Goal: Task Accomplishment & Management: Manage account settings

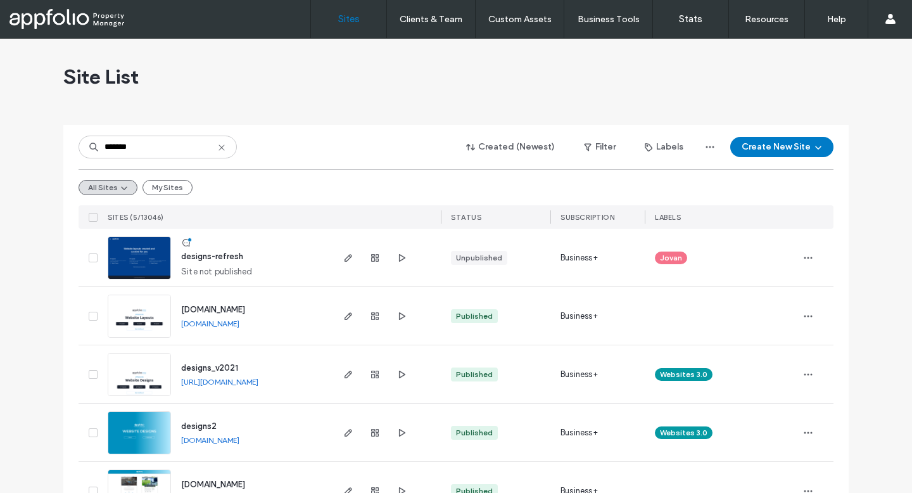
type input "*******"
click at [153, 258] on img at bounding box center [139, 280] width 62 height 86
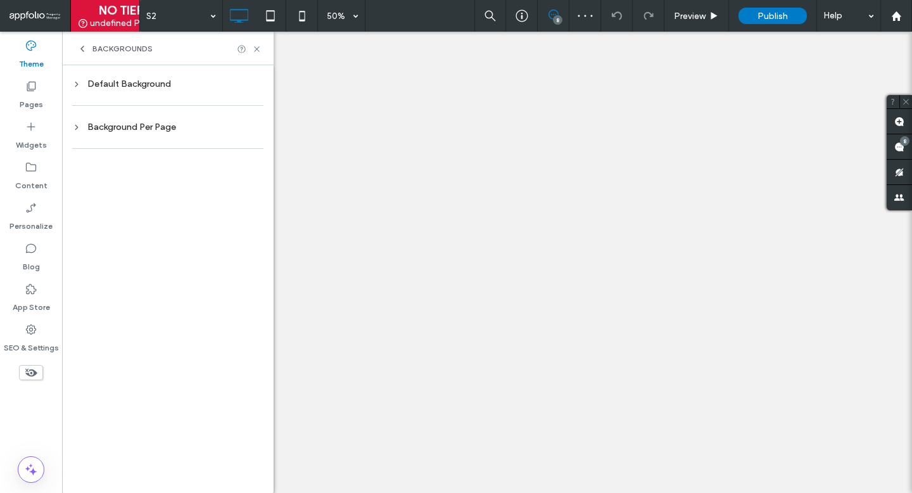
click at [210, 137] on div at bounding box center [167, 148] width 191 height 26
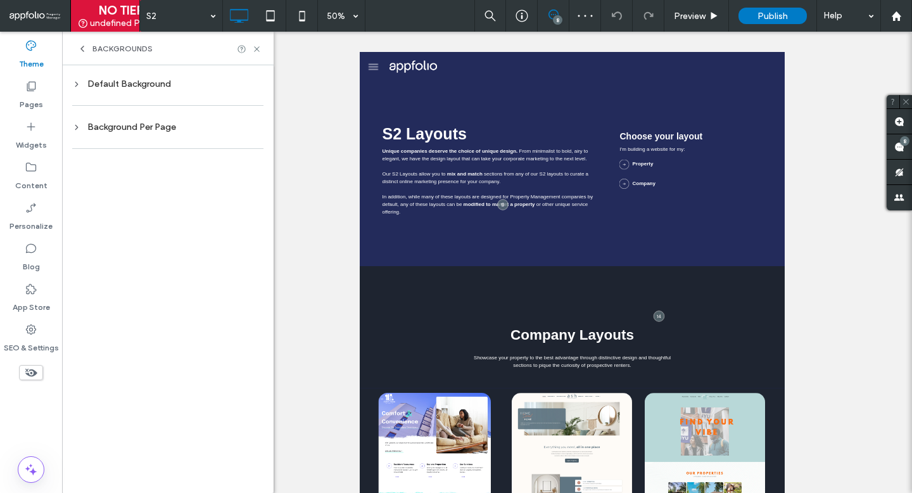
click at [210, 125] on div "Background Per Page" at bounding box center [167, 127] width 191 height 11
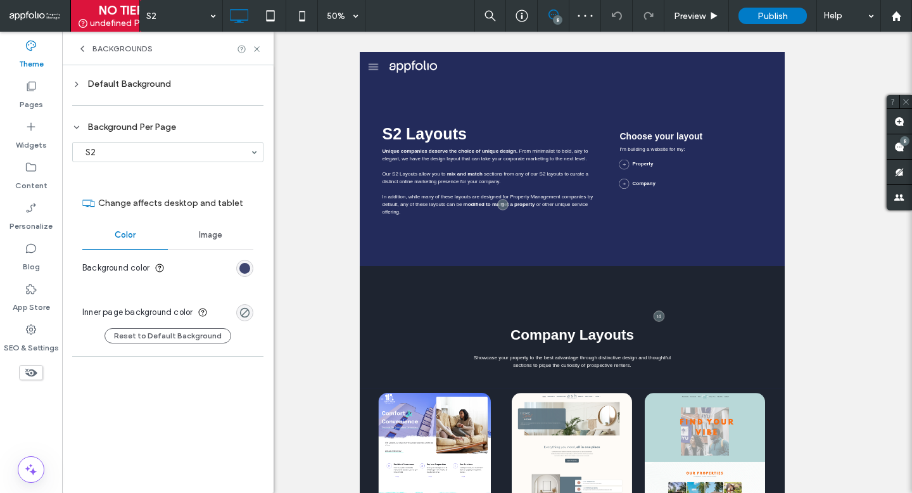
click at [246, 270] on div "rgb(35, 43, 91)" at bounding box center [244, 268] width 11 height 11
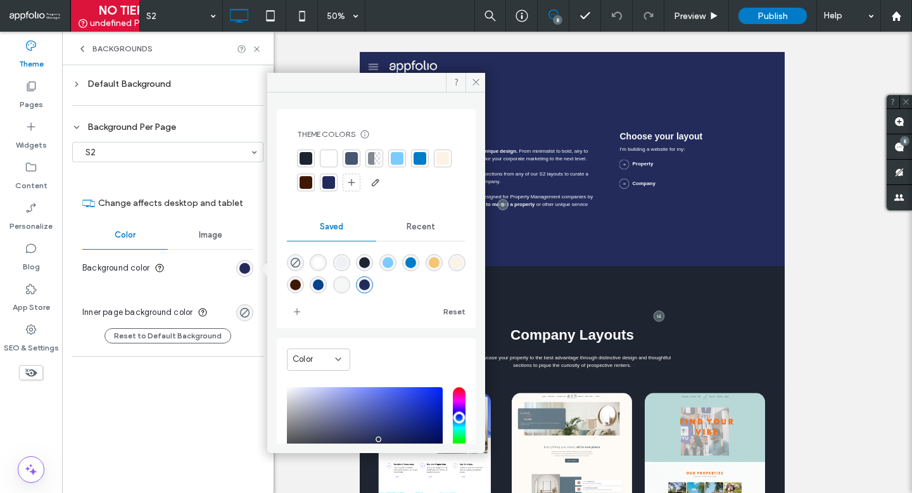
click at [335, 187] on div at bounding box center [328, 182] width 13 height 13
click at [255, 47] on use at bounding box center [256, 48] width 5 height 5
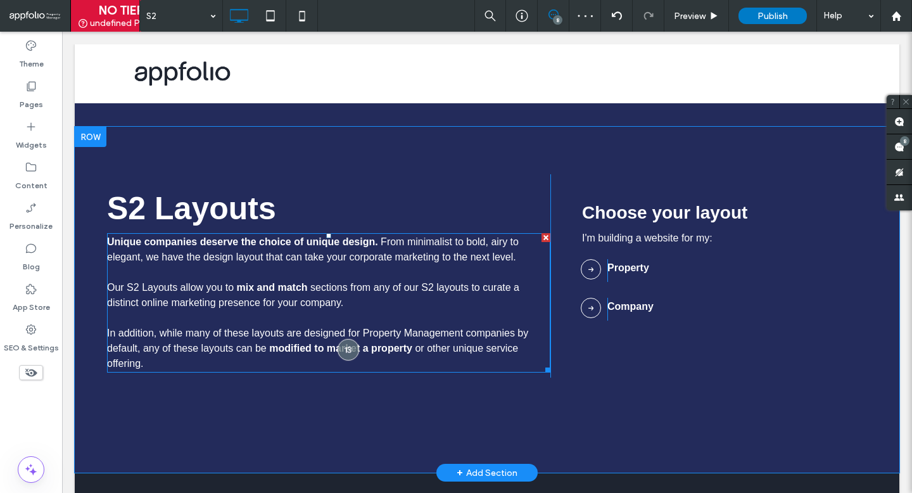
scroll to position [119, 0]
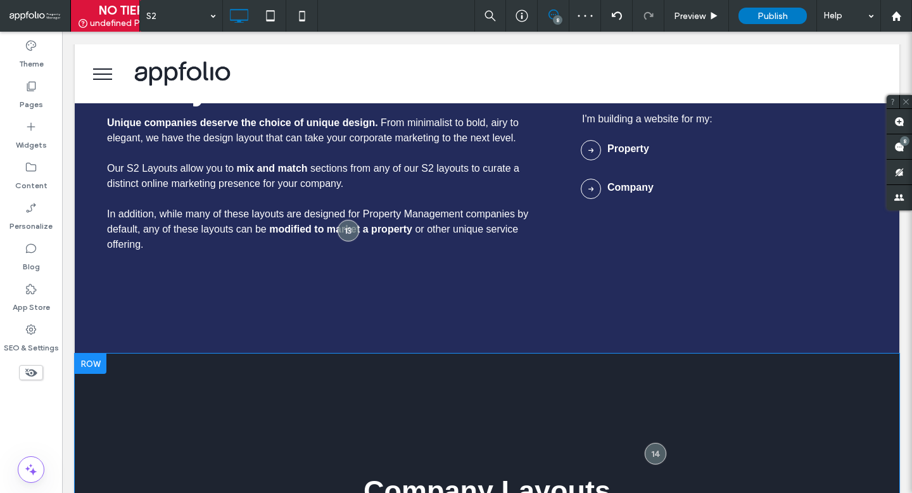
click at [106, 372] on div at bounding box center [91, 363] width 32 height 20
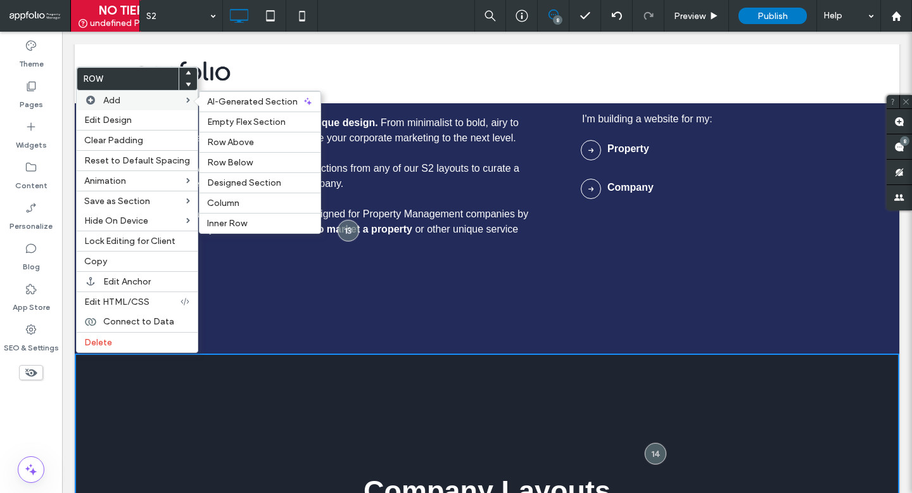
click at [167, 108] on div "Add AI-Generated Section Empty Flex Section Row Above Row Below Designed Sectio…" at bounding box center [137, 101] width 121 height 20
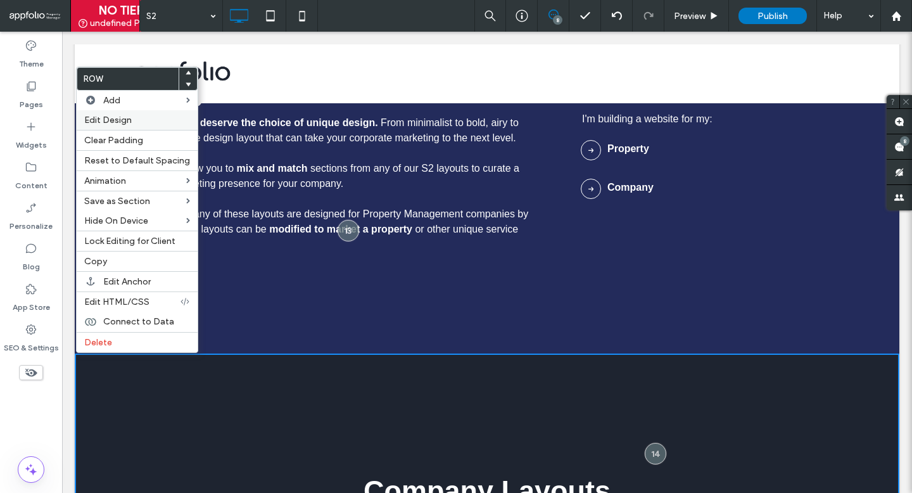
click at [161, 118] on label "Edit Design" at bounding box center [137, 120] width 106 height 11
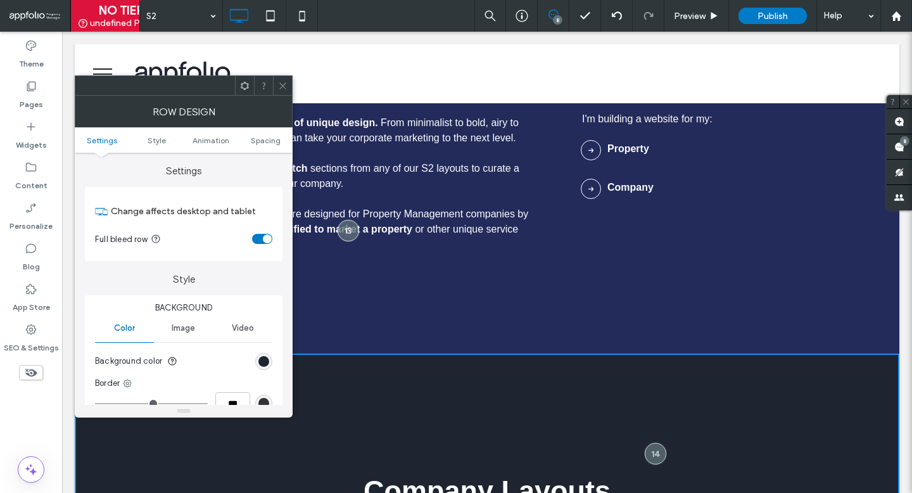
click at [256, 358] on div "rgb(30, 36, 48)" at bounding box center [263, 361] width 17 height 17
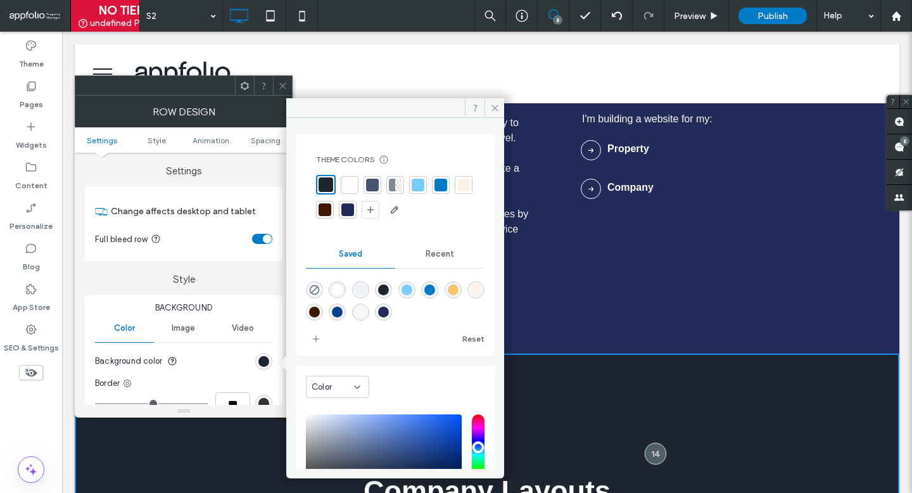
click at [281, 82] on icon at bounding box center [282, 85] width 9 height 9
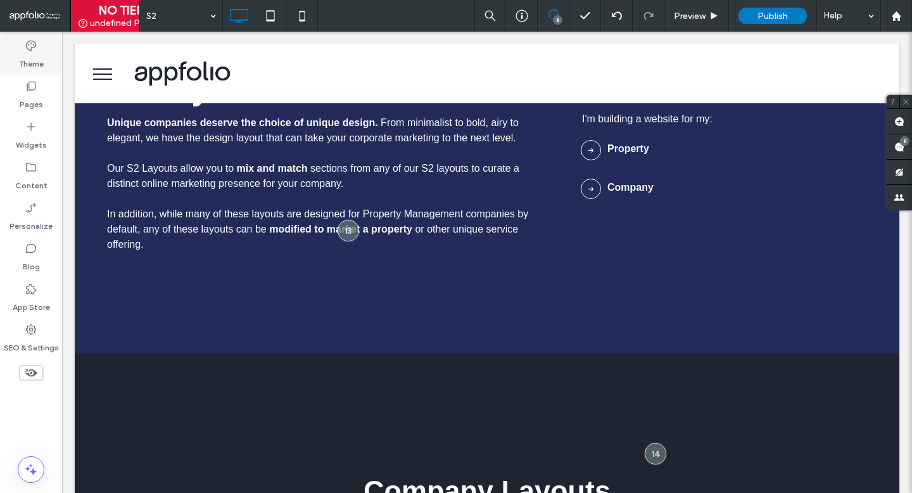
click at [30, 55] on label "Theme" at bounding box center [31, 61] width 25 height 18
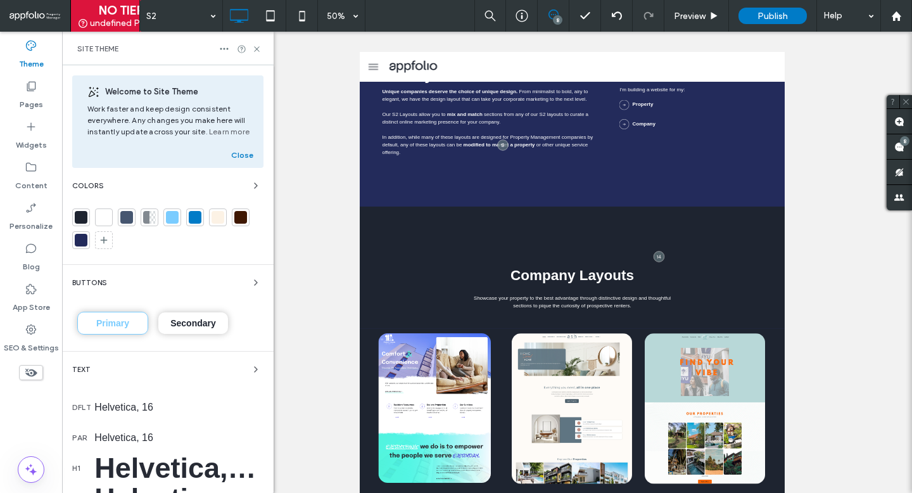
scroll to position [4, 0]
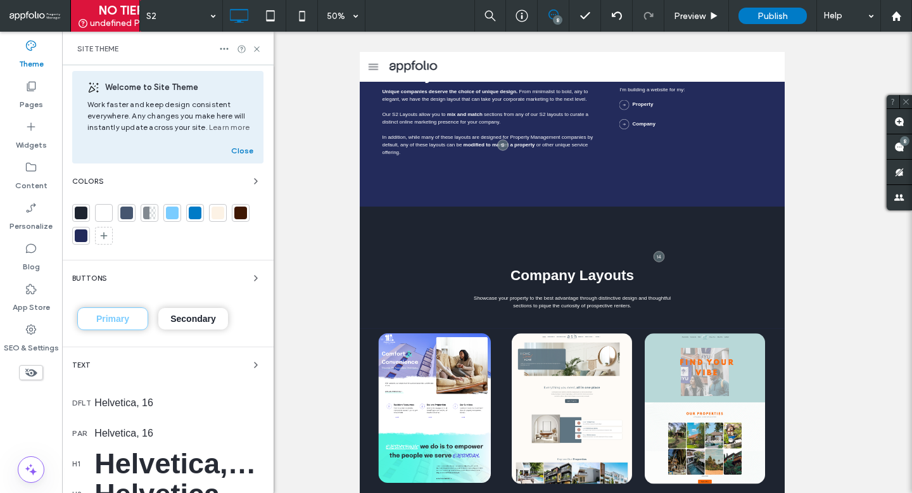
click at [74, 213] on div at bounding box center [81, 213] width 18 height 18
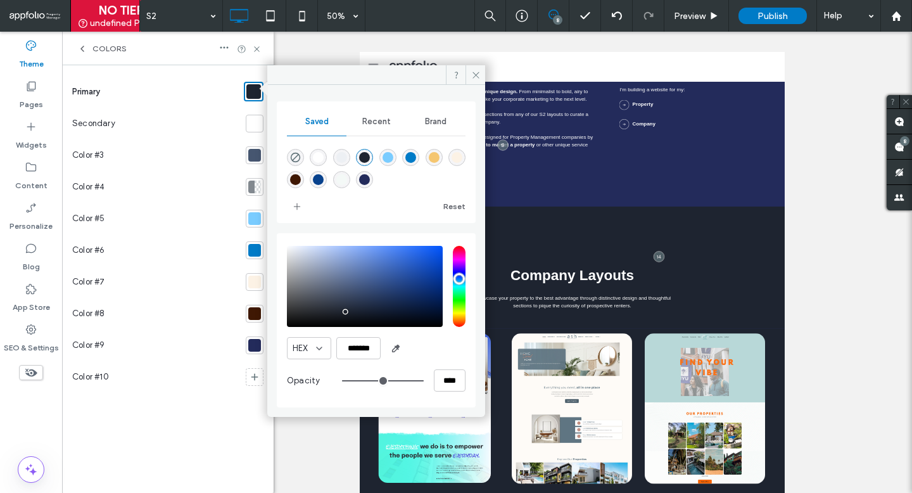
scroll to position [0, 0]
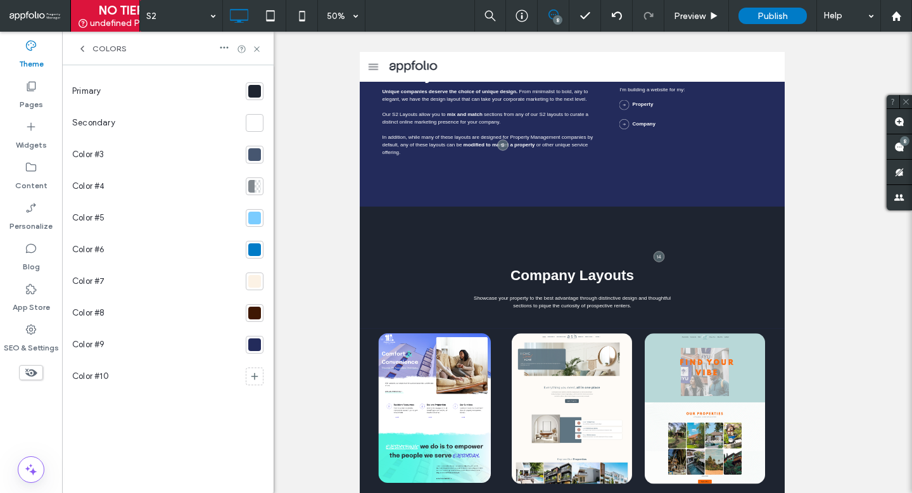
click at [253, 89] on div at bounding box center [254, 91] width 13 height 13
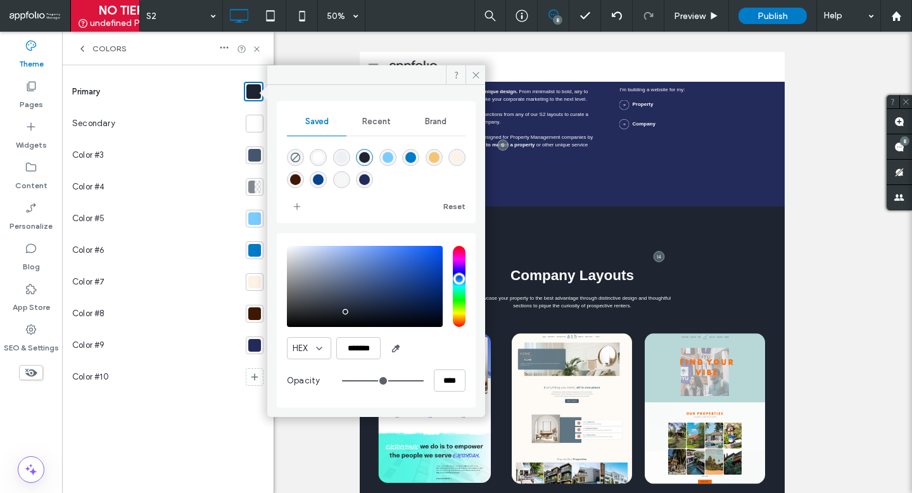
click at [363, 179] on div "rgba(35,43,91,1)" at bounding box center [364, 179] width 11 height 11
type input "*******"
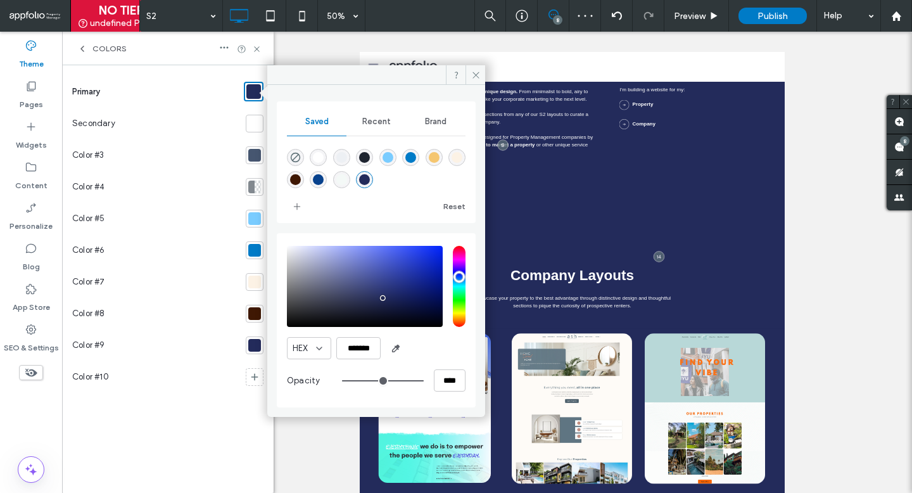
click at [251, 344] on div at bounding box center [254, 345] width 13 height 13
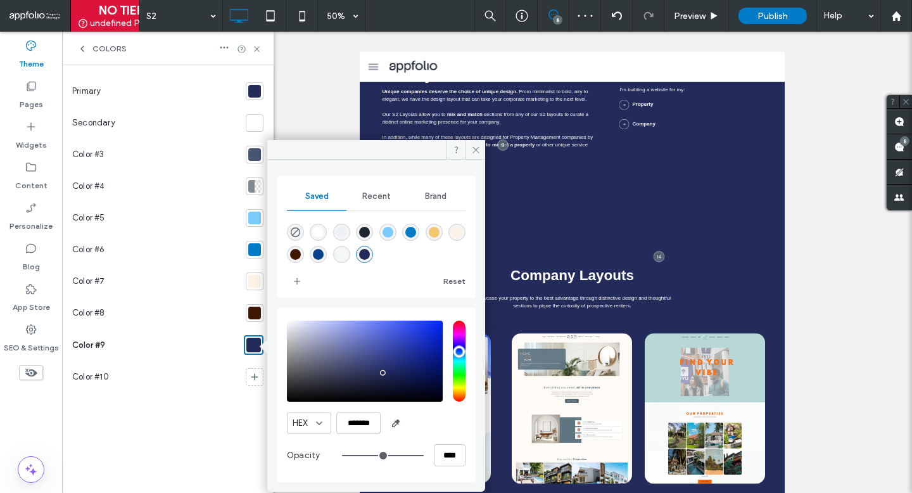
click at [360, 234] on div "rgba(30,36,48,1)" at bounding box center [364, 232] width 11 height 11
type input "*******"
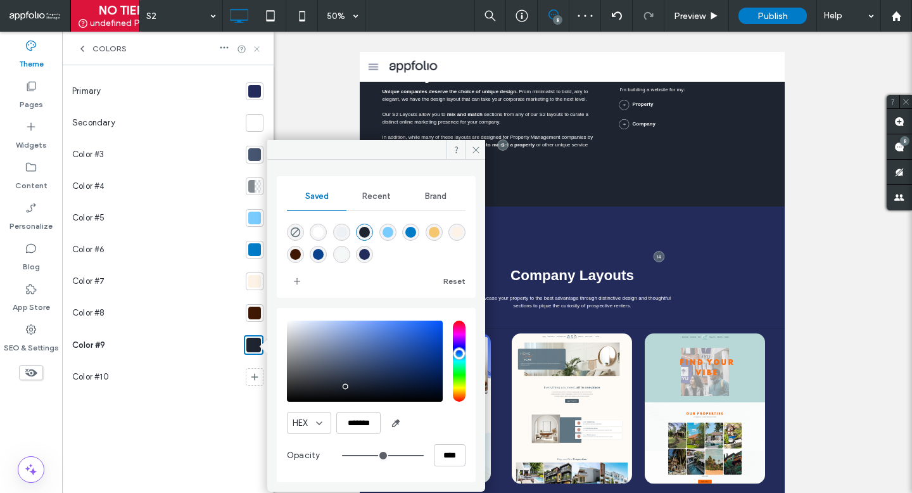
click at [256, 44] on icon at bounding box center [256, 48] width 9 height 9
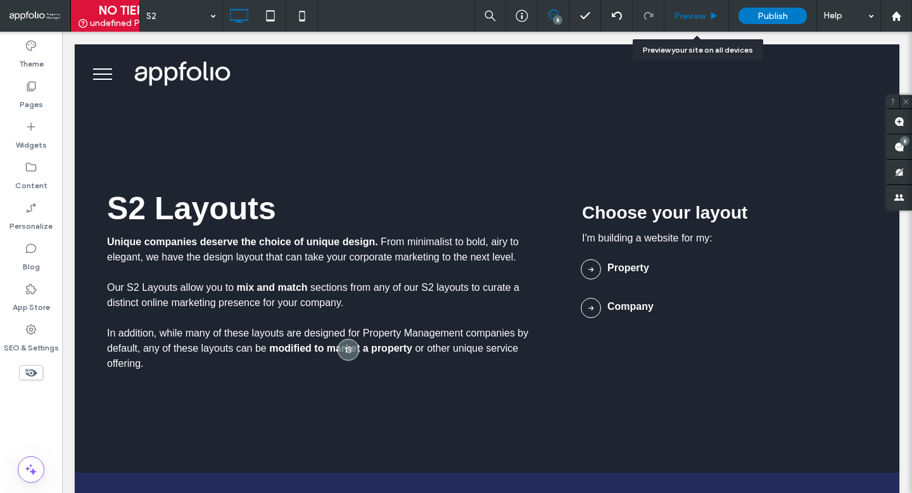
click at [676, 11] on span "Preview" at bounding box center [690, 16] width 32 height 11
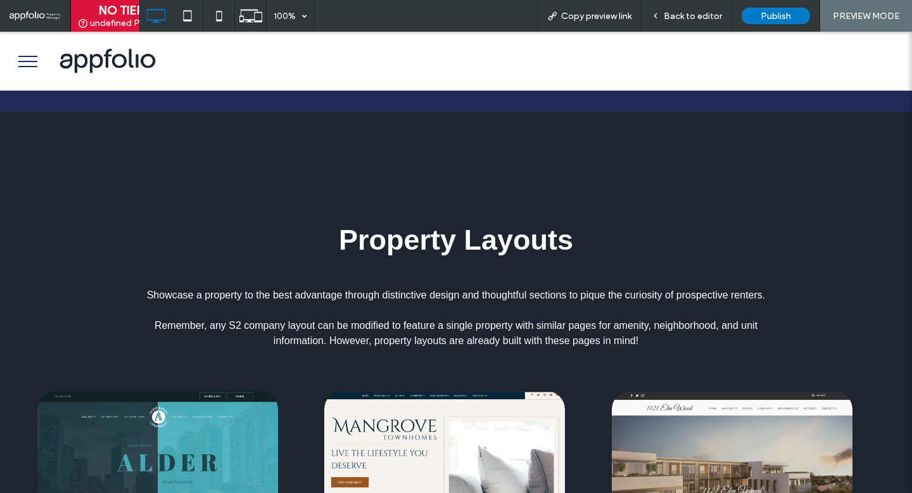
scroll to position [3860, 0]
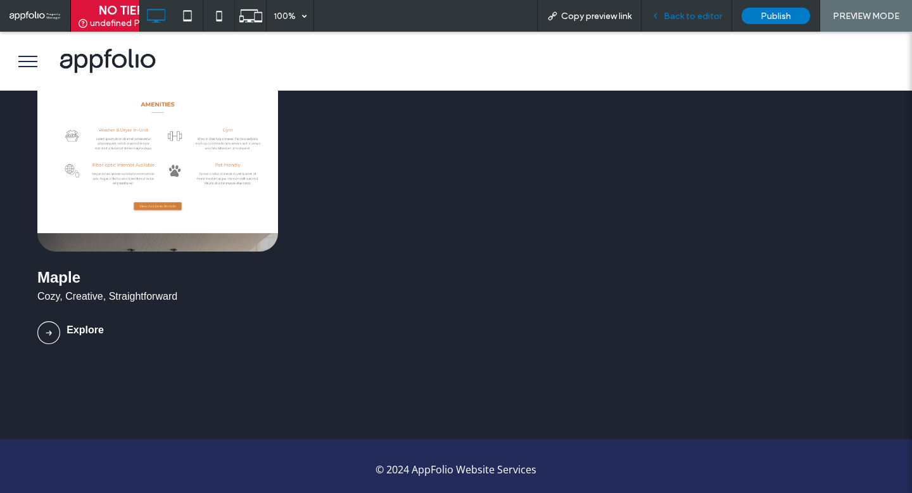
click at [712, 8] on div "Back to editor" at bounding box center [686, 16] width 91 height 32
click at [707, 13] on span "Back to editor" at bounding box center [692, 16] width 58 height 11
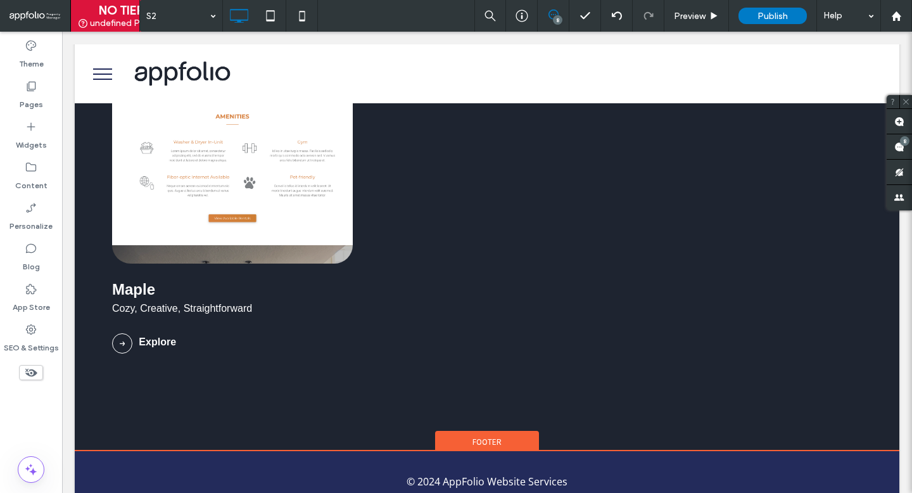
click at [488, 437] on span "Footer" at bounding box center [486, 441] width 29 height 11
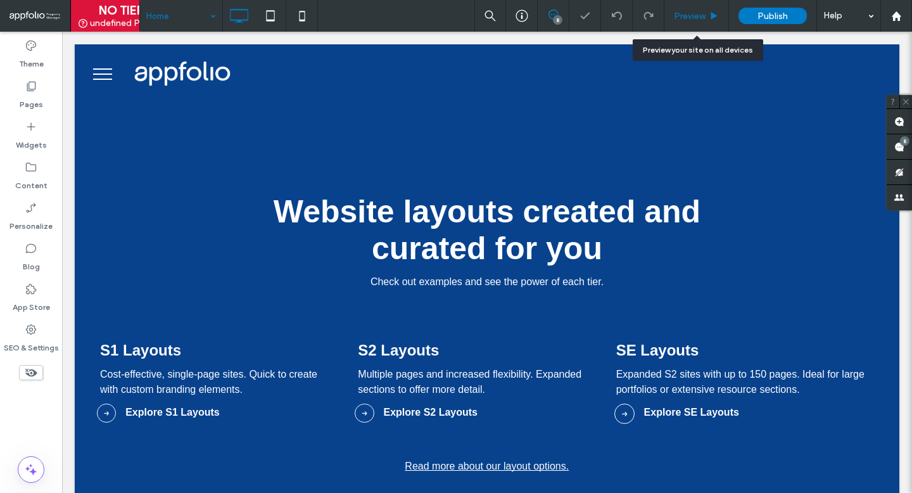
click at [698, 19] on span "Preview" at bounding box center [690, 16] width 32 height 11
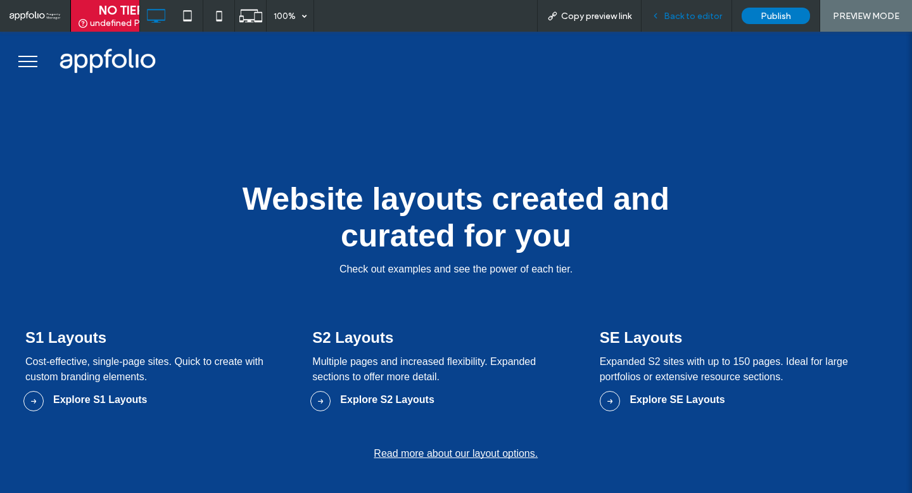
click at [689, 18] on span "Back to editor" at bounding box center [692, 16] width 58 height 11
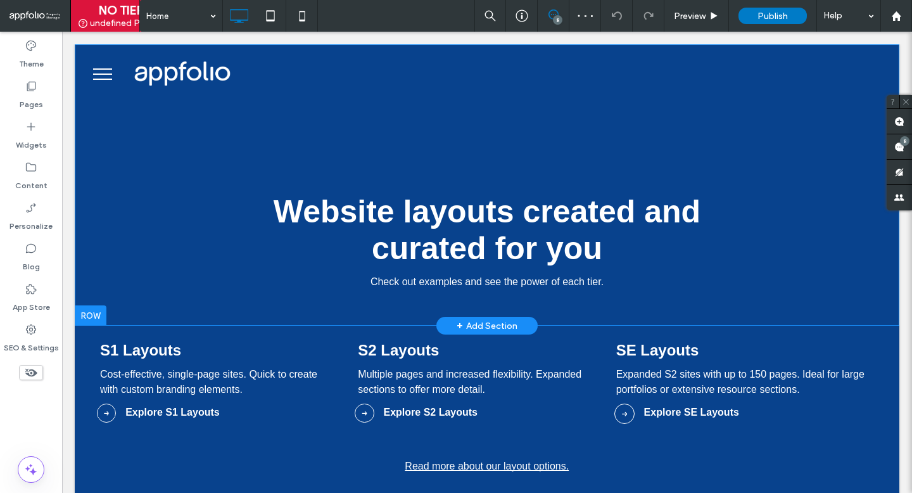
click at [88, 150] on div "Website layouts created and curated for you Check out examples and see the powe…" at bounding box center [487, 184] width 824 height 281
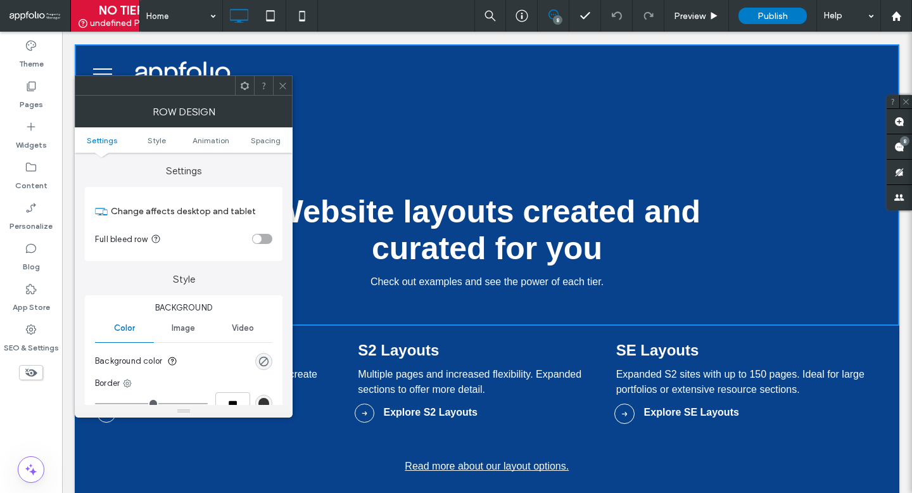
click at [277, 84] on div at bounding box center [282, 85] width 19 height 19
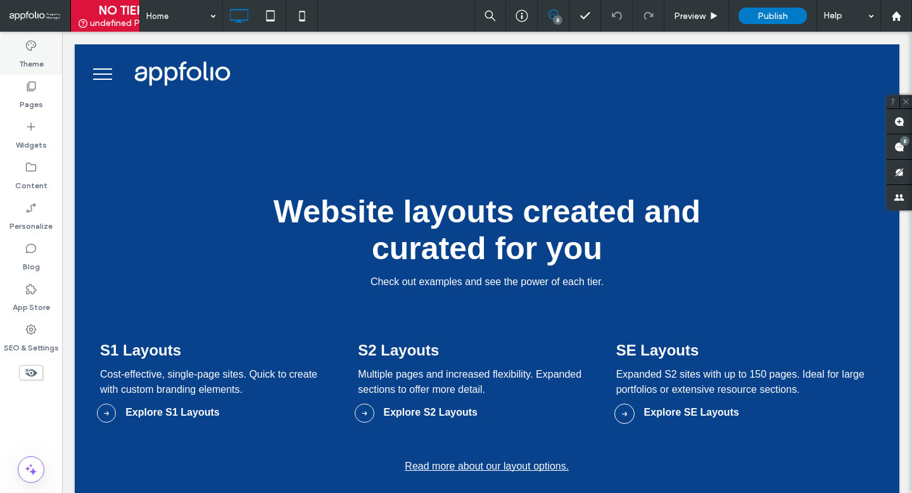
click at [22, 40] on div "Theme" at bounding box center [31, 54] width 62 height 41
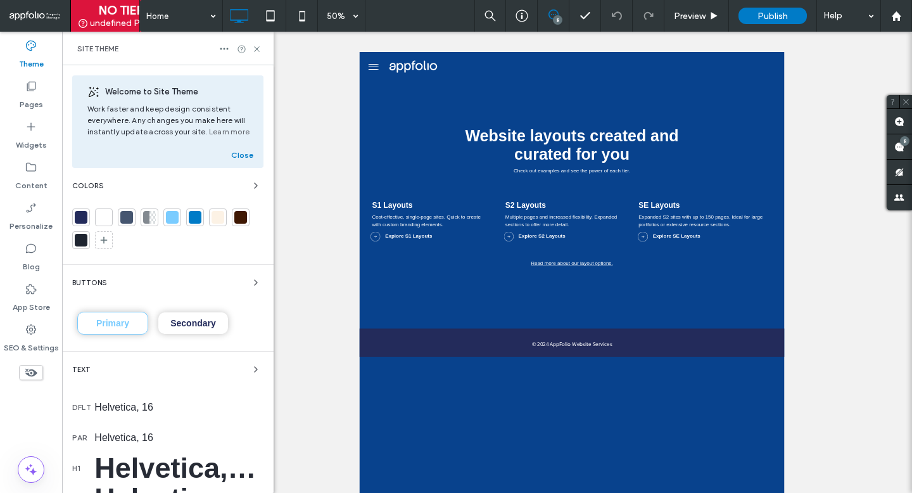
scroll to position [298, 0]
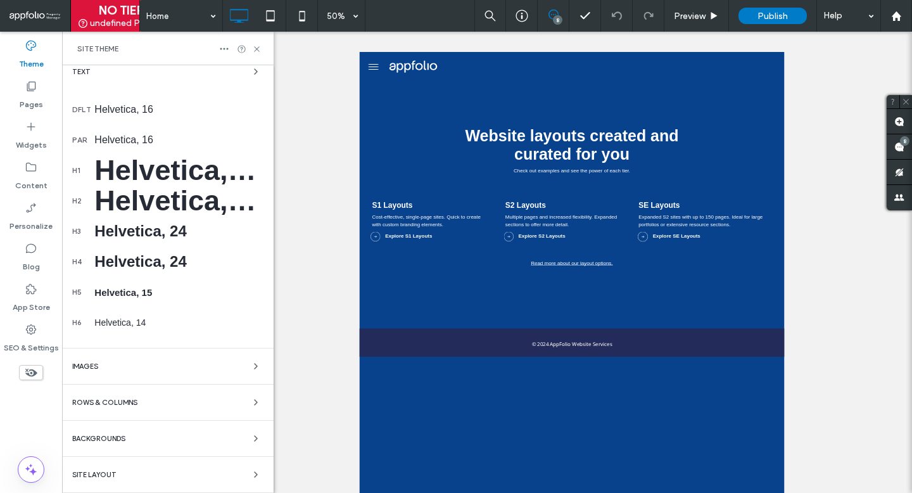
click at [231, 436] on div "Backgrounds" at bounding box center [167, 438] width 191 height 15
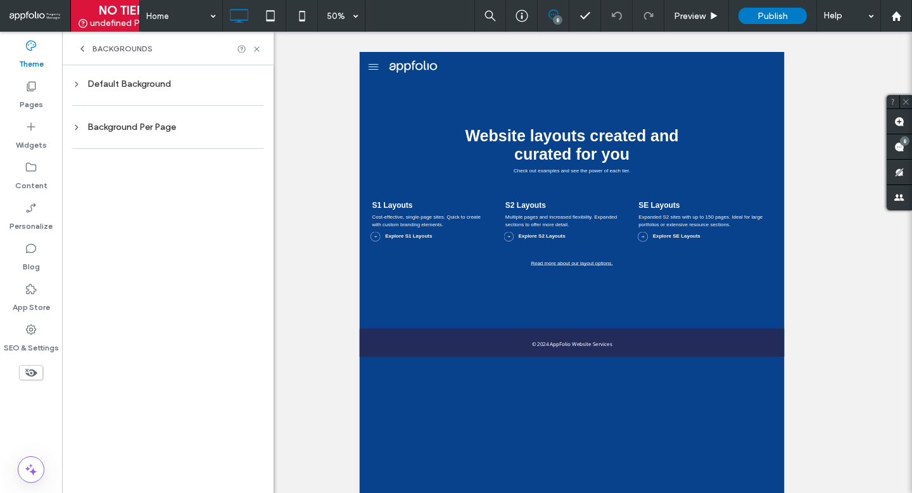
scroll to position [0, 0]
click at [225, 125] on div "Background Per Page" at bounding box center [167, 127] width 191 height 11
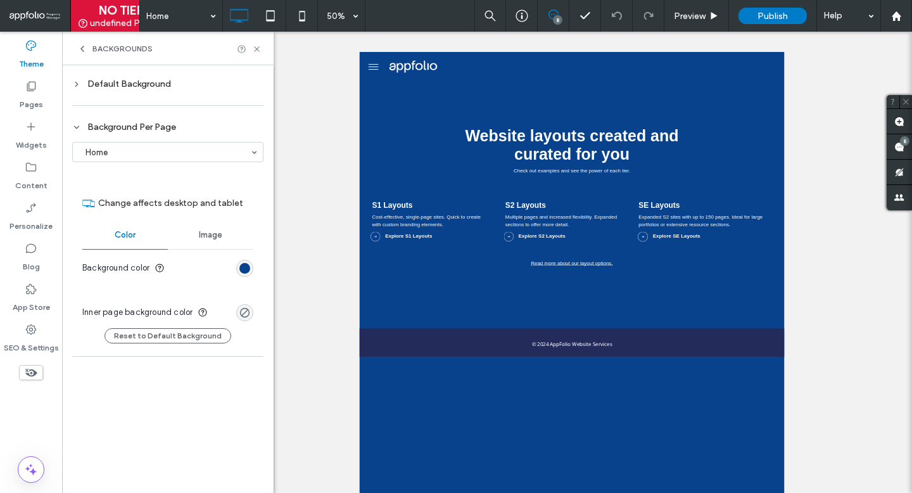
click at [250, 262] on div "rgb(8, 66, 141)" at bounding box center [244, 268] width 17 height 17
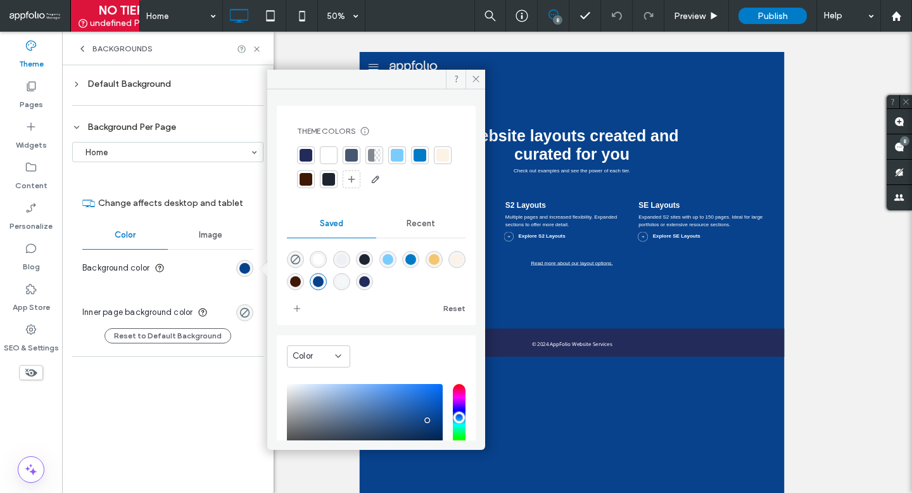
click at [313, 155] on div at bounding box center [306, 155] width 18 height 18
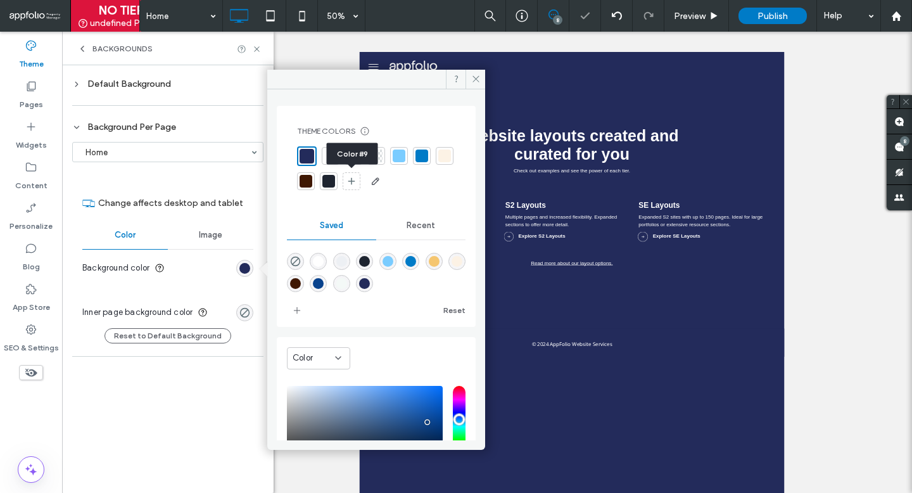
click at [335, 182] on div at bounding box center [328, 181] width 13 height 13
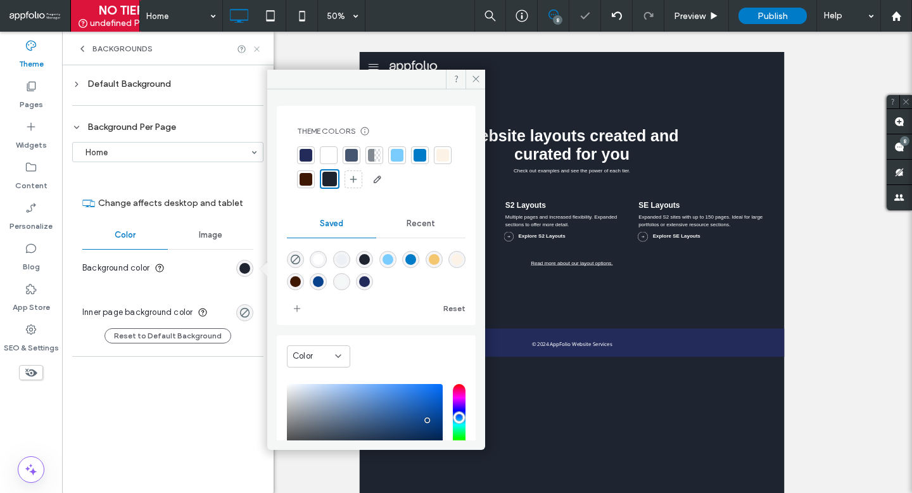
click at [259, 48] on icon at bounding box center [256, 48] width 9 height 9
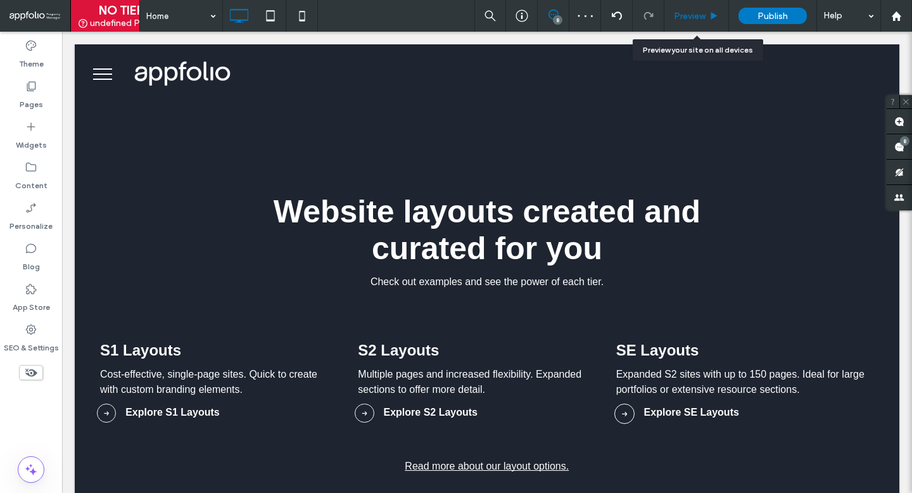
click at [695, 23] on div "Preview" at bounding box center [696, 16] width 65 height 32
click at [694, 18] on span "Preview" at bounding box center [690, 16] width 32 height 11
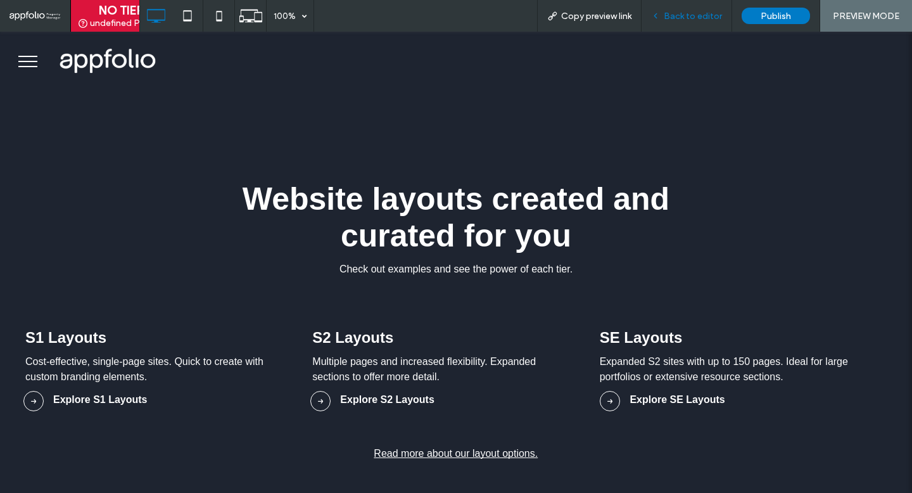
click at [695, 14] on span "Back to editor" at bounding box center [692, 16] width 58 height 11
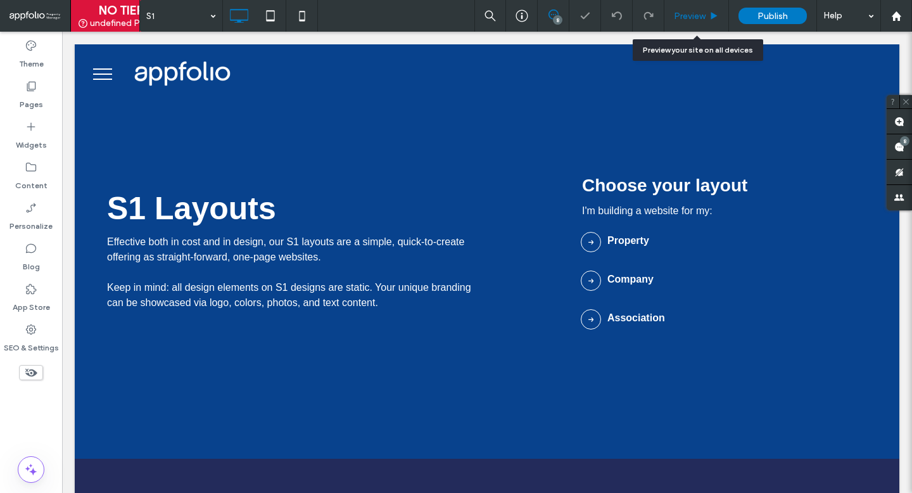
click at [684, 13] on span "Preview" at bounding box center [690, 16] width 32 height 11
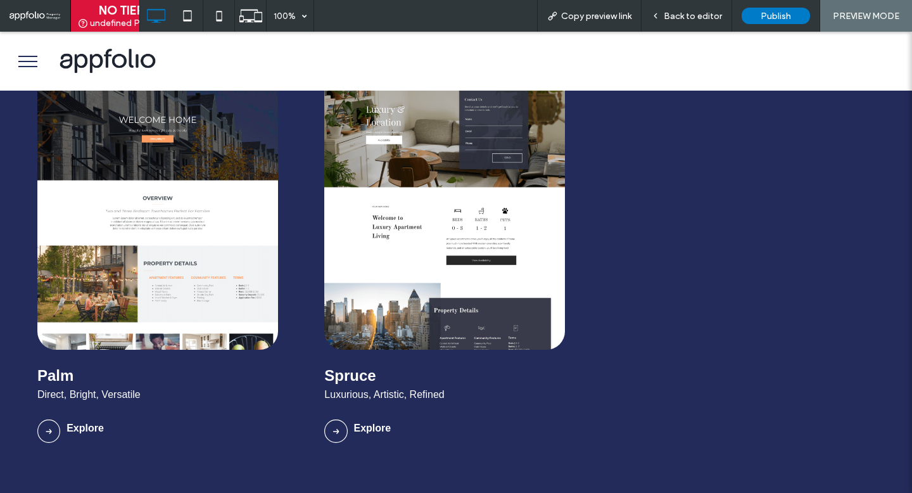
scroll to position [1133, 0]
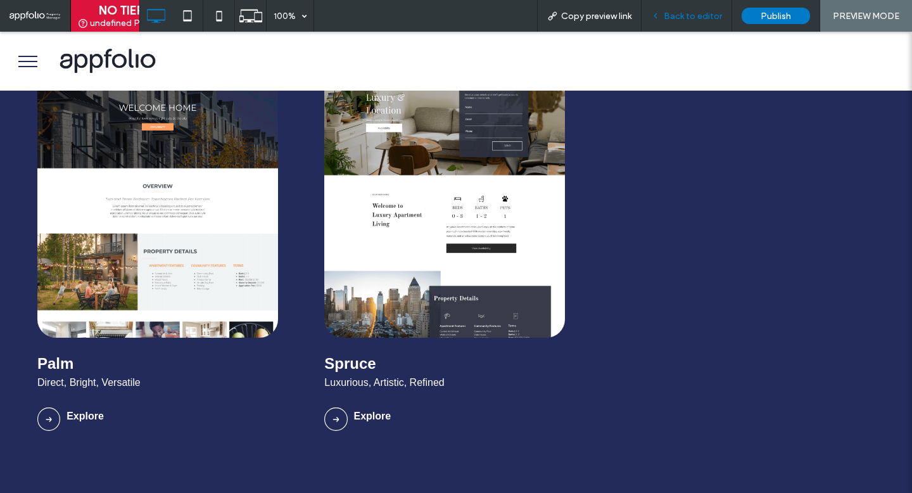
click at [701, 16] on span "Back to editor" at bounding box center [692, 16] width 58 height 11
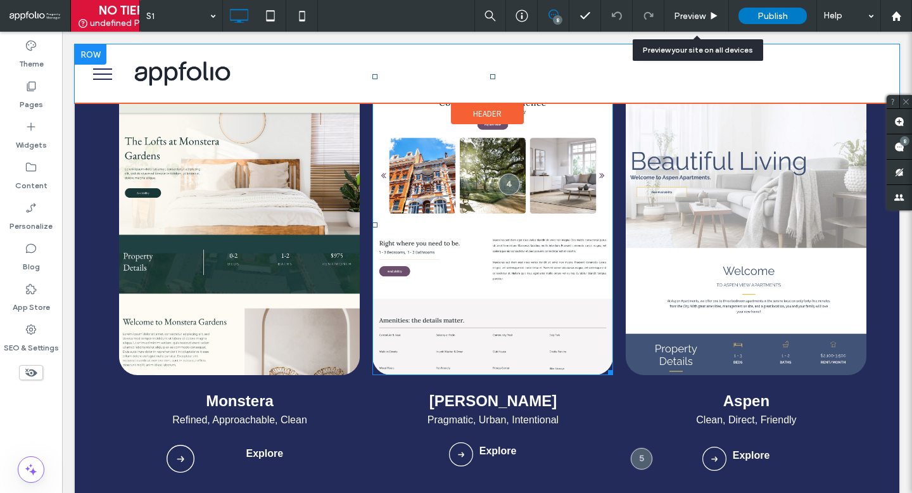
scroll to position [636, 0]
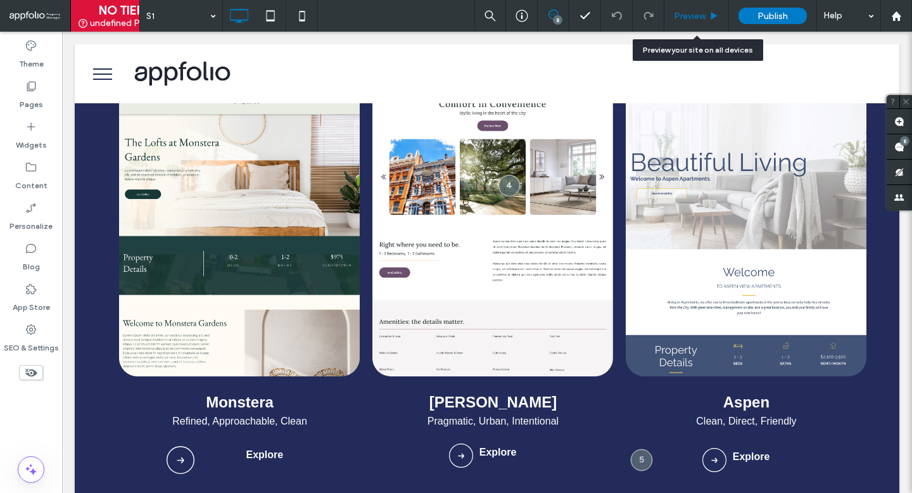
click at [692, 23] on div "Preview" at bounding box center [696, 16] width 65 height 32
click at [693, 18] on span "Preview" at bounding box center [690, 16] width 32 height 11
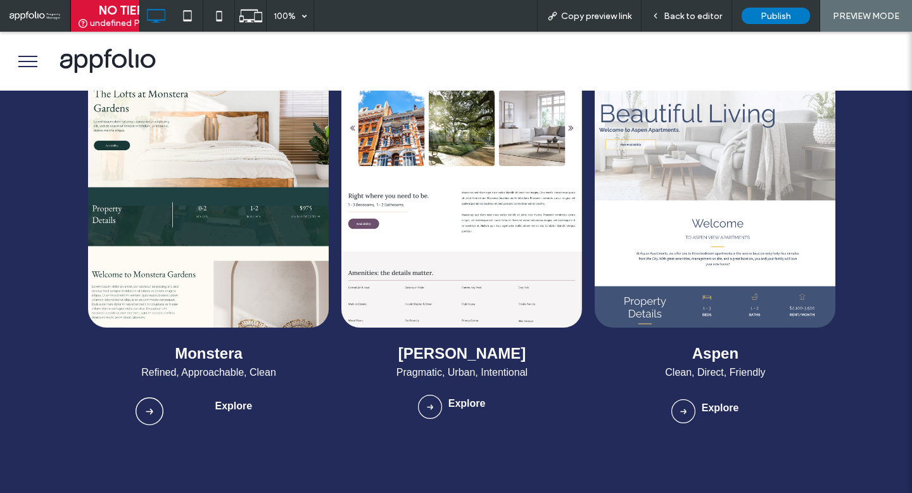
scroll to position [638, 0]
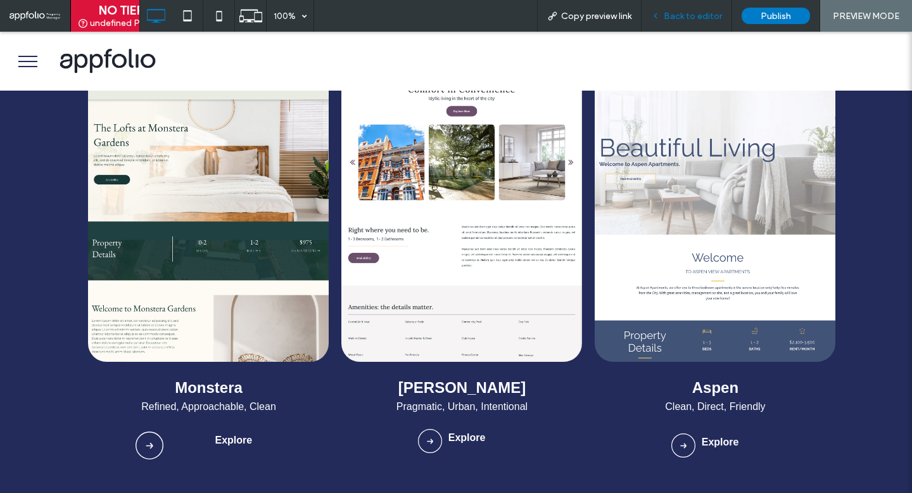
click at [710, 9] on div "Back to editor" at bounding box center [686, 16] width 91 height 32
click at [679, 16] on span "Back to editor" at bounding box center [692, 16] width 58 height 11
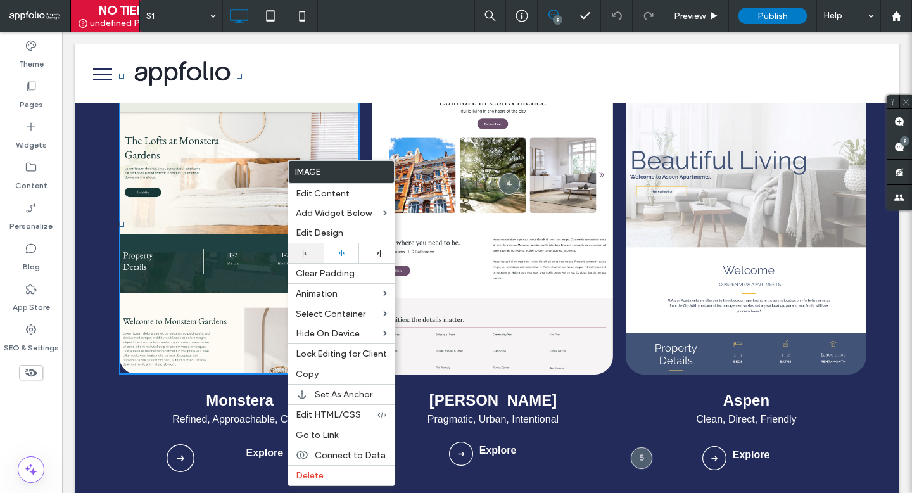
click at [311, 249] on div at bounding box center [305, 253] width 35 height 20
click at [244, 391] on link "Monstera" at bounding box center [240, 399] width 68 height 17
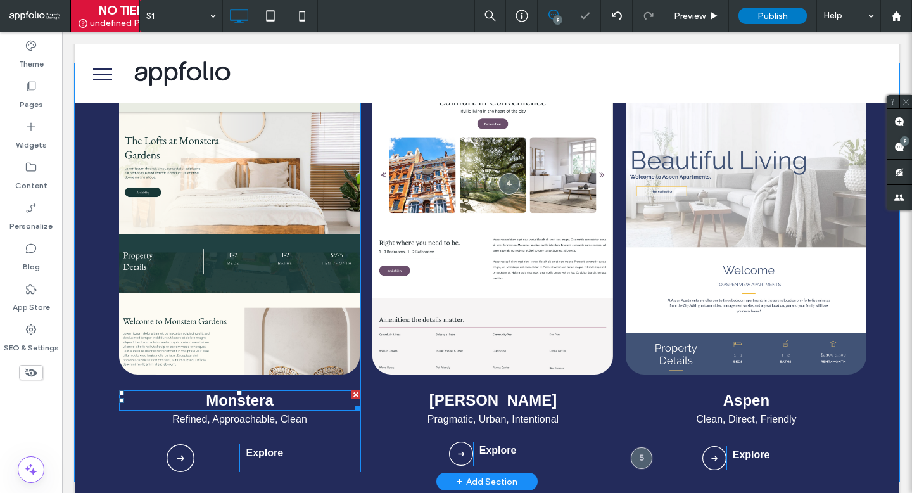
click at [248, 402] on link "Monstera" at bounding box center [240, 399] width 68 height 17
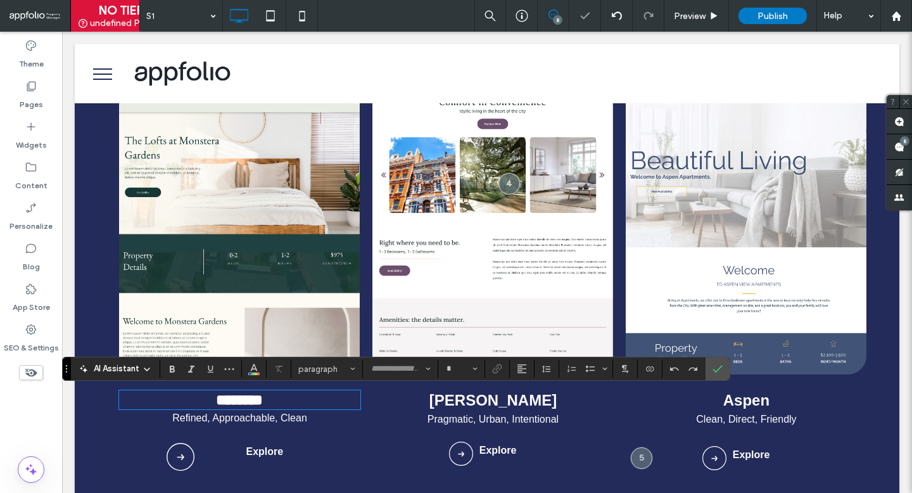
type input "*********"
type input "**"
click at [524, 368] on use "Alignment" at bounding box center [521, 368] width 9 height 9
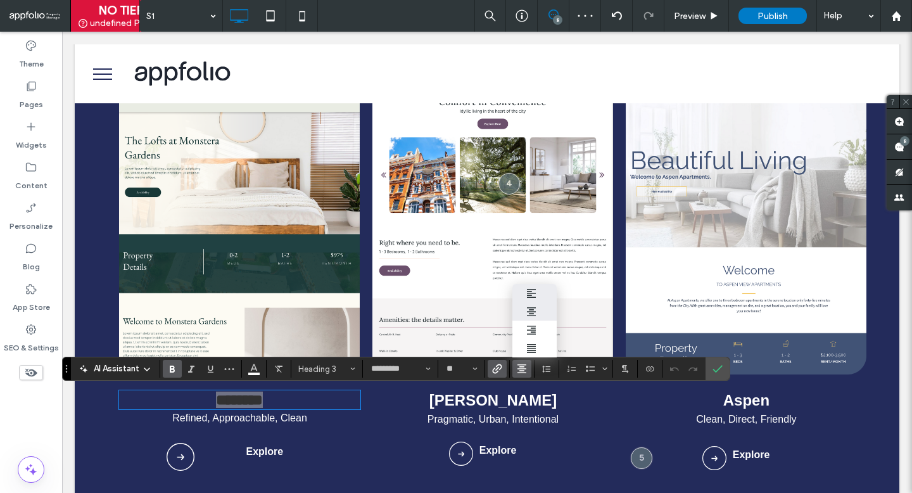
click at [539, 286] on label "ui.textEditor.alignment.left" at bounding box center [534, 293] width 44 height 18
click at [295, 410] on div "Refined, Approachable, Clean" at bounding box center [239, 418] width 241 height 18
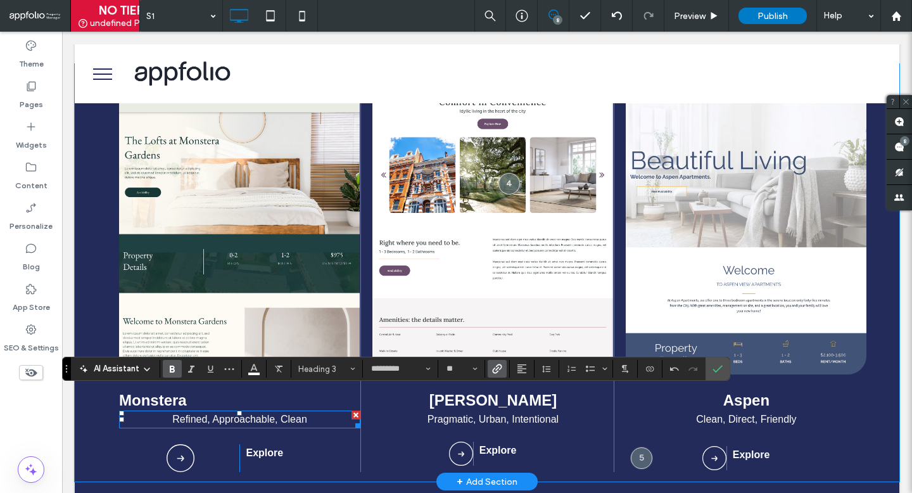
click at [295, 410] on div "Refined, Approachable, Clean" at bounding box center [239, 419] width 241 height 18
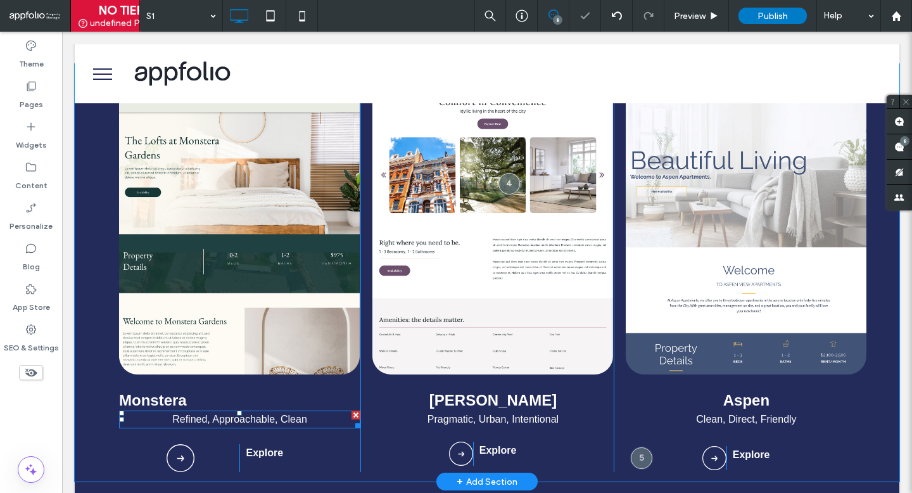
type input "*********"
type input "**"
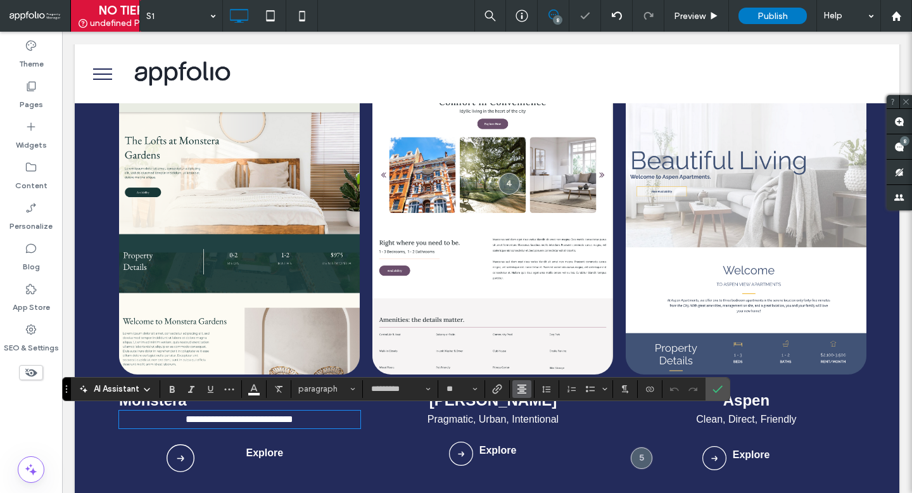
click at [525, 391] on icon "Alignment" at bounding box center [522, 389] width 10 height 10
click at [535, 311] on icon "ui.textEditor.alignment.left" at bounding box center [531, 313] width 10 height 10
drag, startPoint x: 717, startPoint y: 381, endPoint x: 606, endPoint y: 337, distance: 119.1
click at [717, 381] on span "Confirm" at bounding box center [715, 388] width 6 height 23
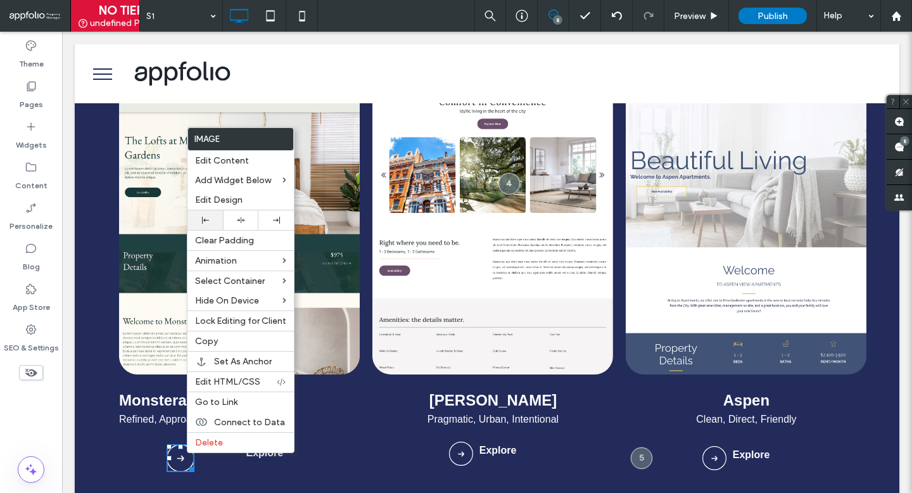
click at [211, 223] on div at bounding box center [205, 220] width 23 height 7
click at [171, 456] on div "Click To Paste" at bounding box center [179, 458] width 120 height 28
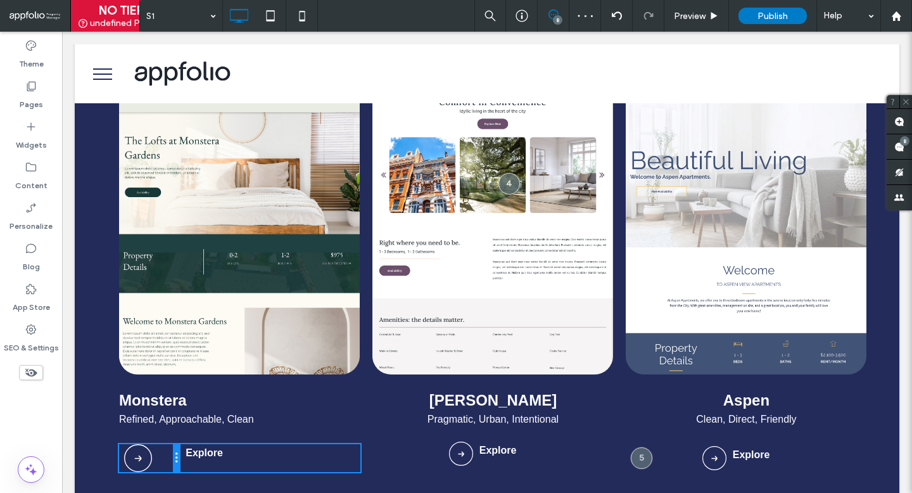
drag, startPoint x: 238, startPoint y: 463, endPoint x: 139, endPoint y: 463, distance: 98.8
click at [139, 463] on div "Click To Paste" at bounding box center [149, 458] width 60 height 28
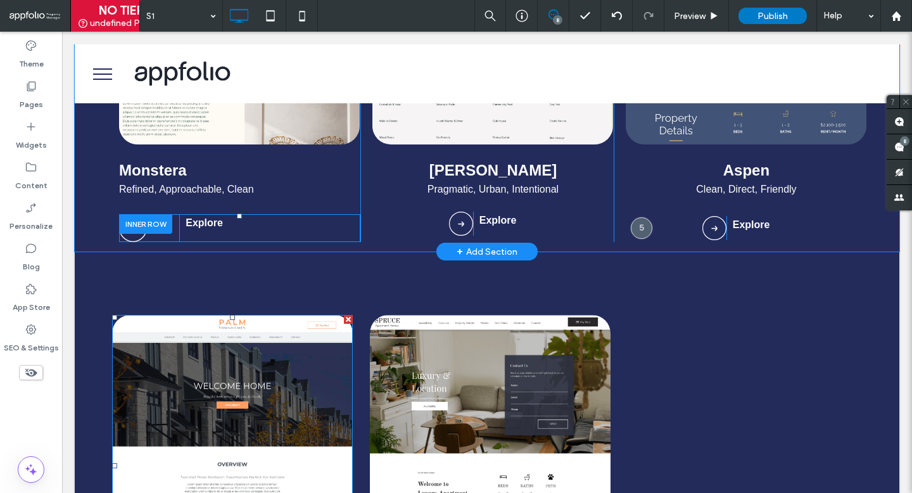
scroll to position [847, 0]
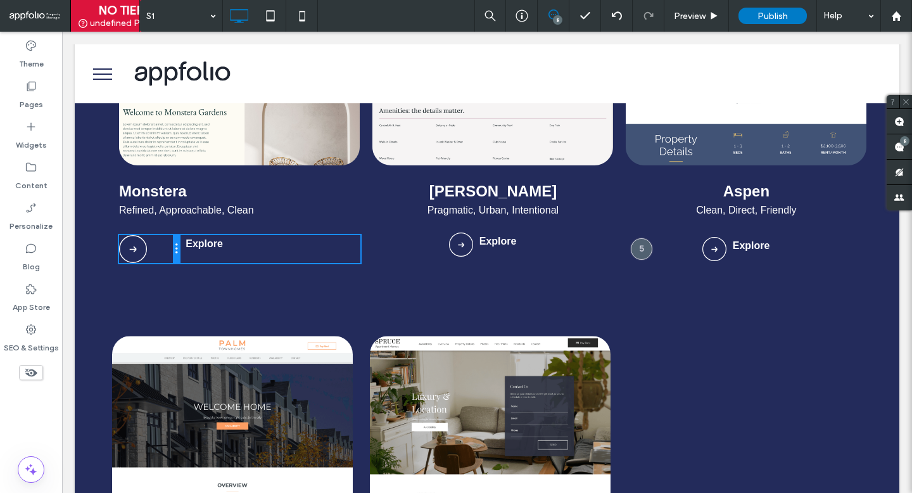
drag, startPoint x: 178, startPoint y: 250, endPoint x: 114, endPoint y: 250, distance: 63.9
click at [114, 250] on div "Monstera Refined, Approachable, Clean Click To Paste Explore Click To Paste Cli…" at bounding box center [233, 64] width 253 height 398
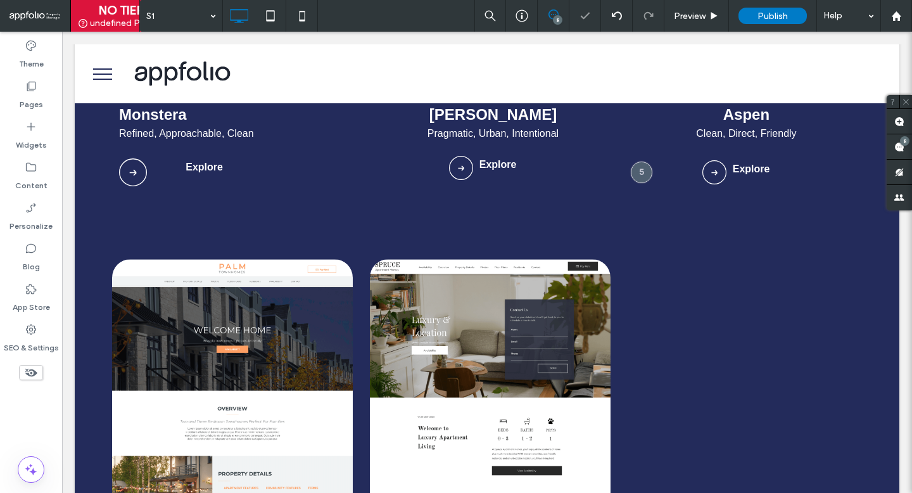
scroll to position [1190, 0]
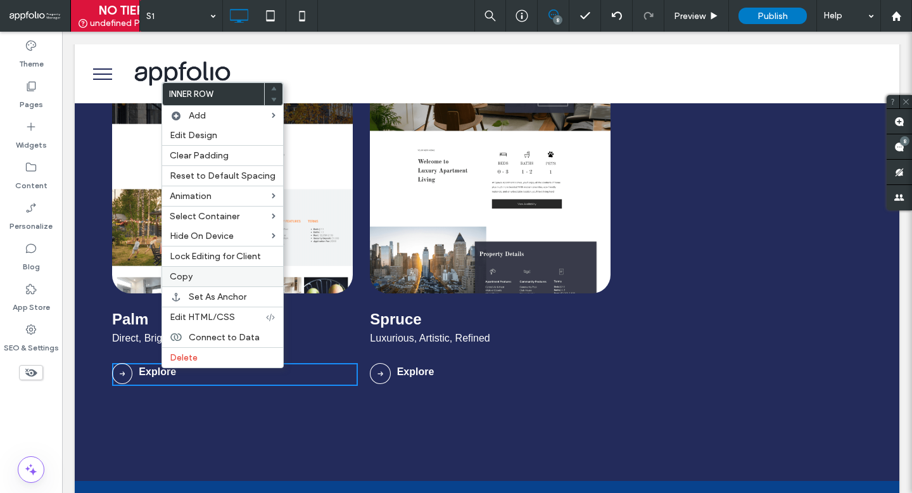
click at [213, 284] on div "Copy" at bounding box center [222, 276] width 121 height 20
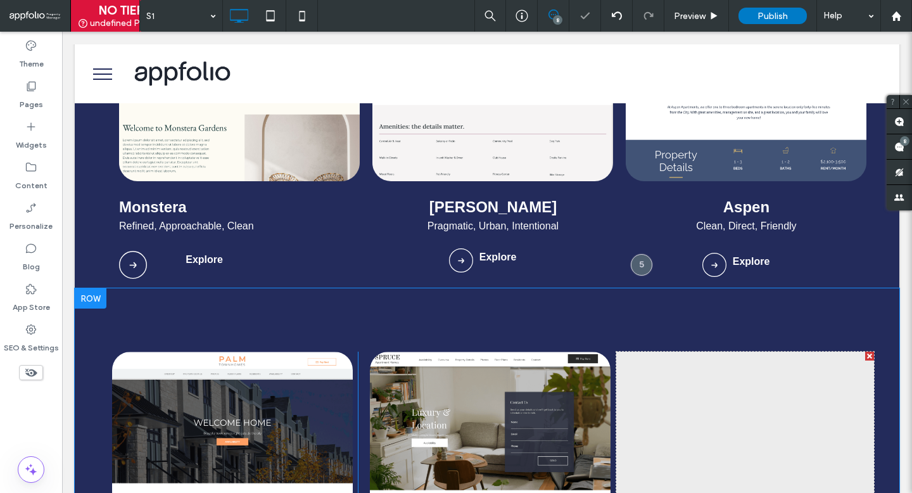
scroll to position [786, 0]
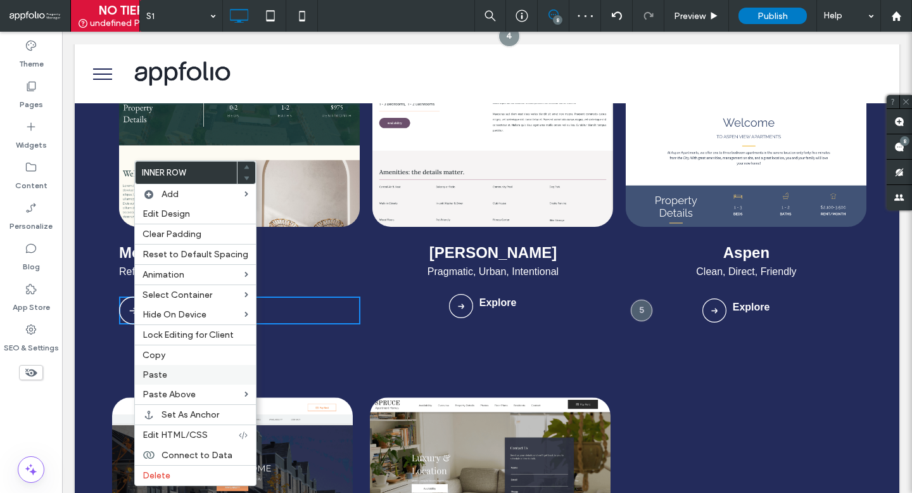
click at [179, 375] on label "Paste" at bounding box center [195, 374] width 106 height 11
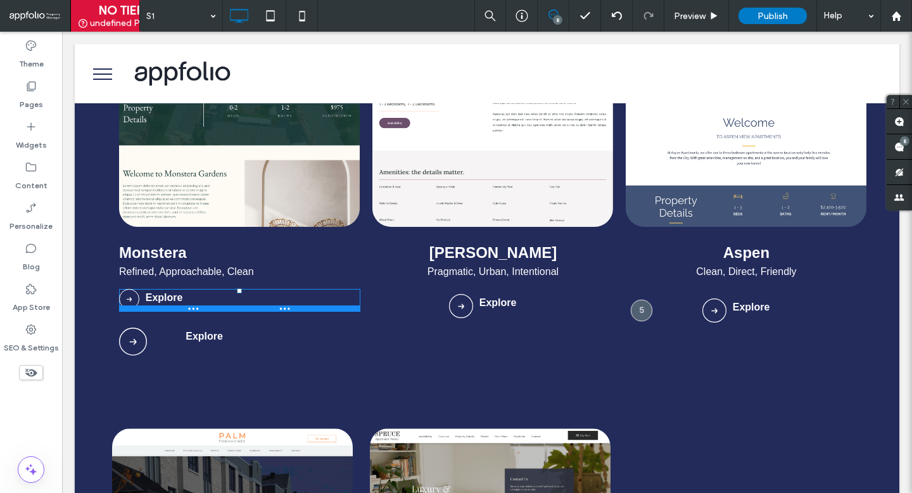
drag, startPoint x: 239, startPoint y: 282, endPoint x: 239, endPoint y: 290, distance: 8.2
click at [239, 290] on div at bounding box center [239, 290] width 5 height 5
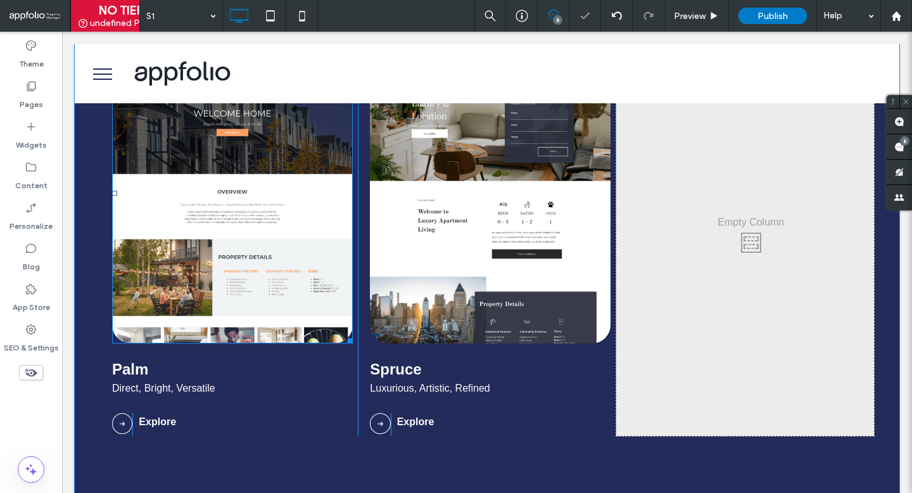
scroll to position [1183, 0]
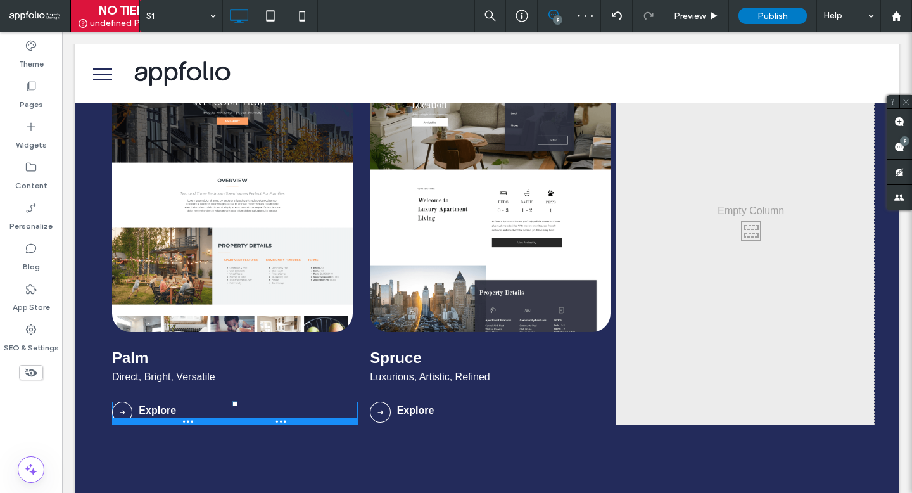
click at [236, 404] on div at bounding box center [234, 403] width 5 height 5
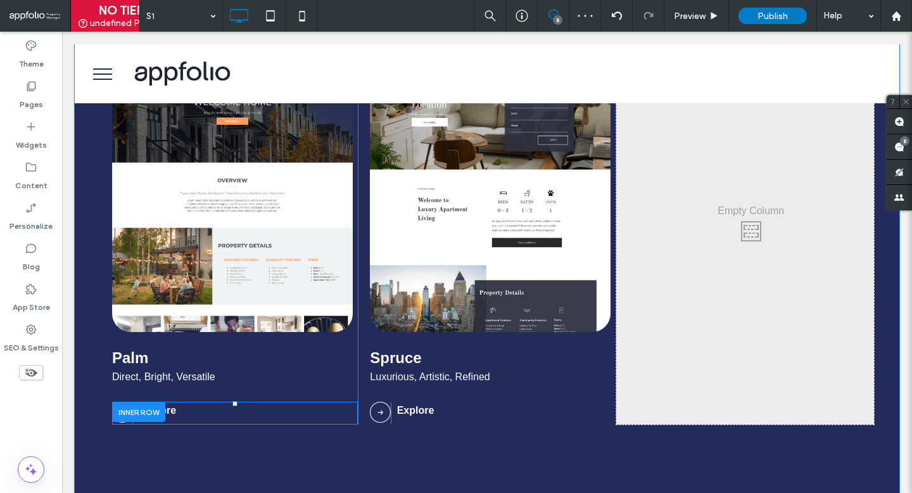
click at [148, 407] on div at bounding box center [138, 411] width 53 height 20
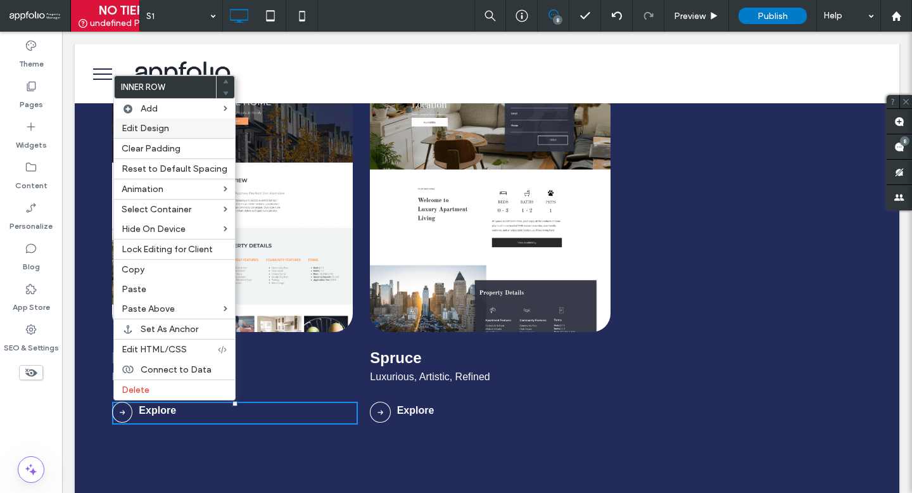
click at [196, 133] on label "Edit Design" at bounding box center [175, 128] width 106 height 11
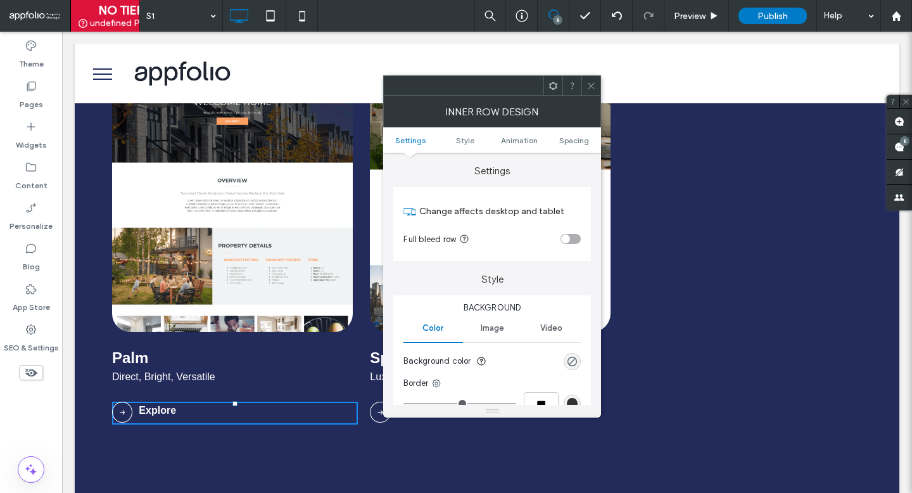
click at [572, 147] on ul "Settings Style Animation Spacing" at bounding box center [492, 139] width 218 height 25
click at [574, 141] on span "Spacing" at bounding box center [574, 139] width 30 height 9
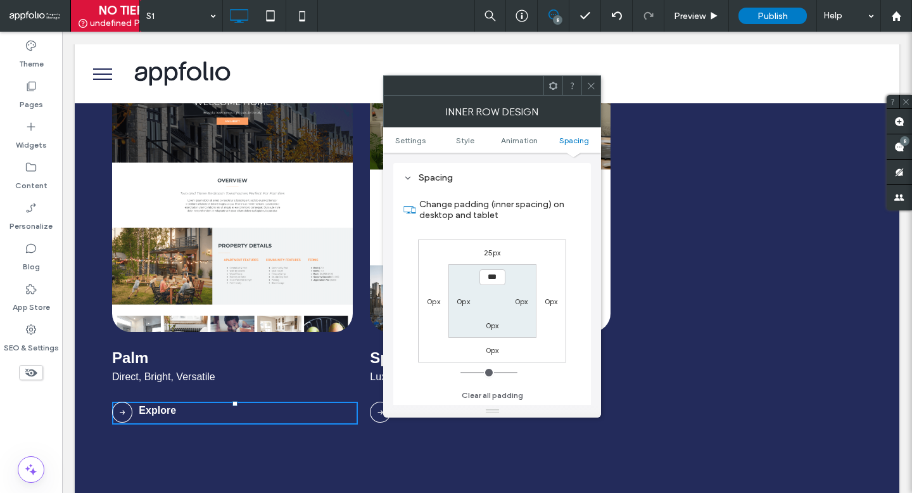
scroll to position [406, 0]
click at [588, 88] on icon at bounding box center [590, 85] width 9 height 9
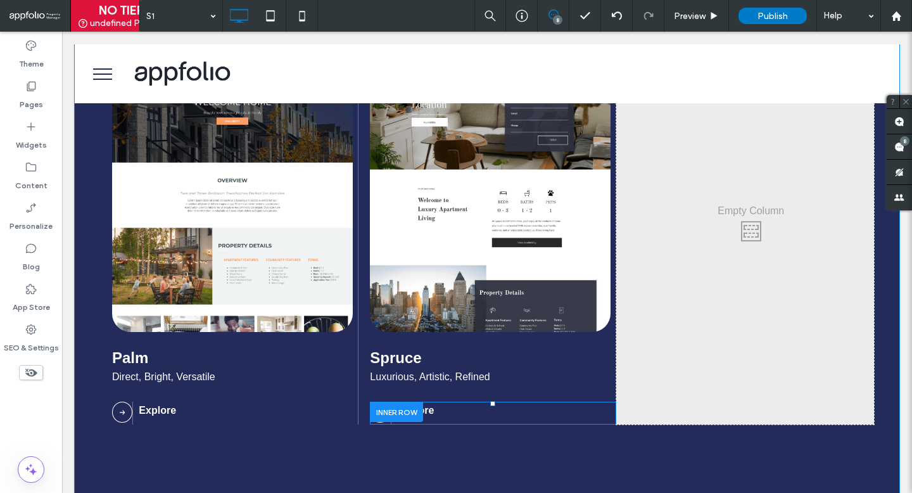
click at [400, 405] on div at bounding box center [396, 411] width 53 height 20
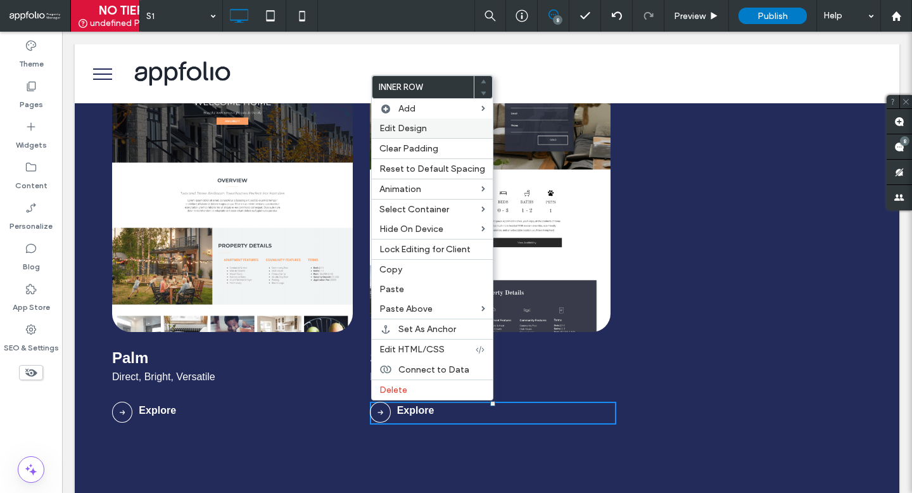
click at [436, 135] on div "Edit Design" at bounding box center [432, 128] width 121 height 20
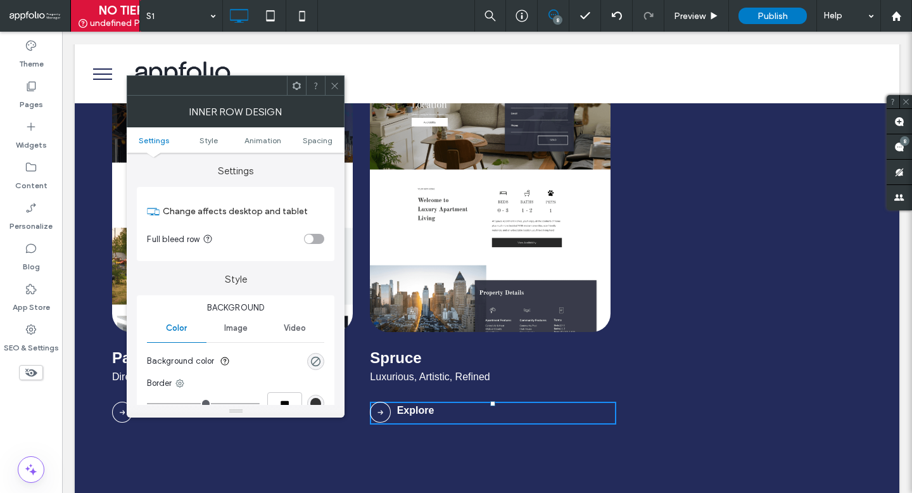
click at [313, 130] on ul "Settings Style Animation Spacing" at bounding box center [236, 139] width 218 height 25
click at [313, 132] on ul "Settings Style Animation Spacing" at bounding box center [236, 139] width 218 height 25
click at [313, 137] on span "Spacing" at bounding box center [318, 139] width 30 height 9
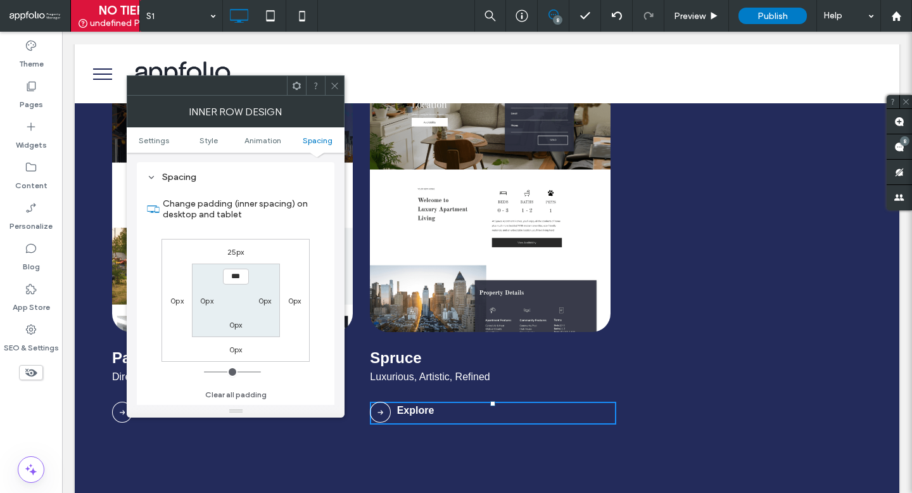
click at [330, 99] on div "Inner Row Design" at bounding box center [236, 112] width 218 height 32
click at [338, 89] on icon at bounding box center [334, 85] width 9 height 9
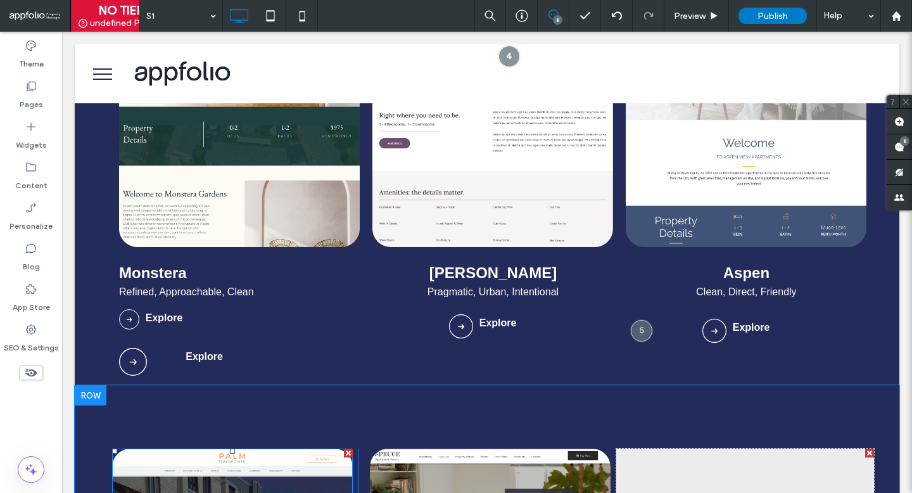
scroll to position [718, 0]
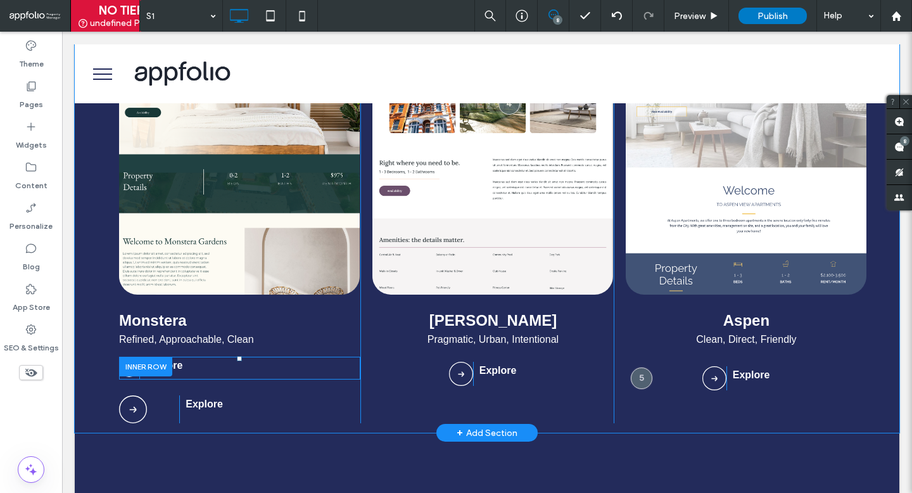
click at [153, 362] on div at bounding box center [145, 366] width 53 height 20
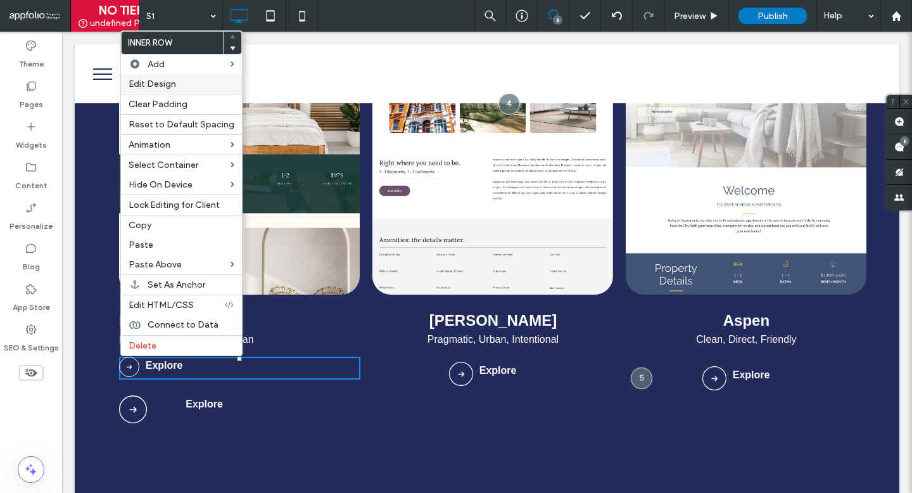
click at [208, 80] on label "Edit Design" at bounding box center [182, 84] width 106 height 11
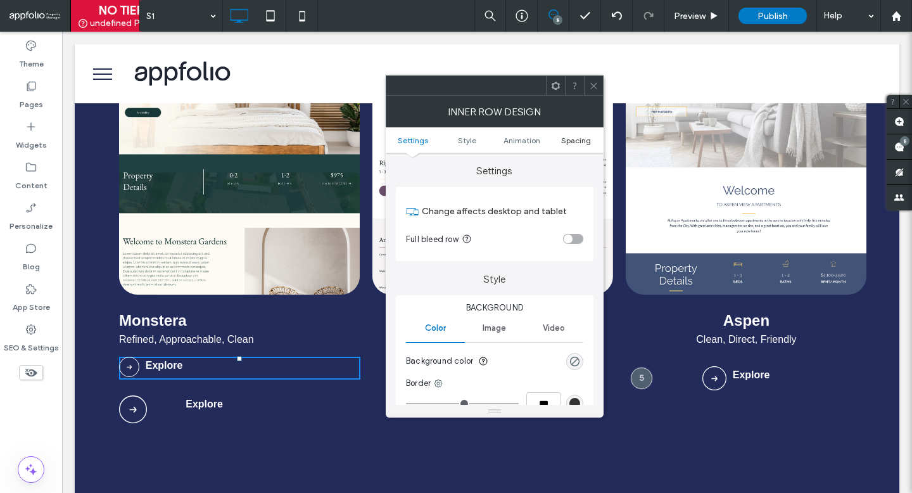
click at [569, 137] on span "Spacing" at bounding box center [576, 139] width 30 height 9
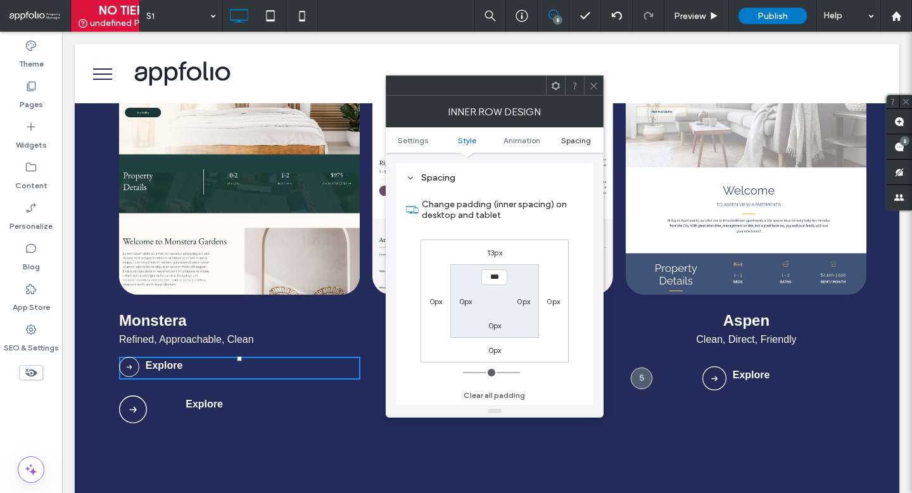
scroll to position [406, 0]
click at [498, 255] on label "13px" at bounding box center [494, 251] width 15 height 9
type input "**"
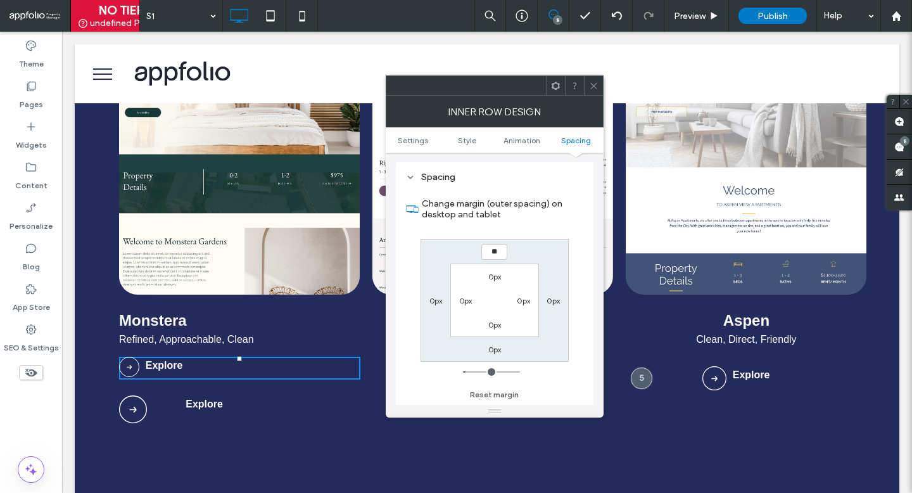
type input "**"
type input "****"
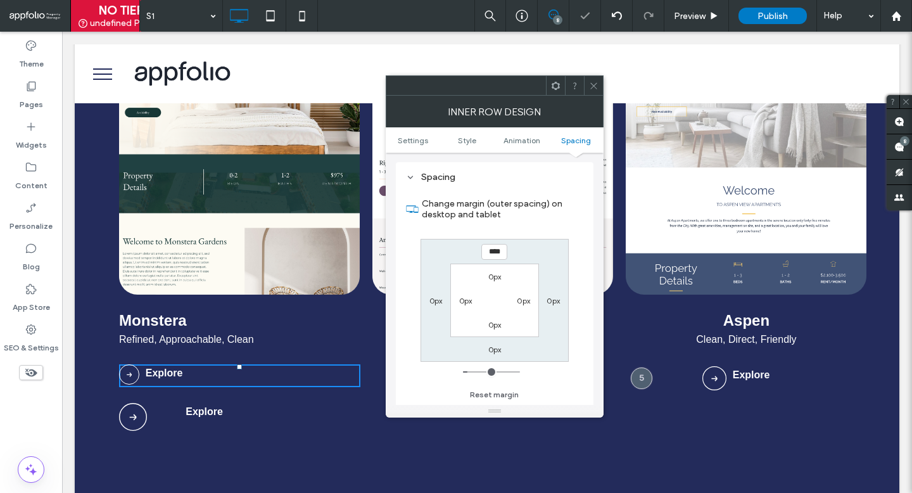
click at [597, 83] on icon at bounding box center [593, 85] width 9 height 9
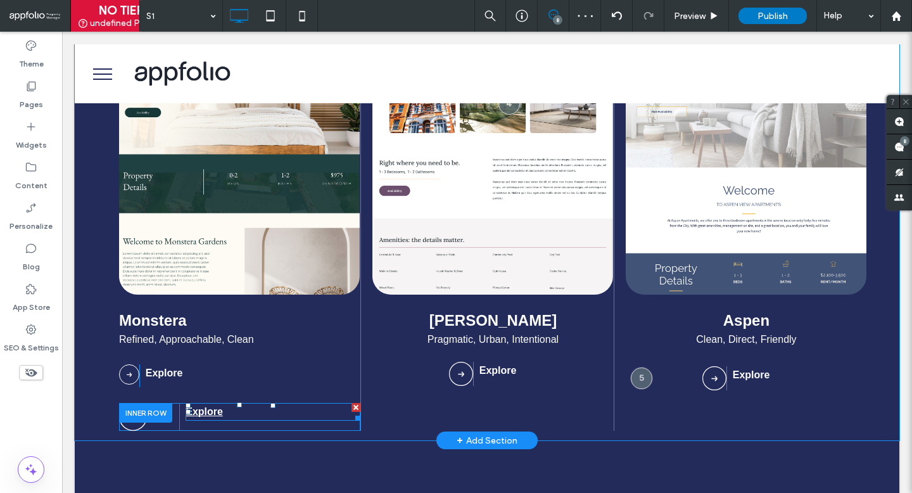
click at [201, 414] on link "Explore" at bounding box center [204, 411] width 37 height 11
type input "*********"
type input "**"
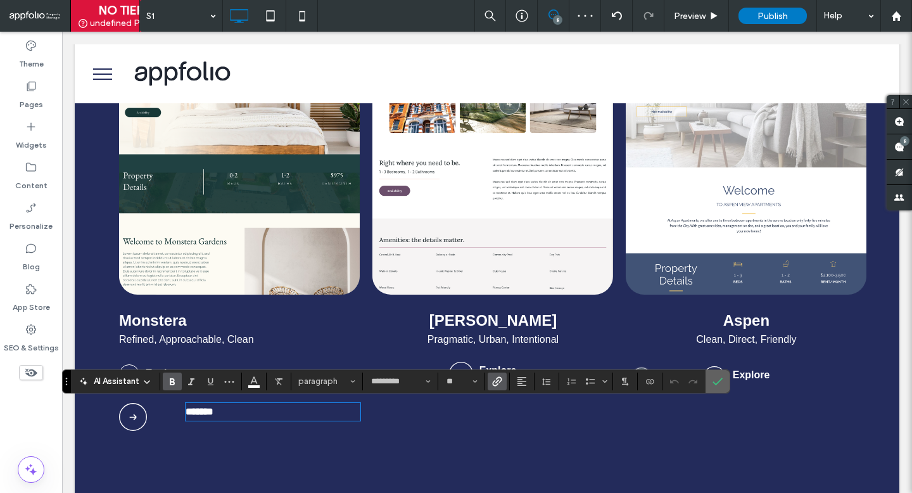
click at [719, 387] on span "Confirm" at bounding box center [717, 381] width 10 height 22
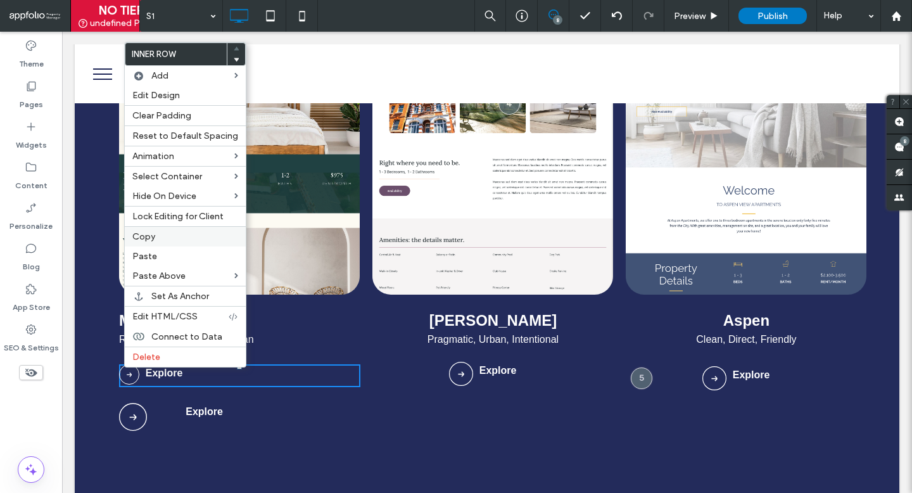
click at [160, 236] on label "Copy" at bounding box center [185, 236] width 106 height 11
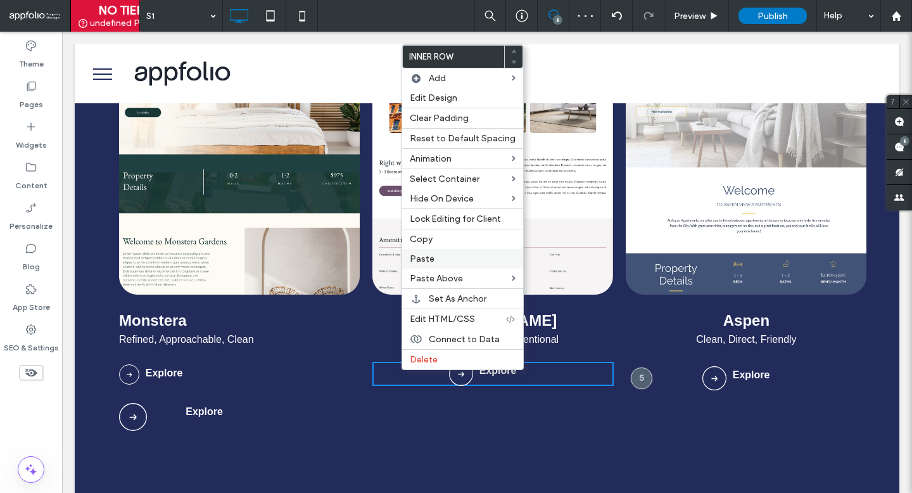
click at [444, 257] on label "Paste" at bounding box center [463, 258] width 106 height 11
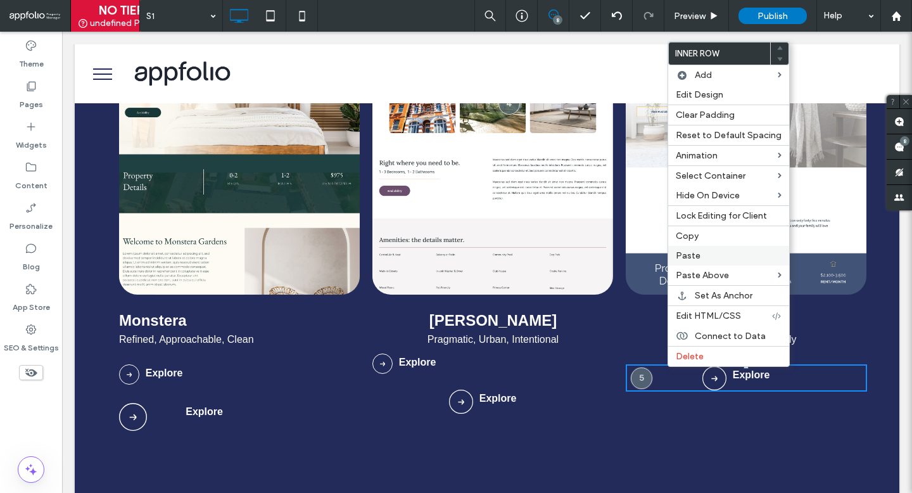
click at [718, 248] on div "Paste" at bounding box center [728, 256] width 121 height 20
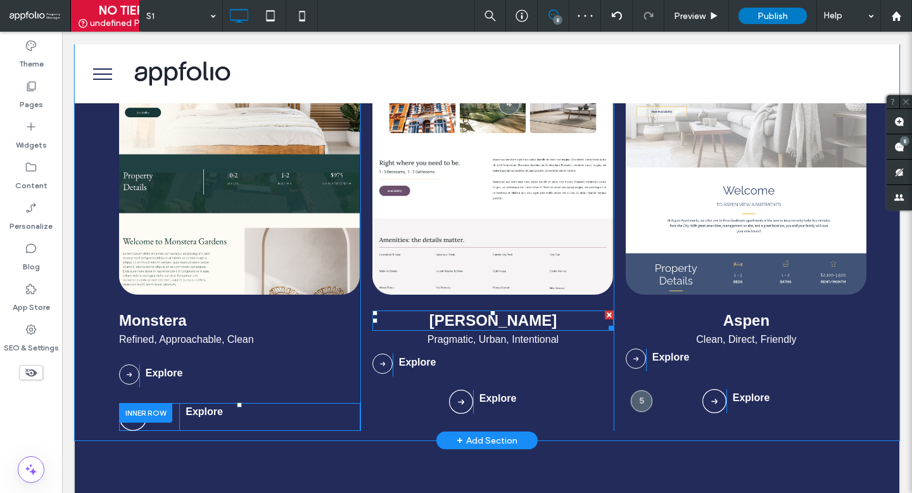
click at [528, 320] on h3 "[PERSON_NAME]" at bounding box center [492, 320] width 241 height 18
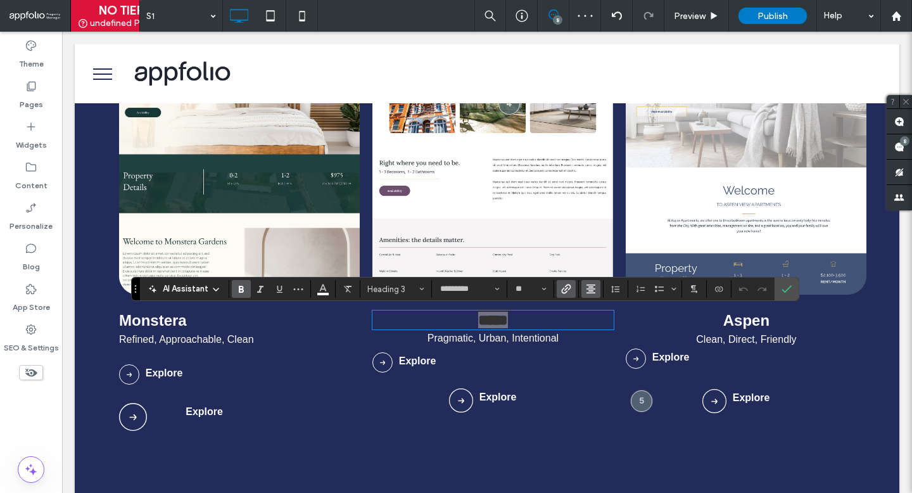
click at [596, 280] on button "Alignment" at bounding box center [590, 289] width 19 height 18
click at [605, 305] on div "ui.textEditor.alignment.left" at bounding box center [603, 310] width 16 height 10
click at [796, 291] on section at bounding box center [786, 288] width 24 height 23
click at [789, 284] on icon "Confirm" at bounding box center [786, 289] width 10 height 10
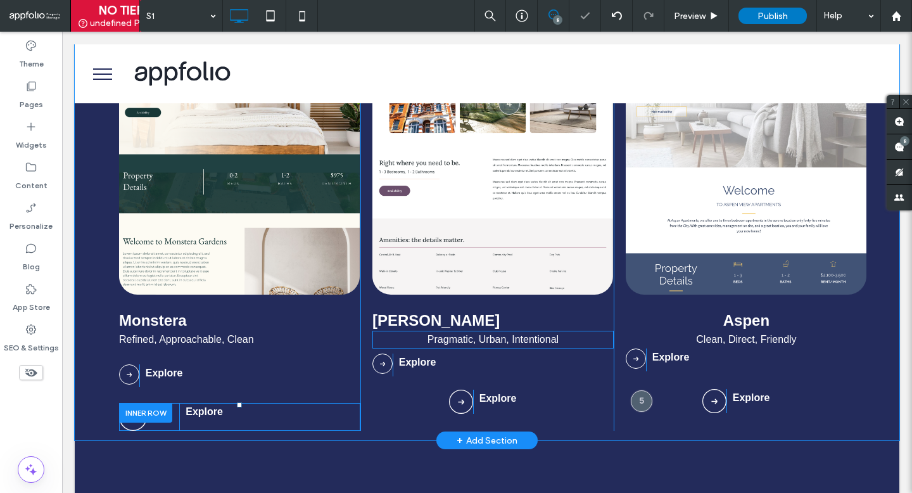
click at [500, 341] on span "Pragmatic, Urban, Intentional" at bounding box center [492, 339] width 131 height 11
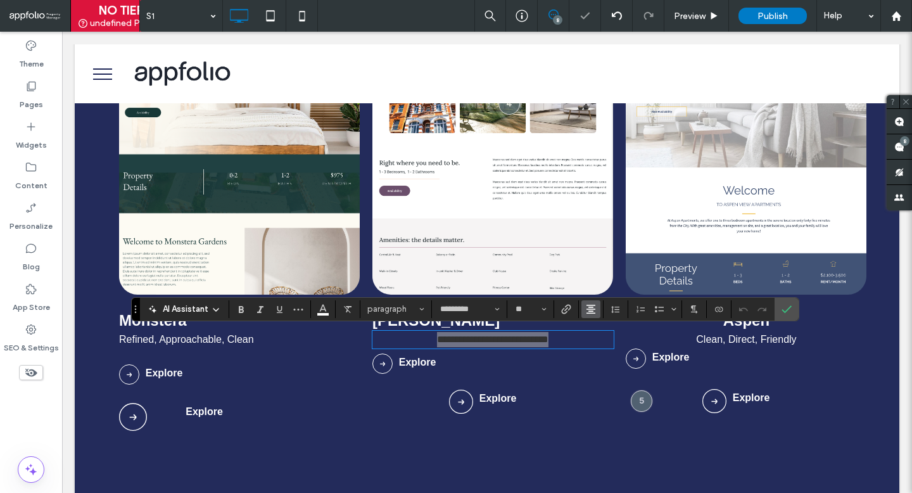
click at [589, 311] on use "Alignment" at bounding box center [590, 309] width 9 height 9
click at [600, 231] on use "ui.textEditor.alignment.left" at bounding box center [600, 233] width 9 height 9
click at [784, 315] on span "Confirm" at bounding box center [784, 309] width 6 height 23
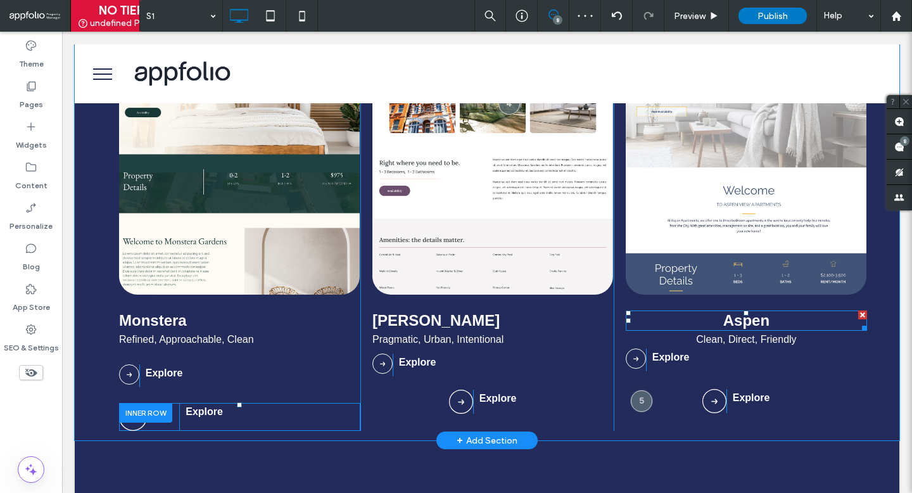
click at [761, 317] on link "Aspen" at bounding box center [746, 319] width 46 height 17
type input "*********"
type input "**"
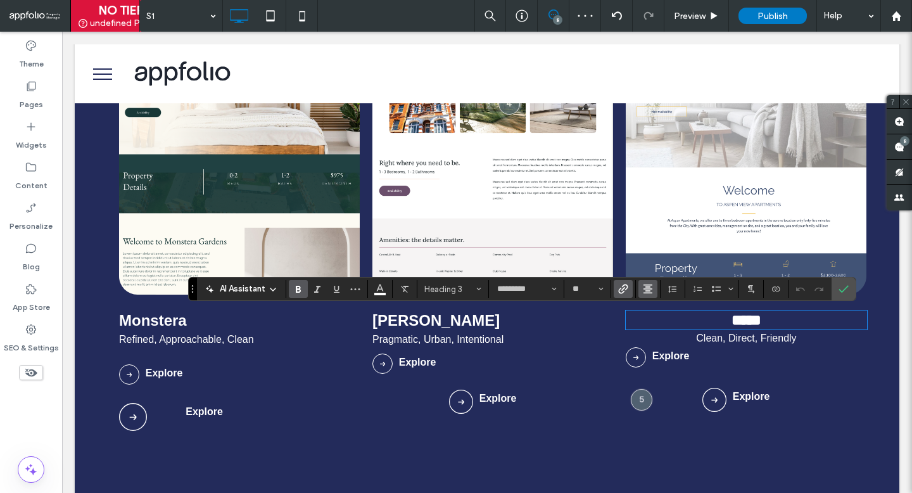
click at [648, 292] on icon "Alignment" at bounding box center [648, 289] width 10 height 10
click at [665, 306] on div "ui.textEditor.alignment.left" at bounding box center [660, 310] width 16 height 10
click at [729, 348] on div "Explore" at bounding box center [759, 356] width 215 height 18
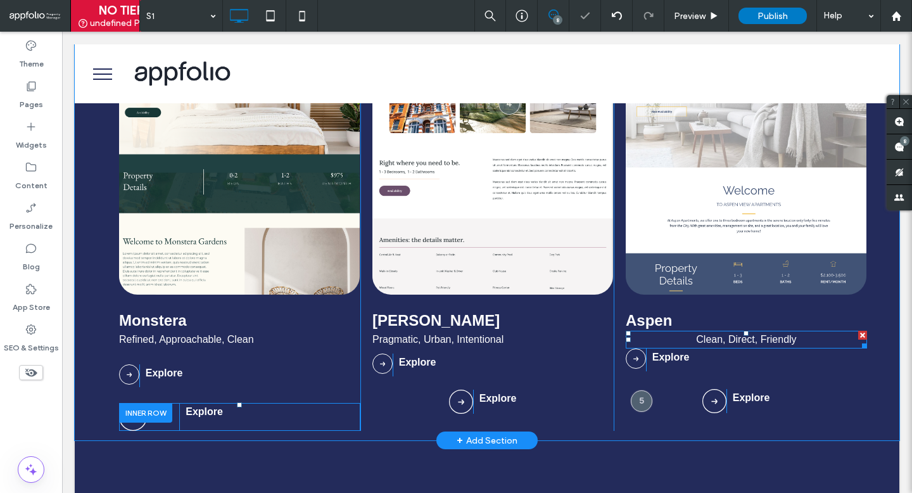
click at [728, 334] on span "Clean, Direct, Friendly" at bounding box center [746, 339] width 100 height 11
type input "*********"
type input "**"
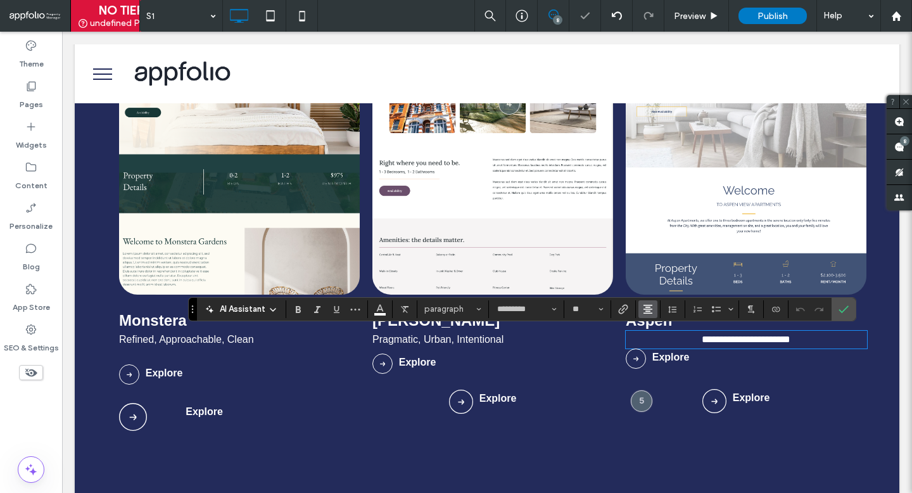
click at [653, 309] on button "Alignment" at bounding box center [647, 309] width 19 height 18
click at [661, 226] on label "ui.textEditor.alignment.left" at bounding box center [660, 233] width 44 height 18
click at [844, 308] on use "Confirm" at bounding box center [843, 309] width 10 height 8
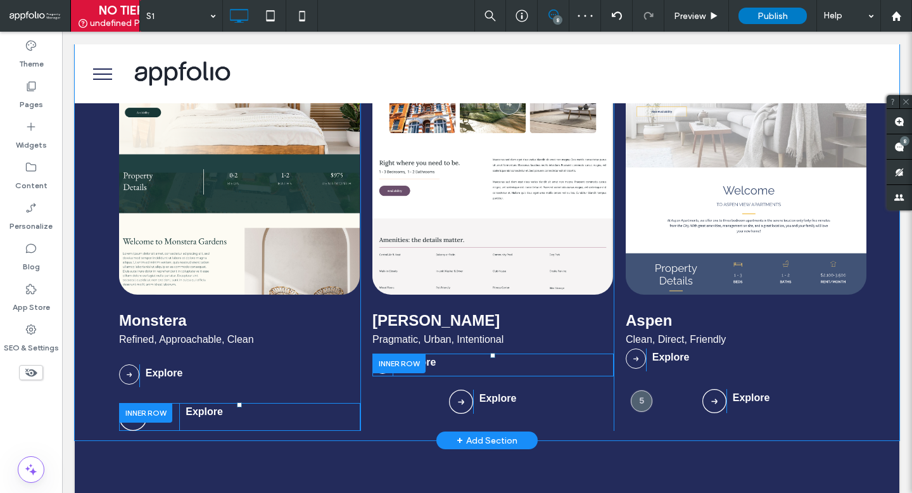
click at [382, 355] on div at bounding box center [398, 363] width 53 height 20
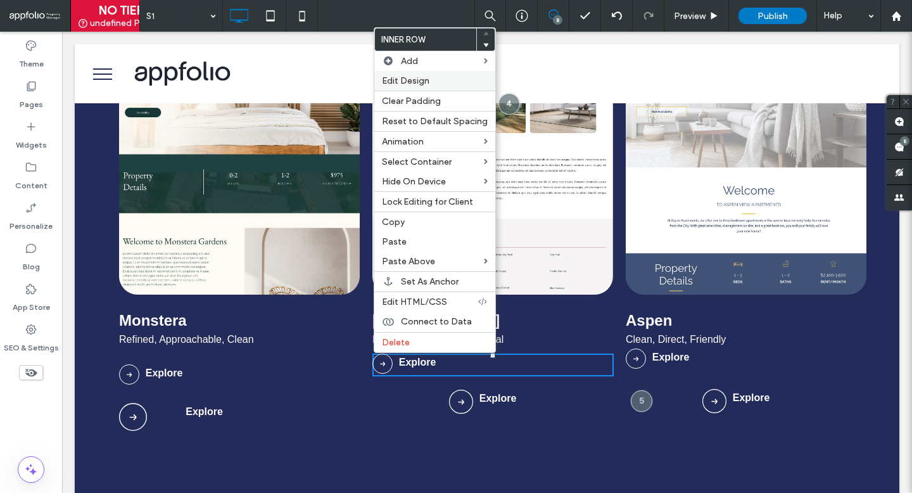
click at [427, 82] on span "Edit Design" at bounding box center [405, 80] width 47 height 11
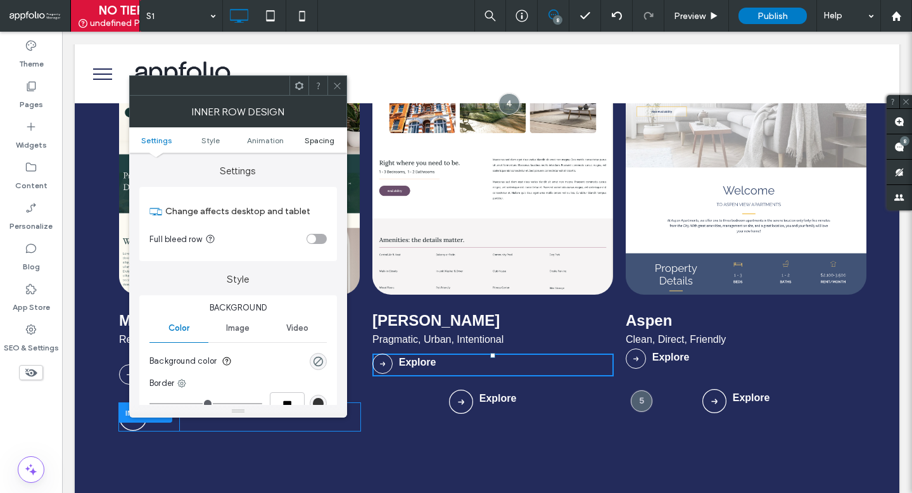
click at [307, 141] on span "Spacing" at bounding box center [320, 139] width 30 height 9
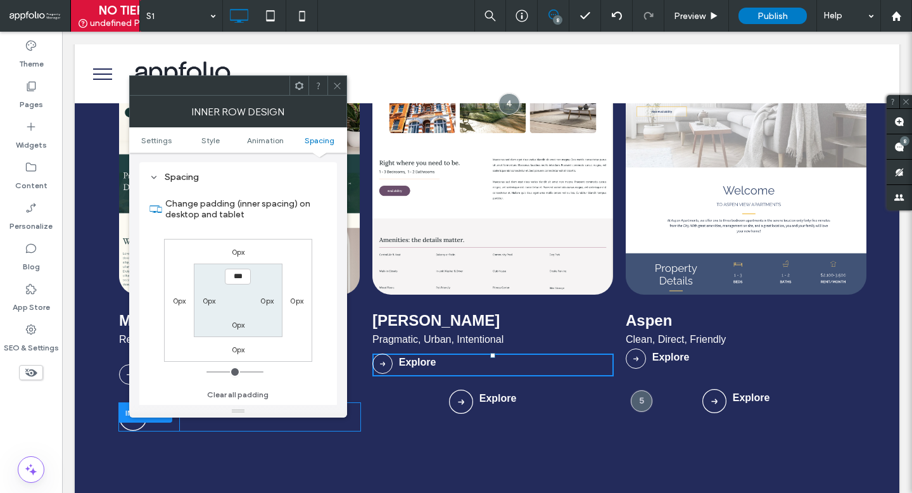
click at [239, 251] on label "0px" at bounding box center [238, 251] width 13 height 9
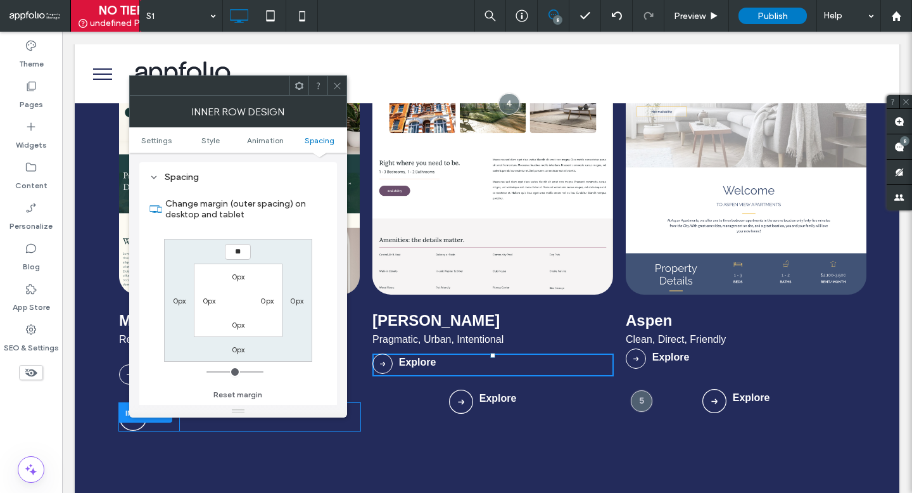
type input "**"
type input "****"
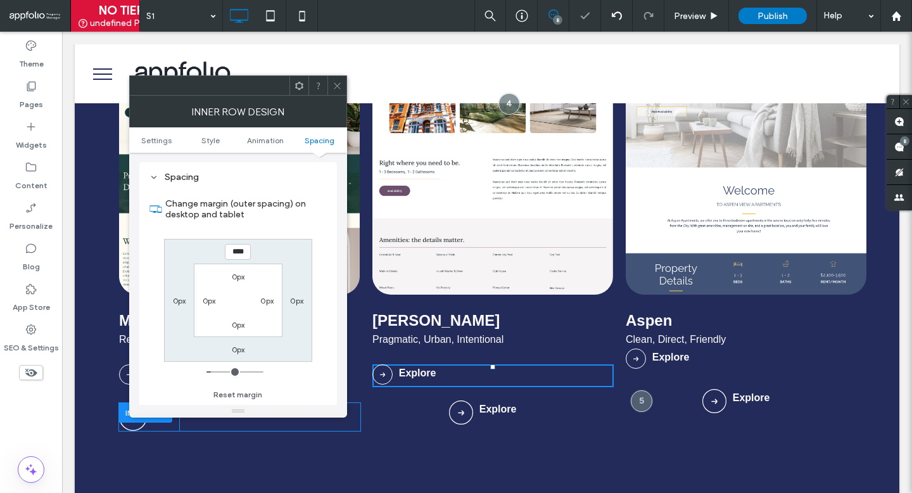
click at [337, 77] on span at bounding box center [336, 85] width 9 height 19
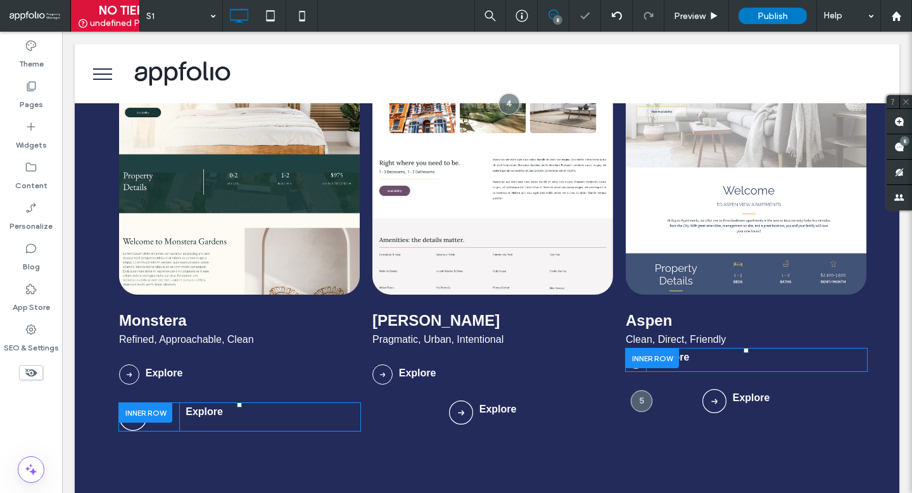
click at [651, 356] on div at bounding box center [652, 358] width 53 height 20
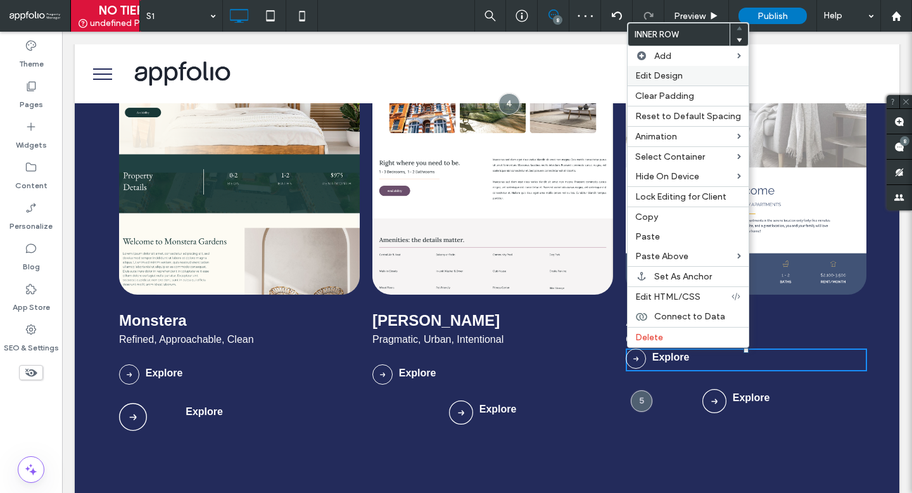
click at [682, 79] on label "Edit Design" at bounding box center [688, 75] width 106 height 11
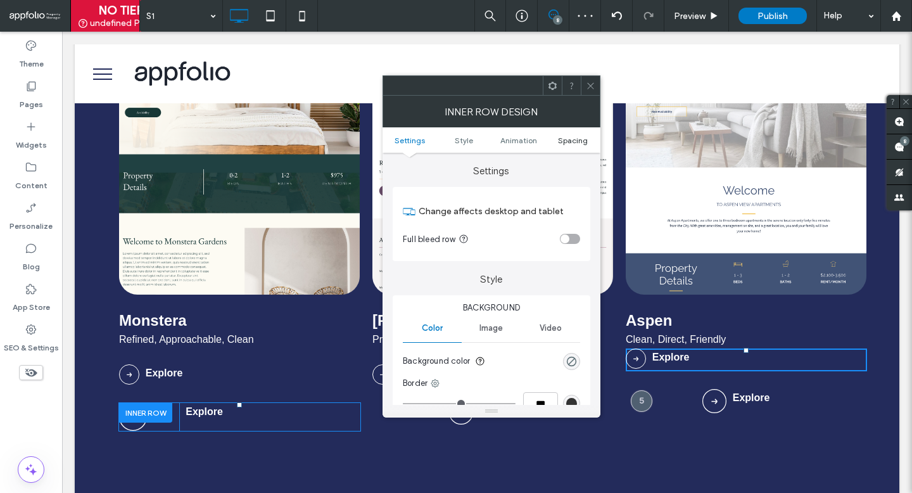
click at [564, 141] on span "Spacing" at bounding box center [573, 139] width 30 height 9
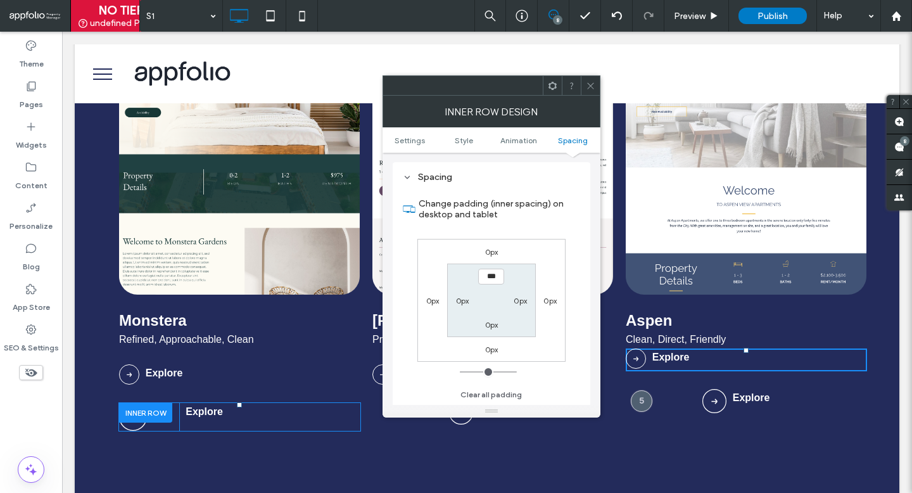
click at [485, 256] on label "0px" at bounding box center [491, 251] width 13 height 9
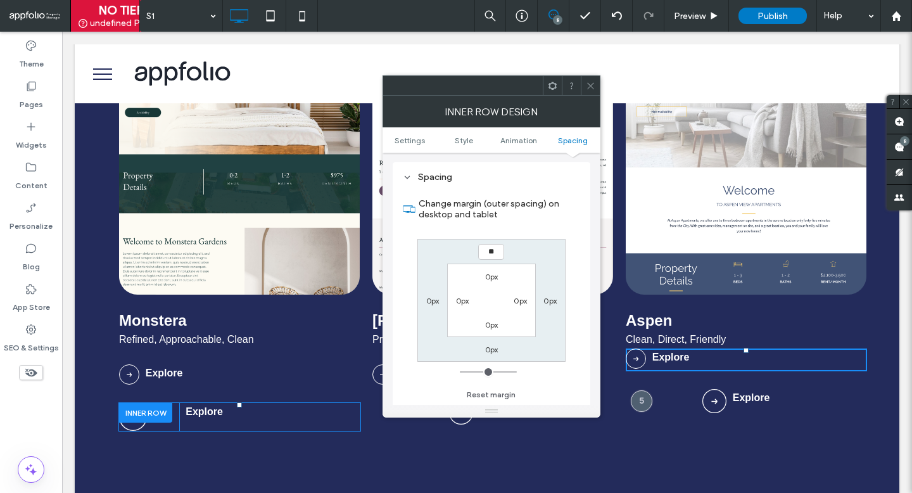
type input "**"
type input "****"
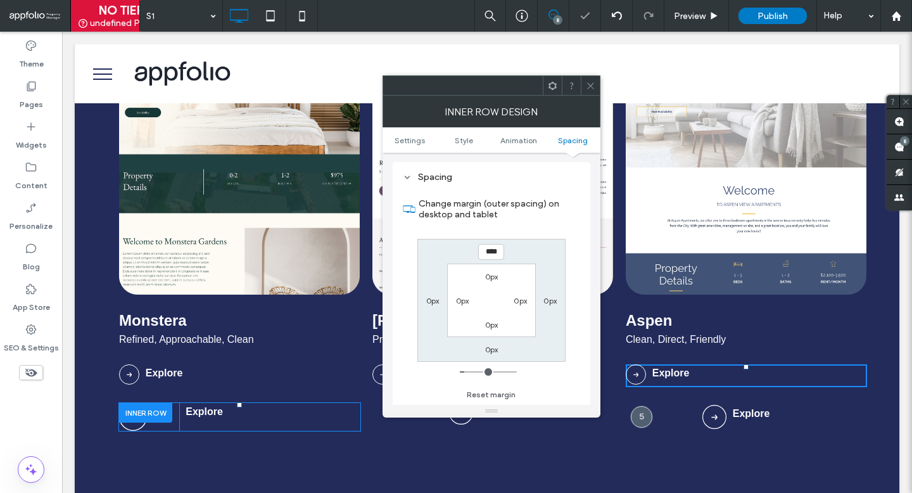
click at [594, 87] on icon at bounding box center [590, 85] width 9 height 9
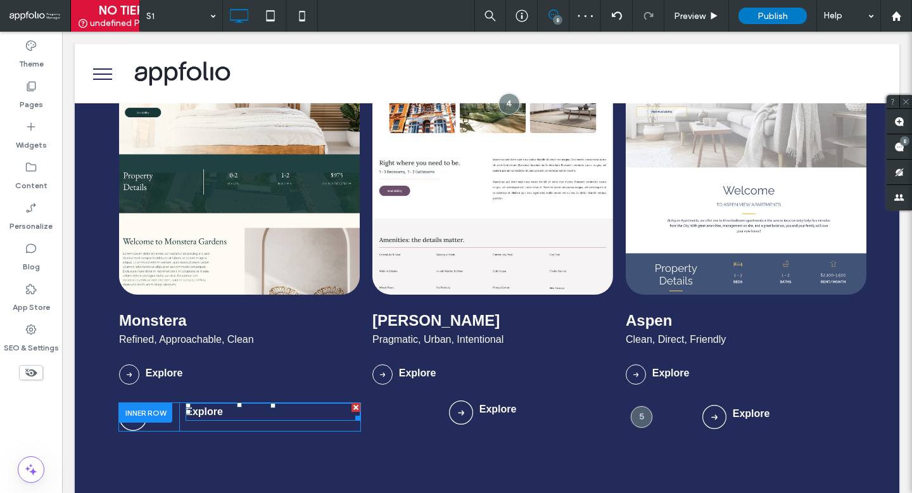
click at [241, 406] on p "Explore" at bounding box center [273, 411] width 175 height 15
type input "*********"
type input "**"
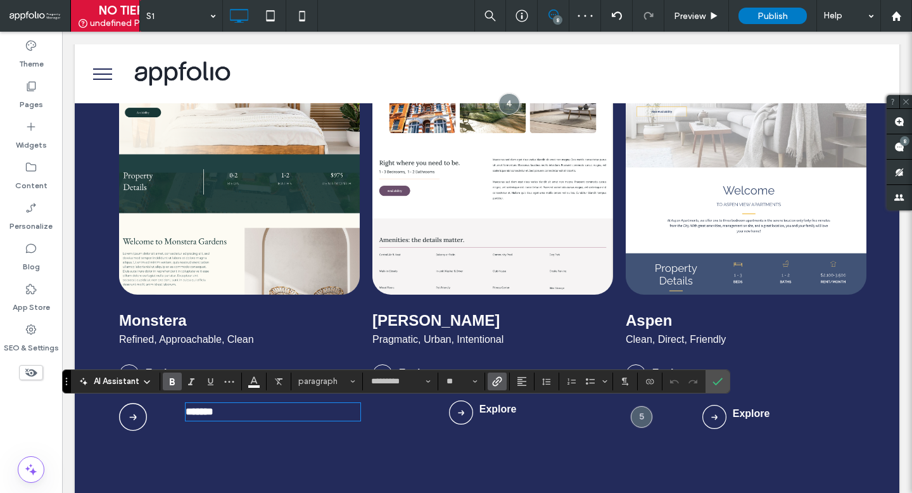
click at [502, 381] on label "Link" at bounding box center [496, 381] width 19 height 18
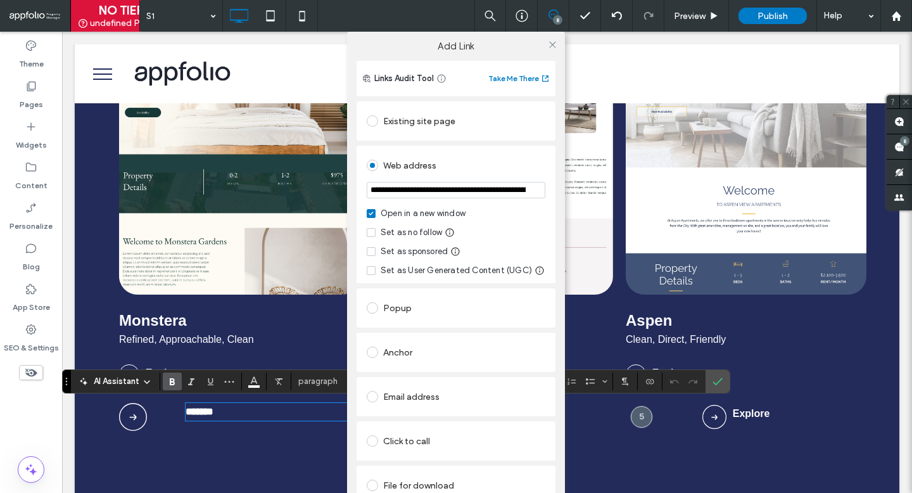
click at [474, 189] on input "**********" at bounding box center [456, 190] width 179 height 16
click at [548, 41] on icon at bounding box center [552, 44] width 9 height 9
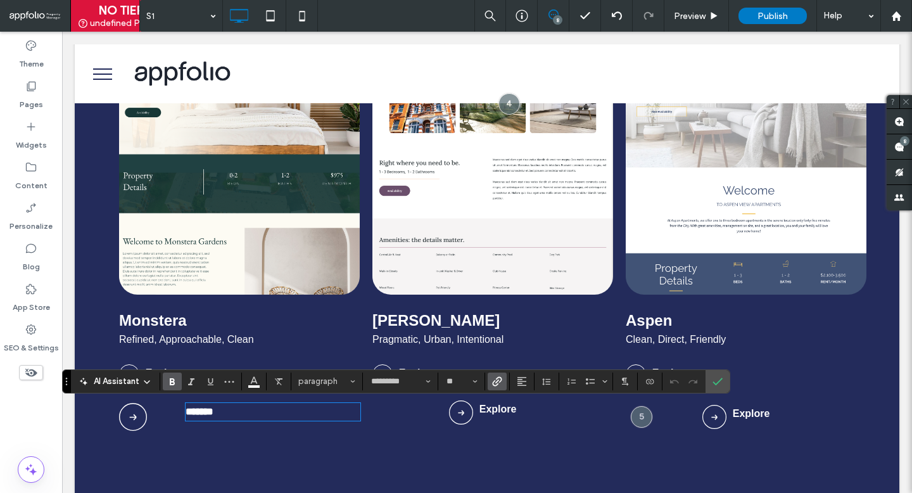
click at [207, 324] on h3 "Monstera" at bounding box center [239, 320] width 241 height 18
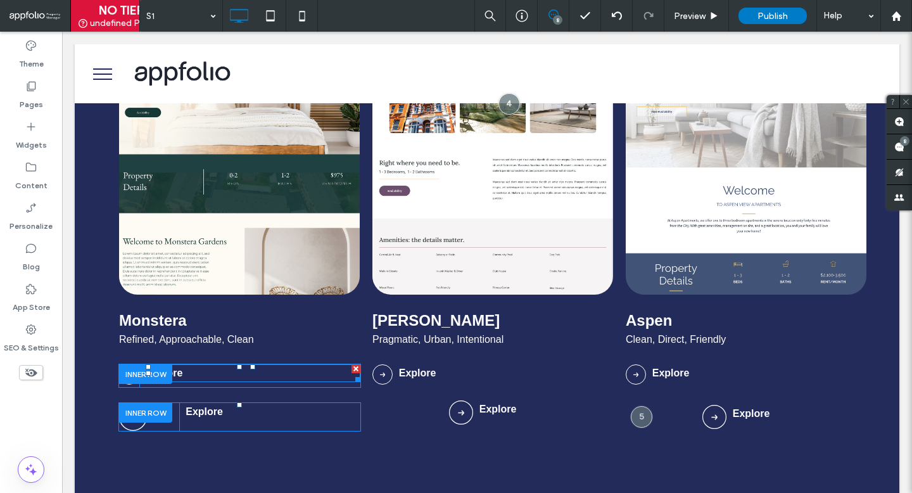
click at [232, 371] on p "Explore" at bounding box center [253, 372] width 215 height 15
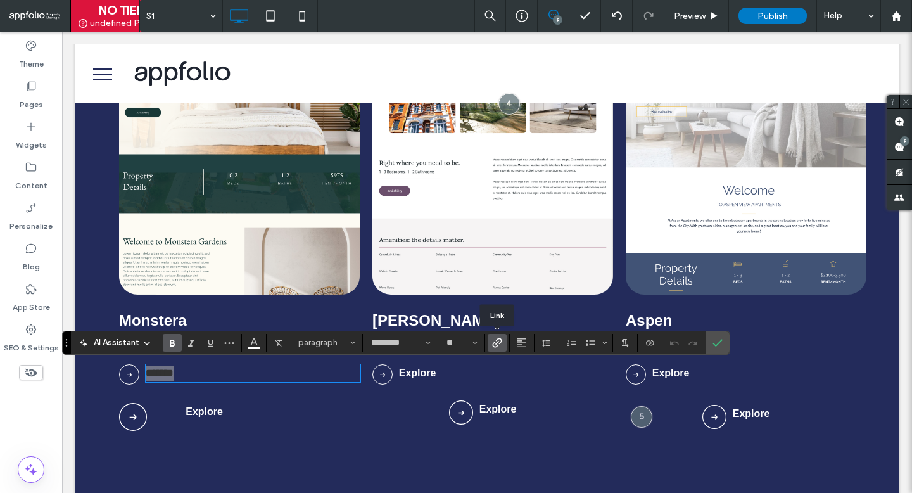
click at [497, 341] on icon "Link" at bounding box center [497, 342] width 10 height 10
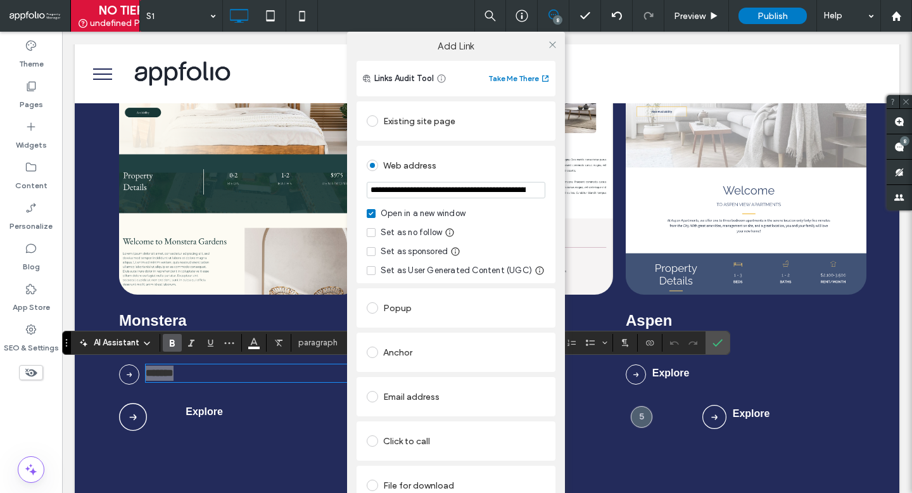
click at [470, 192] on input "**********" at bounding box center [456, 190] width 179 height 16
type input "**********"
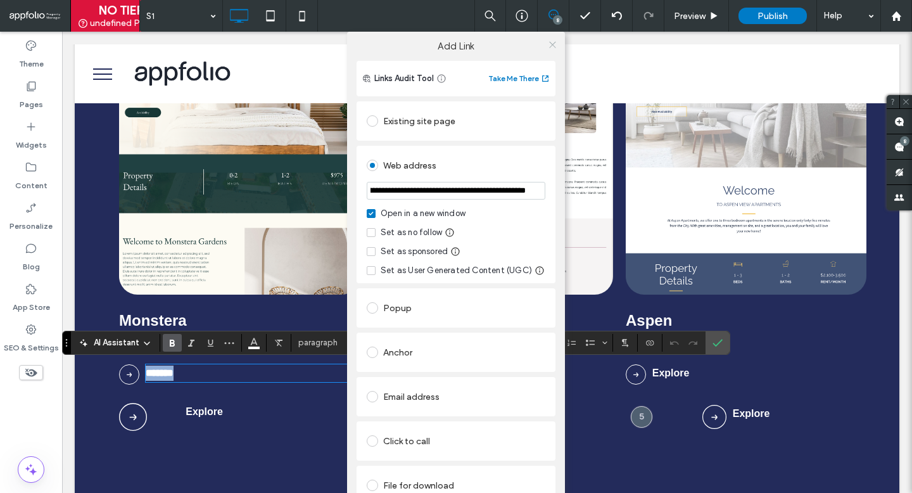
click at [548, 46] on icon at bounding box center [552, 44] width 9 height 9
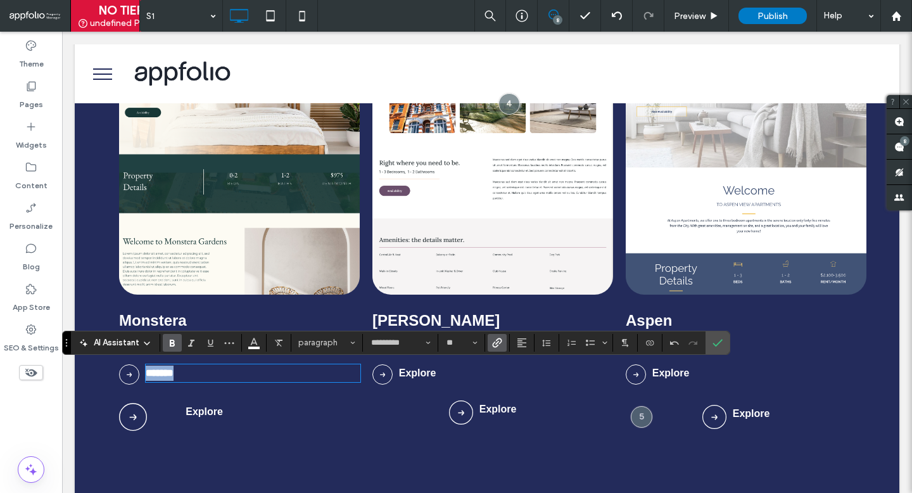
click at [120, 368] on link at bounding box center [129, 369] width 20 height 11
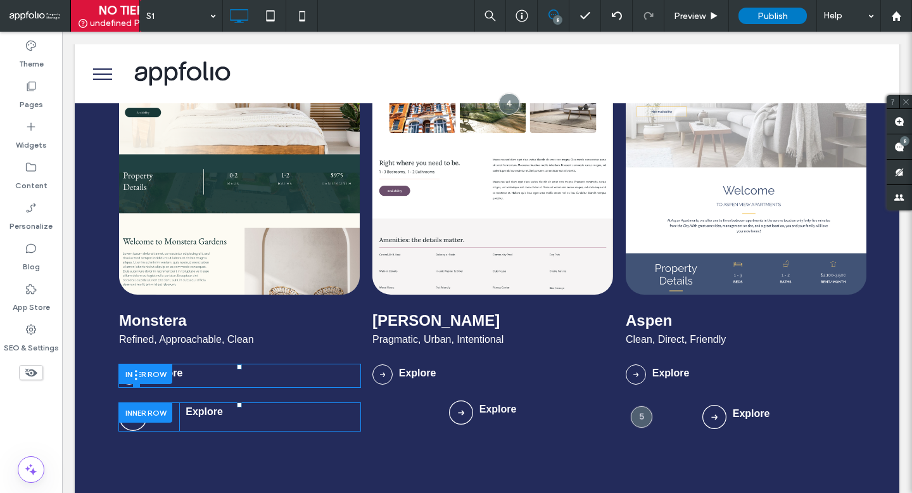
click at [133, 383] on div at bounding box center [136, 375] width 6 height 23
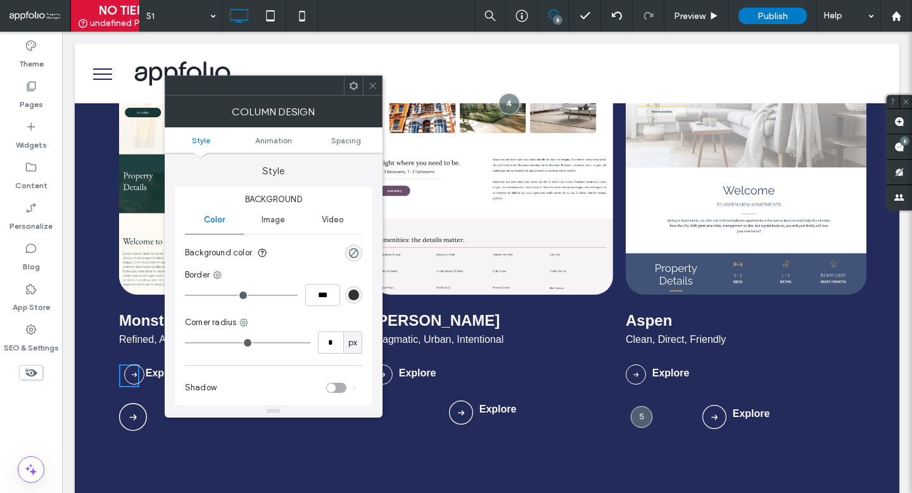
click at [129, 380] on img at bounding box center [134, 374] width 20 height 20
click at [128, 374] on img at bounding box center [134, 374] width 20 height 20
click at [372, 87] on icon at bounding box center [372, 85] width 9 height 9
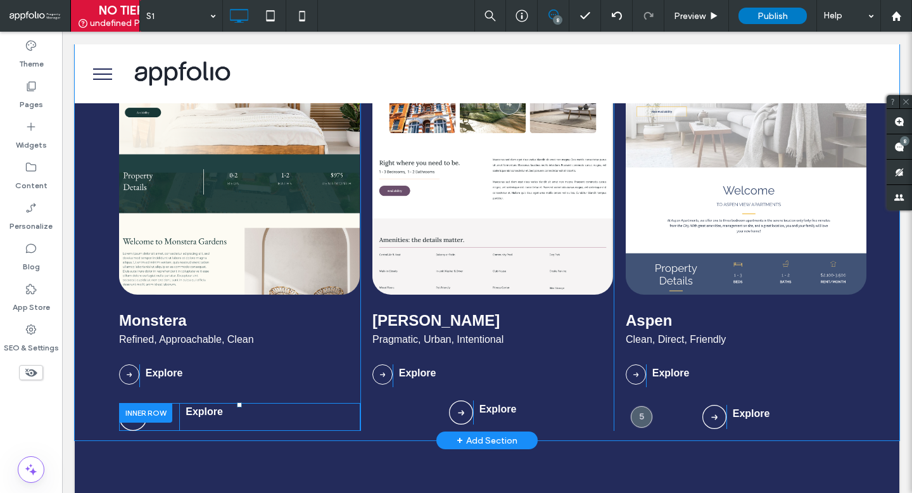
click at [135, 391] on div "Monstera Refined, Approachable, Clean Click To Paste Click To Paste Explore Cli…" at bounding box center [233, 212] width 253 height 437
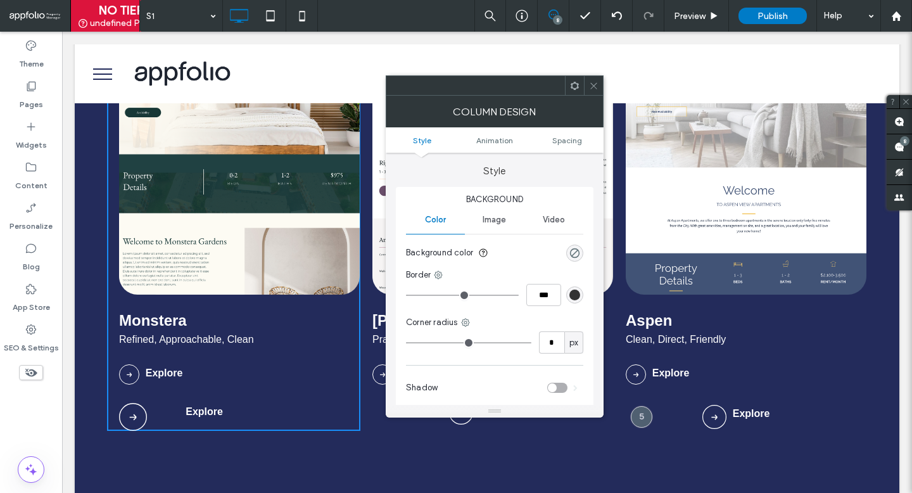
click at [589, 87] on icon at bounding box center [593, 85] width 9 height 9
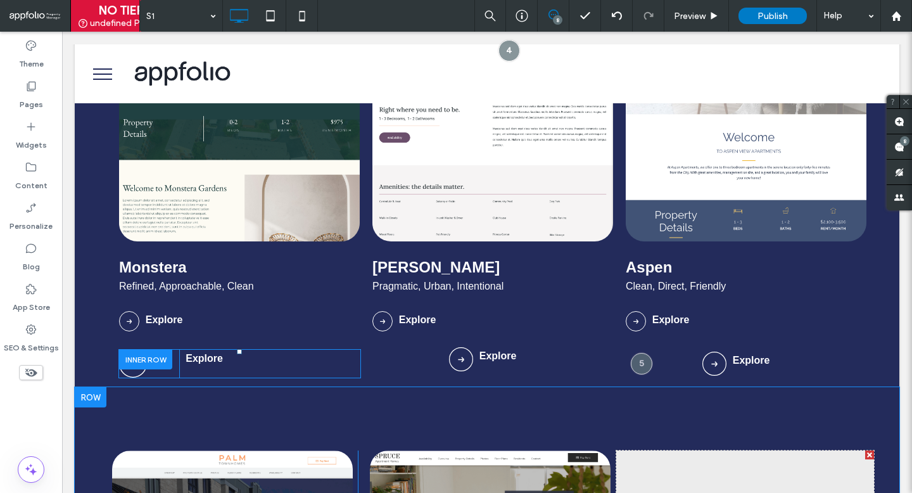
scroll to position [760, 0]
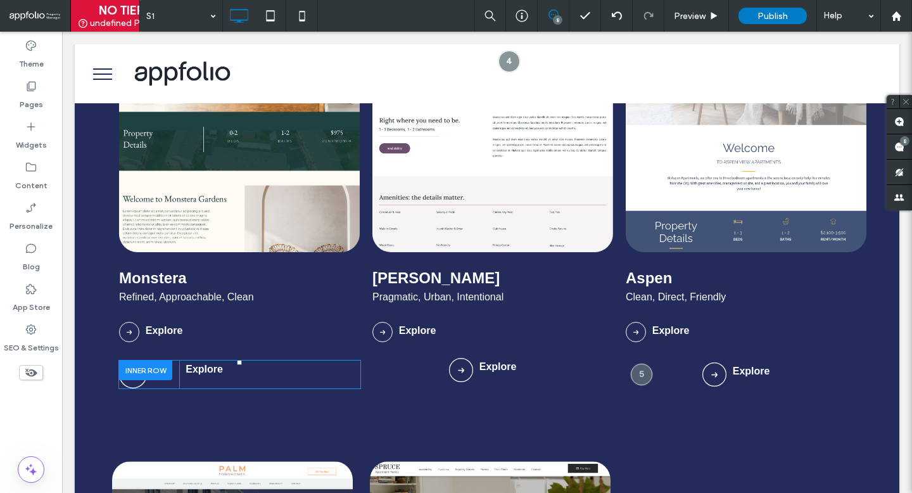
click at [130, 376] on div at bounding box center [145, 370] width 53 height 20
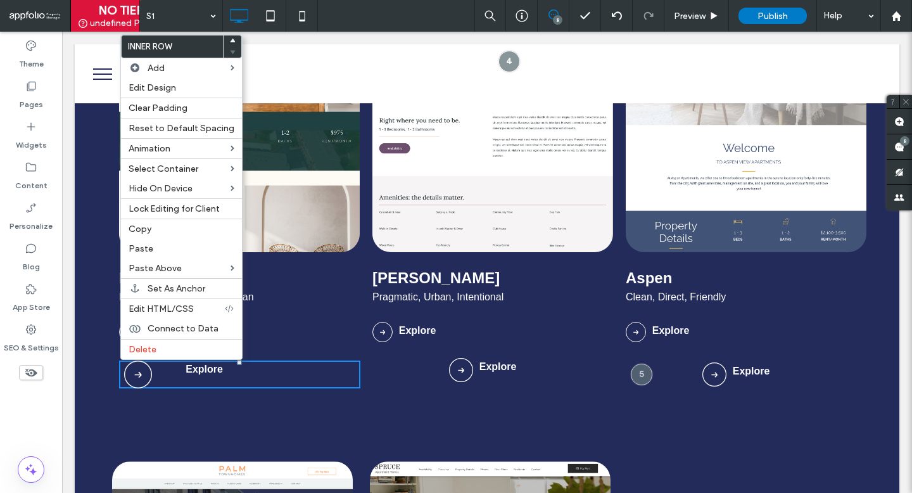
click at [134, 380] on img at bounding box center [138, 374] width 28 height 28
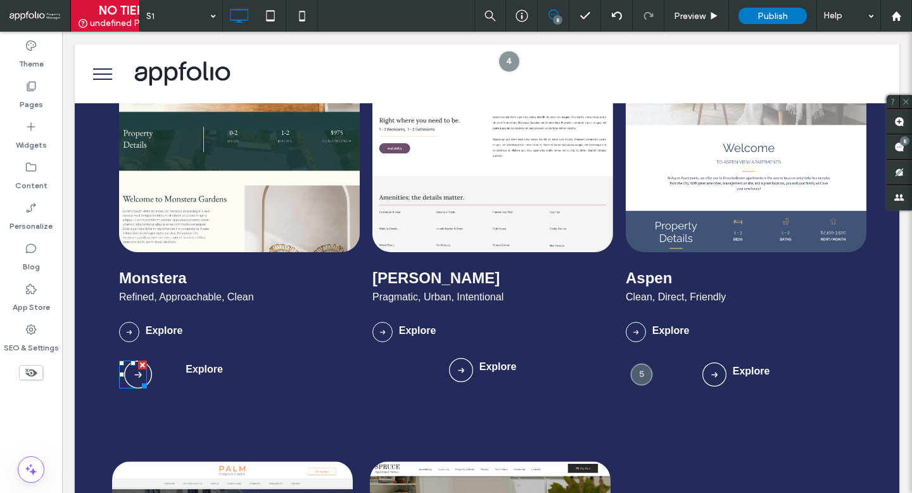
click at [136, 382] on img at bounding box center [138, 374] width 28 height 28
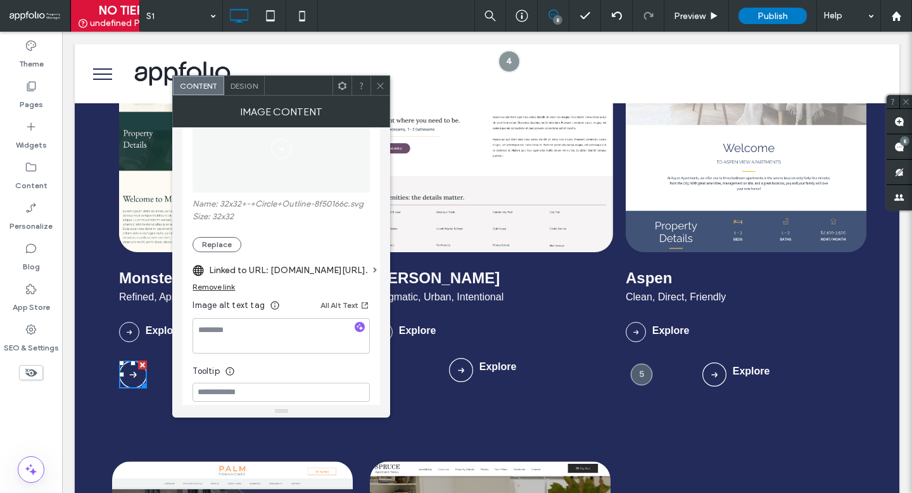
scroll to position [256, 0]
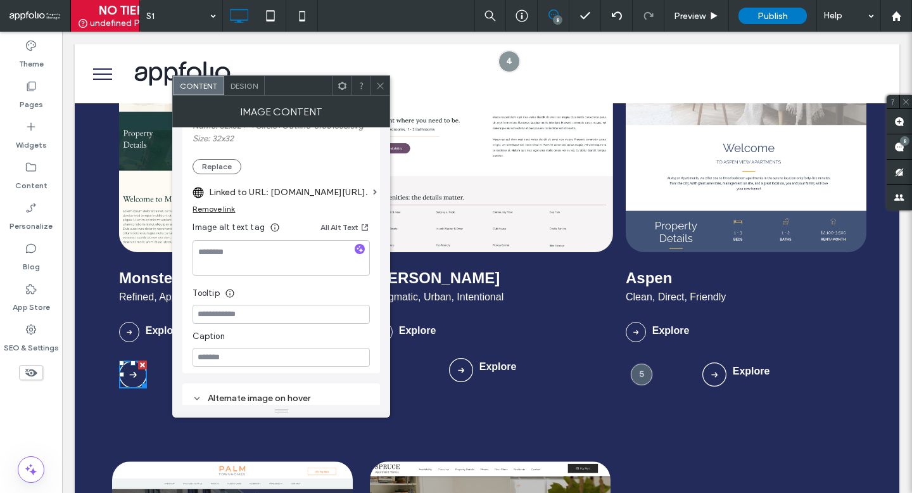
click at [377, 88] on icon at bounding box center [379, 85] width 9 height 9
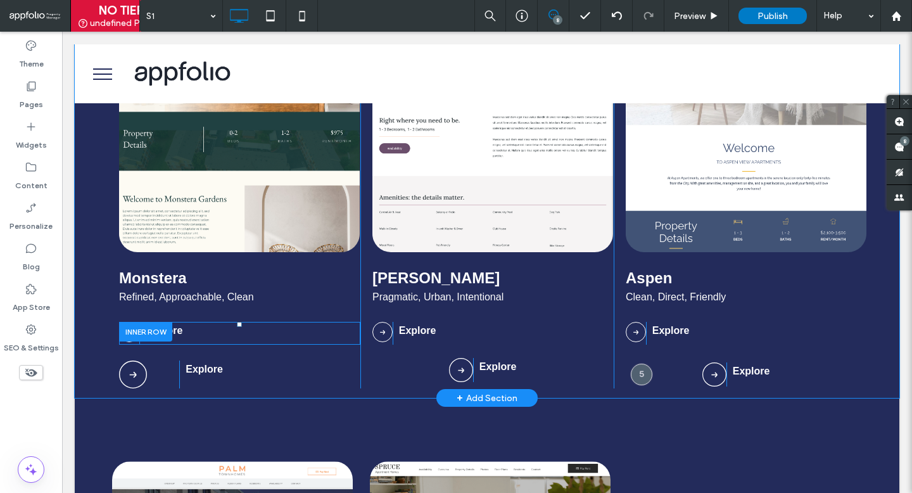
click at [144, 328] on div at bounding box center [145, 332] width 53 height 20
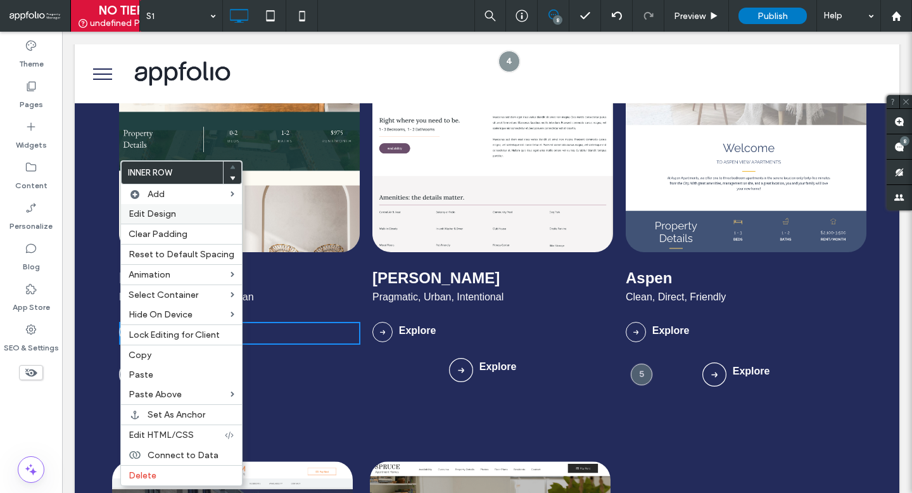
click at [205, 216] on label "Edit Design" at bounding box center [182, 213] width 106 height 11
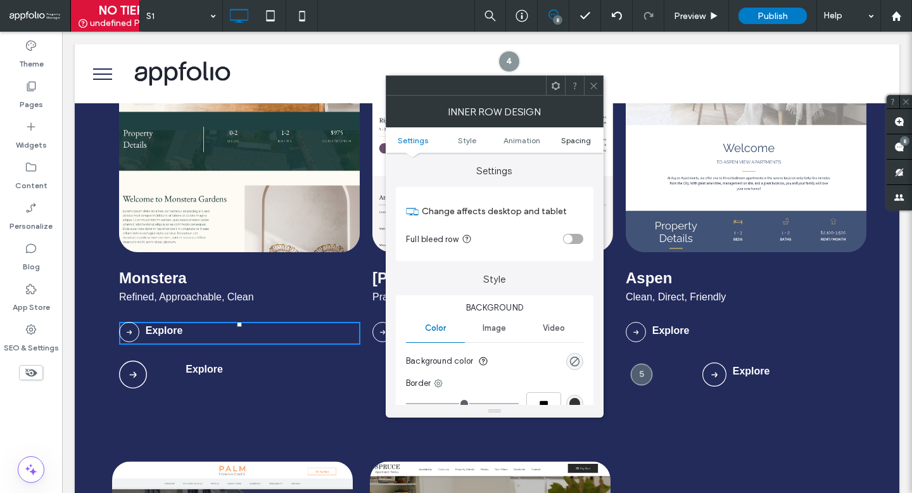
click at [575, 137] on span "Spacing" at bounding box center [576, 139] width 30 height 9
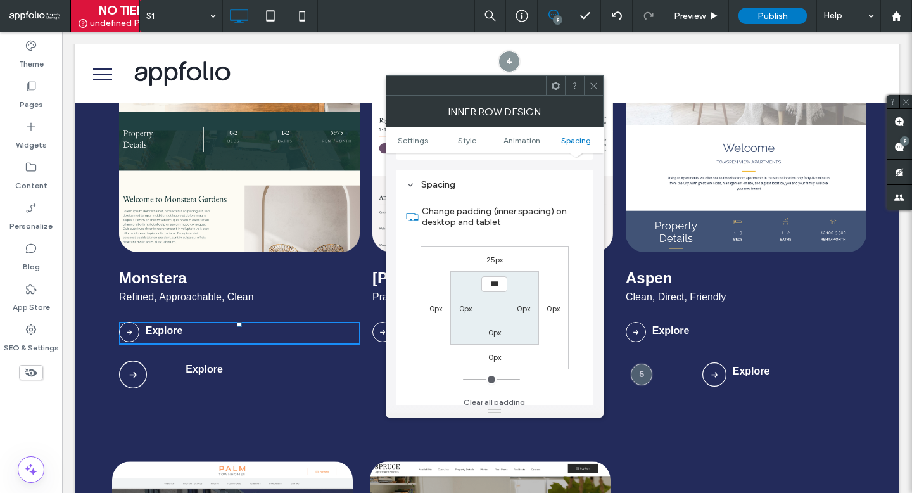
scroll to position [406, 0]
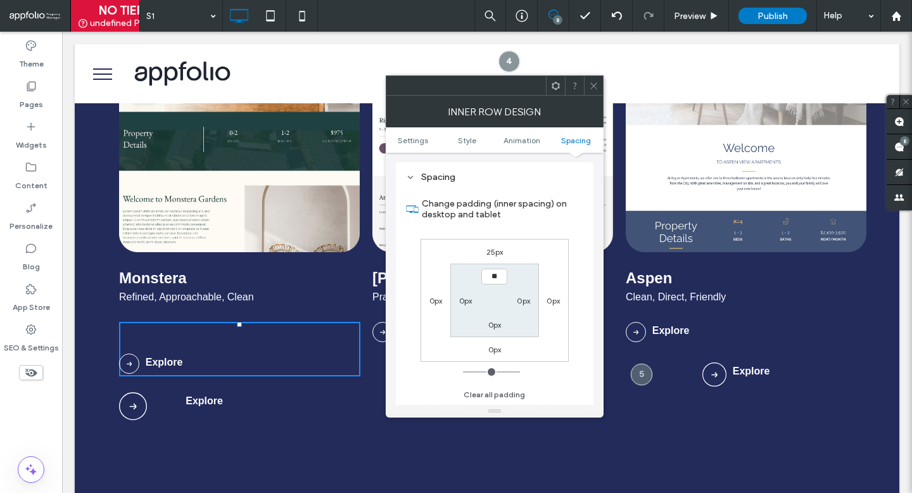
type input "****"
type input "**"
click at [594, 87] on icon at bounding box center [593, 85] width 9 height 9
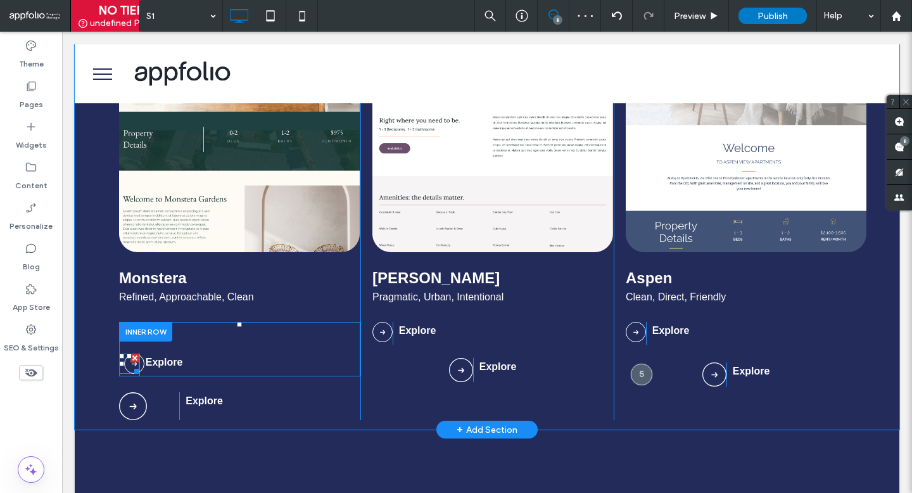
click at [127, 363] on img at bounding box center [134, 363] width 20 height 20
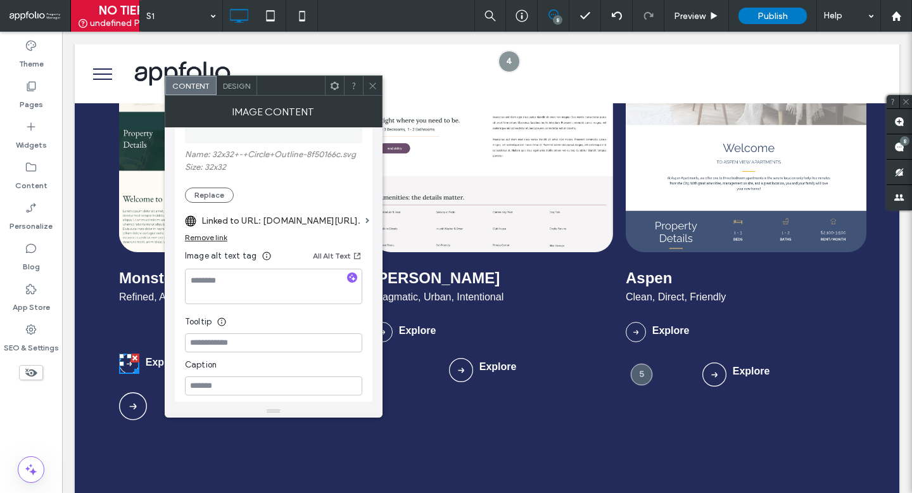
scroll to position [220, 0]
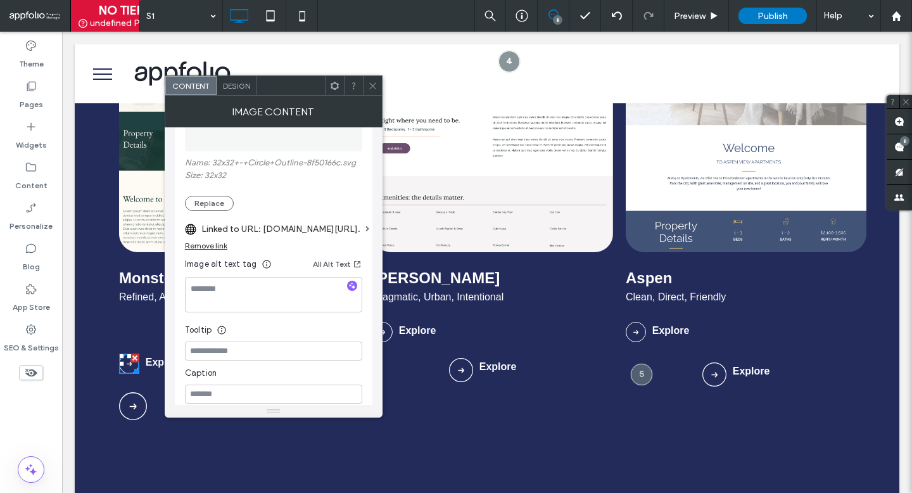
click at [286, 230] on label "Linked to URL: [DOMAIN_NAME][URL]." at bounding box center [280, 228] width 159 height 23
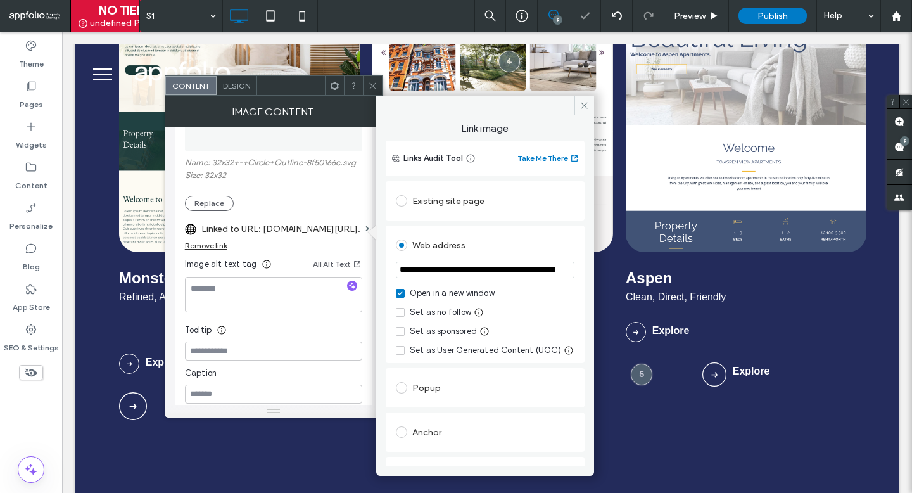
click at [470, 267] on input "**********" at bounding box center [485, 269] width 179 height 16
paste input "url"
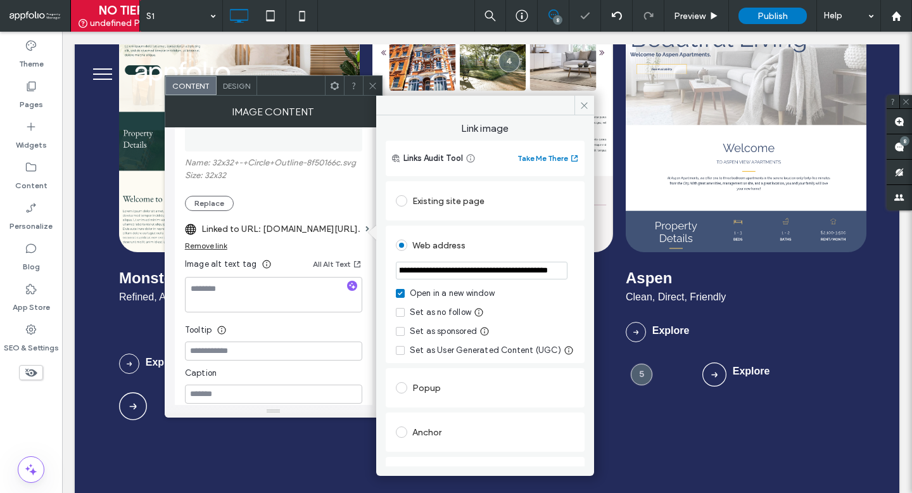
type input "**********"
click at [375, 88] on icon at bounding box center [372, 85] width 9 height 9
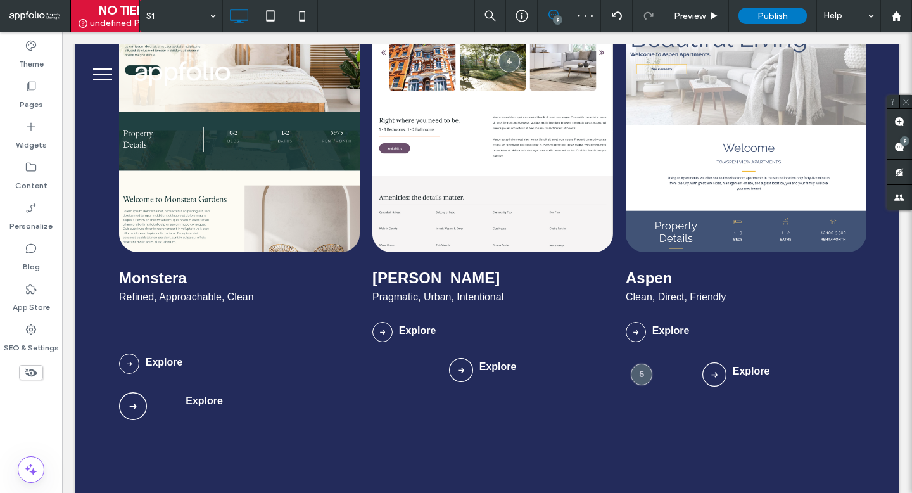
scroll to position [0, 0]
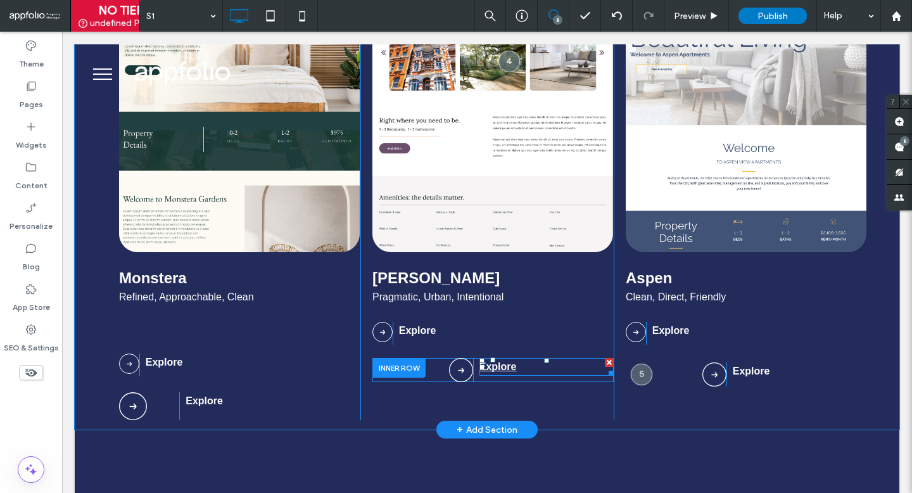
click at [504, 368] on link "Explore" at bounding box center [497, 366] width 37 height 11
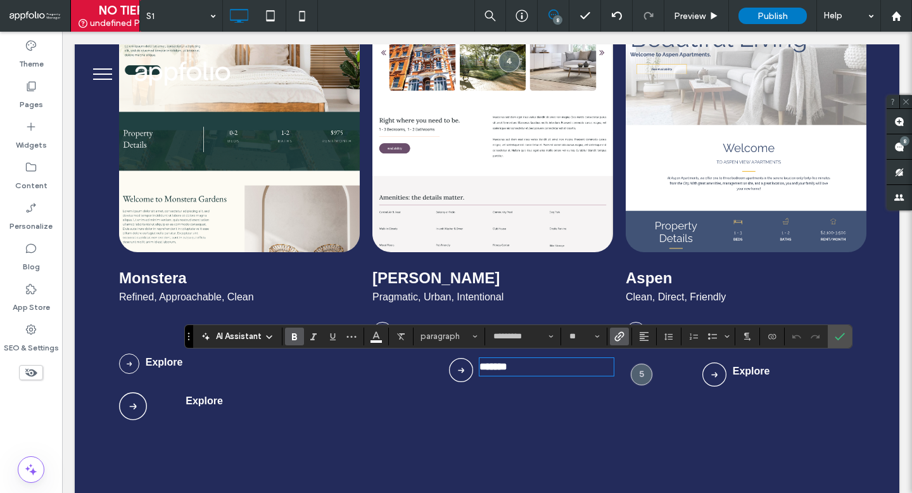
click at [629, 330] on label "Link" at bounding box center [619, 336] width 19 height 18
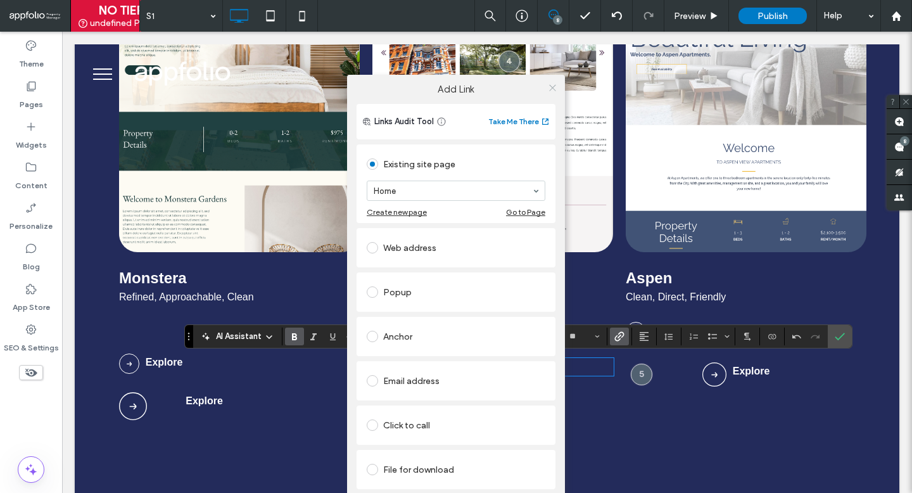
click at [553, 80] on span at bounding box center [552, 87] width 9 height 19
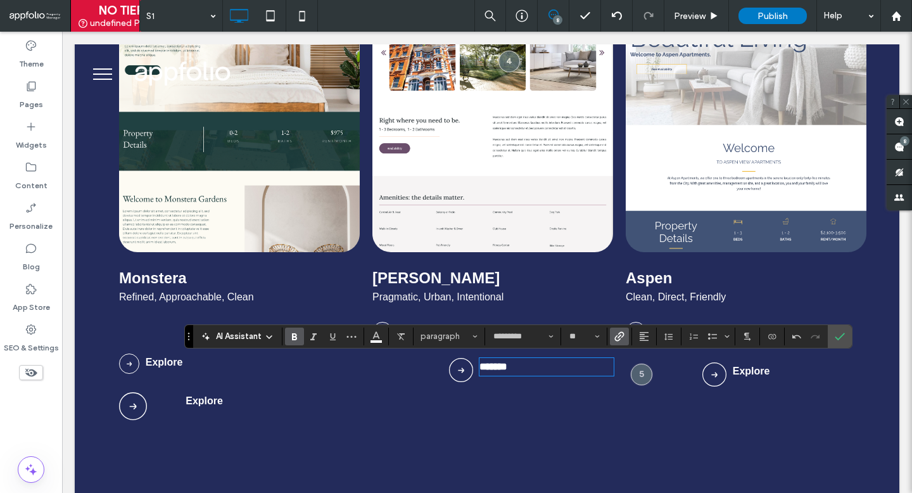
click at [525, 127] on img at bounding box center [492, 101] width 241 height 301
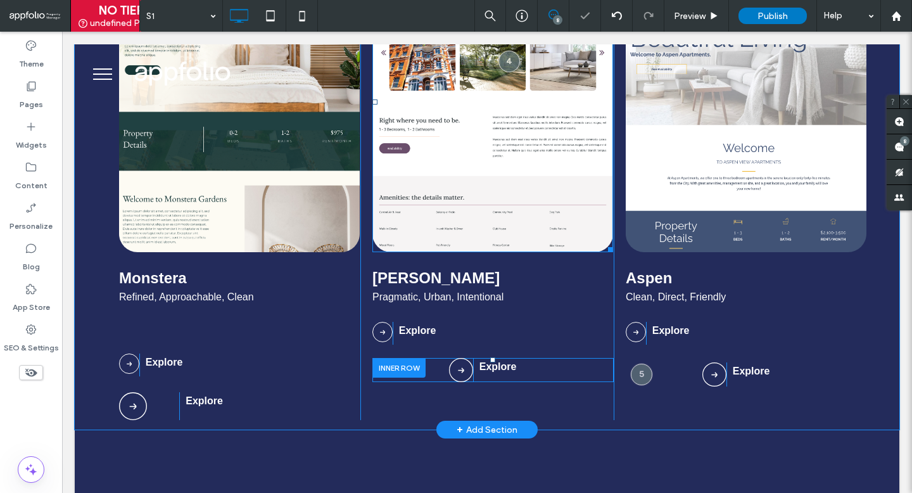
click at [443, 188] on img at bounding box center [492, 101] width 241 height 301
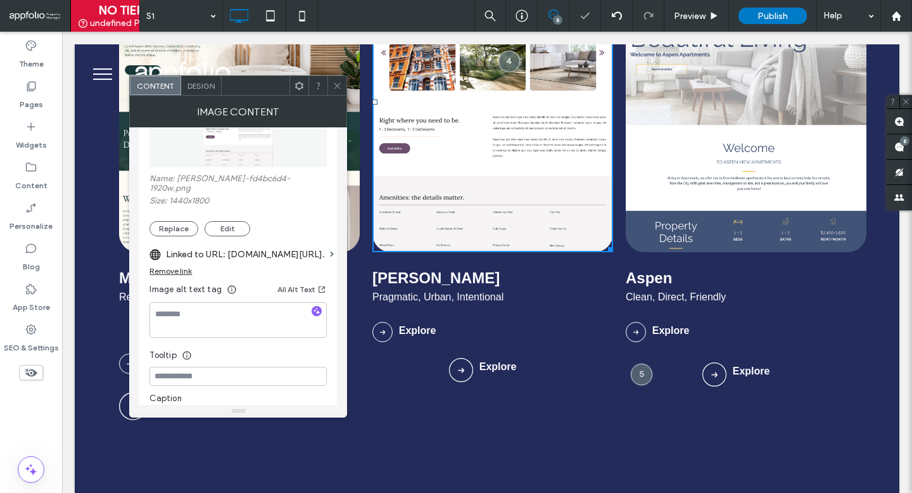
scroll to position [226, 0]
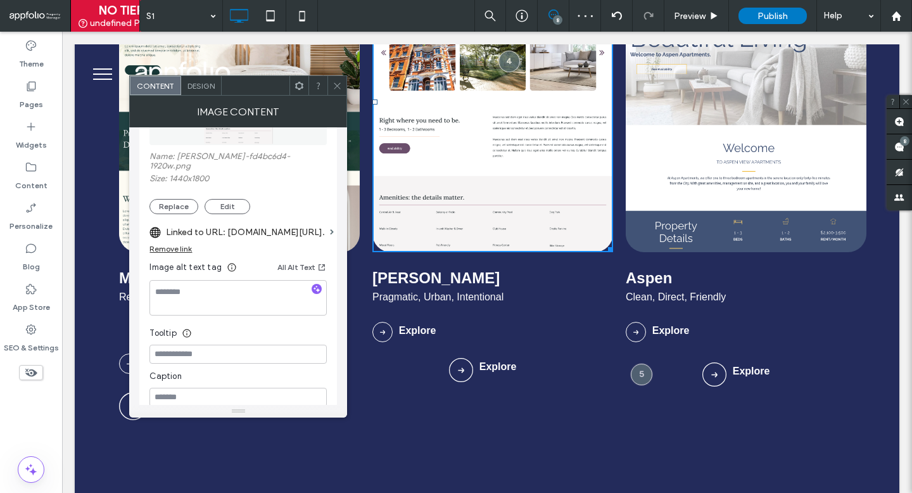
click at [279, 225] on label "Linked to URL: [DOMAIN_NAME][URL]." at bounding box center [245, 231] width 159 height 23
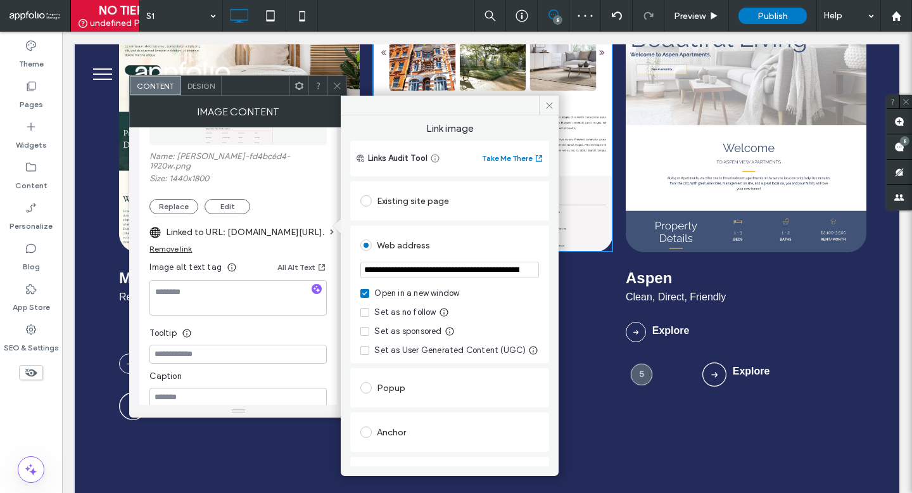
click at [455, 274] on input "**********" at bounding box center [449, 269] width 179 height 16
click at [547, 96] on span at bounding box center [549, 105] width 20 height 19
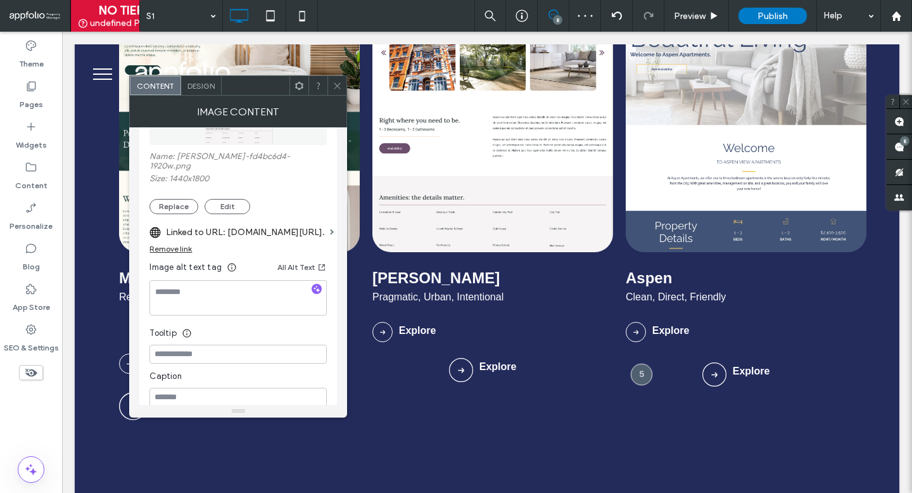
click at [338, 78] on span at bounding box center [336, 85] width 9 height 19
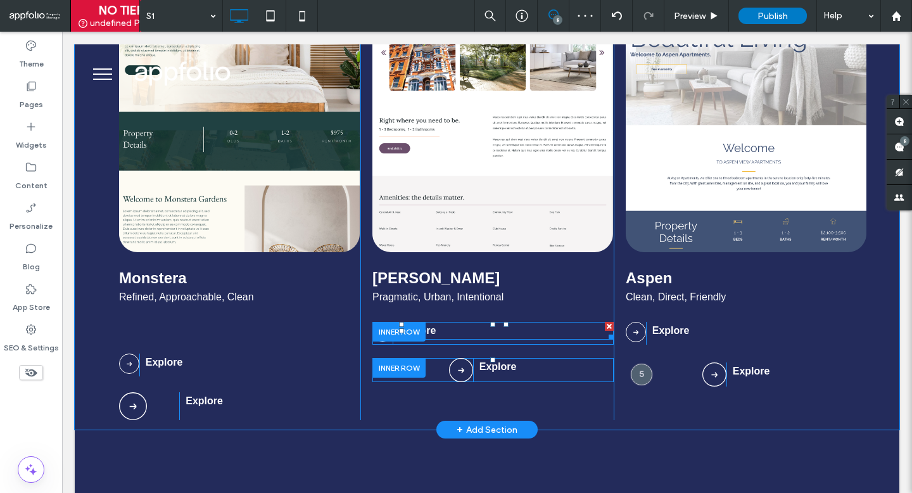
click at [451, 328] on p "Explore" at bounding box center [506, 330] width 215 height 15
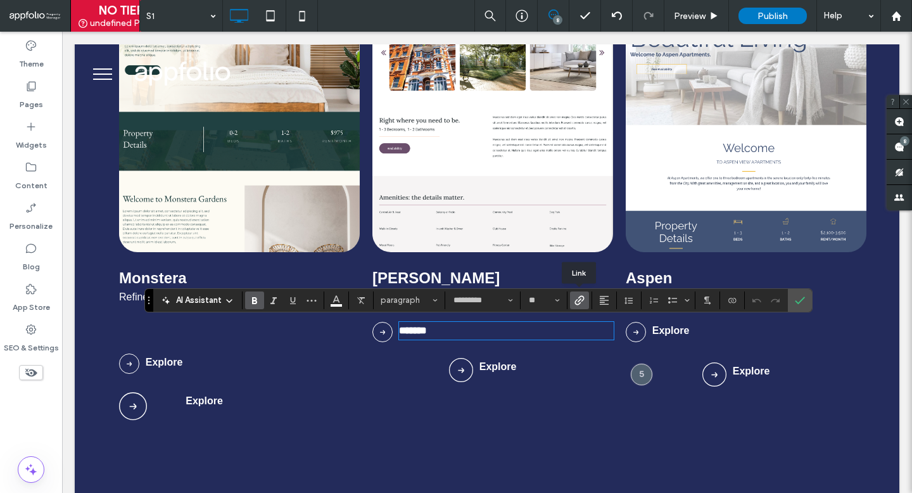
click at [575, 300] on use "Link" at bounding box center [578, 299] width 9 height 9
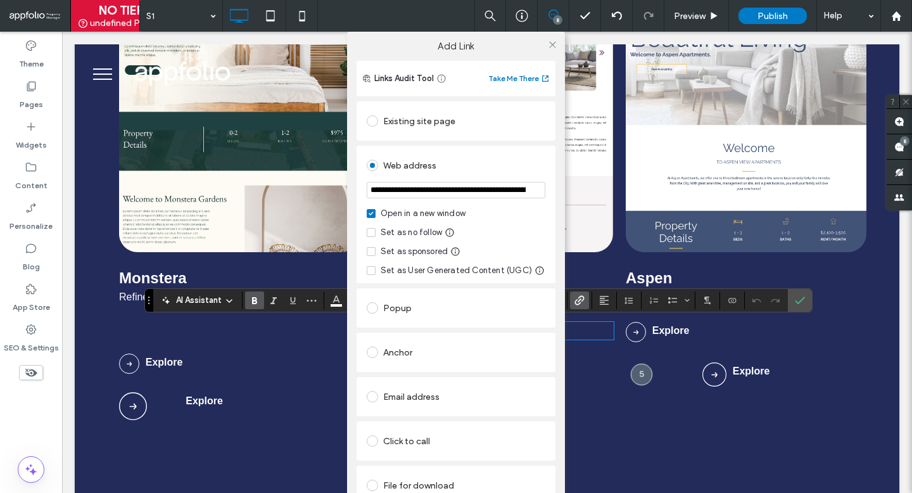
click at [443, 185] on input "**********" at bounding box center [456, 190] width 179 height 16
paste input "url"
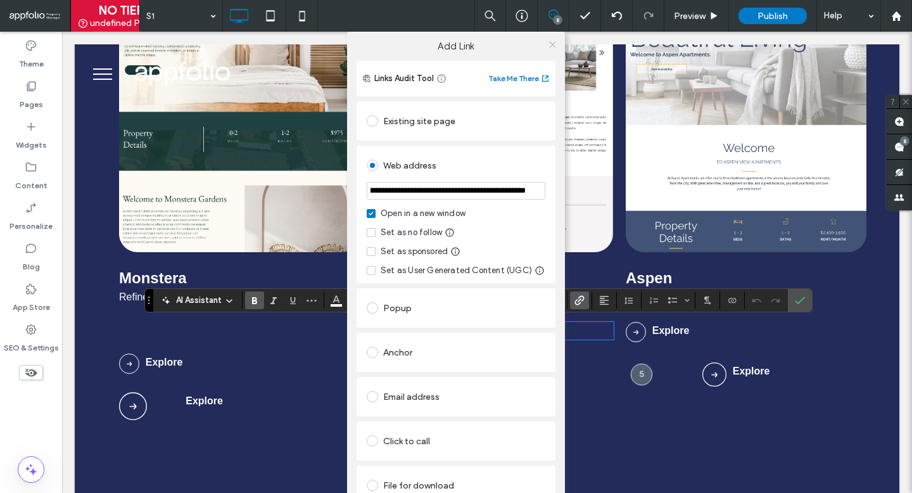
type input "**********"
click at [548, 41] on icon at bounding box center [552, 44] width 9 height 9
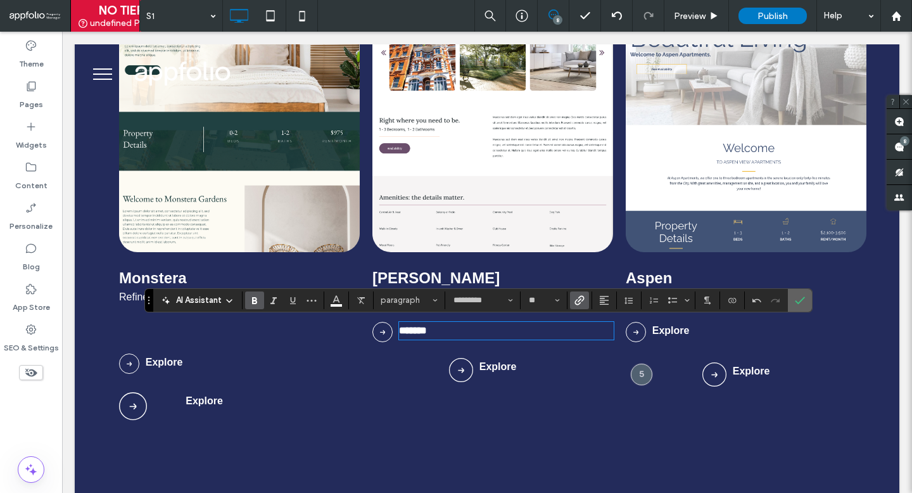
click at [803, 303] on icon "Confirm" at bounding box center [800, 300] width 10 height 10
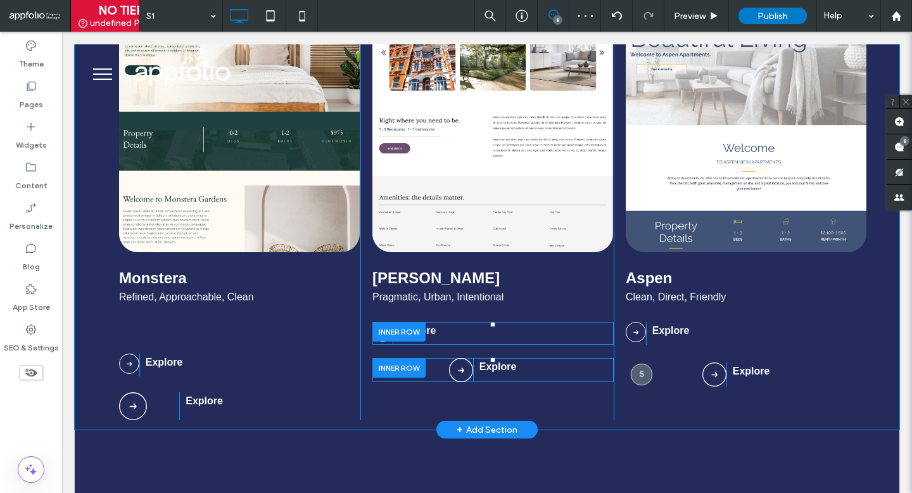
click at [407, 331] on div at bounding box center [398, 332] width 53 height 20
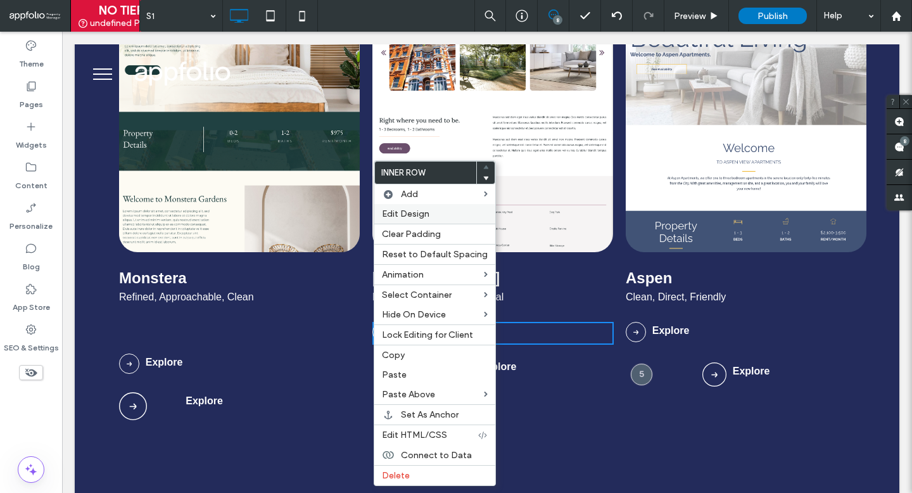
click at [411, 215] on span "Edit Design" at bounding box center [405, 213] width 47 height 11
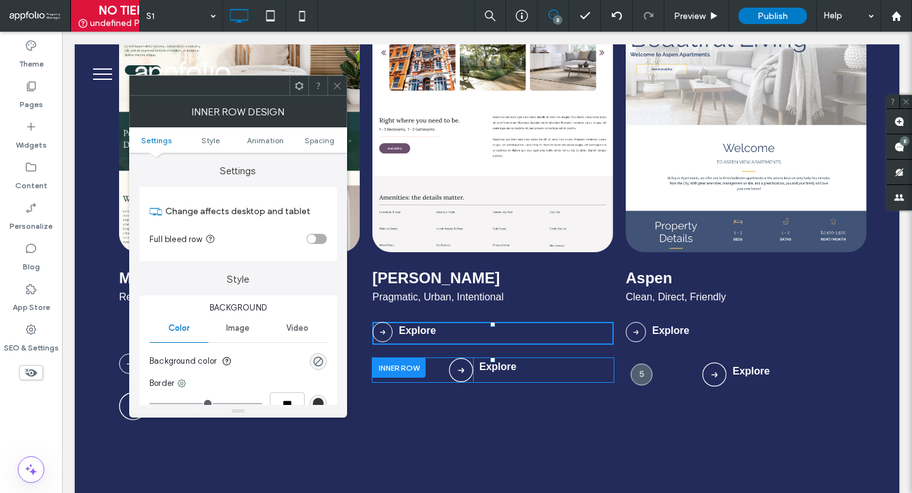
click at [318, 145] on ul "Settings Style Animation Spacing" at bounding box center [238, 139] width 218 height 25
click at [318, 138] on span "Spacing" at bounding box center [320, 139] width 30 height 9
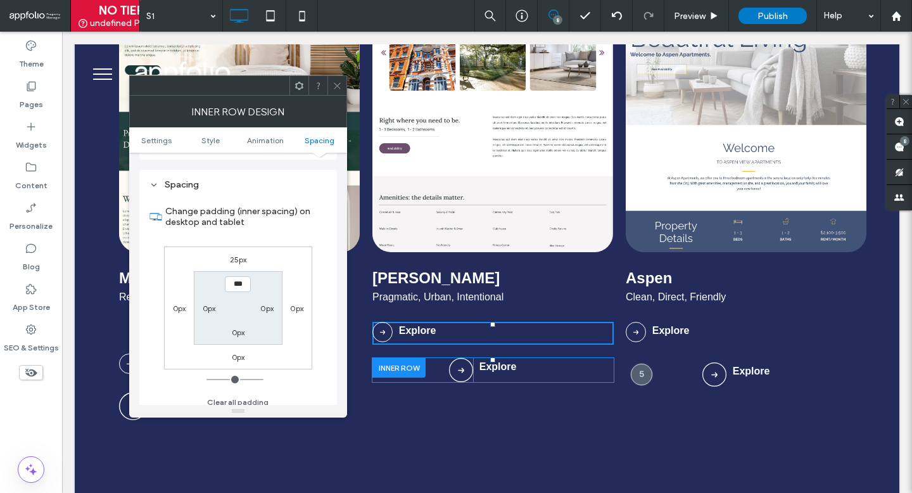
scroll to position [406, 0]
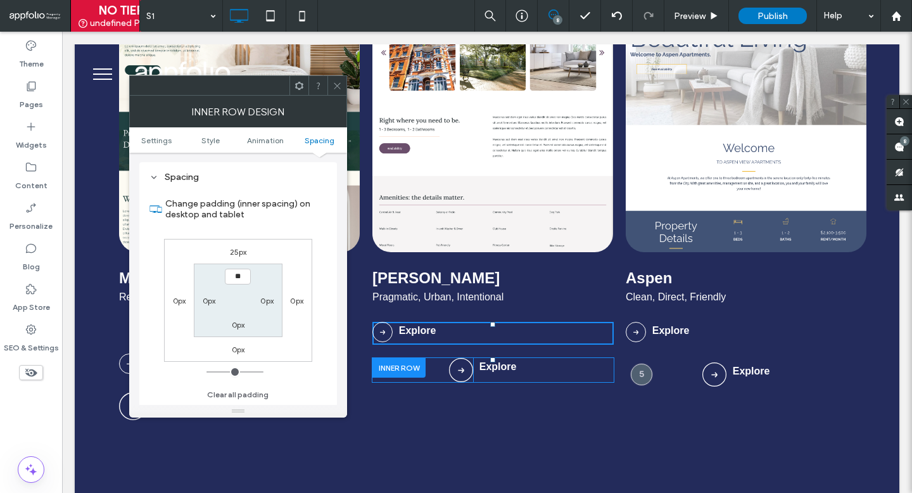
type input "****"
type input "**"
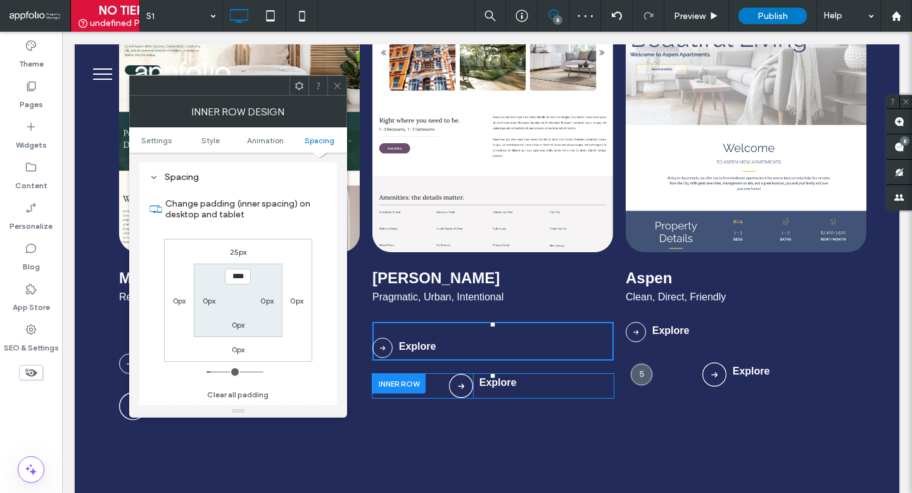
click at [337, 91] on span at bounding box center [336, 85] width 9 height 19
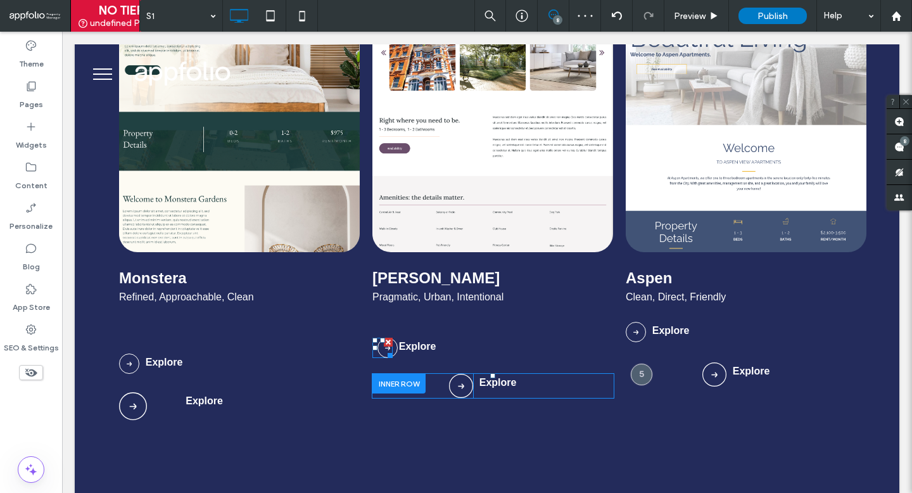
click at [380, 349] on img at bounding box center [387, 347] width 20 height 20
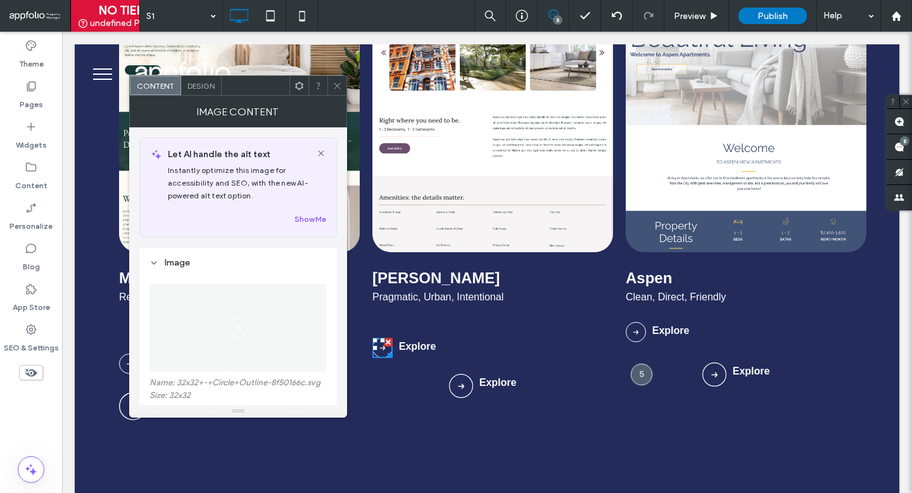
click at [204, 91] on div "Design" at bounding box center [201, 85] width 41 height 19
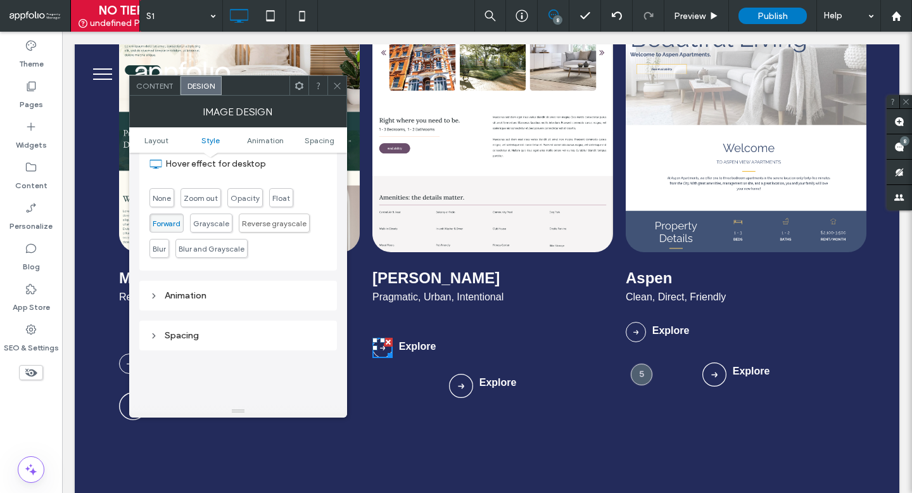
scroll to position [507, 0]
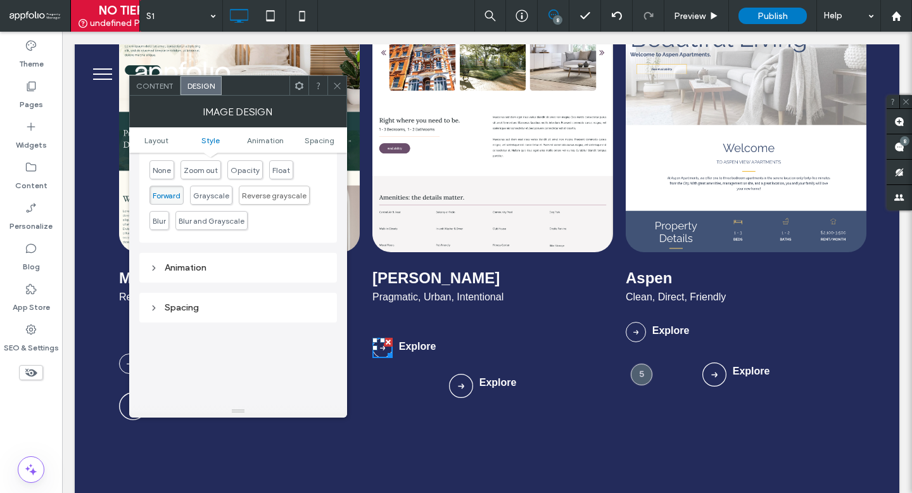
click at [151, 84] on span "Content" at bounding box center [154, 85] width 37 height 9
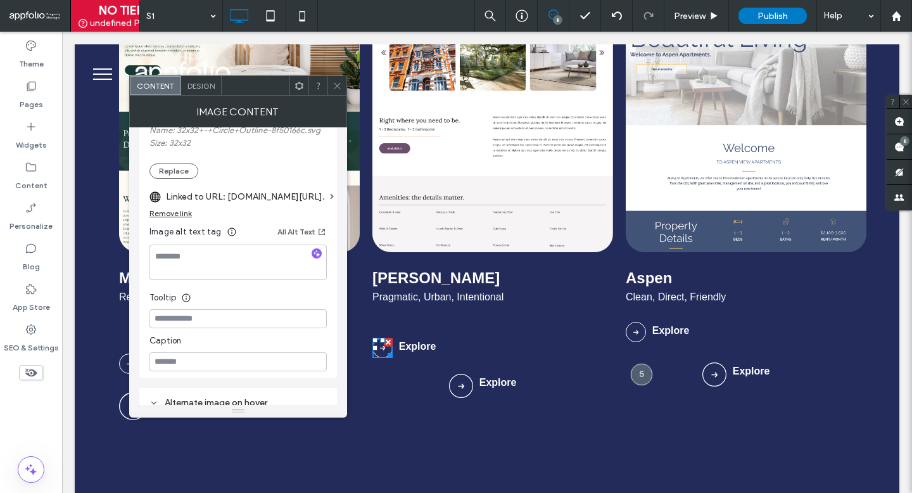
scroll to position [245, 0]
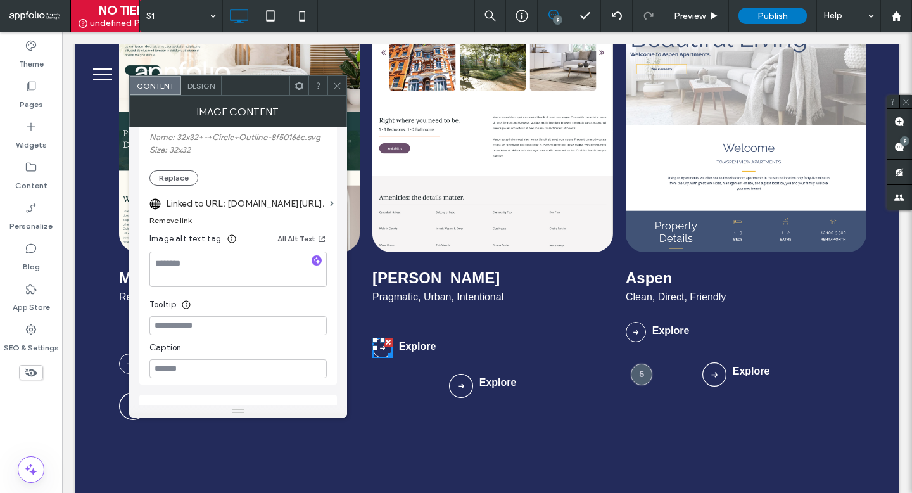
click at [291, 202] on label "Linked to URL: [DOMAIN_NAME][URL]." at bounding box center [245, 203] width 159 height 23
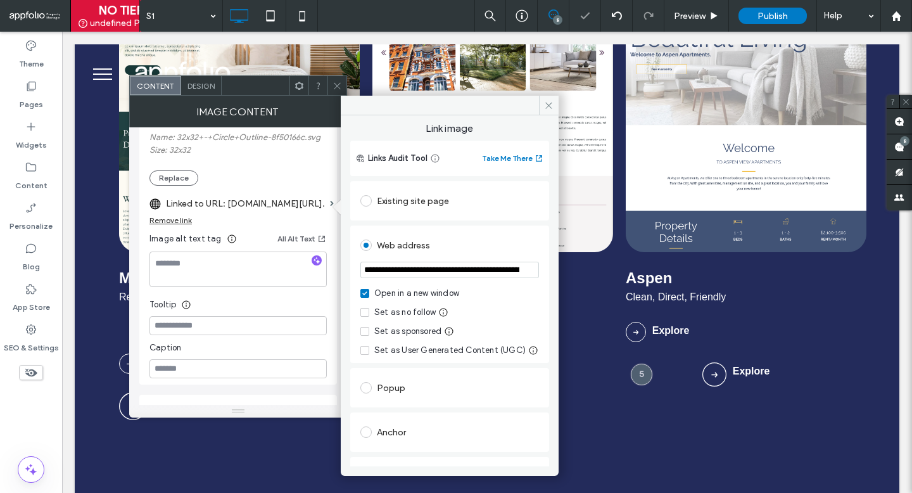
click at [430, 258] on section "**********" at bounding box center [449, 271] width 179 height 32
click at [430, 273] on input "**********" at bounding box center [449, 269] width 179 height 16
click at [430, 272] on input "**********" at bounding box center [449, 269] width 179 height 16
paste input "url"
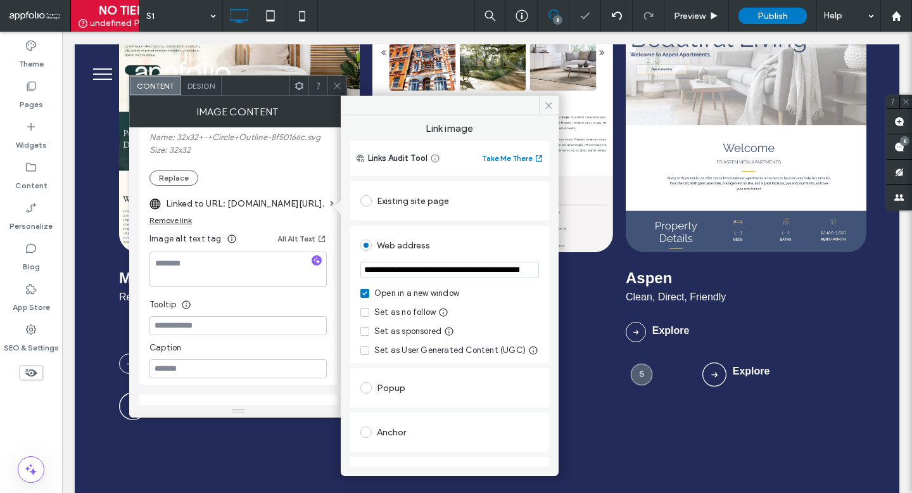
scroll to position [0, 765]
type input "**********"
click at [336, 87] on icon at bounding box center [336, 85] width 9 height 9
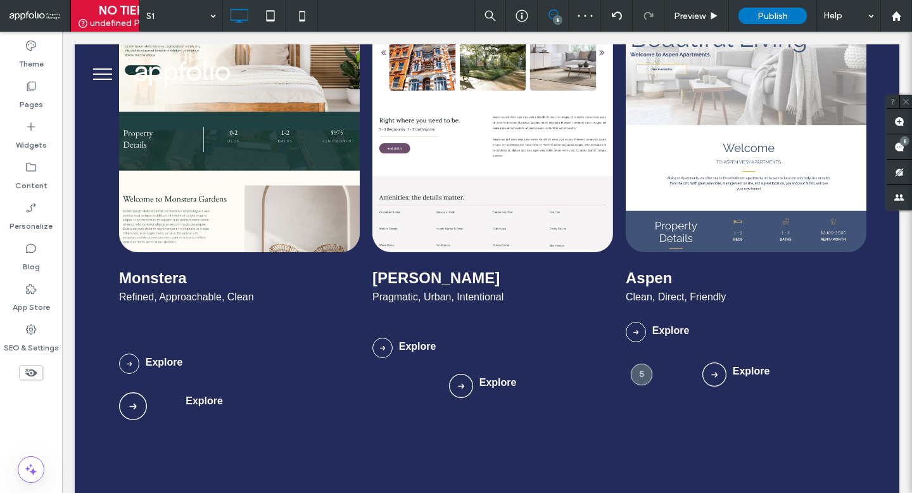
scroll to position [0, 0]
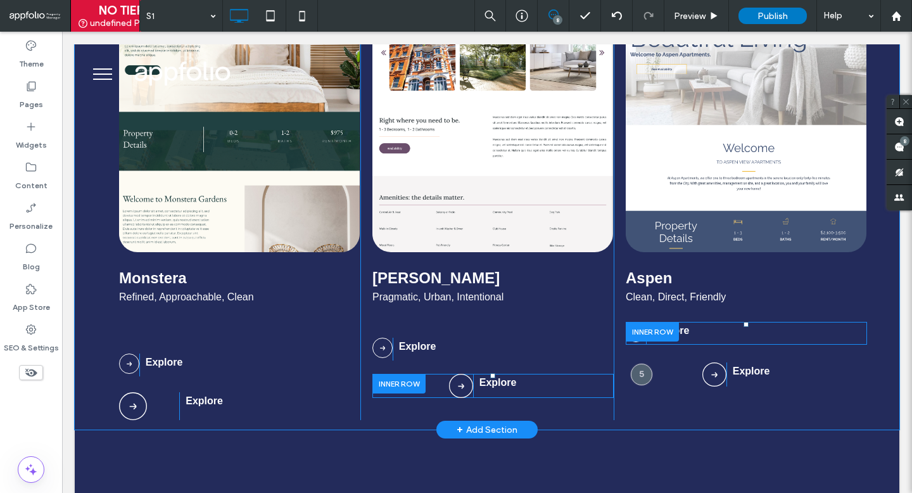
click at [670, 330] on div at bounding box center [652, 332] width 53 height 20
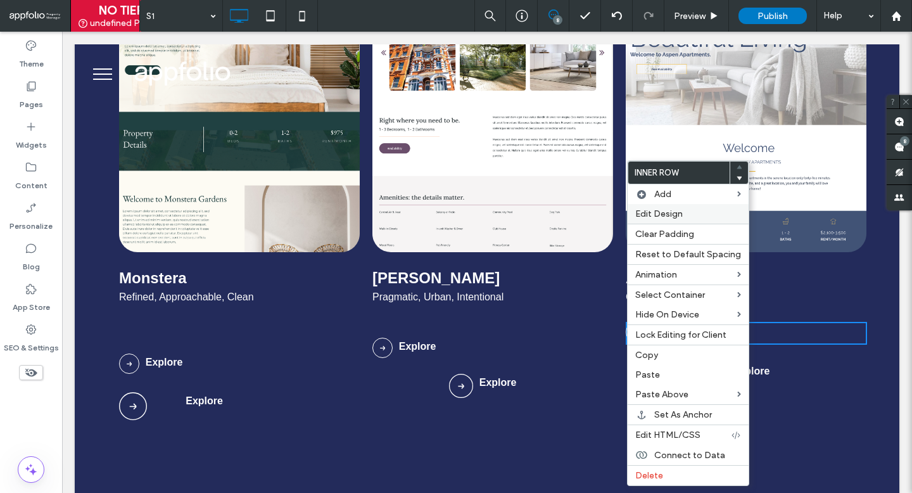
click at [654, 211] on span "Edit Design" at bounding box center [658, 213] width 47 height 11
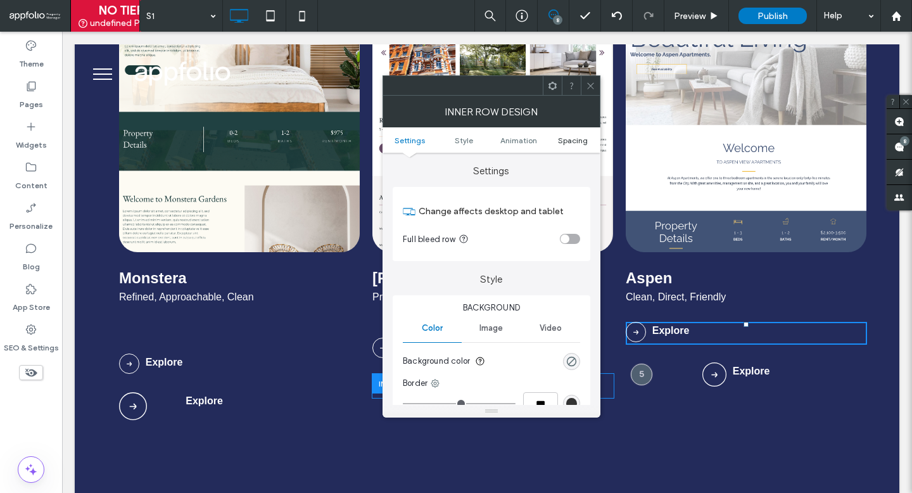
click at [567, 139] on span "Spacing" at bounding box center [573, 139] width 30 height 9
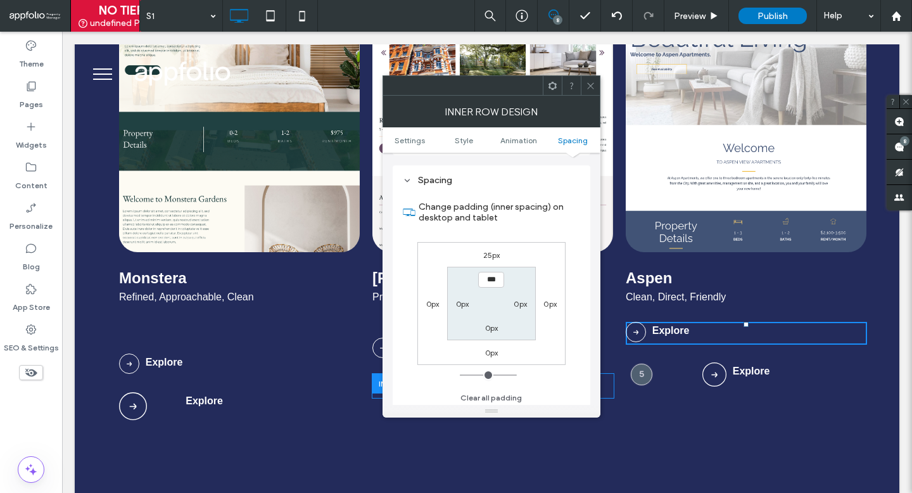
scroll to position [406, 0]
type input "****"
type input "**"
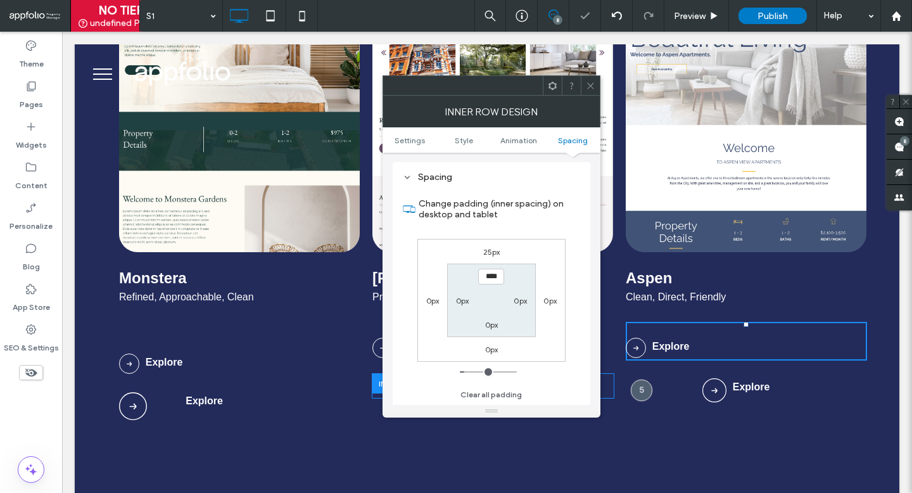
click at [591, 85] on use at bounding box center [590, 85] width 6 height 6
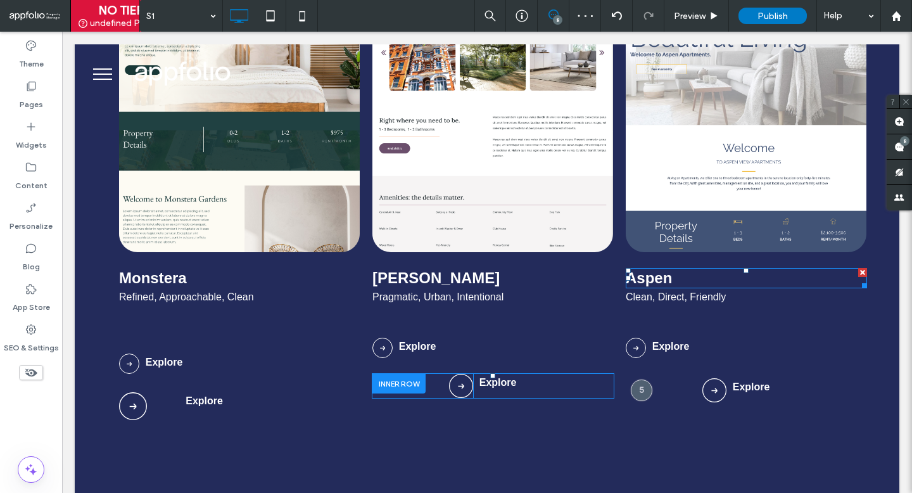
click at [670, 283] on link "Aspen" at bounding box center [649, 277] width 46 height 17
type input "*********"
type input "**"
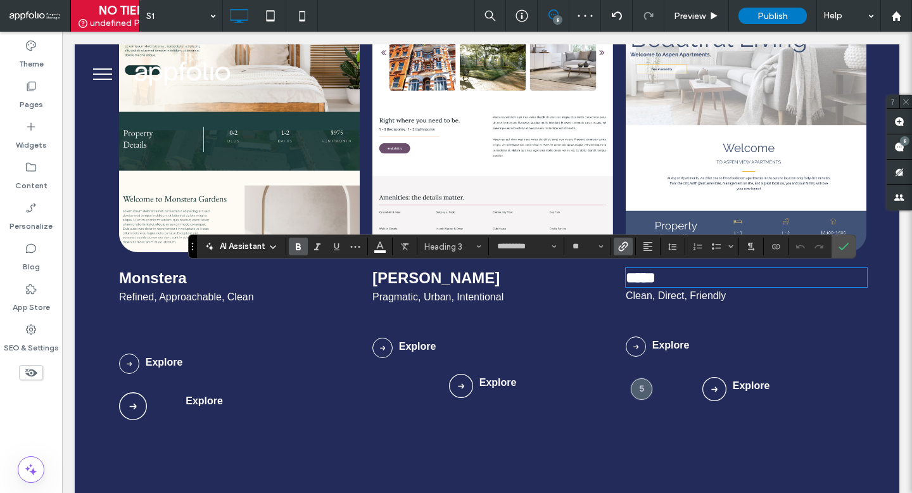
click at [631, 248] on label "Link" at bounding box center [622, 246] width 19 height 18
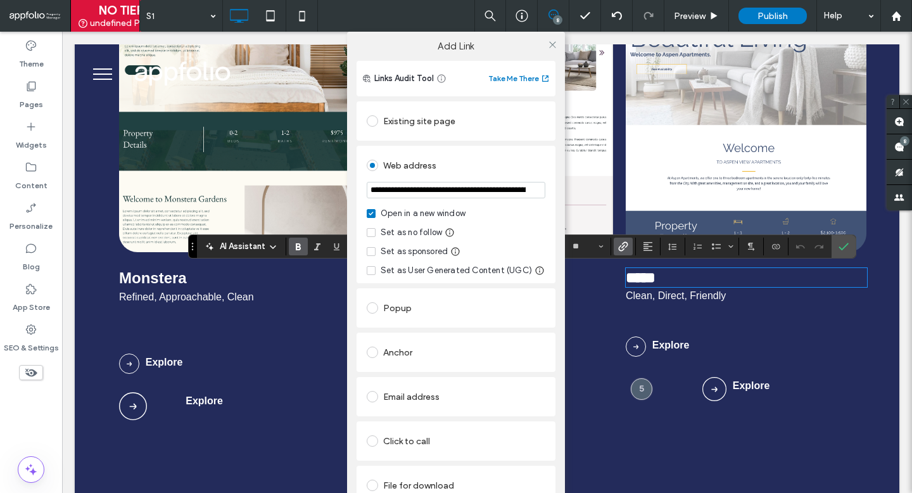
click at [493, 190] on input "**********" at bounding box center [456, 190] width 179 height 16
click at [548, 42] on icon at bounding box center [552, 44] width 9 height 9
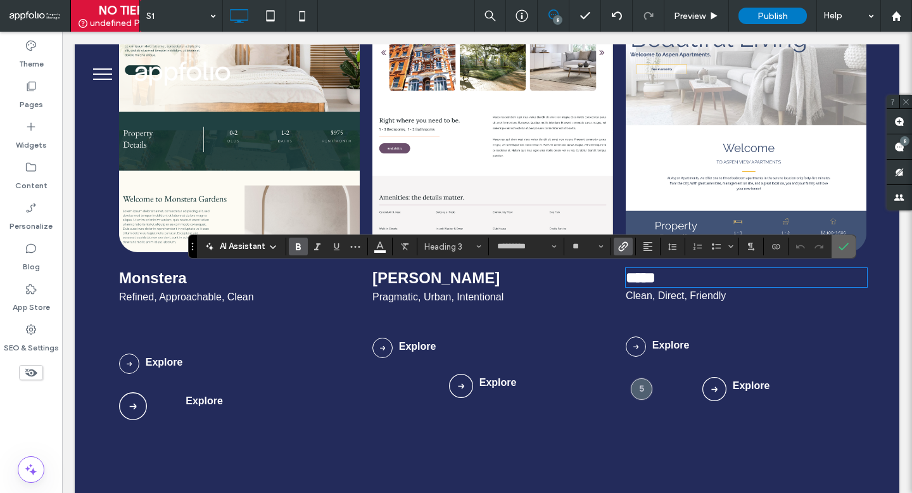
click at [848, 242] on icon "Confirm" at bounding box center [843, 246] width 10 height 10
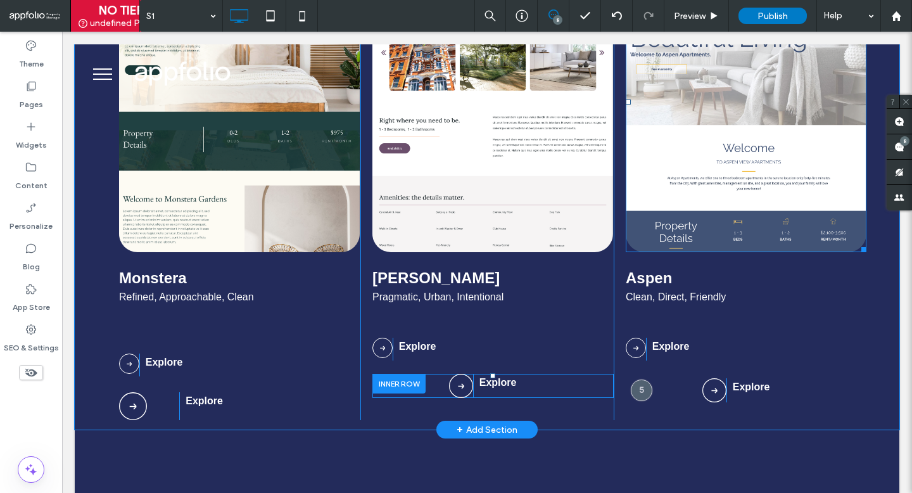
click at [796, 203] on img at bounding box center [746, 101] width 241 height 301
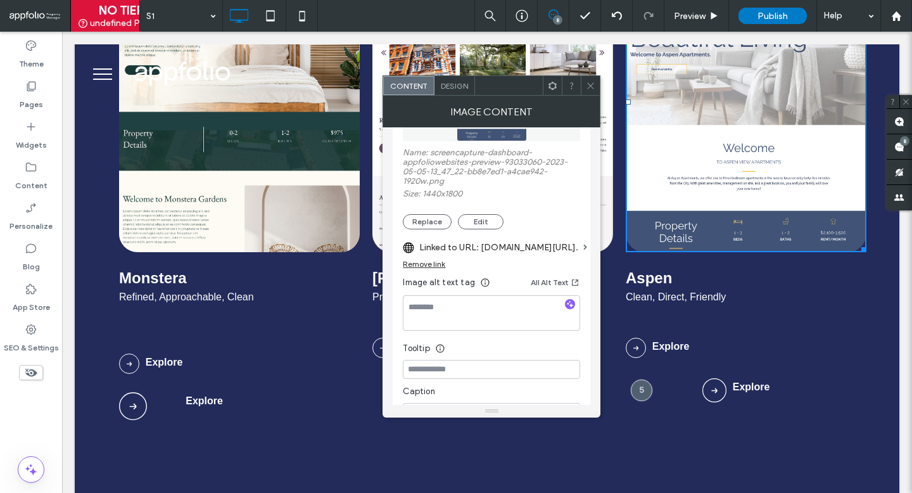
scroll to position [318, 0]
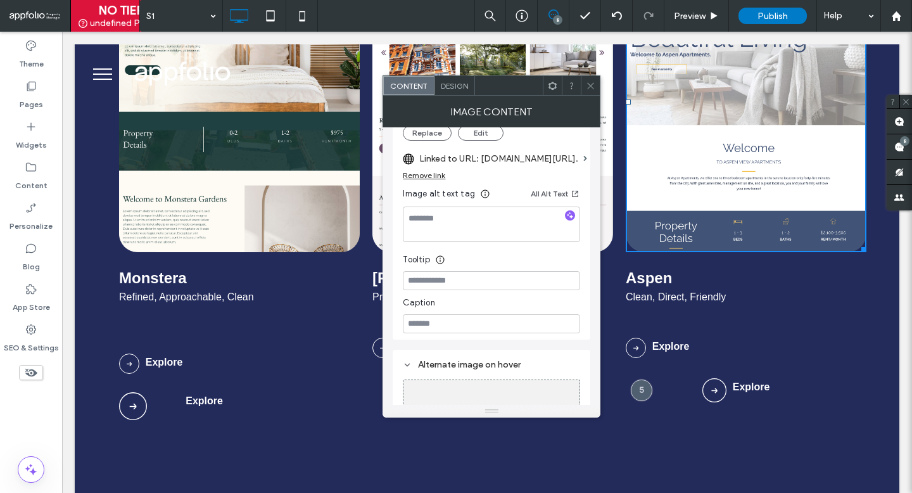
click at [591, 78] on span at bounding box center [590, 85] width 9 height 19
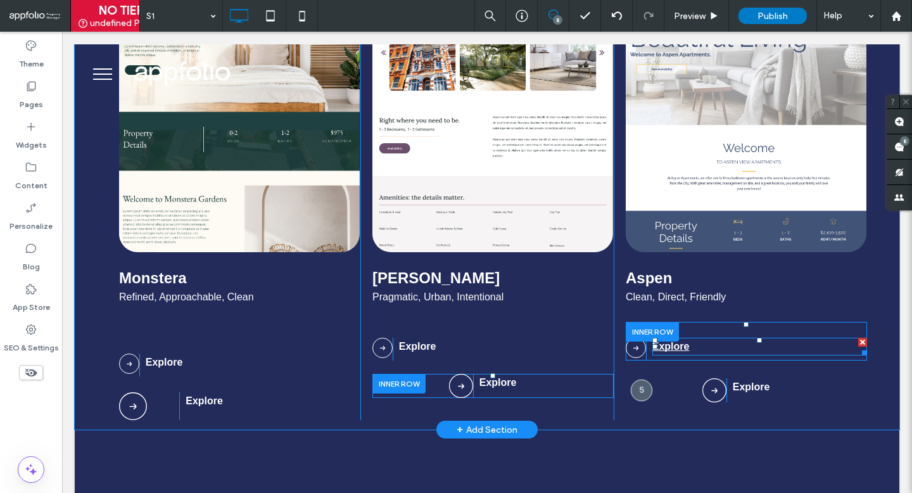
click at [679, 346] on link "Explore" at bounding box center [670, 346] width 37 height 11
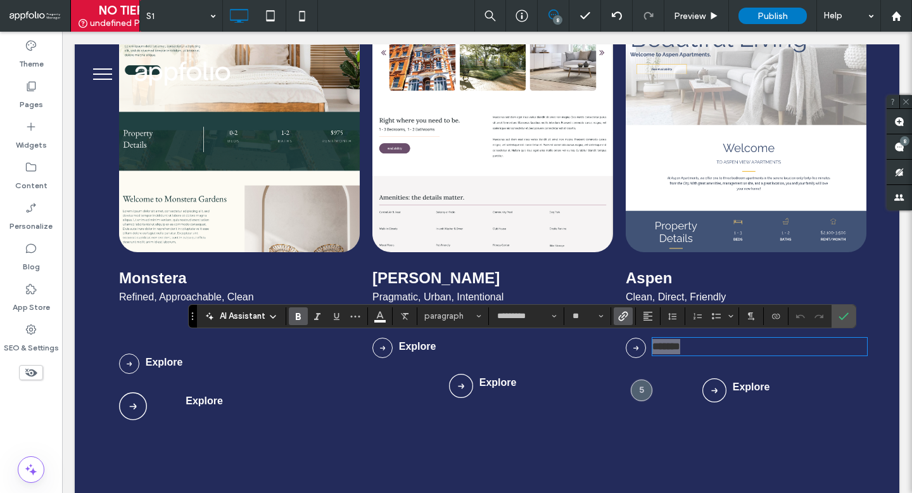
click at [620, 317] on icon "Link" at bounding box center [623, 316] width 10 height 10
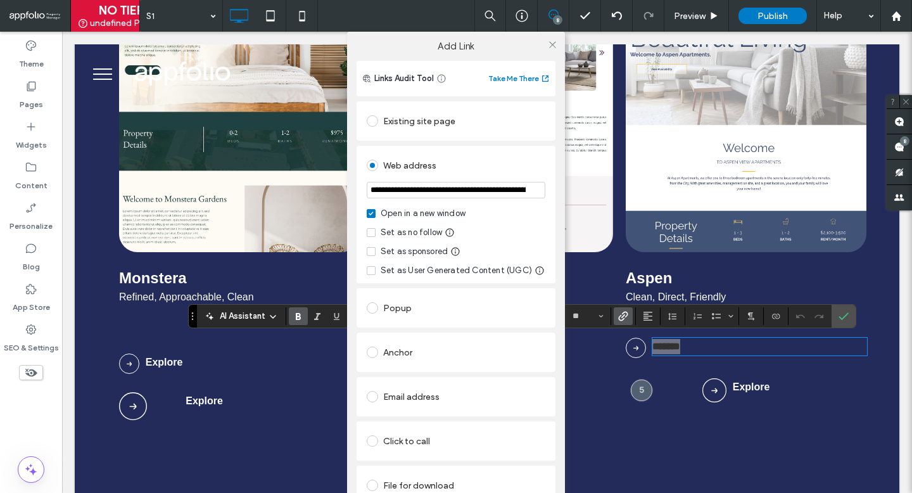
click at [451, 192] on input "**********" at bounding box center [456, 190] width 179 height 16
type input "**********"
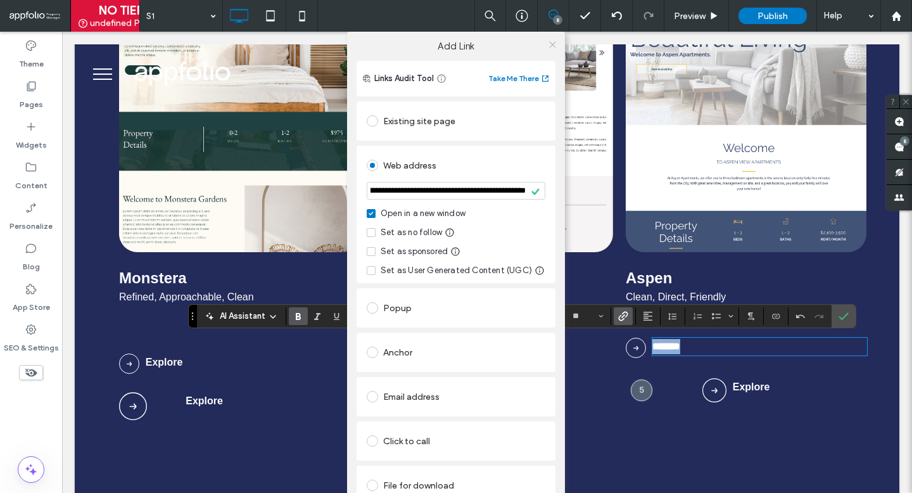
scroll to position [0, 0]
click at [548, 44] on icon at bounding box center [552, 44] width 9 height 9
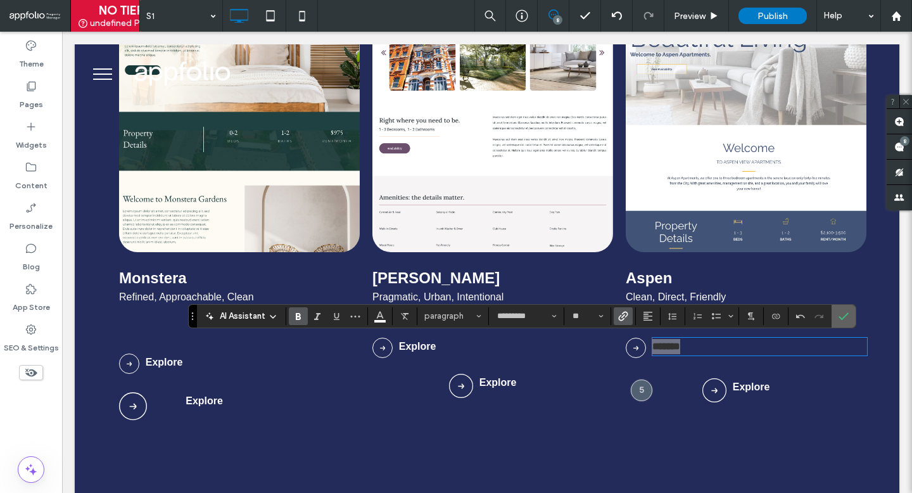
click at [842, 317] on icon "Confirm" at bounding box center [843, 316] width 10 height 10
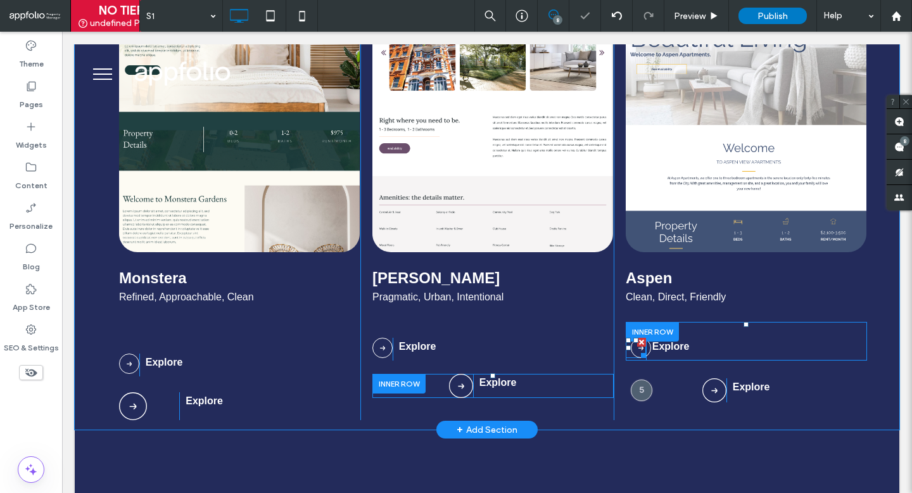
click at [635, 351] on img at bounding box center [641, 347] width 20 height 20
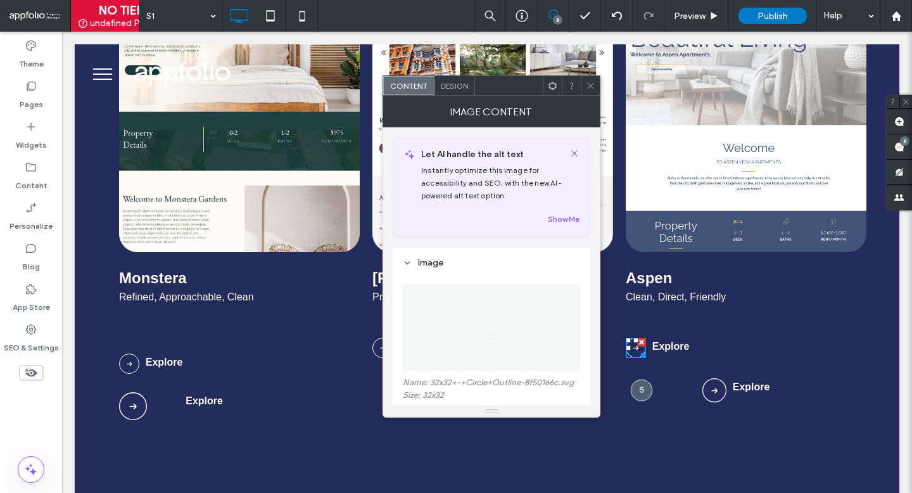
scroll to position [280, 0]
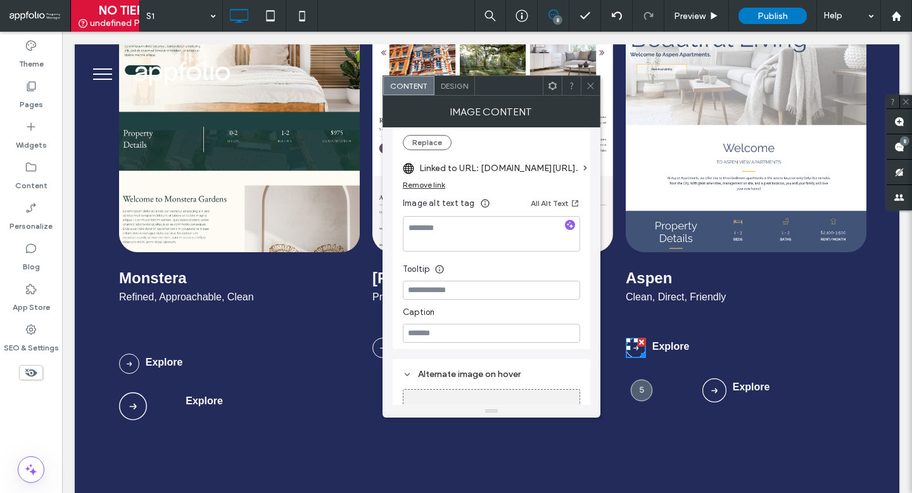
click at [537, 168] on label "Linked to URL: [DOMAIN_NAME][URL]." at bounding box center [498, 167] width 159 height 23
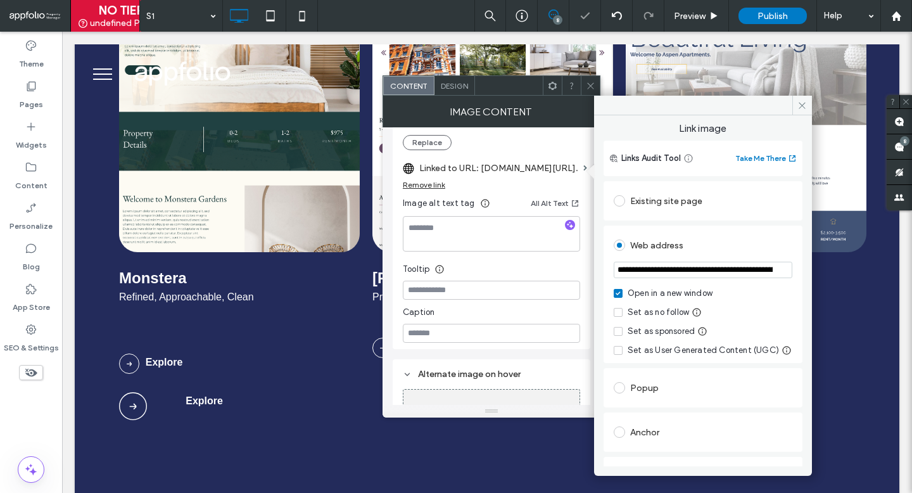
click at [666, 265] on input "**********" at bounding box center [702, 269] width 179 height 16
paste input "url"
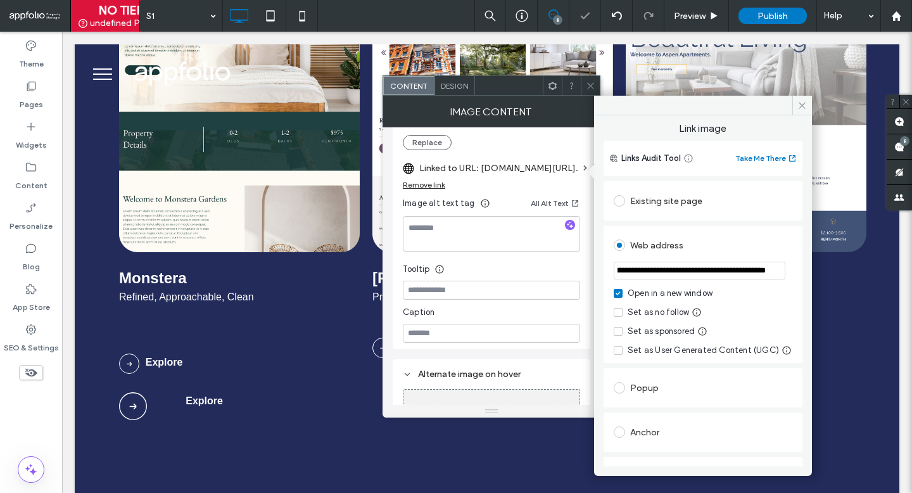
type input "**********"
click at [589, 82] on icon at bounding box center [590, 85] width 9 height 9
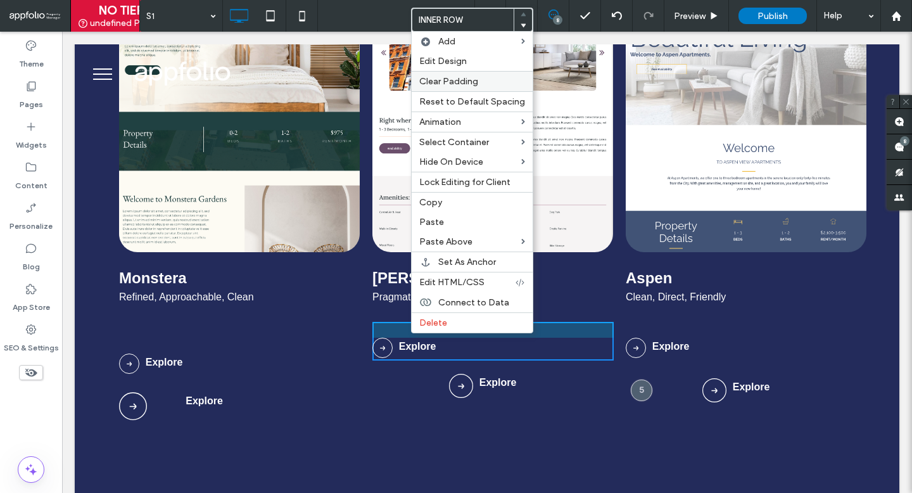
click at [478, 83] on label "Clear Padding" at bounding box center [472, 81] width 106 height 11
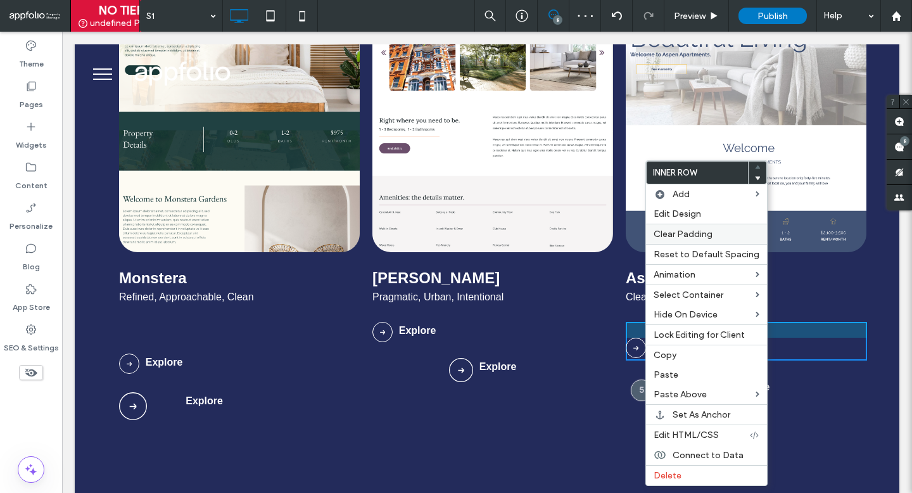
click at [695, 230] on span "Clear Padding" at bounding box center [682, 234] width 59 height 11
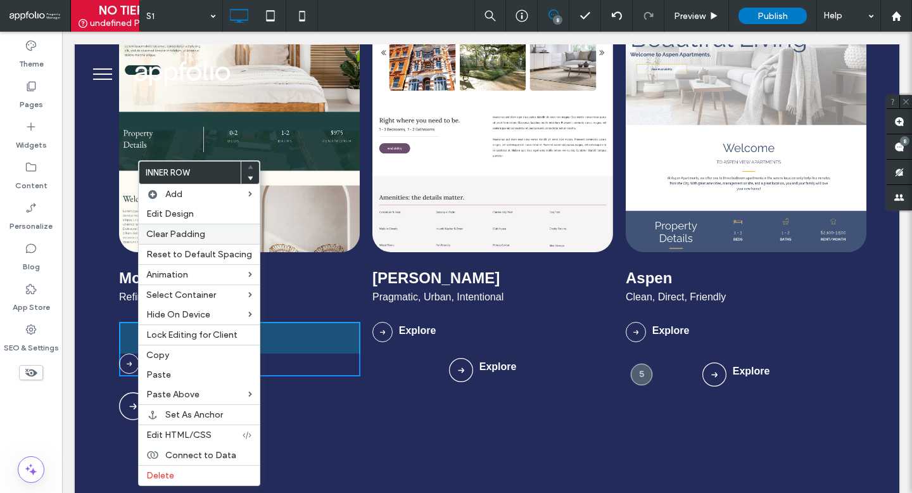
click at [211, 239] on label "Clear Padding" at bounding box center [199, 234] width 106 height 11
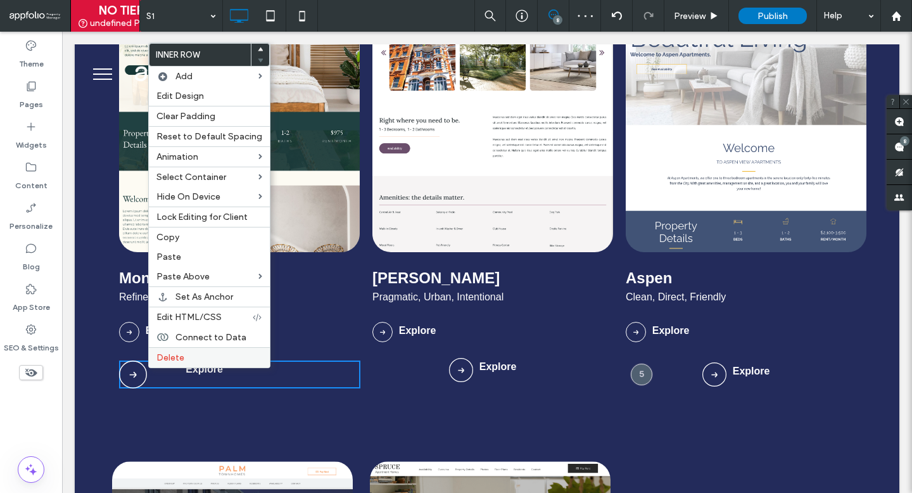
click at [166, 355] on span "Delete" at bounding box center [170, 357] width 28 height 11
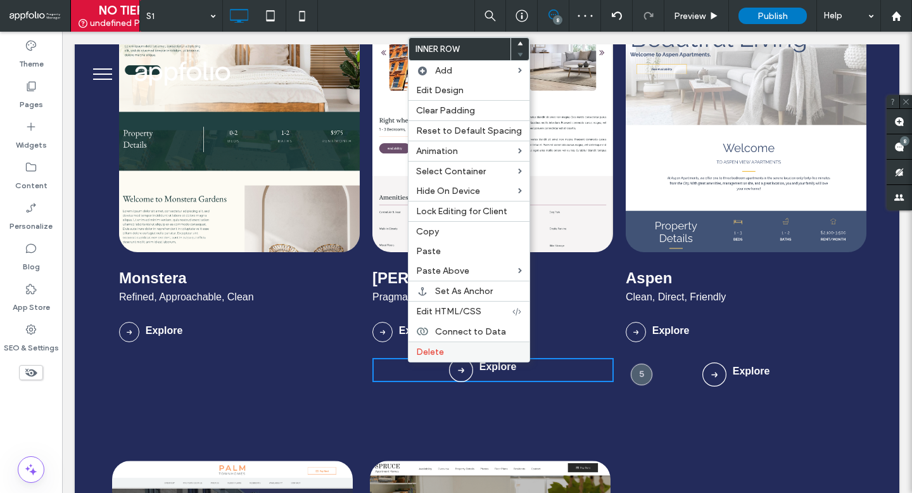
click at [441, 346] on div "Delete" at bounding box center [468, 351] width 121 height 20
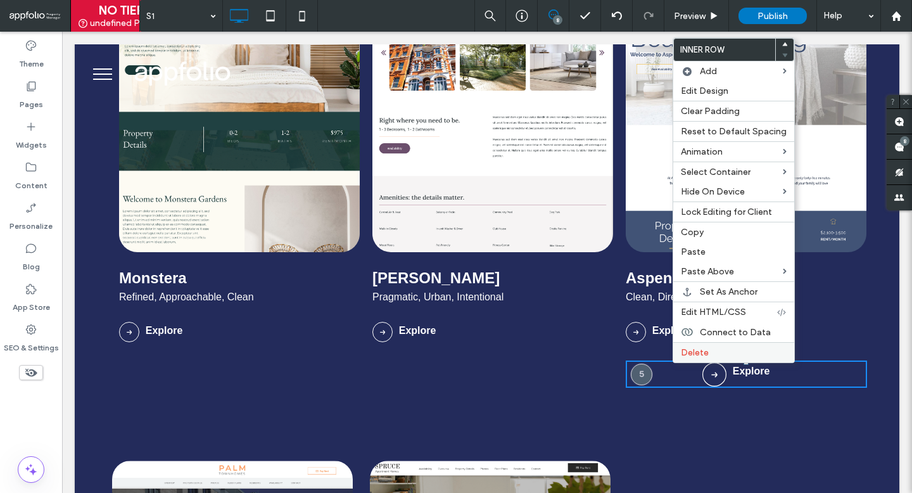
click at [688, 355] on span "Delete" at bounding box center [695, 352] width 28 height 11
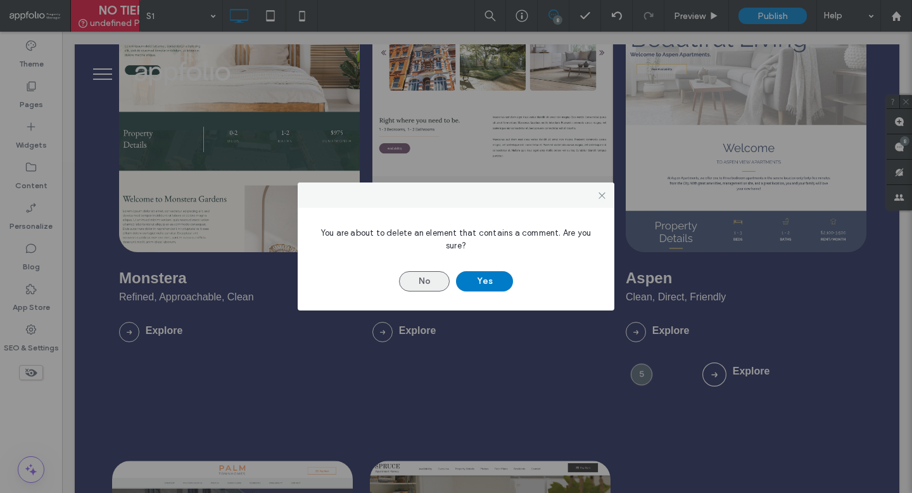
click at [435, 280] on button "No" at bounding box center [424, 281] width 51 height 20
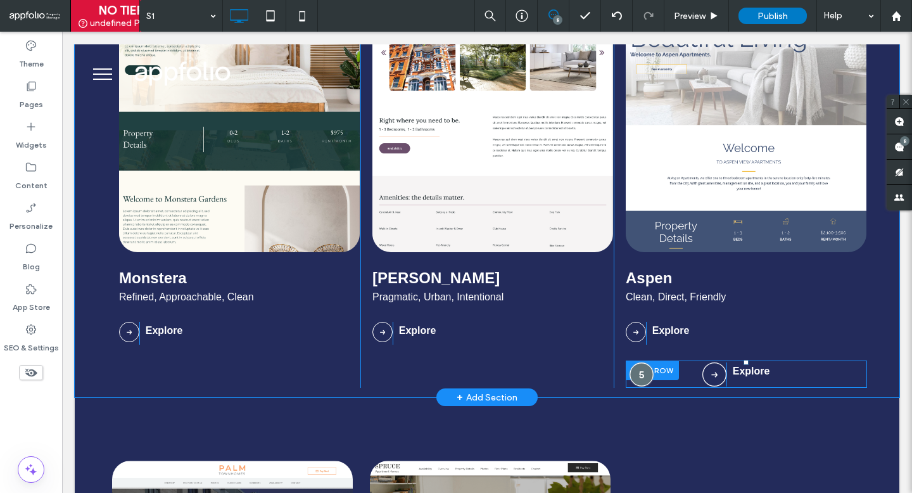
click at [643, 376] on div at bounding box center [641, 373] width 23 height 23
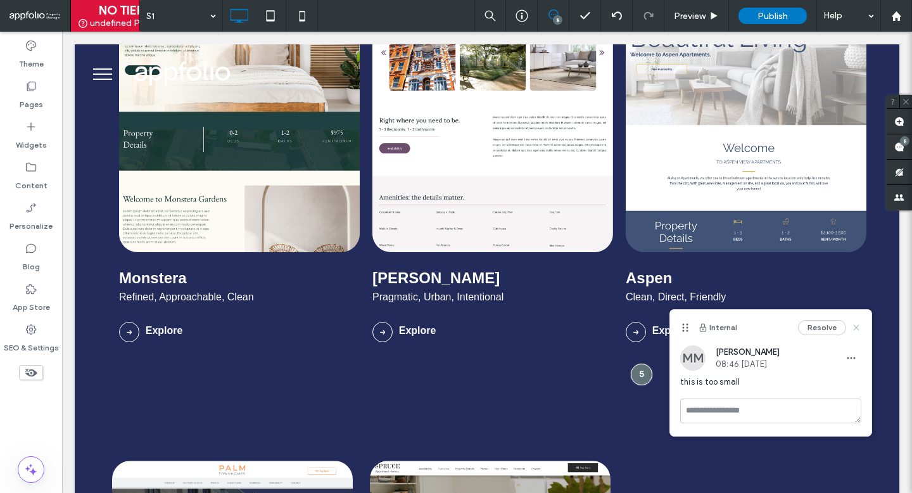
click at [853, 327] on icon at bounding box center [856, 327] width 10 height 10
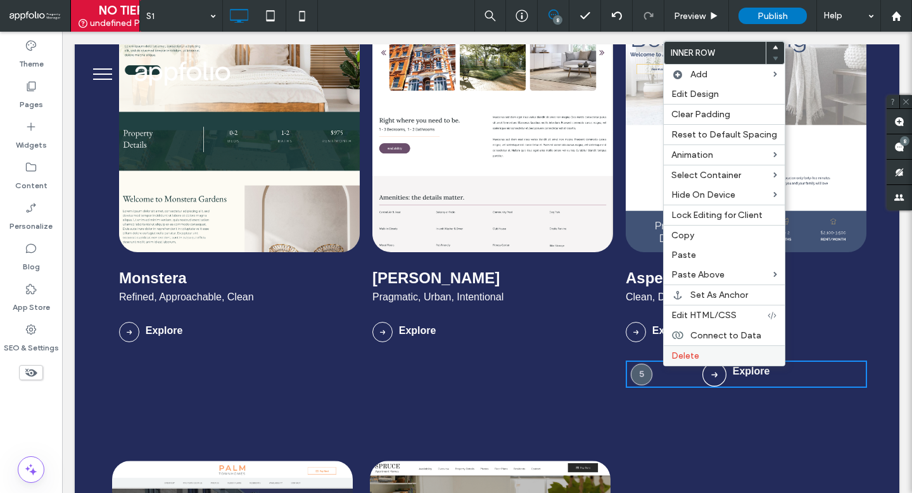
click at [686, 349] on div "Delete" at bounding box center [723, 355] width 121 height 20
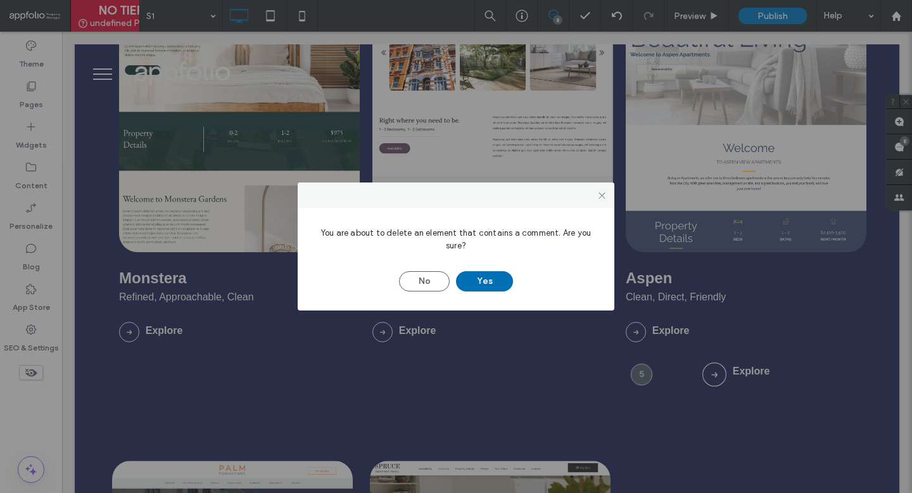
click at [512, 278] on button "Yes" at bounding box center [484, 281] width 57 height 20
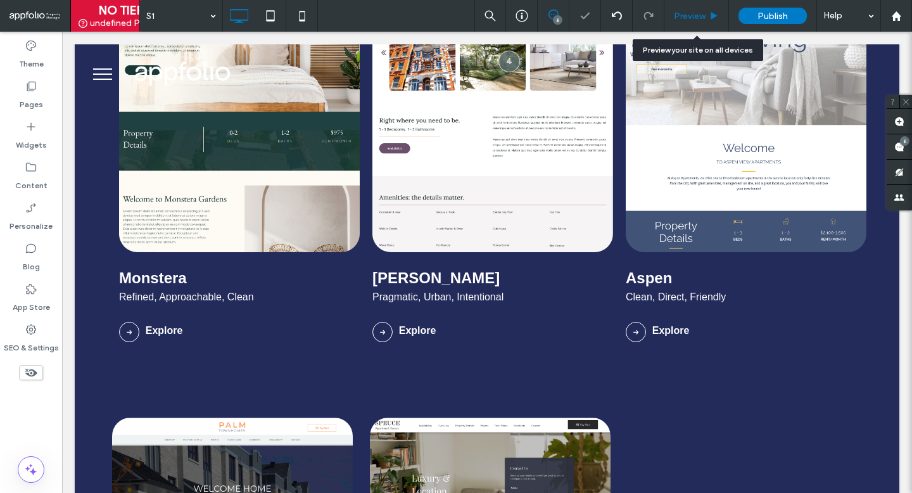
click at [699, 17] on span "Preview" at bounding box center [690, 16] width 32 height 11
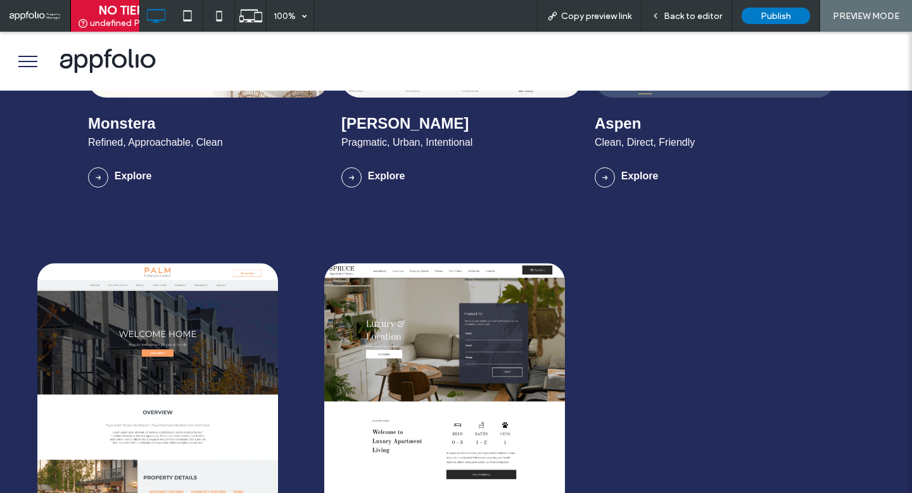
scroll to position [919, 0]
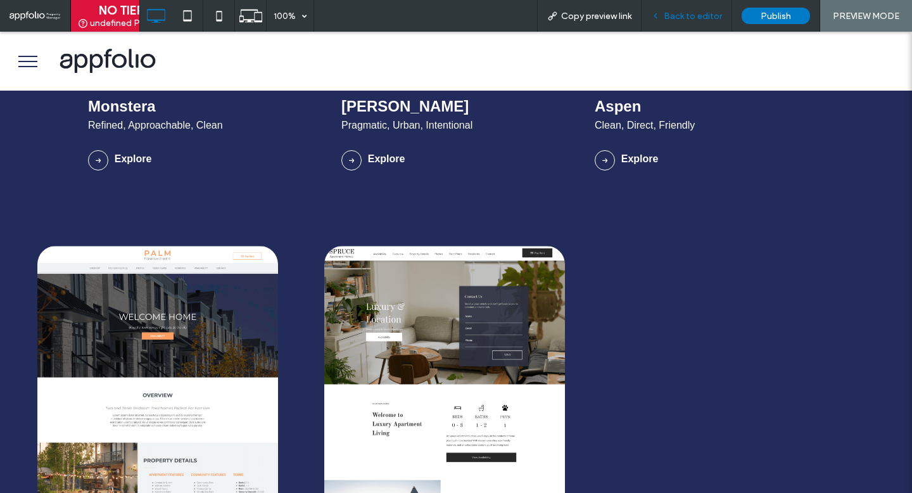
click at [674, 14] on span "Back to editor" at bounding box center [692, 16] width 58 height 11
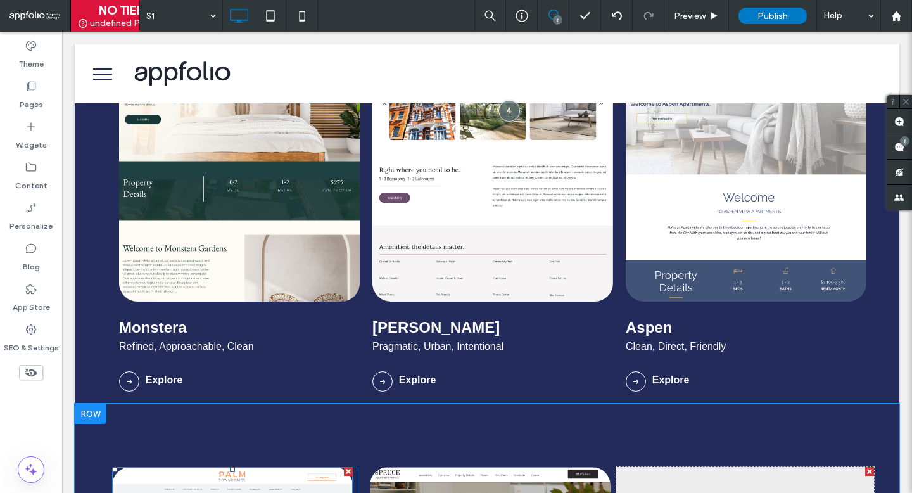
scroll to position [570, 0]
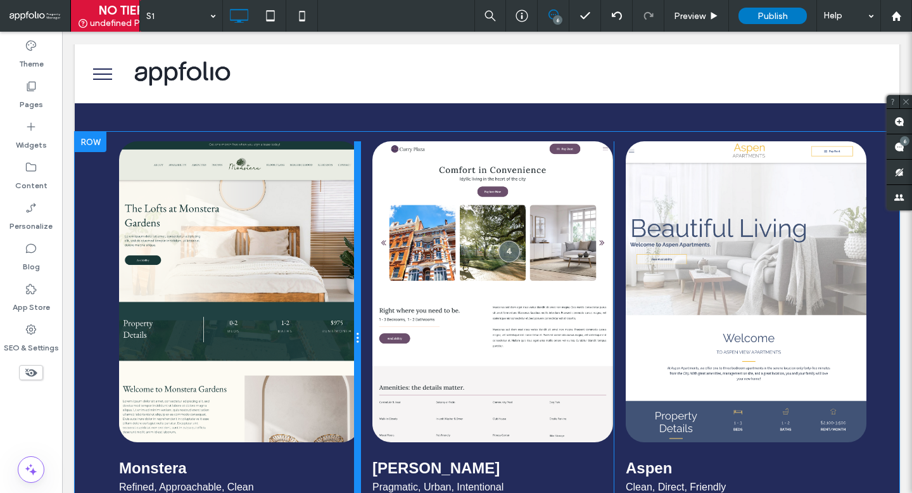
click at [358, 265] on div at bounding box center [357, 337] width 6 height 393
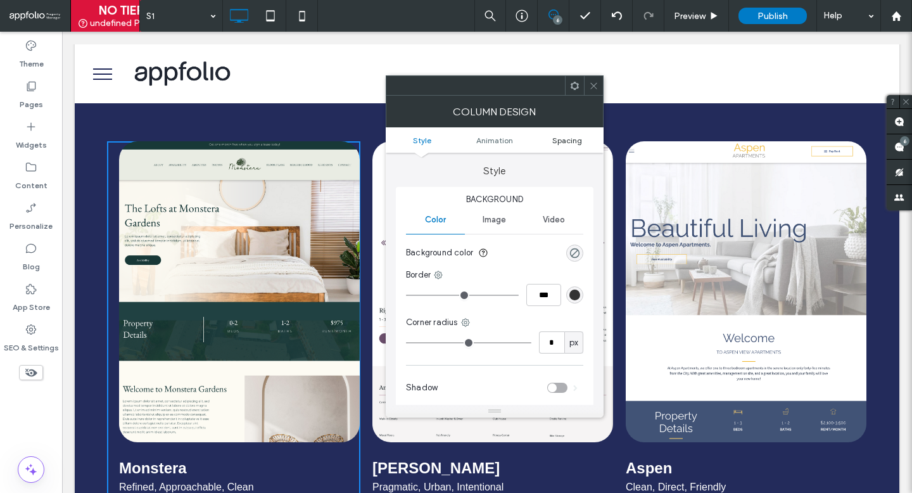
click at [560, 141] on span "Spacing" at bounding box center [567, 139] width 30 height 9
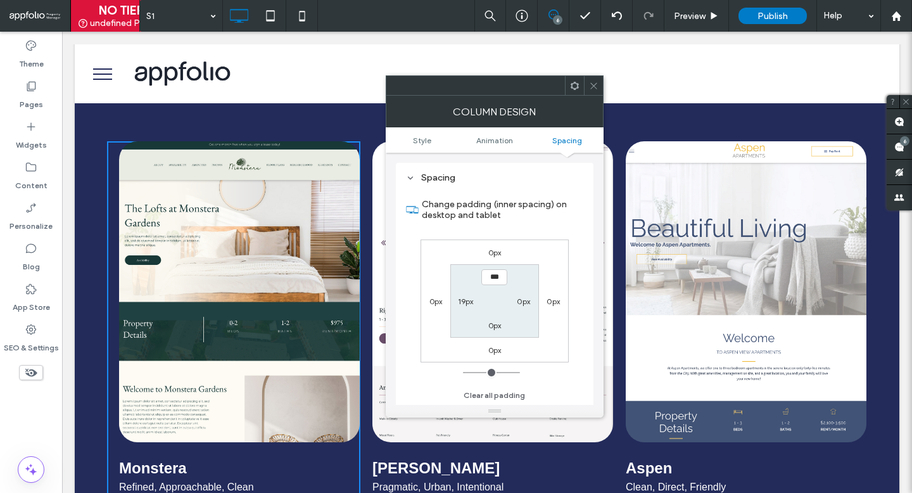
scroll to position [298, 0]
click at [475, 301] on div "19px" at bounding box center [465, 300] width 29 height 13
click at [465, 302] on label "19px" at bounding box center [466, 300] width 16 height 9
type input "**"
type input "*"
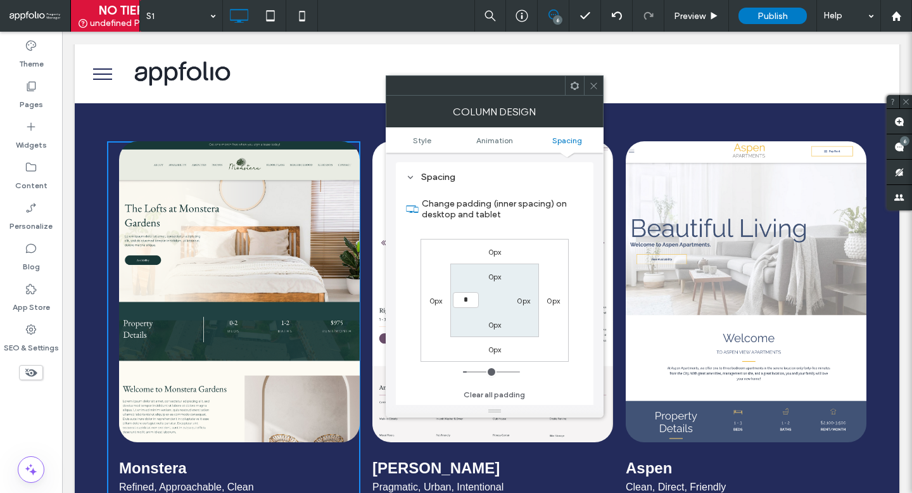
type input "*"
type input "***"
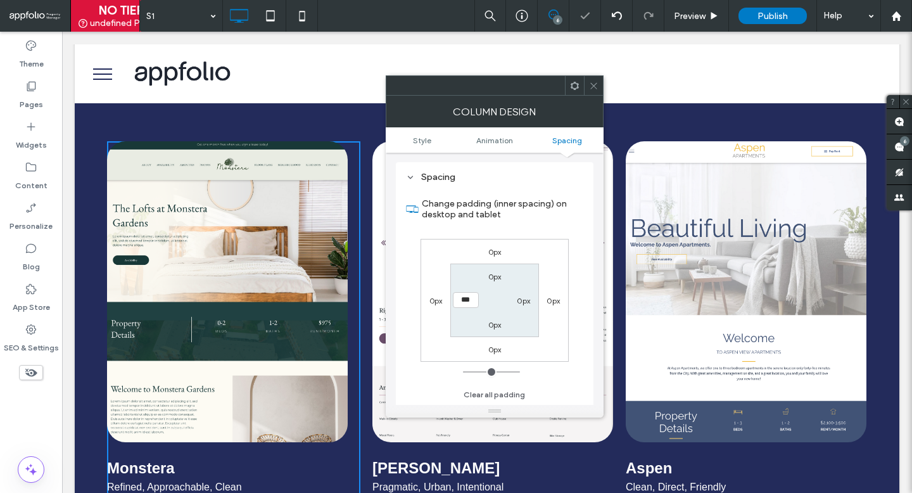
click at [597, 85] on icon at bounding box center [593, 85] width 9 height 9
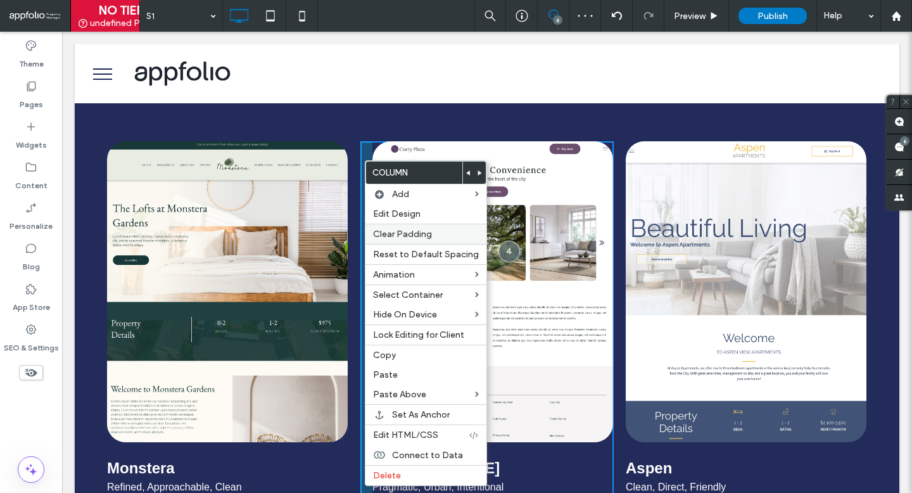
click at [417, 236] on span "Clear Padding" at bounding box center [402, 234] width 59 height 11
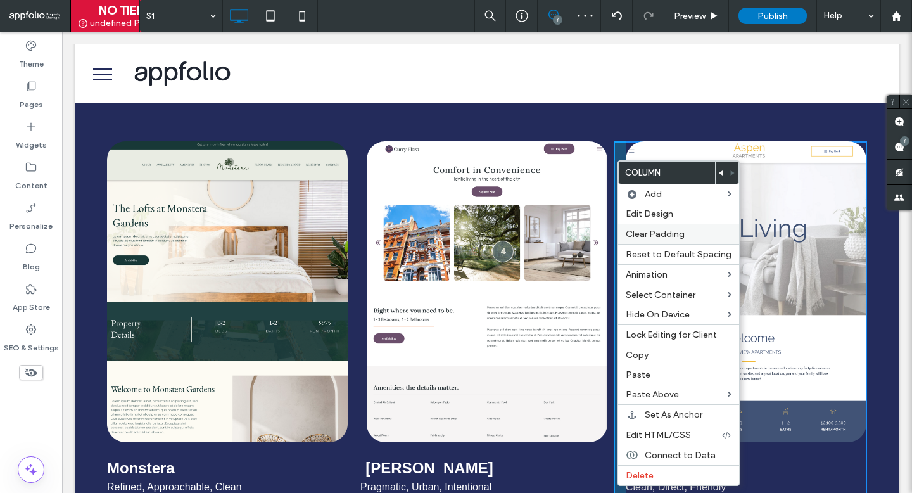
click at [642, 237] on span "Clear Padding" at bounding box center [655, 234] width 59 height 11
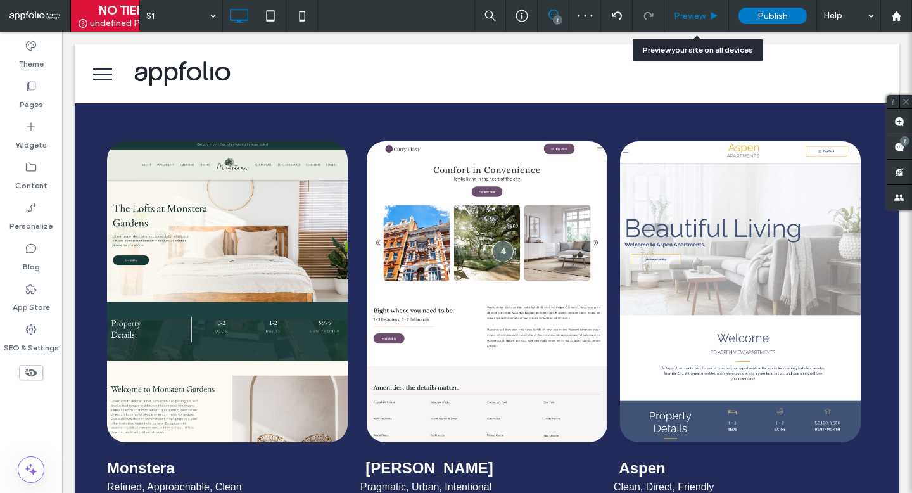
click at [701, 18] on span "Preview" at bounding box center [690, 16] width 32 height 11
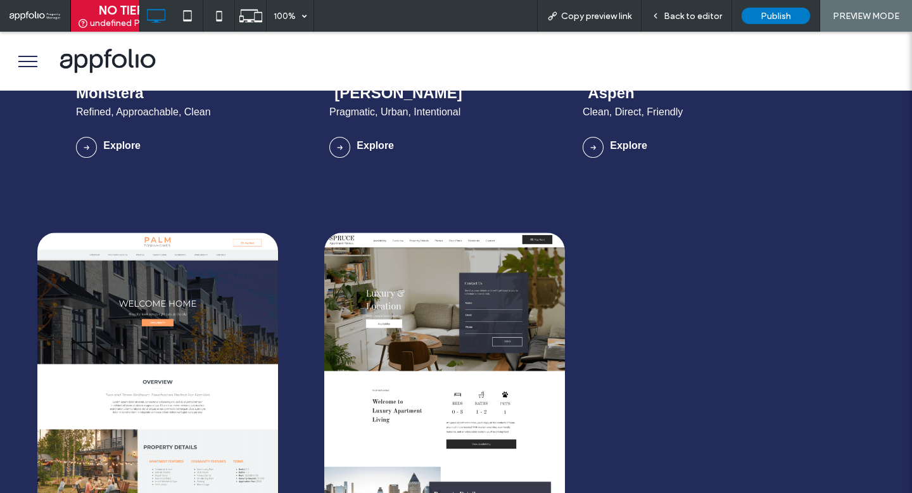
scroll to position [938, 0]
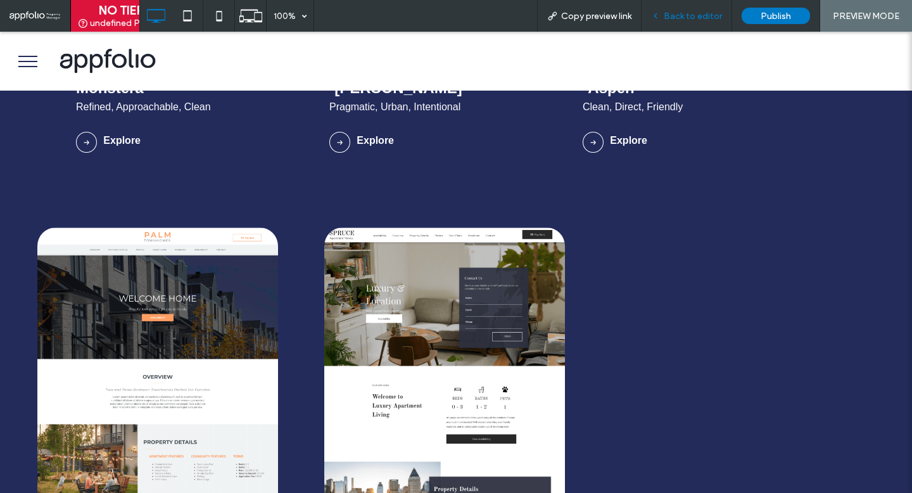
click at [680, 9] on div "Back to editor" at bounding box center [686, 16] width 91 height 32
click at [684, 18] on span "Back to editor" at bounding box center [692, 16] width 58 height 11
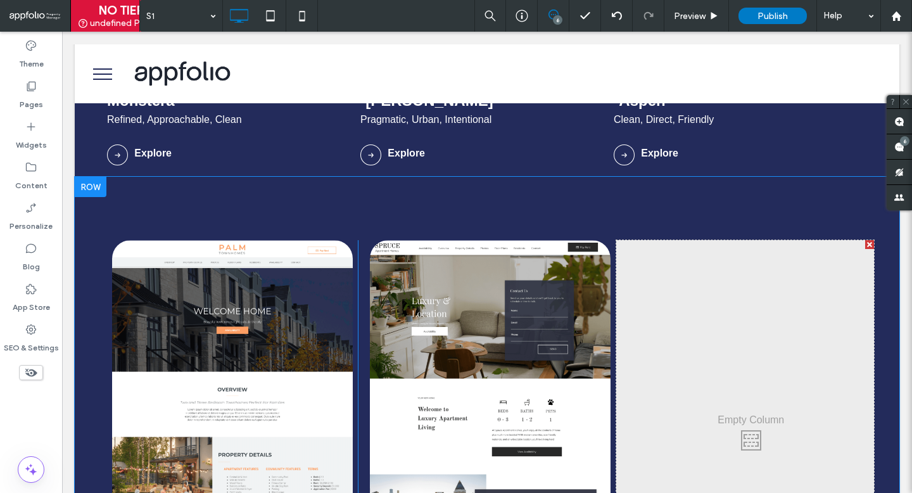
click at [379, 209] on div "Palm Direct, Bright, Versatile Click To Paste Explore Click To Paste Click To P…" at bounding box center [487, 452] width 824 height 551
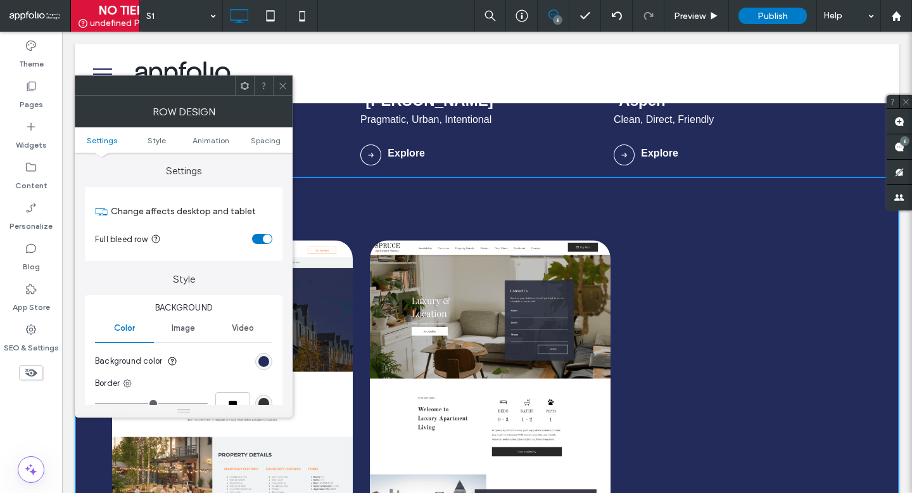
click at [282, 84] on icon at bounding box center [282, 85] width 9 height 9
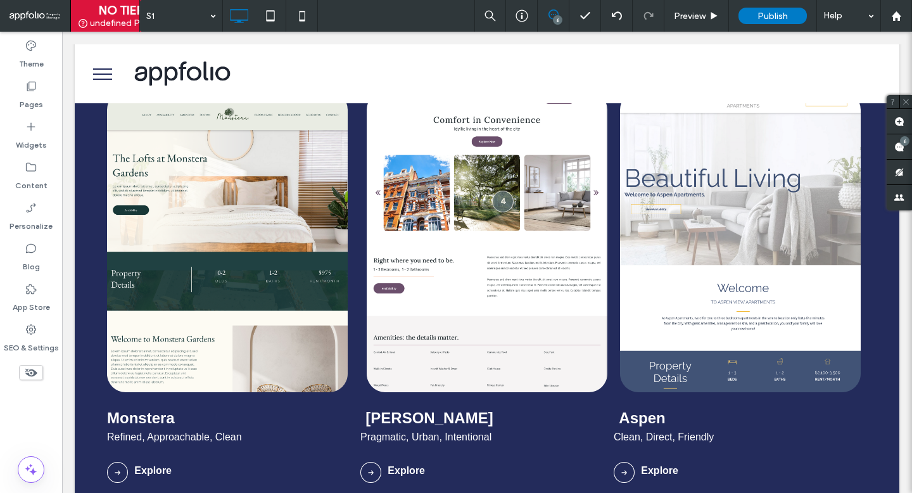
scroll to position [365, 0]
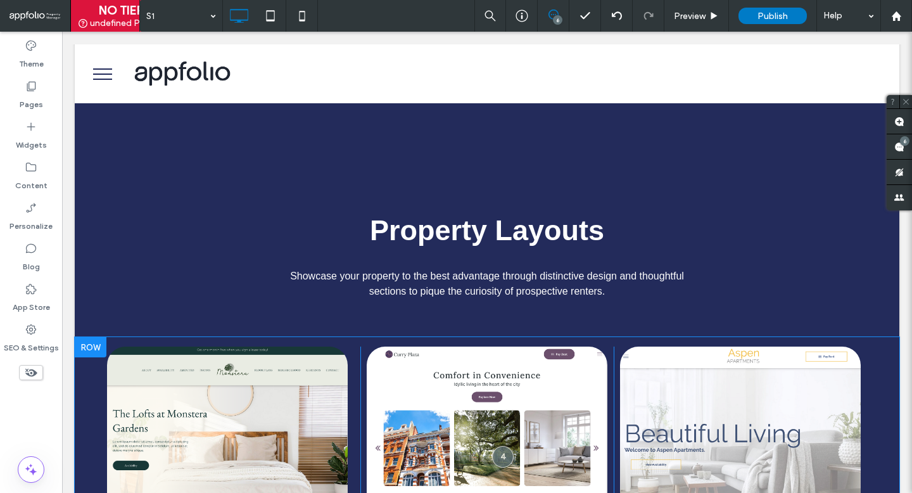
click at [91, 346] on div at bounding box center [91, 347] width 32 height 20
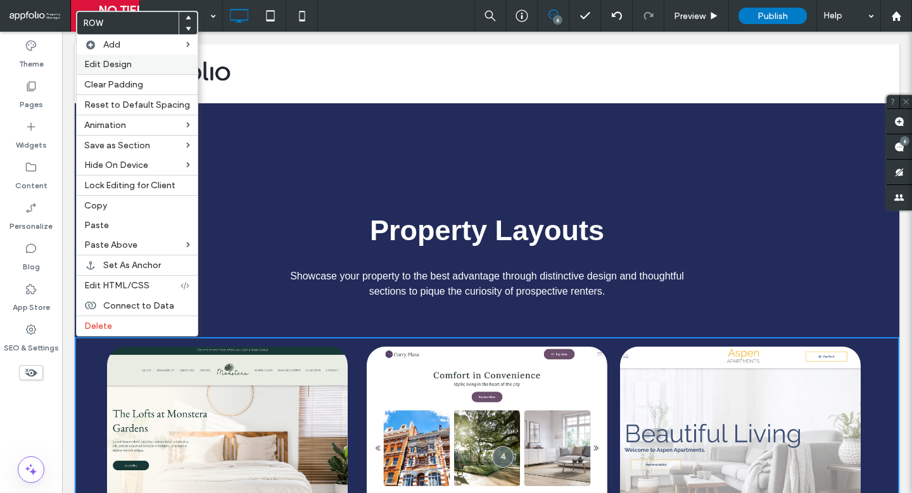
click at [140, 61] on label "Edit Design" at bounding box center [137, 64] width 106 height 11
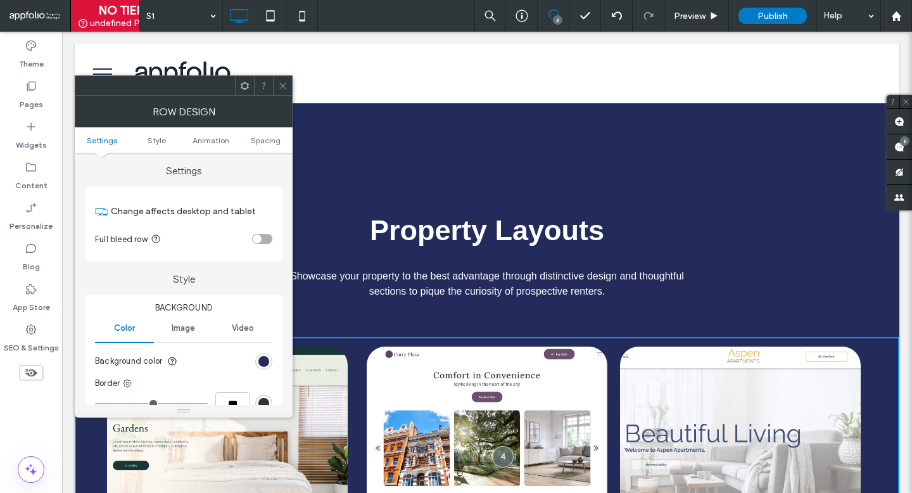
click at [270, 237] on div "toggle" at bounding box center [262, 239] width 20 height 10
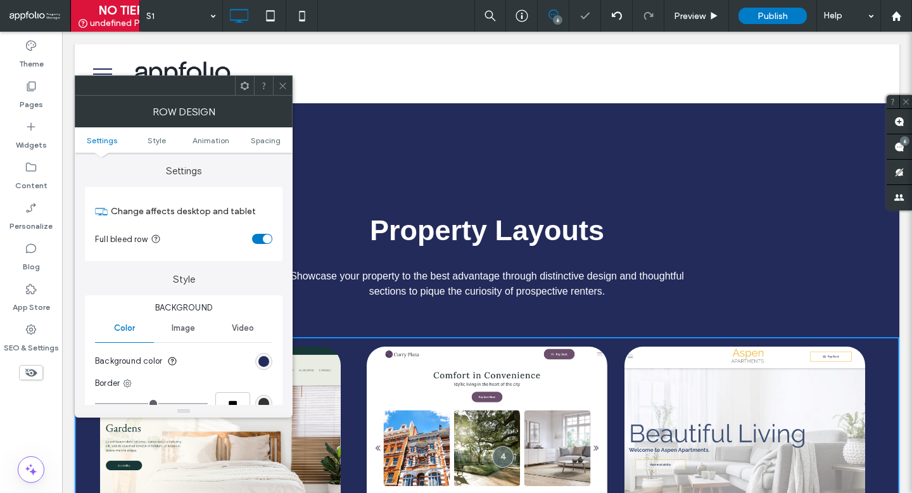
click at [278, 81] on icon at bounding box center [282, 85] width 9 height 9
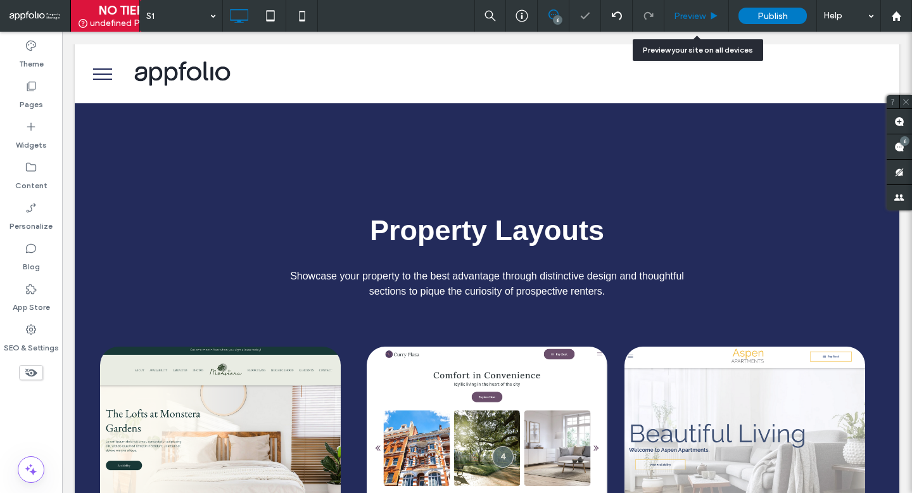
click at [695, 22] on div "Preview" at bounding box center [696, 16] width 65 height 32
click at [695, 11] on span "Preview" at bounding box center [690, 16] width 32 height 11
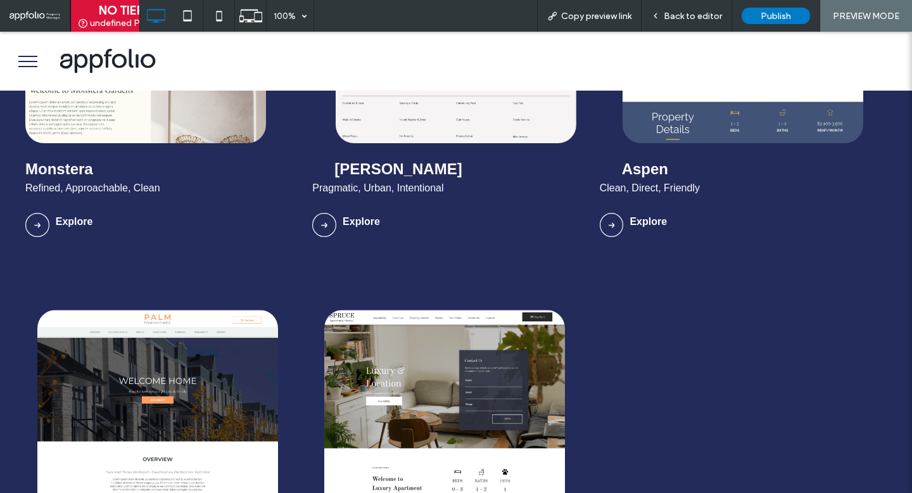
scroll to position [848, 0]
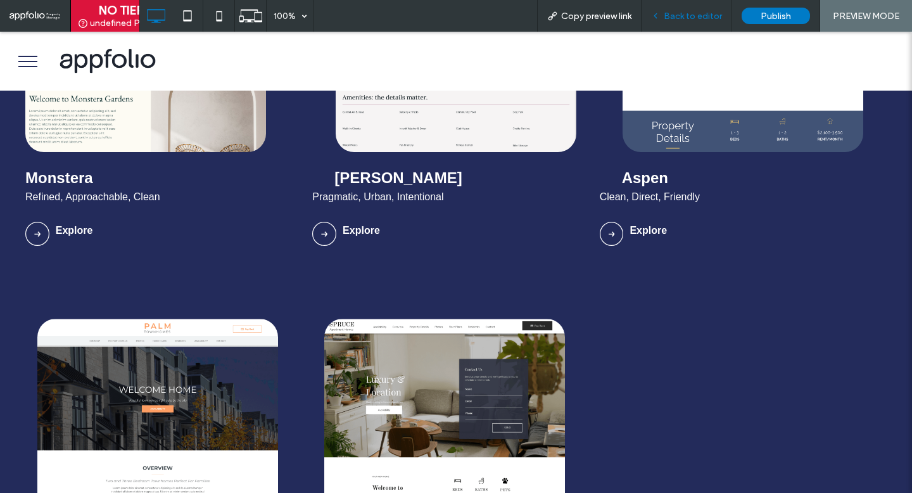
click at [672, 18] on span "Back to editor" at bounding box center [692, 16] width 58 height 11
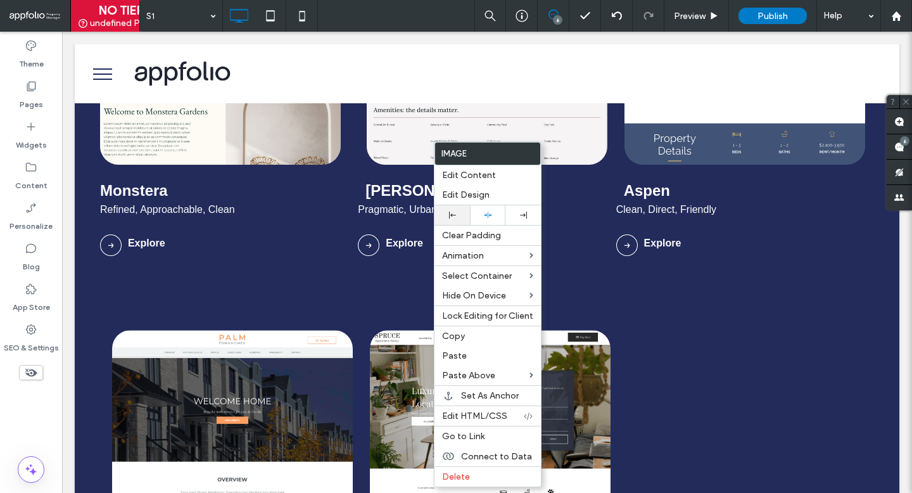
click at [451, 210] on div at bounding box center [451, 215] width 35 height 20
click at [406, 204] on span "Pragmatic, Urban, Intentional" at bounding box center [423, 209] width 131 height 11
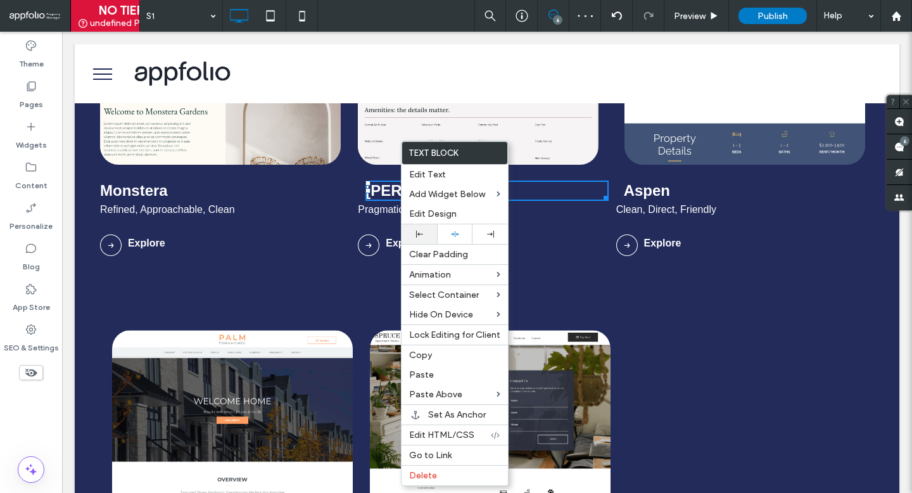
click at [412, 230] on div at bounding box center [418, 234] width 35 height 20
click at [388, 224] on div "[PERSON_NAME] Pragmatic, Urban, Intentional Click To Paste Click To Paste Explo…" at bounding box center [487, 60] width 258 height 393
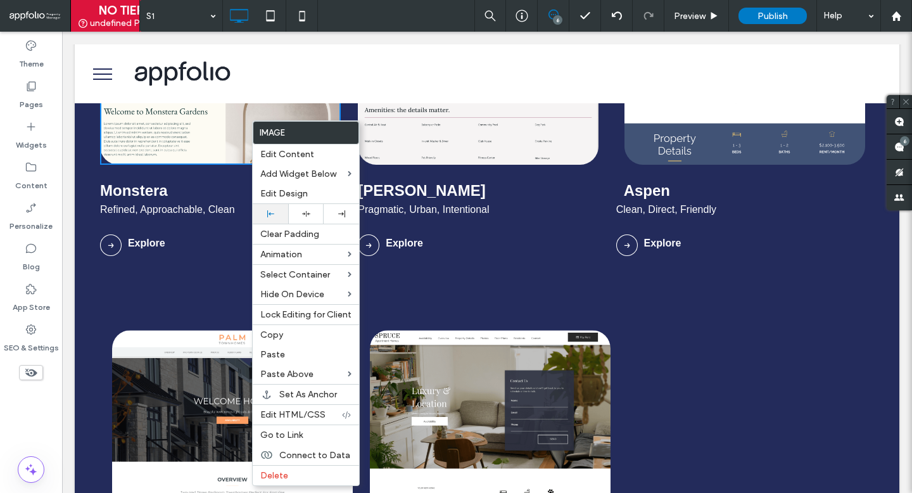
click at [279, 214] on div at bounding box center [270, 213] width 23 height 7
click at [722, 160] on img at bounding box center [744, 14] width 241 height 301
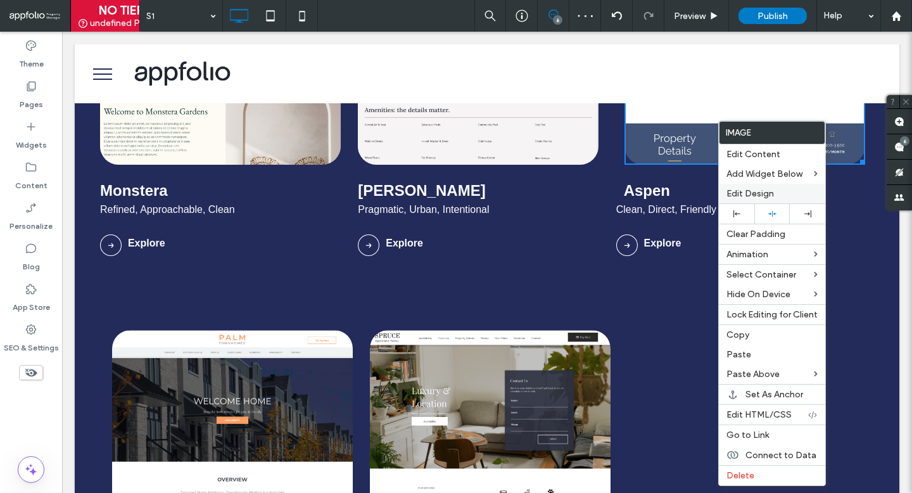
click at [729, 203] on div "Edit Design" at bounding box center [772, 194] width 106 height 20
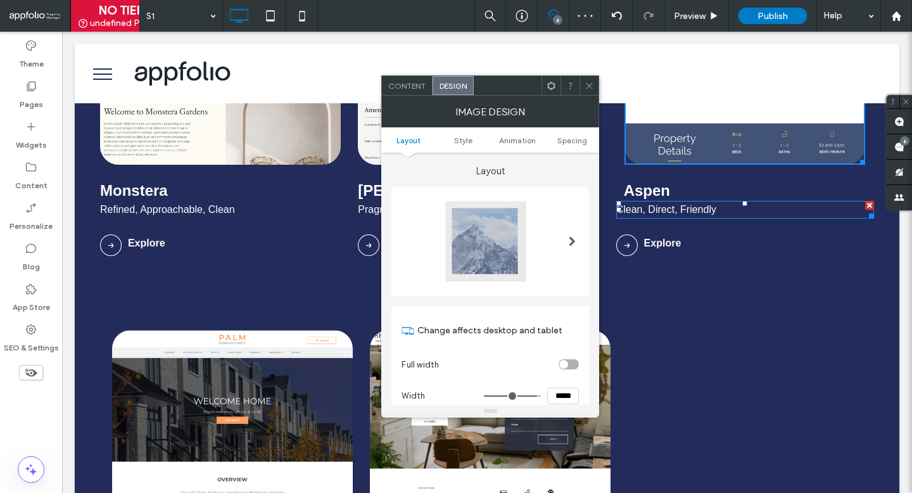
click at [728, 211] on p "Clean, Direct, Friendly" at bounding box center [745, 209] width 258 height 15
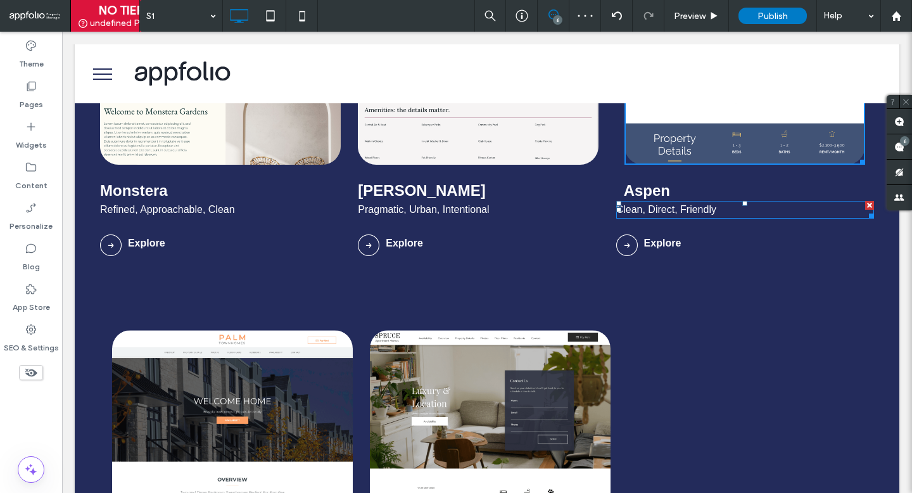
type input "*********"
type input "**"
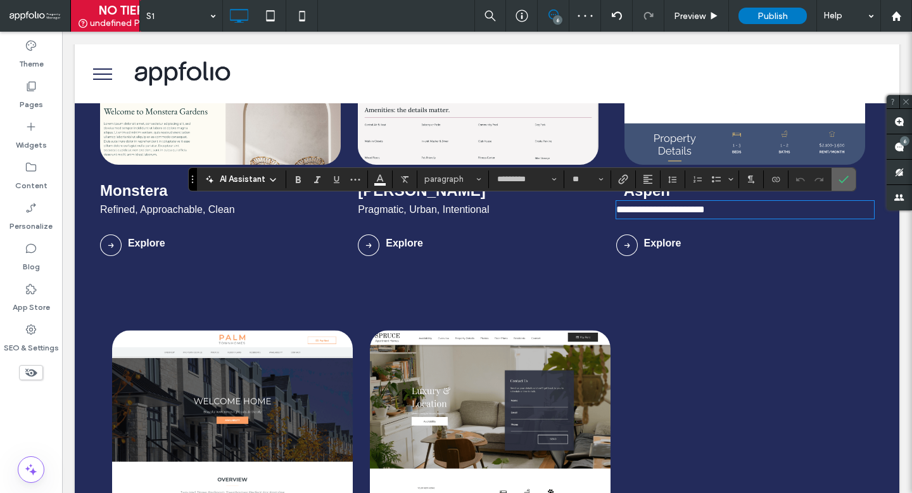
click at [848, 181] on icon "Confirm" at bounding box center [843, 179] width 10 height 10
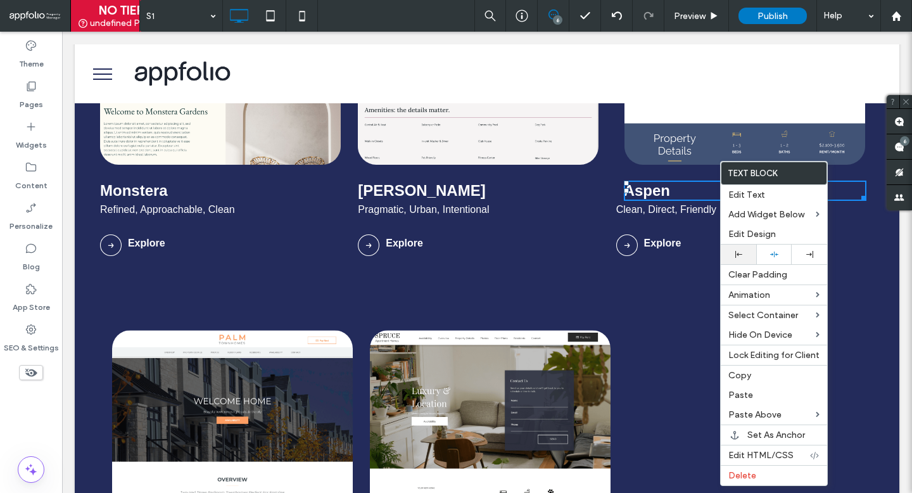
click at [735, 258] on use at bounding box center [738, 254] width 7 height 7
click at [664, 177] on div "Aspen Clean, Direct, Friendly Click To Paste Click To Paste Explore Click To Pa…" at bounding box center [745, 60] width 258 height 393
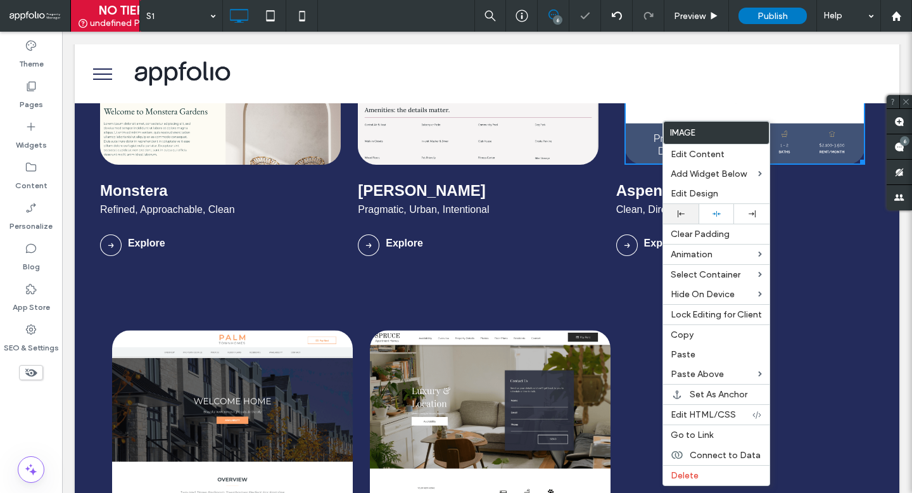
click at [668, 213] on div at bounding box center [680, 214] width 35 height 20
click at [591, 248] on p "Explore" at bounding box center [501, 243] width 230 height 15
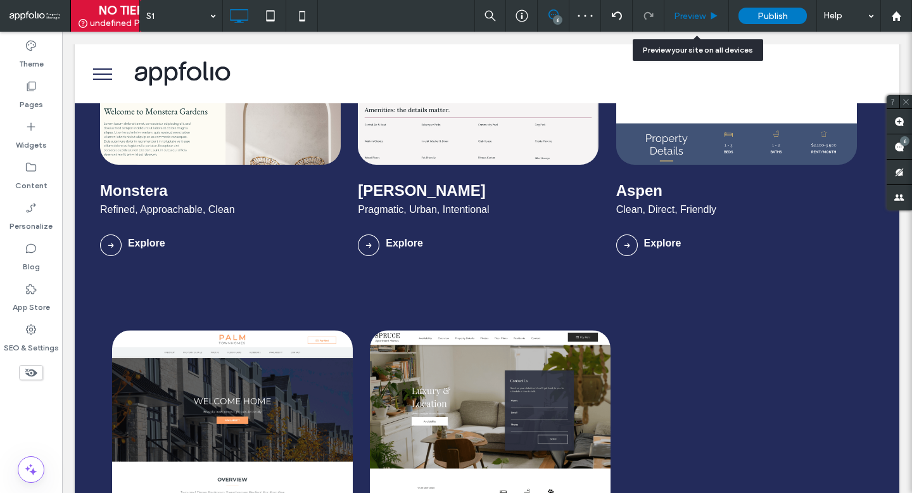
click at [700, 17] on span "Preview" at bounding box center [690, 16] width 32 height 11
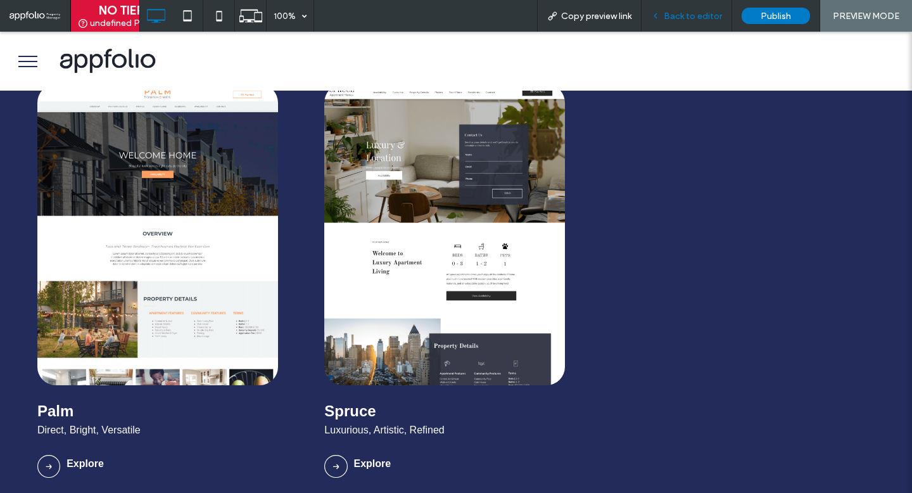
click at [705, 11] on span "Back to editor" at bounding box center [692, 16] width 58 height 11
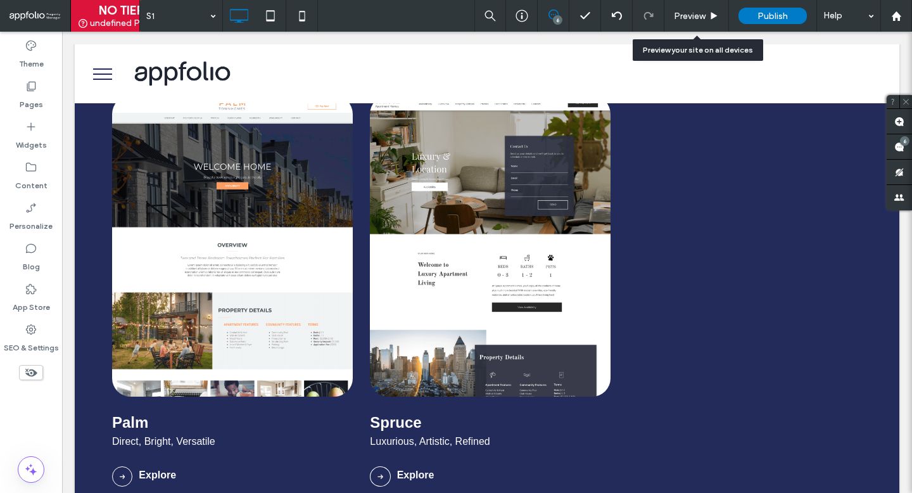
scroll to position [1081, 0]
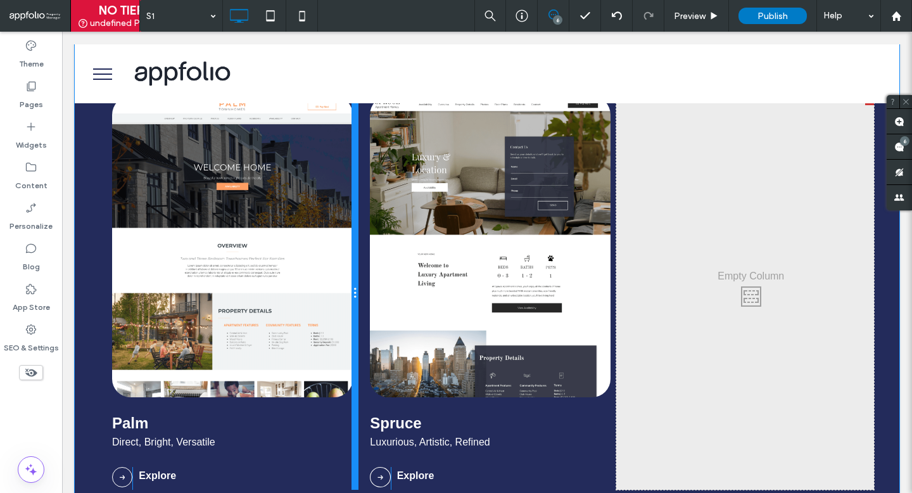
click at [355, 249] on div at bounding box center [354, 292] width 6 height 393
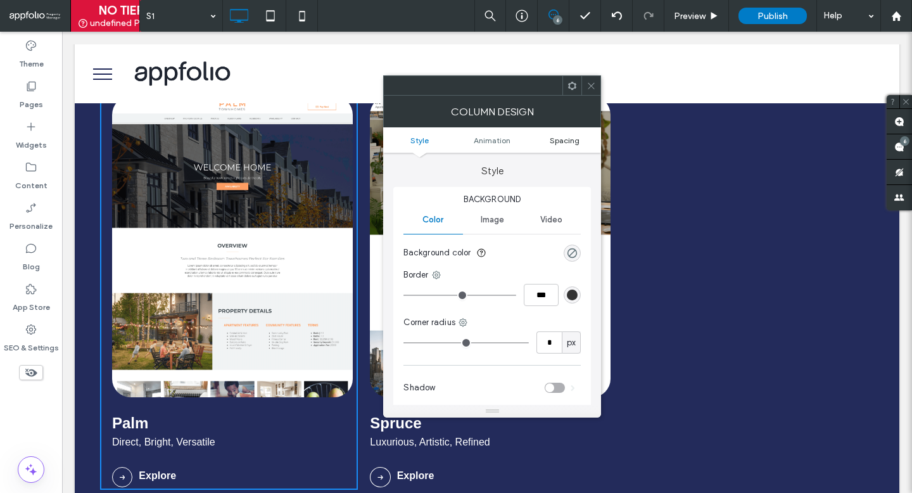
click at [567, 142] on span "Spacing" at bounding box center [565, 139] width 30 height 9
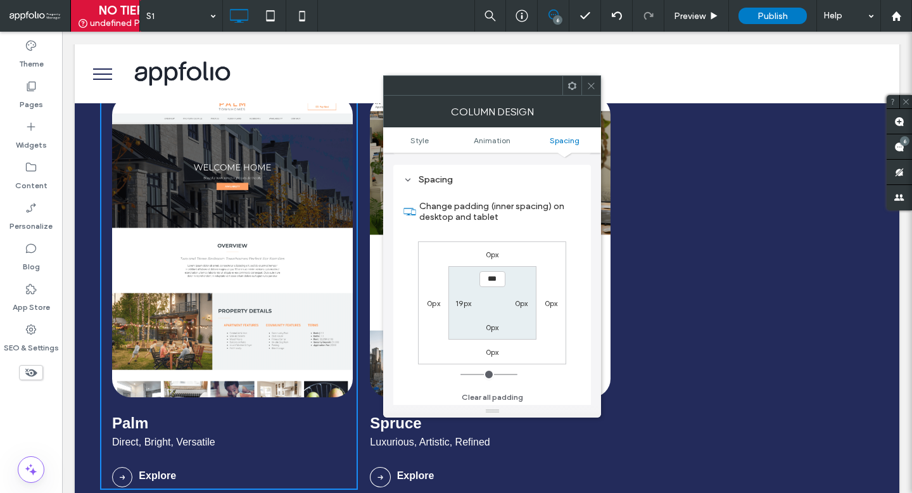
scroll to position [298, 0]
click at [583, 89] on div at bounding box center [590, 85] width 19 height 19
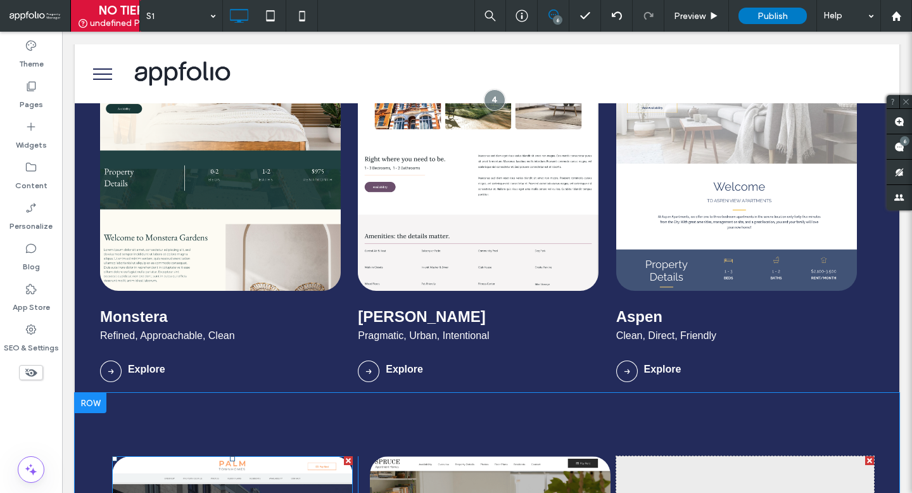
scroll to position [577, 0]
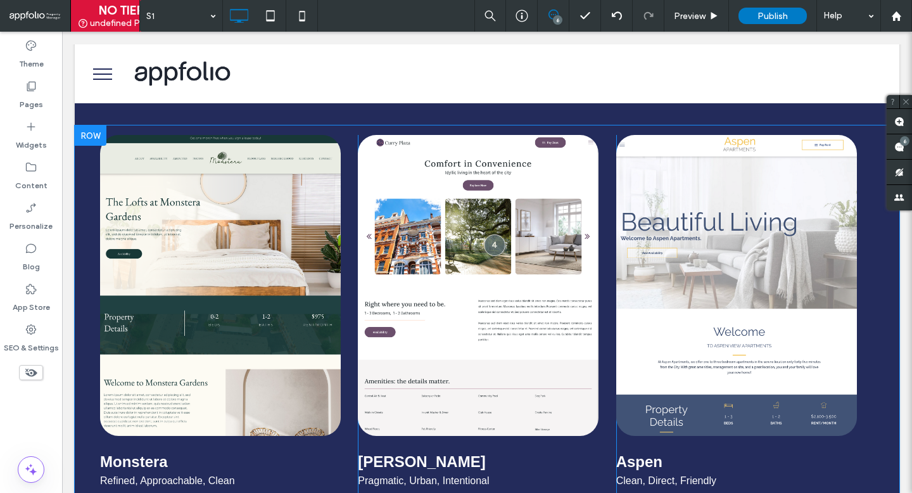
click at [348, 296] on div "Monstera Refined, Approachable, Clean Click To Paste Click To Paste Explore Cli…" at bounding box center [229, 331] width 258 height 393
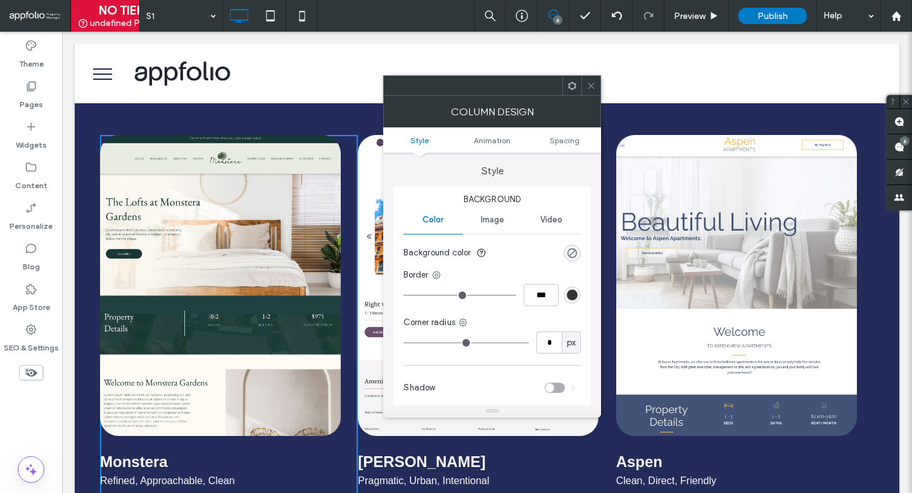
click at [557, 146] on ul "Style Animation Spacing" at bounding box center [492, 139] width 218 height 25
click at [558, 141] on span "Spacing" at bounding box center [565, 139] width 30 height 9
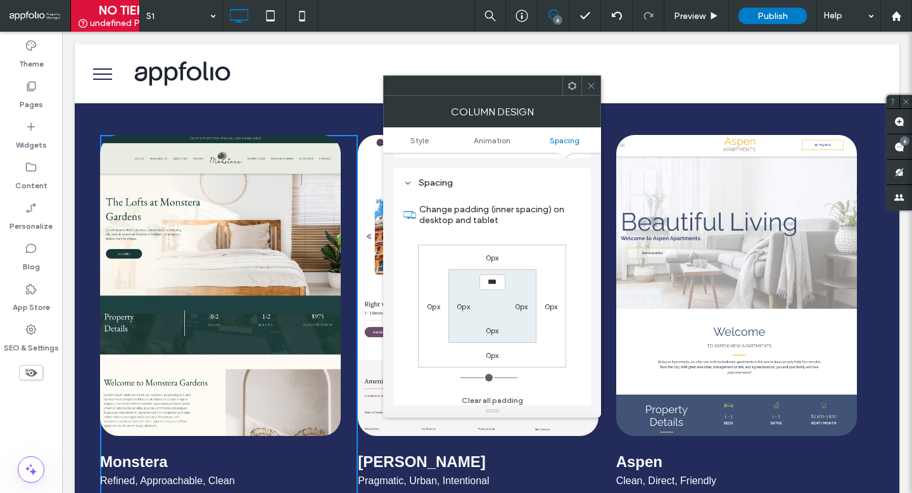
scroll to position [298, 0]
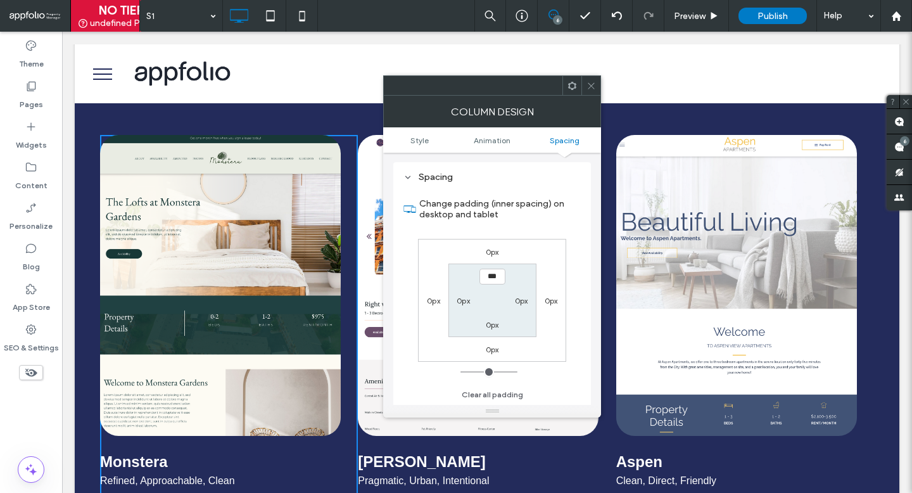
click at [455, 301] on div "0px" at bounding box center [463, 300] width 29 height 13
click at [461, 301] on label "0px" at bounding box center [462, 300] width 13 height 9
type input "**"
type input "****"
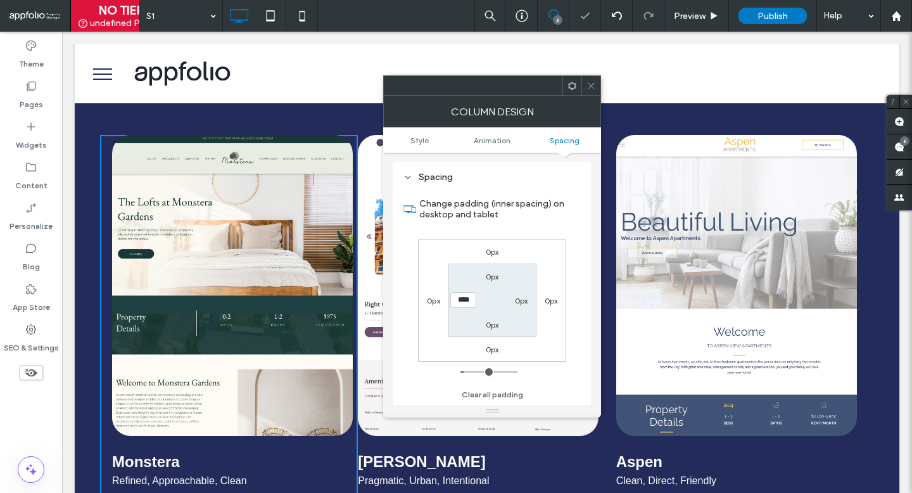
click at [592, 82] on icon at bounding box center [590, 85] width 9 height 9
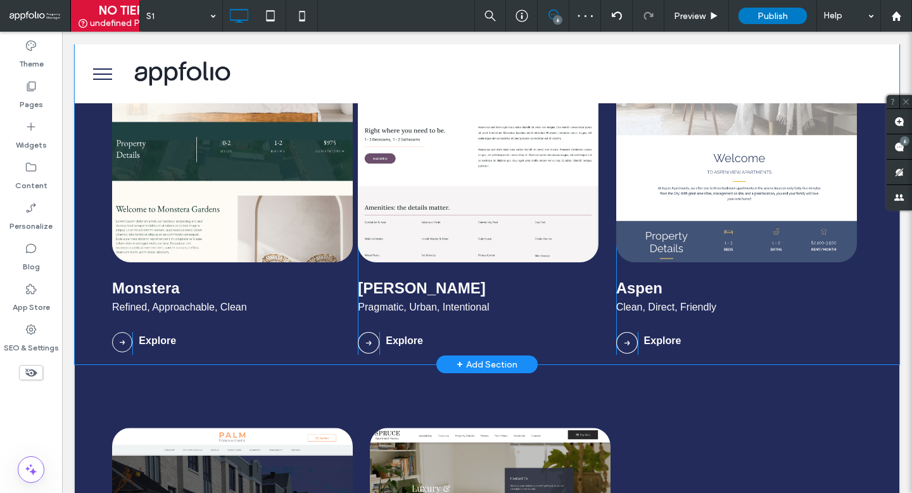
scroll to position [767, 0]
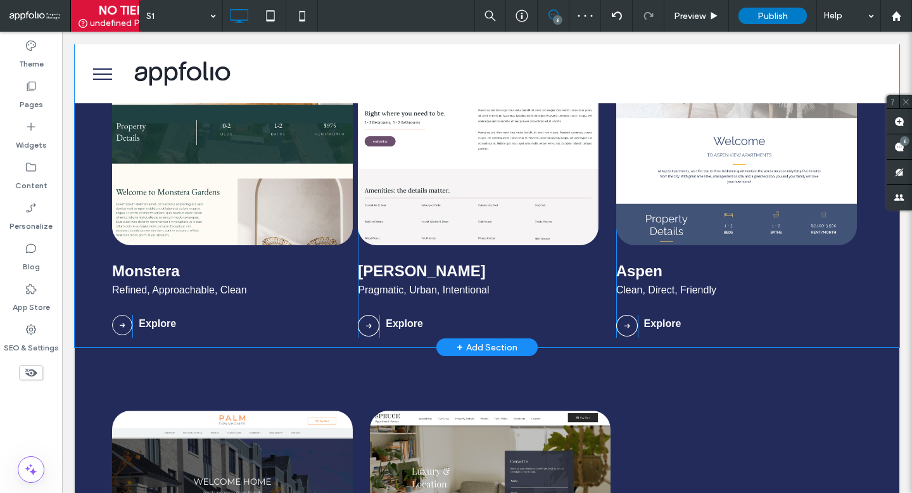
click at [513, 299] on div "[PERSON_NAME] Pragmatic, Urban, Intentional Click To Paste Click To Paste Explo…" at bounding box center [487, 140] width 258 height 393
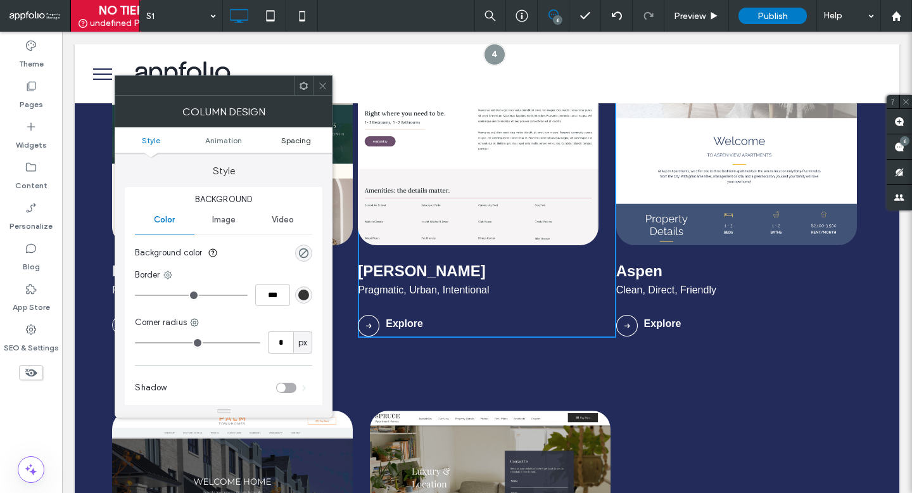
click at [299, 141] on span "Spacing" at bounding box center [296, 139] width 30 height 9
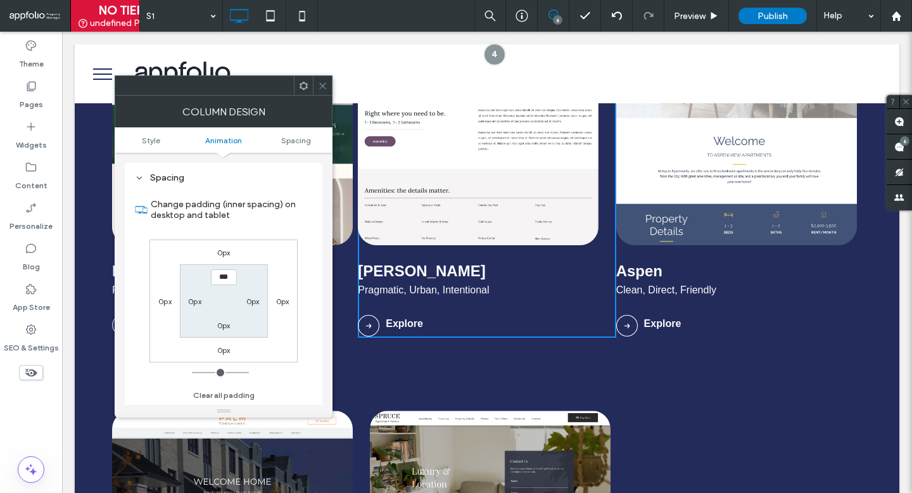
scroll to position [298, 0]
click at [192, 300] on label "0px" at bounding box center [194, 300] width 13 height 9
type input "**"
type input "****"
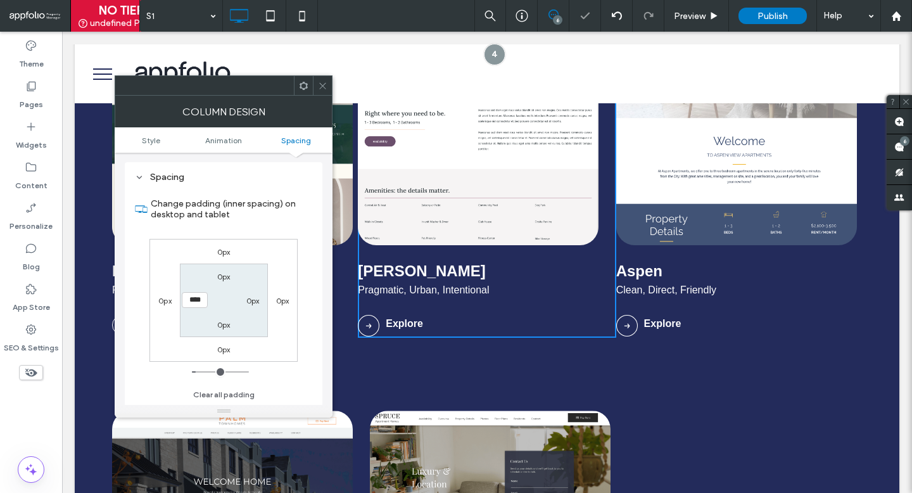
click at [323, 85] on icon at bounding box center [322, 85] width 9 height 9
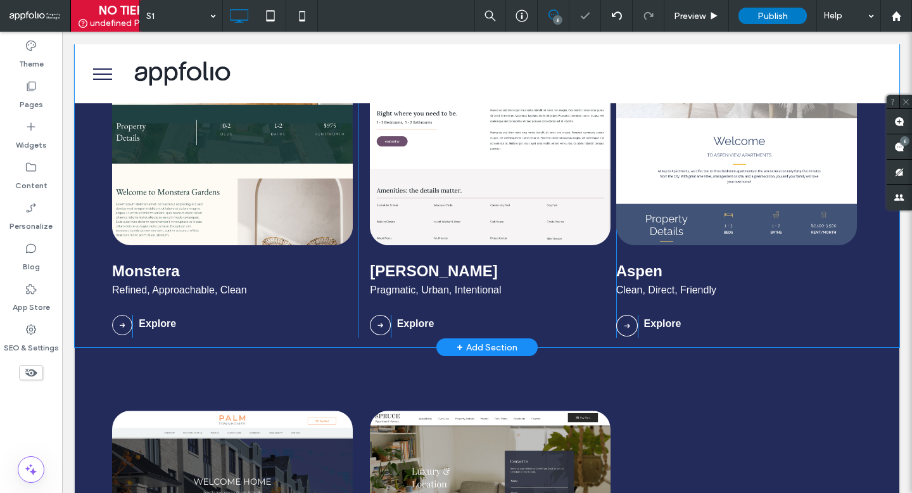
click at [626, 304] on div "Aspen Clean, Direct, Friendly Click To Paste Click To Paste Explore Click To Pa…" at bounding box center [745, 140] width 258 height 393
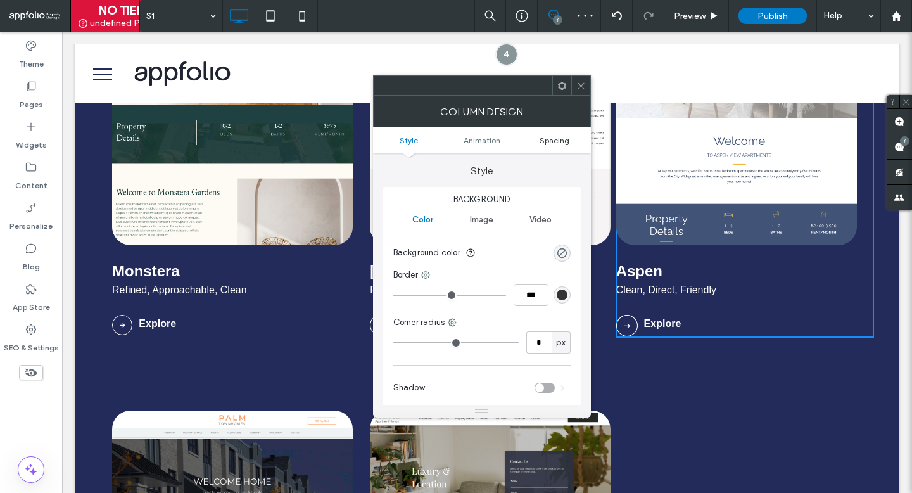
click at [553, 137] on span "Spacing" at bounding box center [554, 139] width 30 height 9
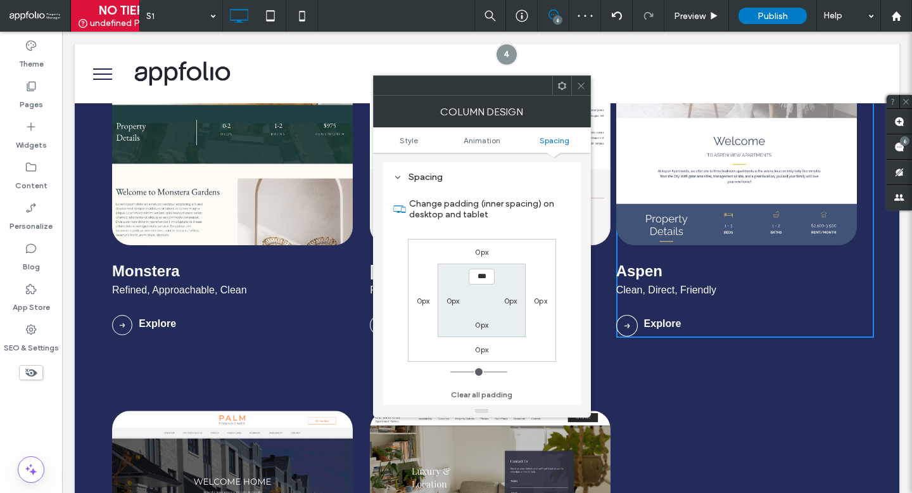
click at [448, 299] on label "0px" at bounding box center [452, 300] width 13 height 9
type input "**"
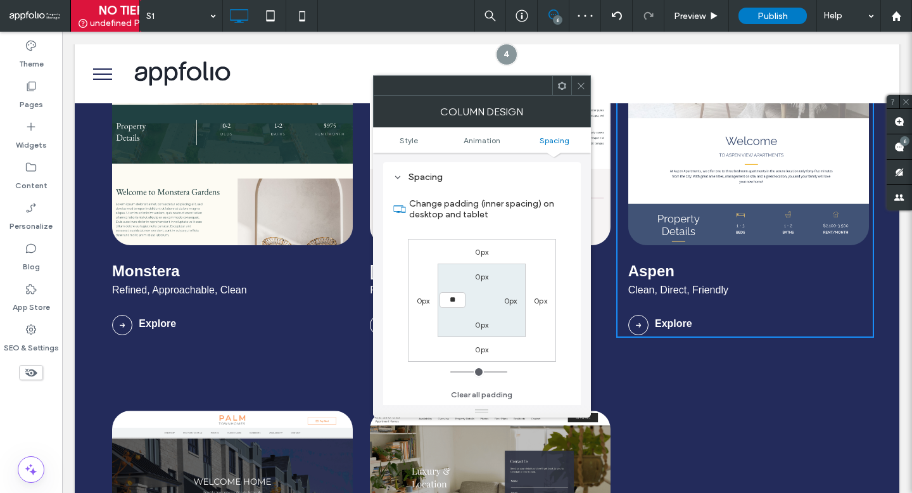
type input "**"
type input "****"
click at [585, 84] on icon at bounding box center [580, 85] width 9 height 9
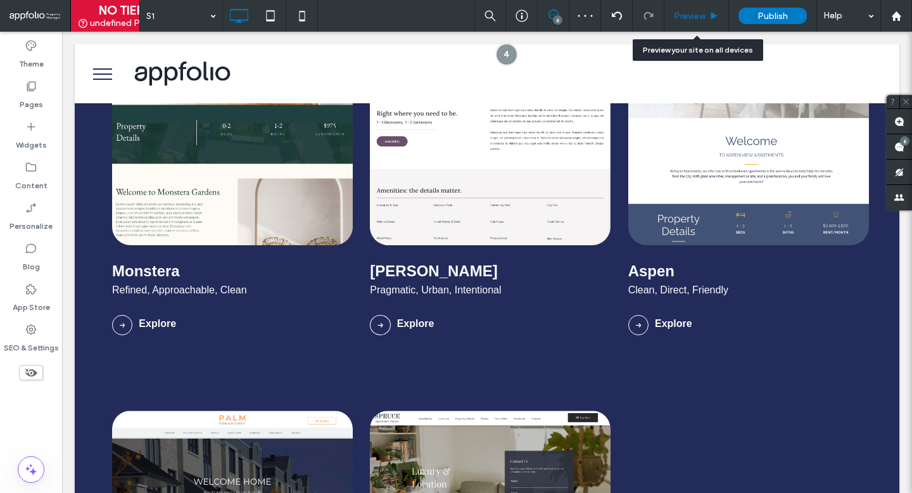
click at [703, 16] on span "Preview" at bounding box center [690, 16] width 32 height 11
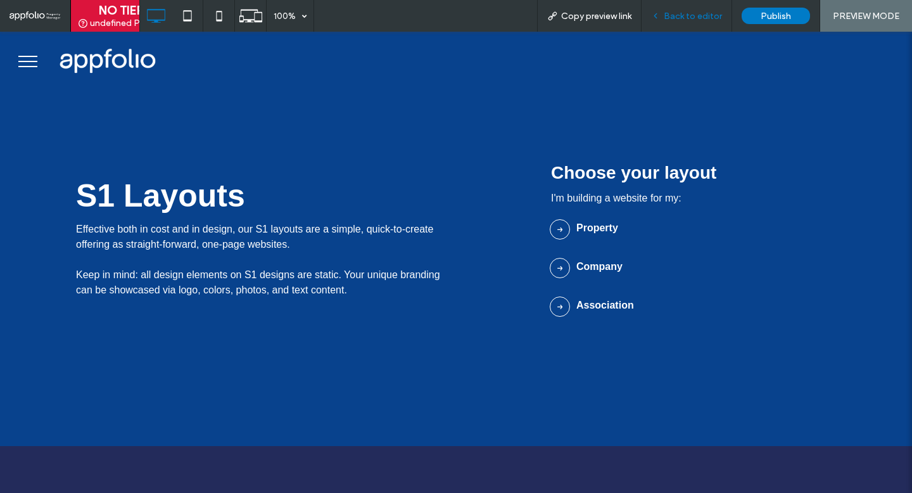
click at [683, 20] on span "Back to editor" at bounding box center [692, 16] width 58 height 11
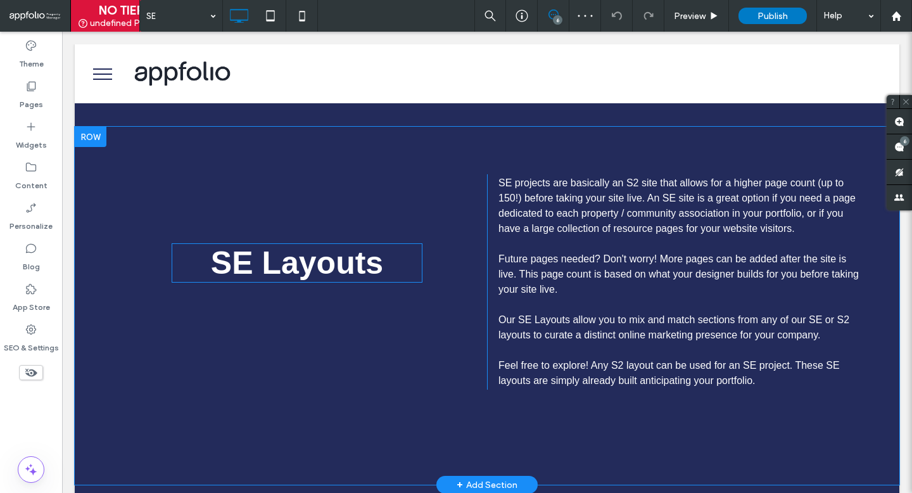
scroll to position [226, 0]
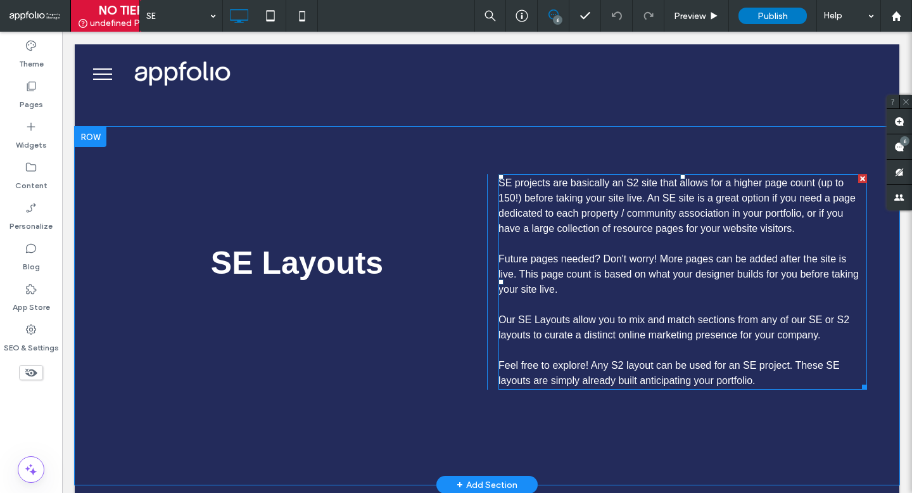
click at [579, 182] on span "SE projects are basically an S2 site that allows for a higher page count (up to…" at bounding box center [676, 205] width 357 height 56
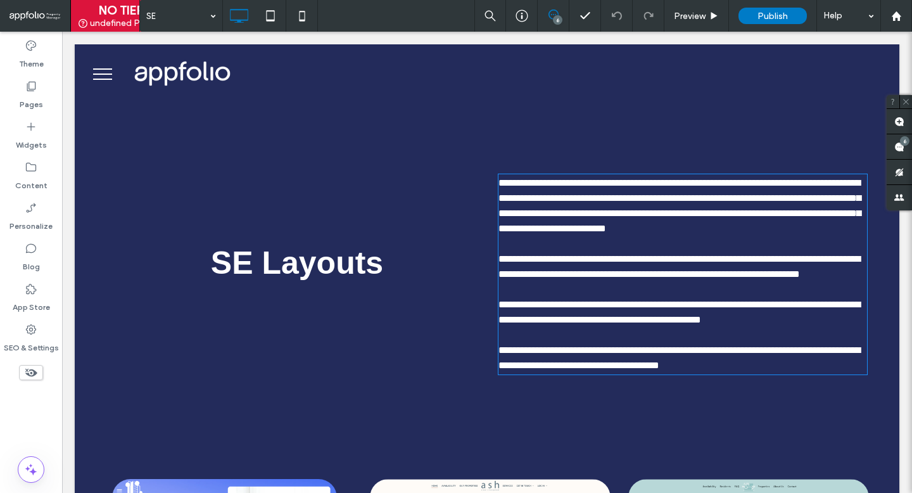
type input "*********"
type input "**"
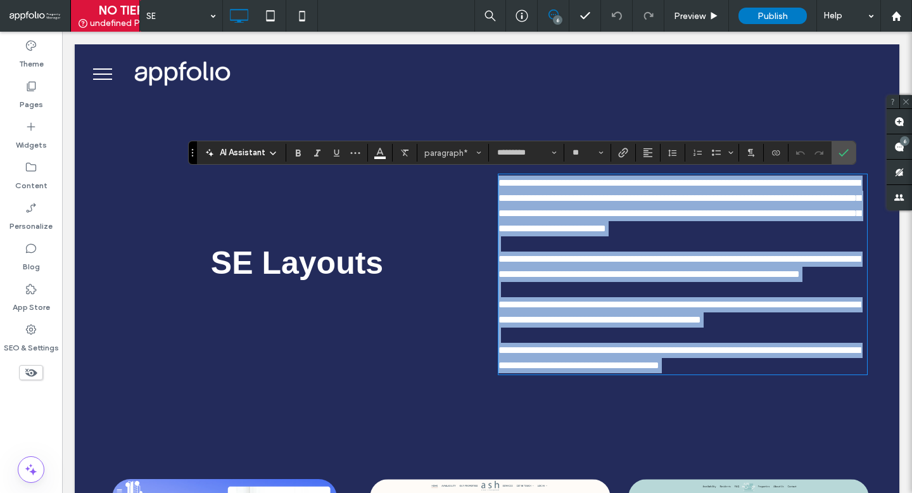
click at [588, 182] on span "**********" at bounding box center [679, 205] width 362 height 55
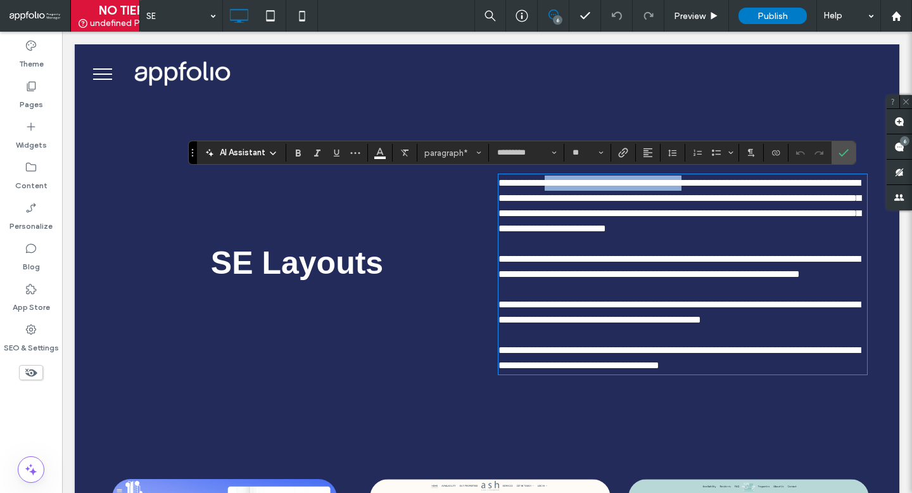
drag, startPoint x: 552, startPoint y: 184, endPoint x: 707, endPoint y: 184, distance: 154.5
click at [707, 184] on span "**********" at bounding box center [679, 205] width 362 height 55
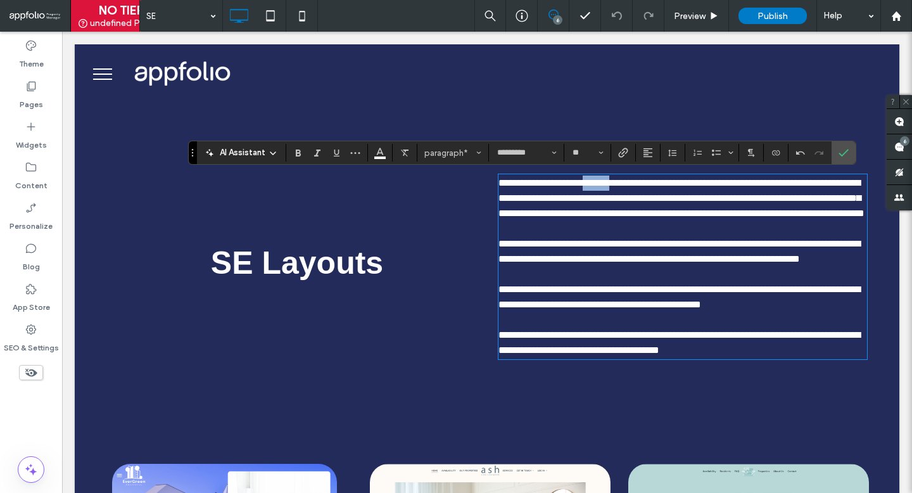
drag, startPoint x: 620, startPoint y: 182, endPoint x: 594, endPoint y: 182, distance: 26.0
click at [594, 182] on span "**********" at bounding box center [681, 198] width 366 height 40
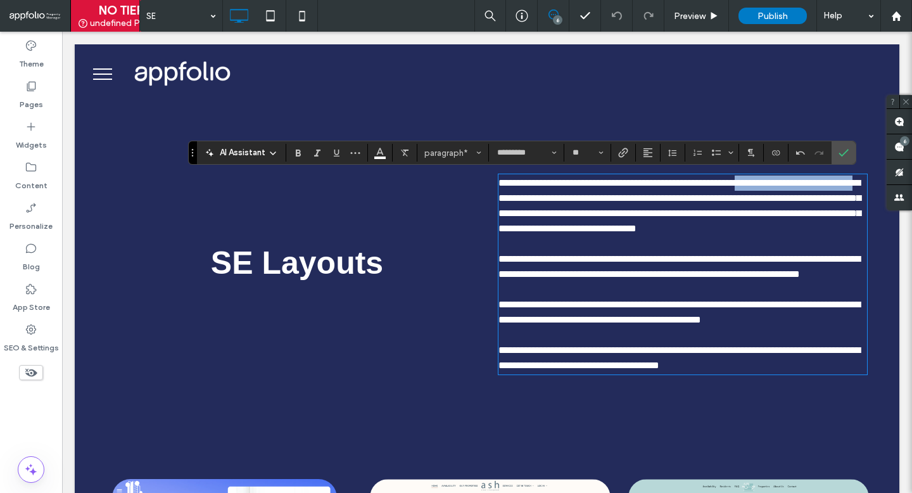
drag, startPoint x: 576, startPoint y: 198, endPoint x: 785, endPoint y: 178, distance: 209.9
click at [785, 178] on span "**********" at bounding box center [679, 205] width 362 height 55
click at [831, 185] on span "**********" at bounding box center [679, 205] width 362 height 55
click at [536, 200] on span "**********" at bounding box center [679, 205] width 362 height 55
drag, startPoint x: 832, startPoint y: 186, endPoint x: 800, endPoint y: 186, distance: 31.7
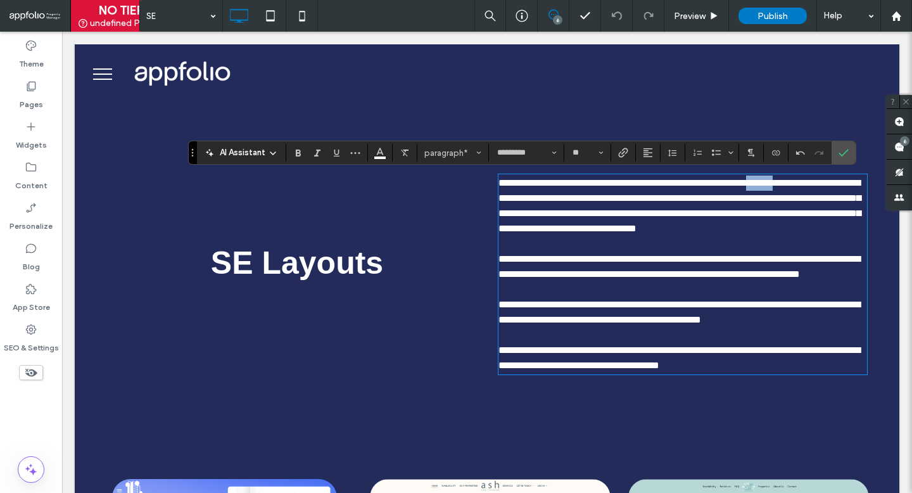
click at [800, 186] on span "**********" at bounding box center [679, 205] width 362 height 55
click at [543, 204] on p "**********" at bounding box center [682, 205] width 368 height 61
click at [597, 199] on span "**********" at bounding box center [679, 205] width 362 height 55
drag, startPoint x: 714, startPoint y: 199, endPoint x: 598, endPoint y: 196, distance: 116.5
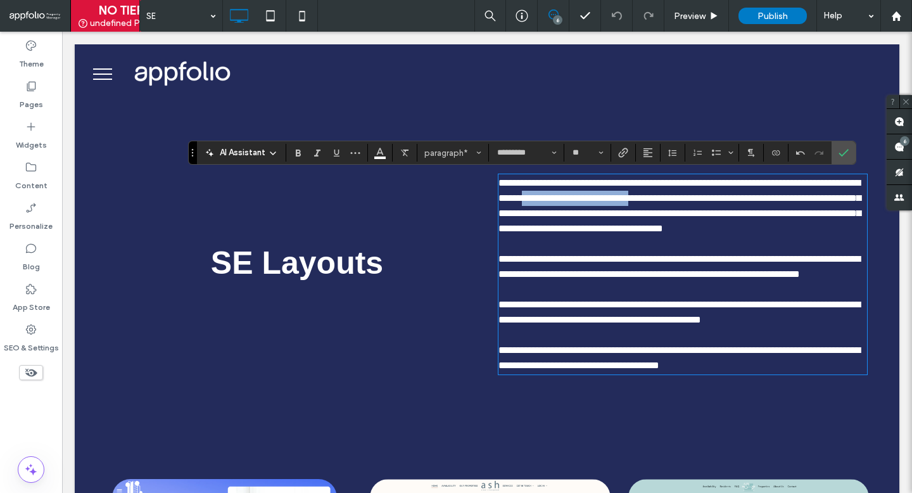
click at [598, 196] on span "**********" at bounding box center [679, 205] width 362 height 55
click at [627, 214] on span "**********" at bounding box center [679, 205] width 362 height 55
click at [834, 153] on label "Confirm" at bounding box center [843, 152] width 19 height 23
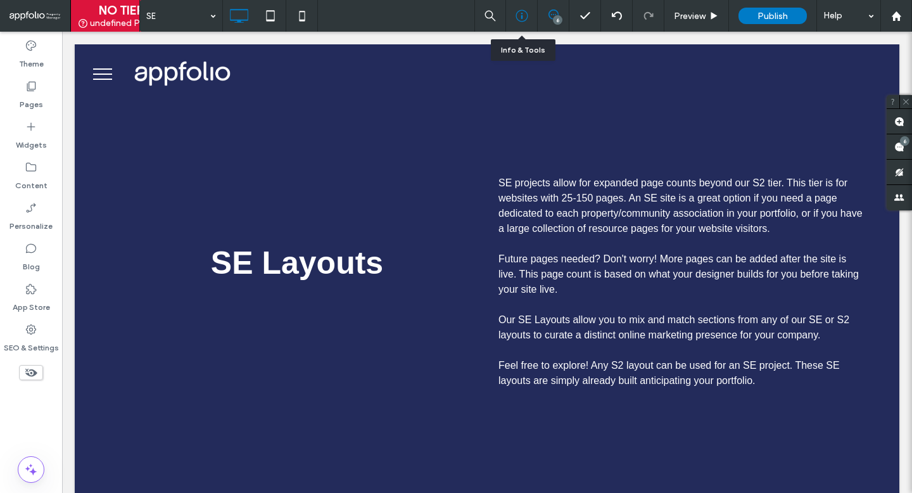
click at [512, 15] on div at bounding box center [521, 15] width 31 height 13
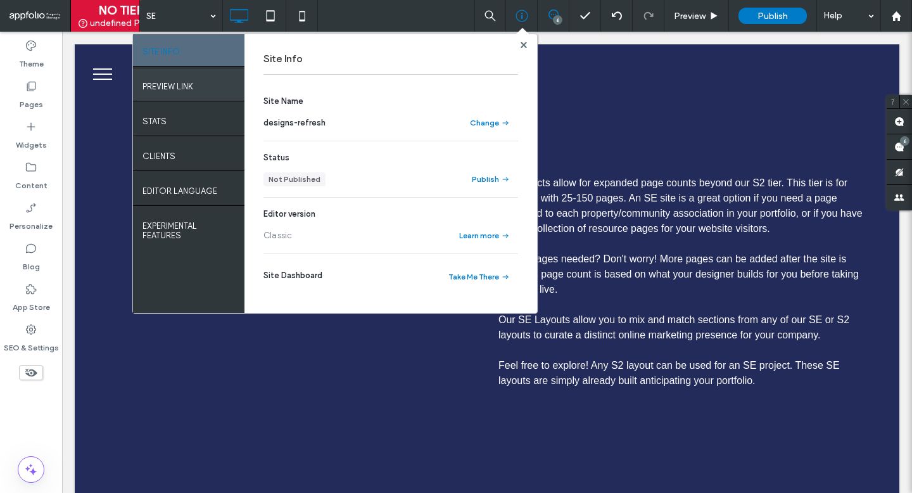
click at [194, 75] on div "PREVIEW LINK" at bounding box center [188, 85] width 111 height 32
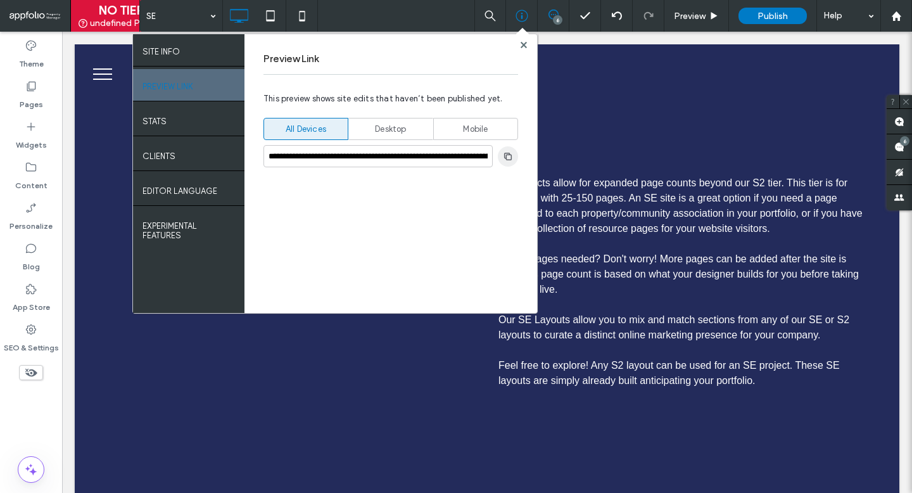
click at [514, 154] on span "button" at bounding box center [508, 156] width 20 height 20
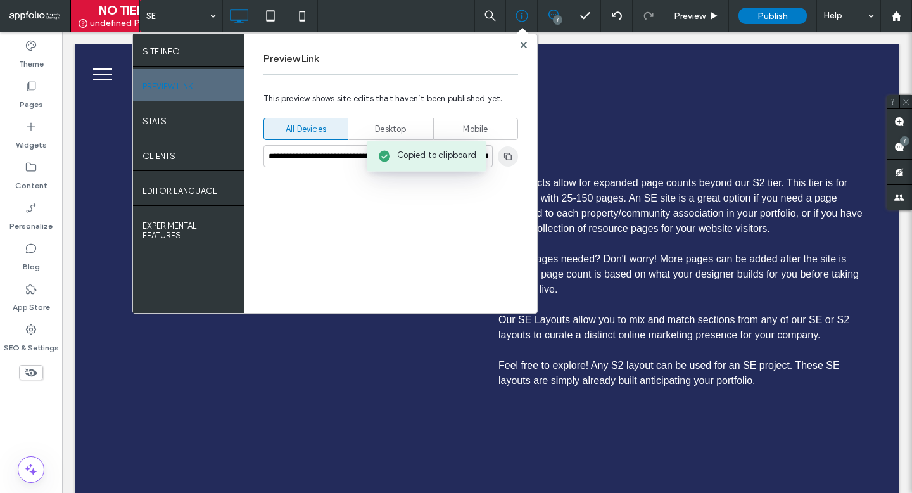
click at [513, 154] on span "button" at bounding box center [508, 156] width 20 height 20
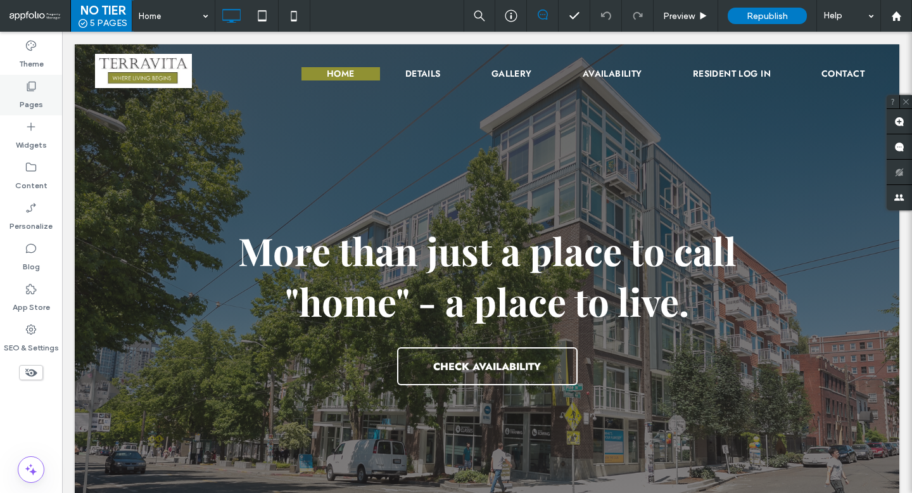
click at [28, 85] on icon at bounding box center [31, 86] width 13 height 13
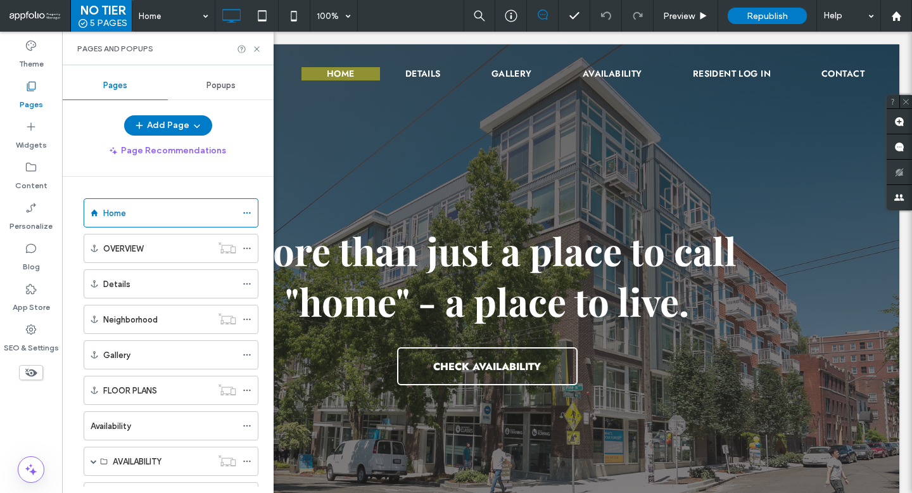
click at [234, 87] on span "Popups" at bounding box center [220, 85] width 29 height 10
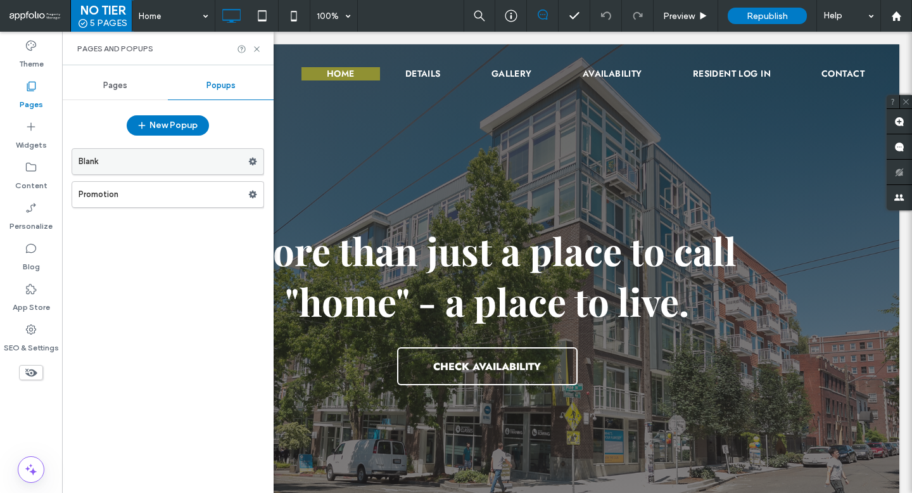
click at [156, 161] on label "Blank" at bounding box center [164, 161] width 170 height 25
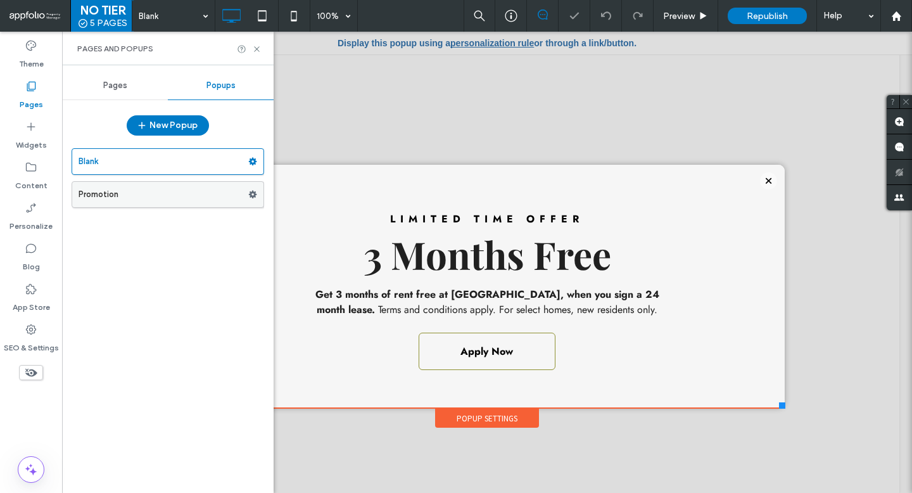
click at [187, 204] on label "Promotion" at bounding box center [164, 194] width 170 height 25
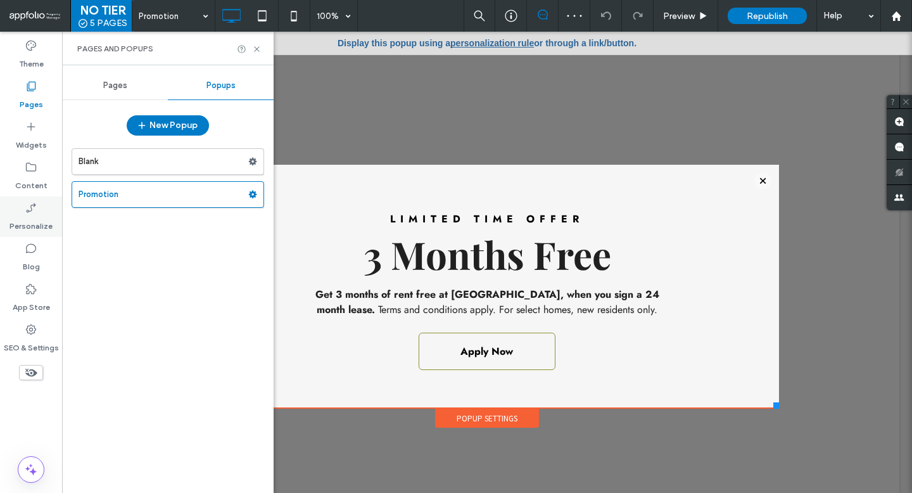
click at [22, 208] on div "Personalize" at bounding box center [31, 216] width 62 height 41
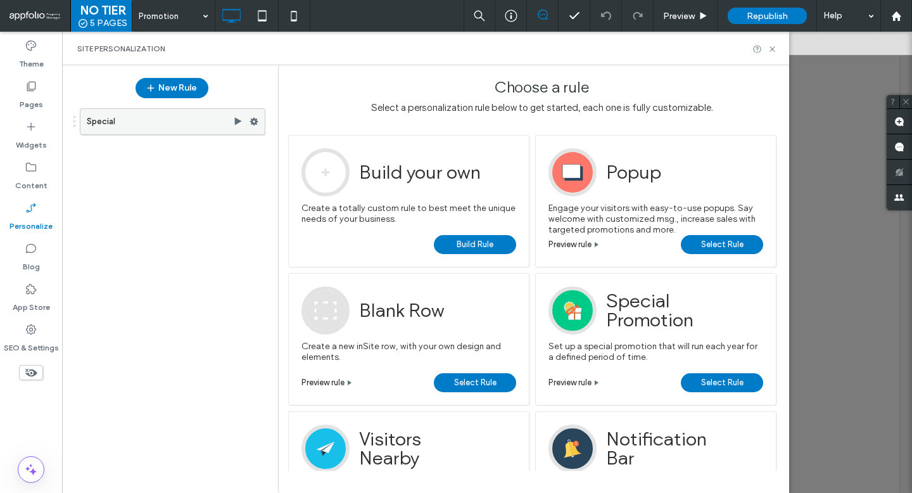
click at [251, 117] on icon at bounding box center [253, 121] width 9 height 9
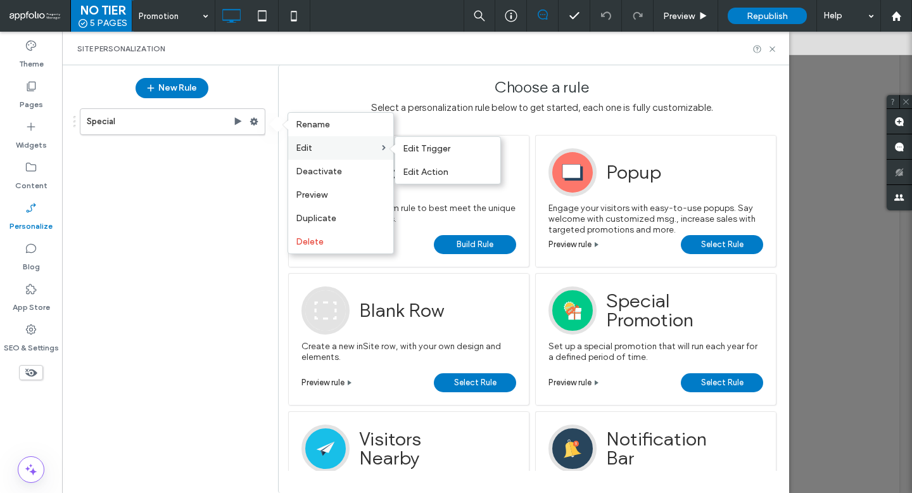
click at [317, 150] on label "Edit" at bounding box center [339, 147] width 86 height 11
click at [426, 167] on span "Edit Action" at bounding box center [426, 172] width 46 height 11
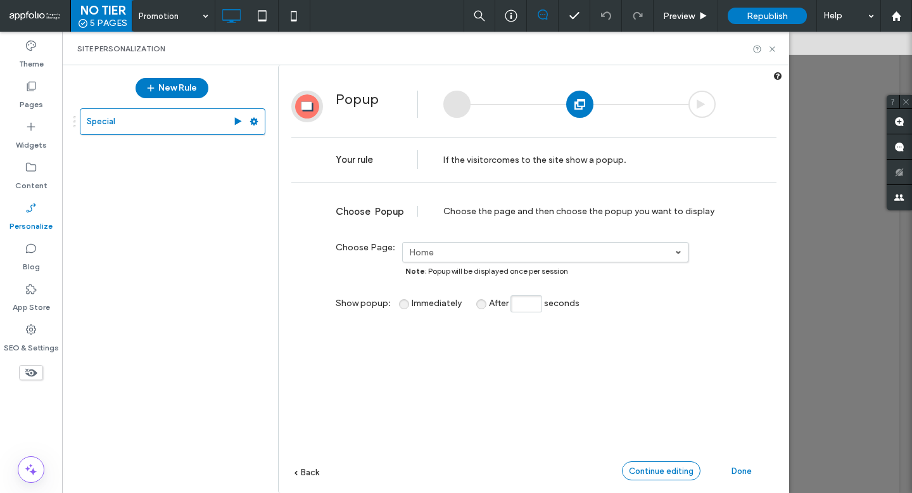
click at [677, 463] on div "Continue editing" at bounding box center [661, 470] width 79 height 19
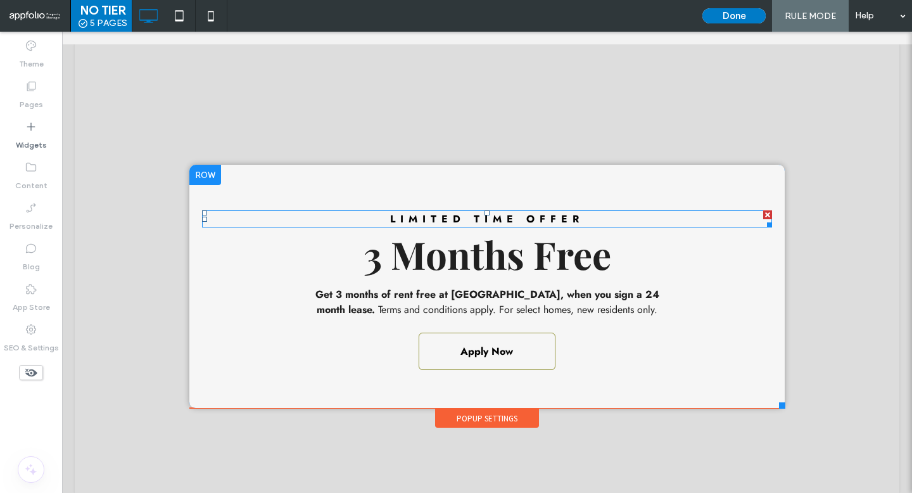
click at [491, 220] on span "Limited time offer" at bounding box center [487, 218] width 194 height 15
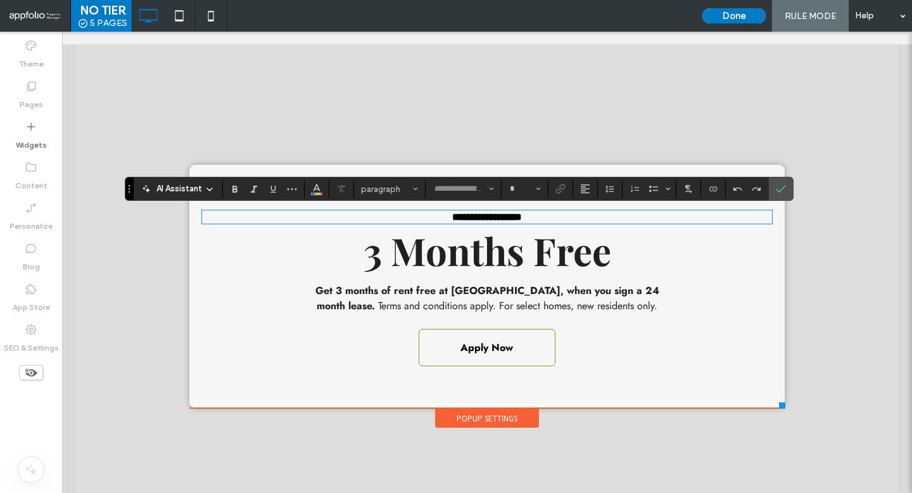
type input "****"
type input "**"
click at [318, 194] on span "Color" at bounding box center [316, 187] width 10 height 16
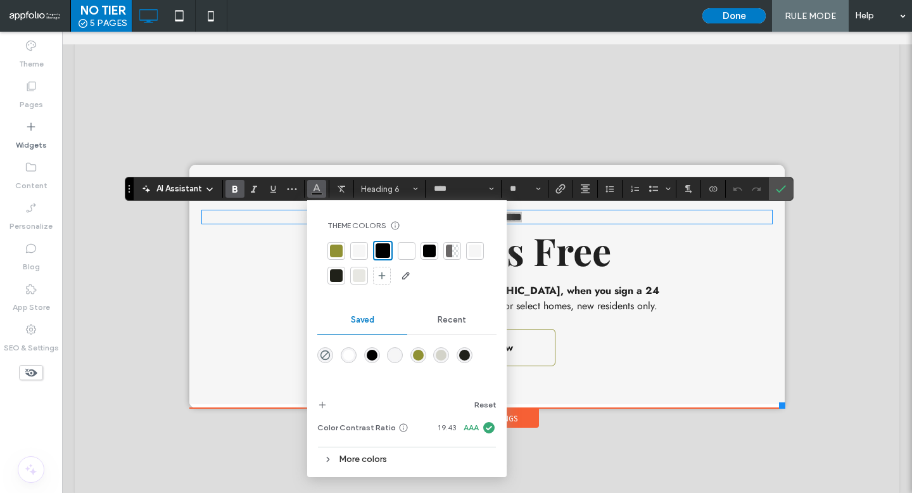
click at [332, 250] on div at bounding box center [336, 250] width 13 height 13
click at [656, 275] on h1 "3 Months Free" at bounding box center [487, 250] width 570 height 51
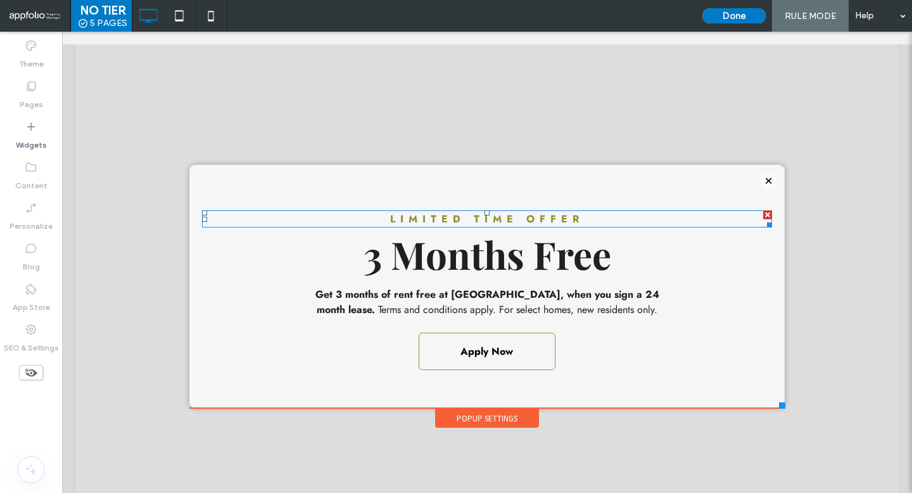
click at [543, 219] on span "Limited time offer" at bounding box center [487, 218] width 194 height 15
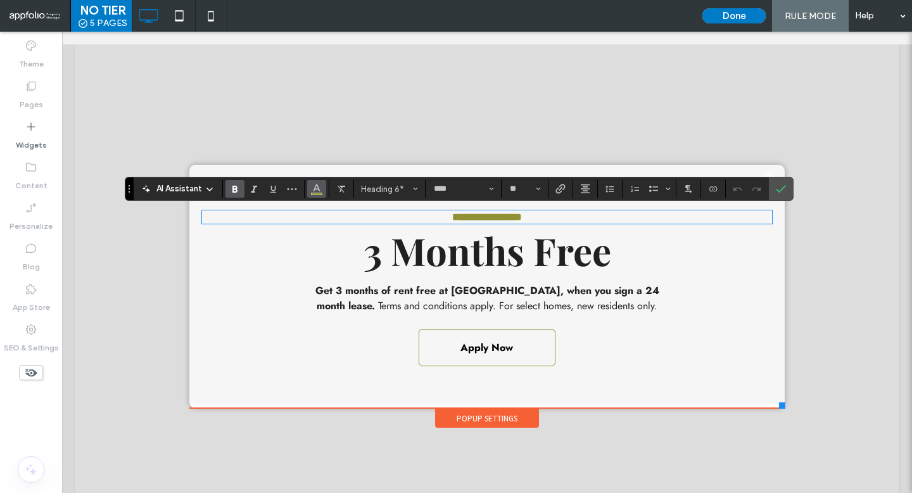
click at [310, 187] on button "Color" at bounding box center [316, 189] width 19 height 18
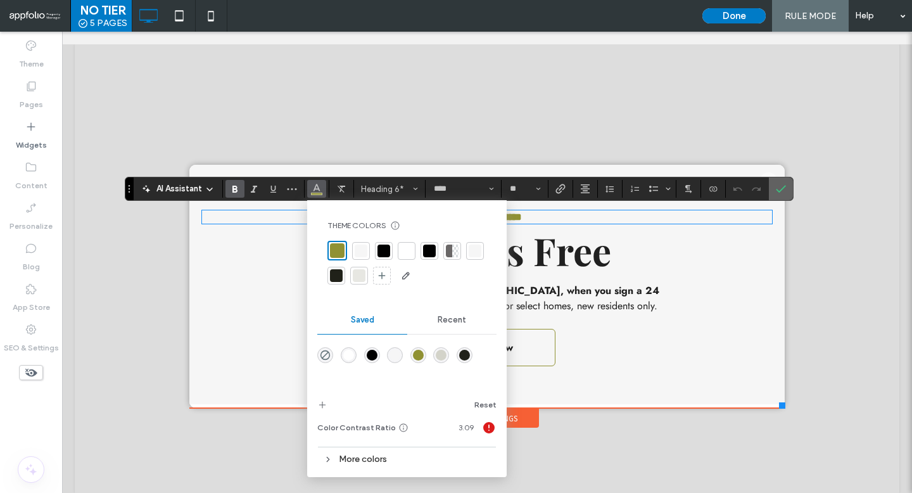
click at [781, 182] on span "Confirm" at bounding box center [781, 189] width 10 height 22
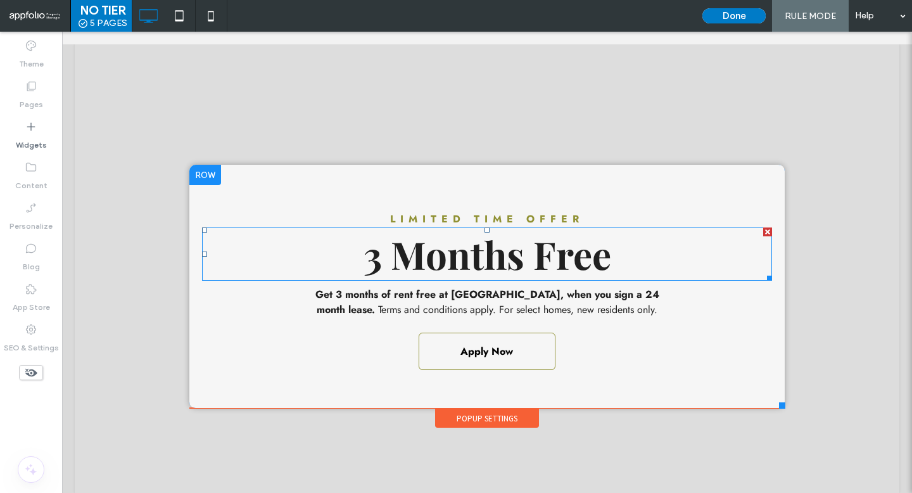
click at [456, 267] on span "3 Months Free" at bounding box center [487, 254] width 248 height 51
type input "**********"
type input "**"
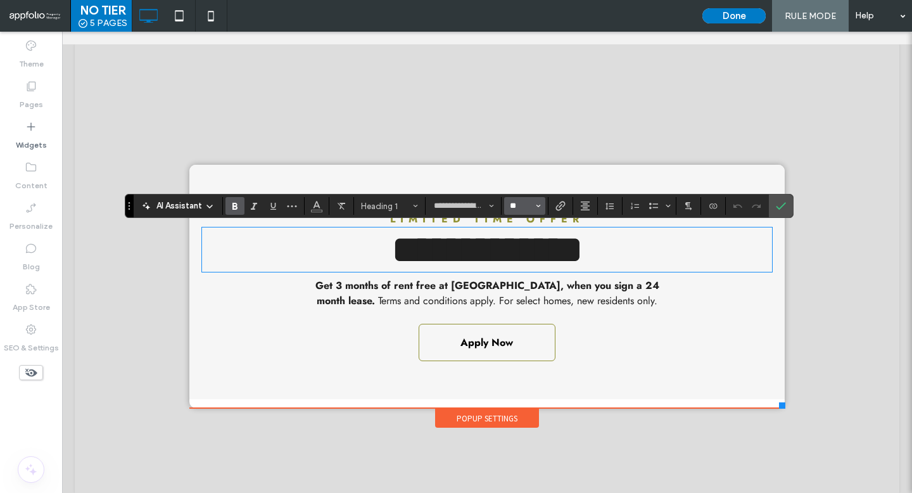
click at [510, 201] on input "**" at bounding box center [520, 206] width 25 height 10
click at [522, 340] on label "72" at bounding box center [524, 338] width 41 height 18
type input "**"
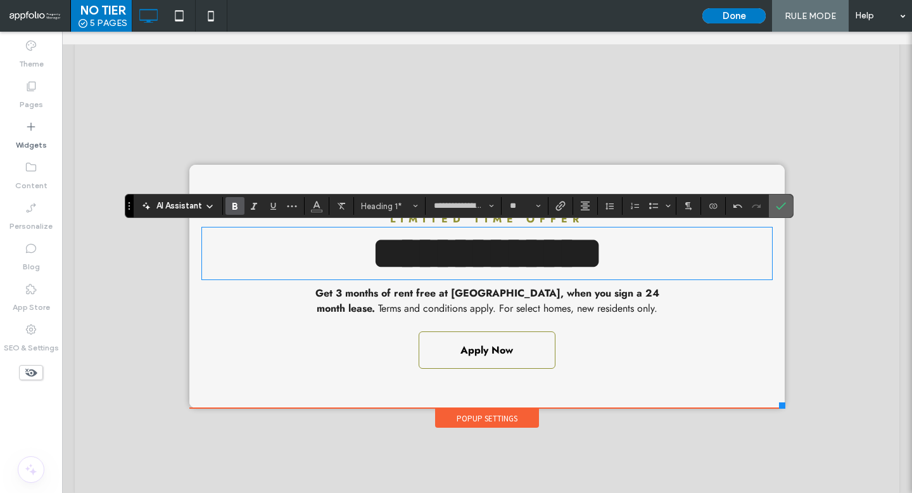
click at [779, 211] on span "Confirm" at bounding box center [779, 205] width 6 height 23
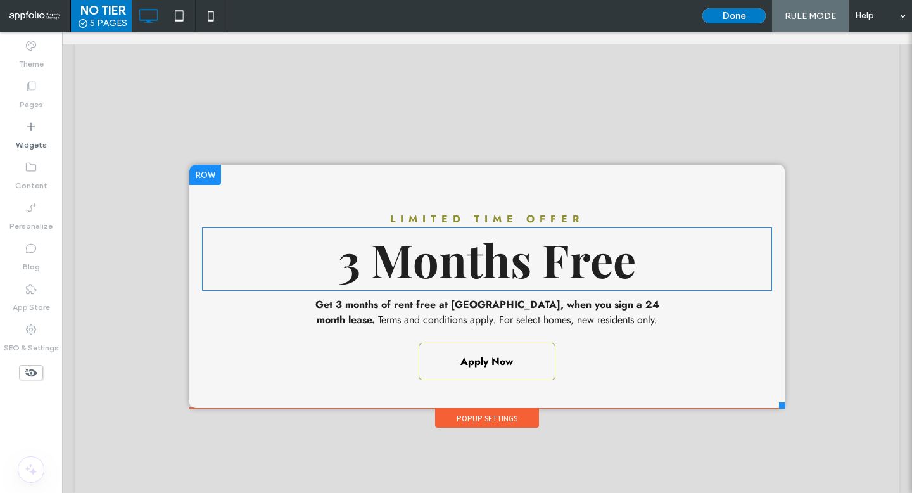
click at [450, 278] on span "3 Months Free" at bounding box center [487, 259] width 298 height 61
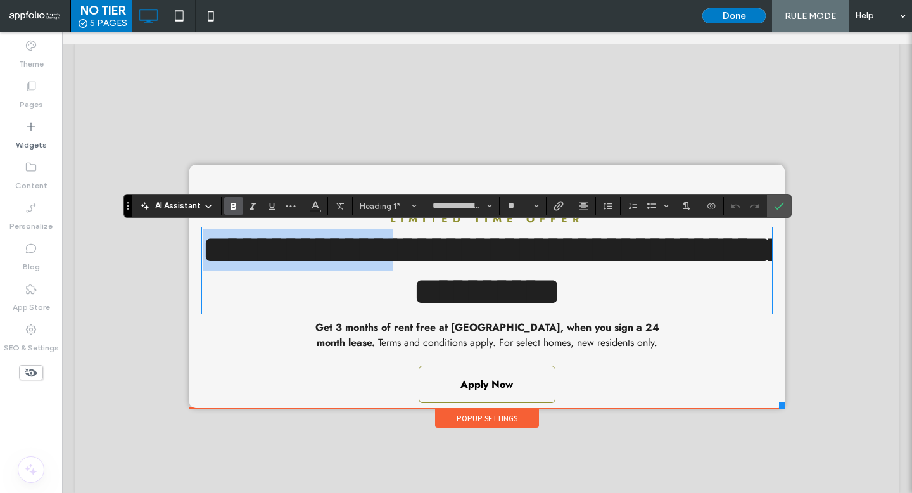
type input "****"
type input "**"
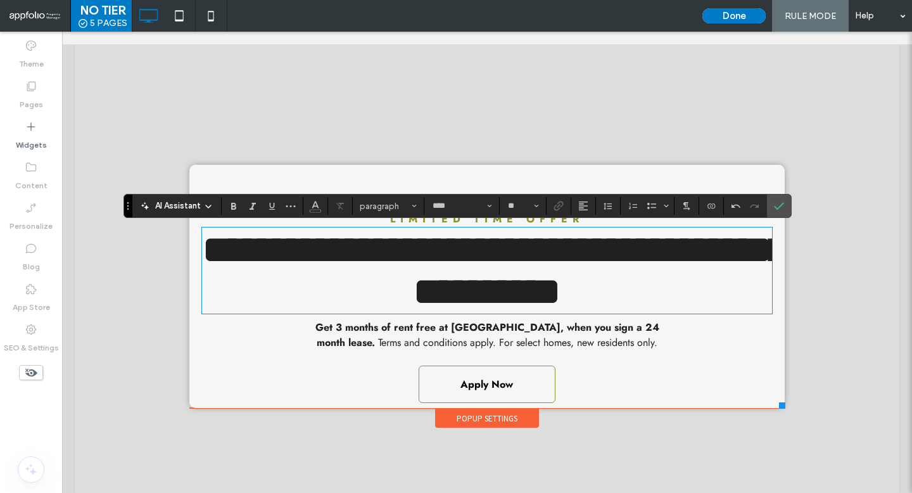
scroll to position [0, 0]
click at [781, 201] on icon "Confirm" at bounding box center [779, 206] width 10 height 10
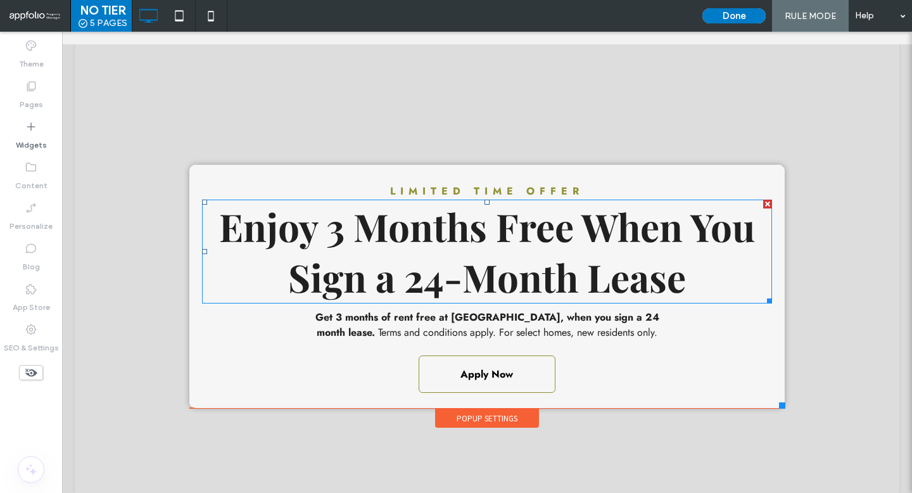
scroll to position [51, 0]
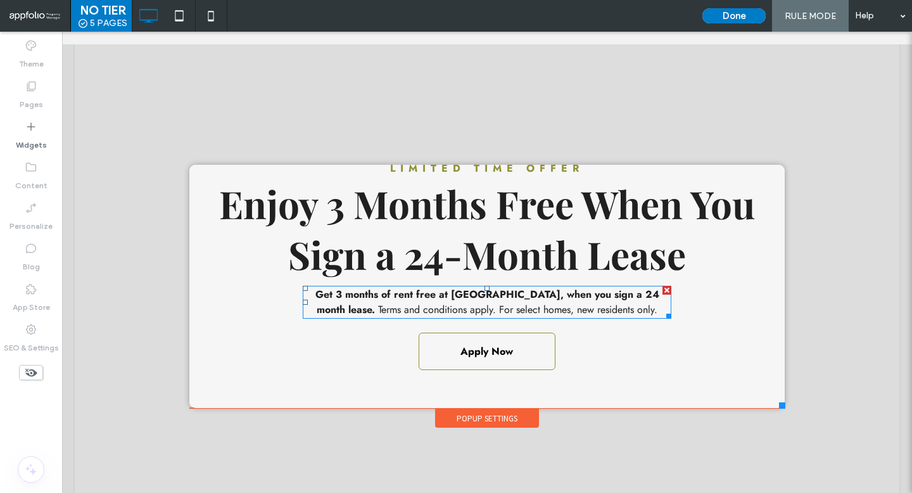
click at [456, 292] on strong "Get 3 months of rent free at Terravita, when you sign a 24 month lease." at bounding box center [487, 302] width 344 height 30
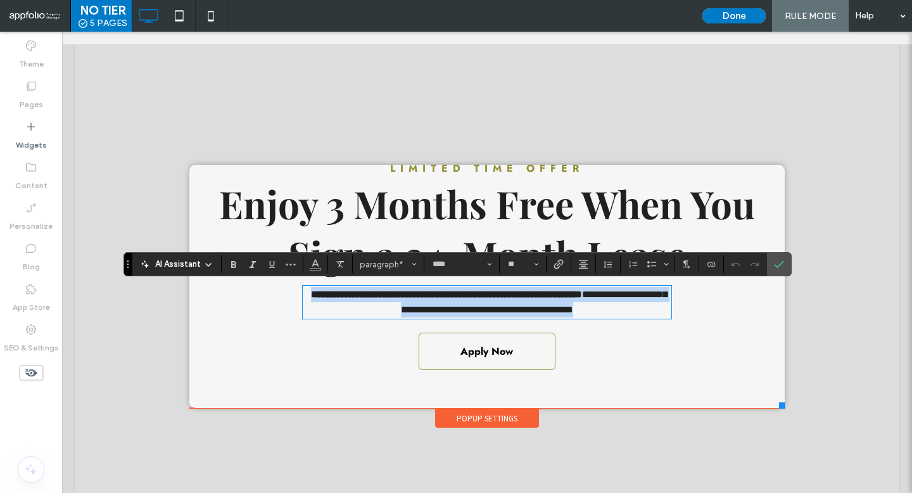
click at [650, 296] on span "**********" at bounding box center [534, 301] width 266 height 25
drag, startPoint x: 643, startPoint y: 297, endPoint x: 288, endPoint y: 291, distance: 355.2
click at [288, 291] on div "**********" at bounding box center [486, 261] width 595 height 294
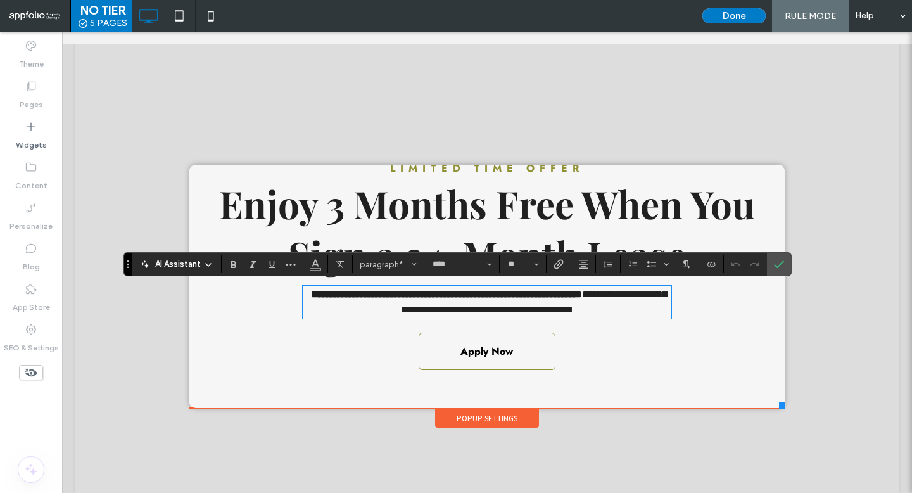
scroll to position [0, 0]
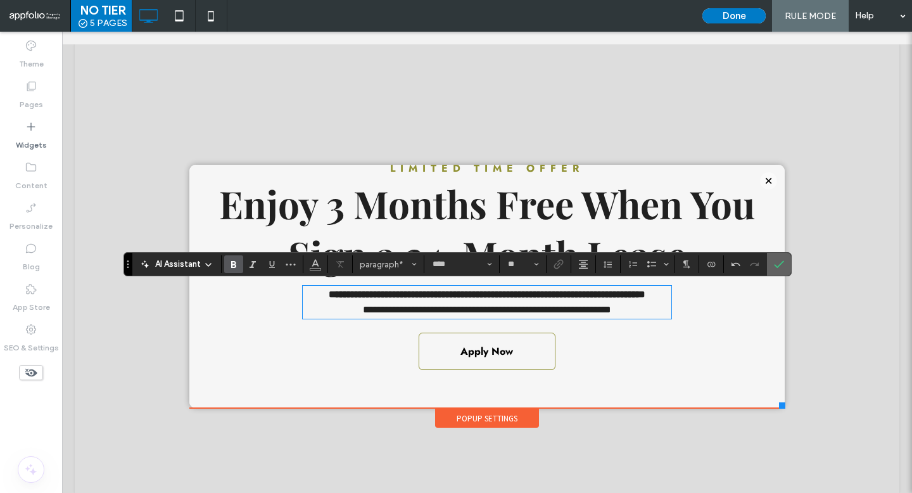
click at [785, 265] on label "Confirm" at bounding box center [778, 264] width 19 height 23
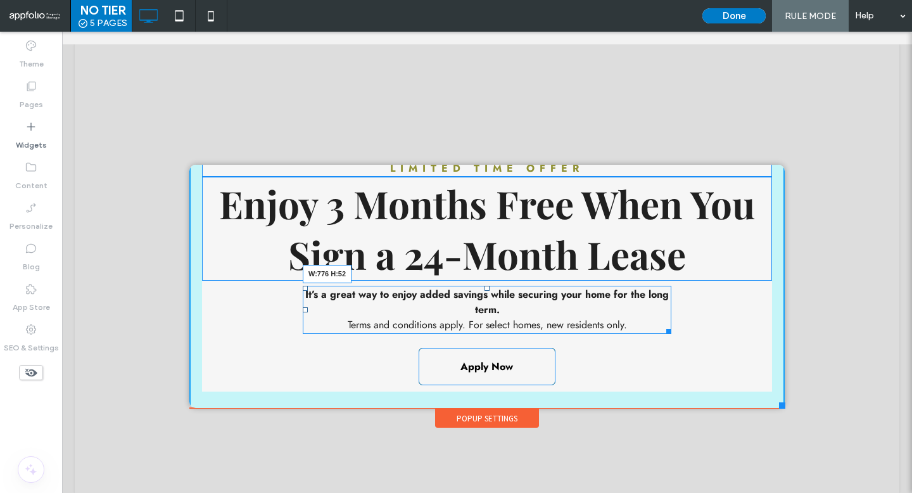
drag, startPoint x: 663, startPoint y: 329, endPoint x: 720, endPoint y: 322, distance: 57.4
click at [720, 322] on div "Limited time offer Enjoy 3 Months Free When You Sign a 24-Month Lease It’s a gr…" at bounding box center [486, 268] width 595 height 309
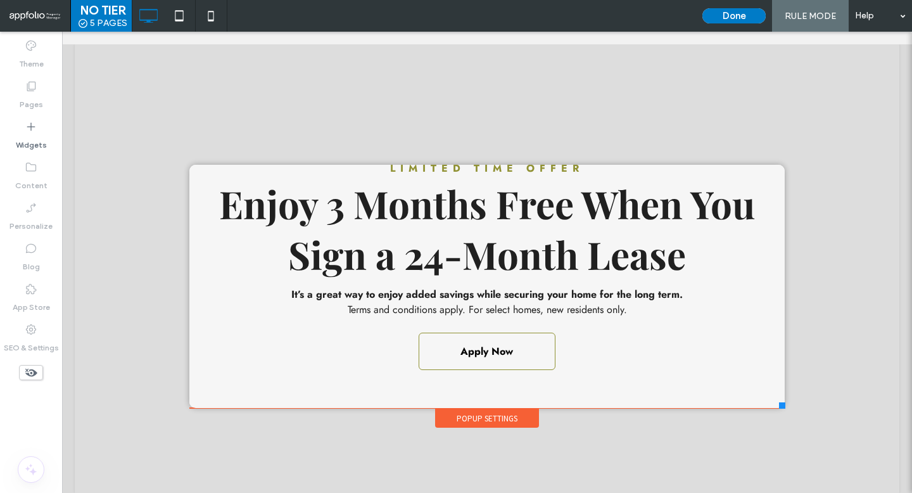
click at [196, 303] on div "Limited time offer Enjoy 3 Months Free When You Sign a 24-Month Lease It’s a gr…" at bounding box center [486, 261] width 595 height 294
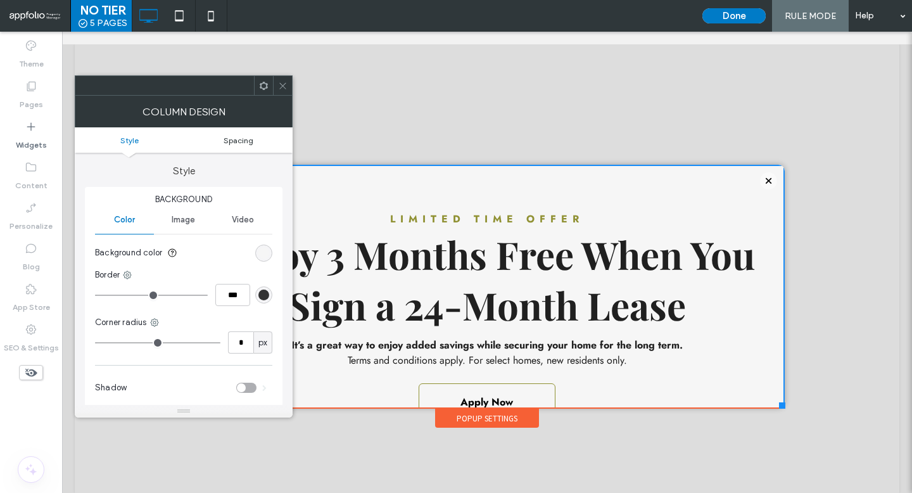
click at [239, 141] on span "Spacing" at bounding box center [238, 139] width 30 height 9
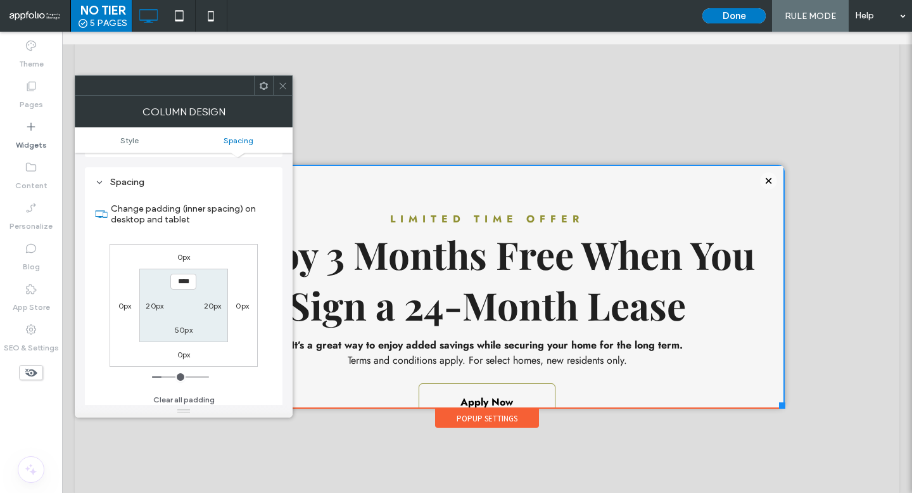
scroll to position [258, 0]
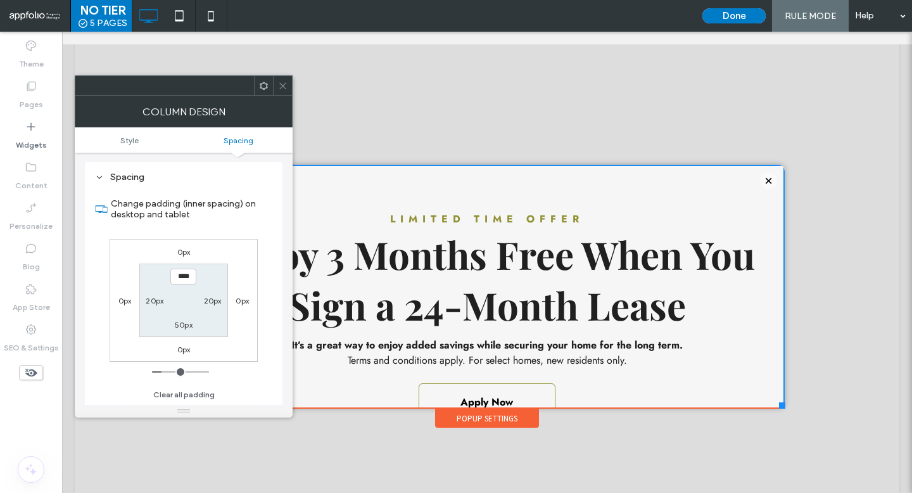
click at [151, 301] on label "20px" at bounding box center [155, 300] width 18 height 9
type input "**"
click at [283, 79] on span at bounding box center [282, 85] width 9 height 19
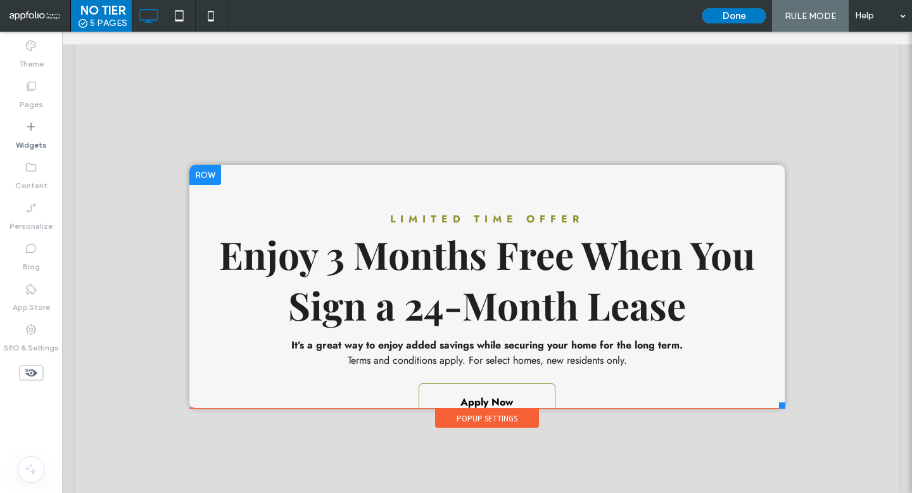
scroll to position [51, 0]
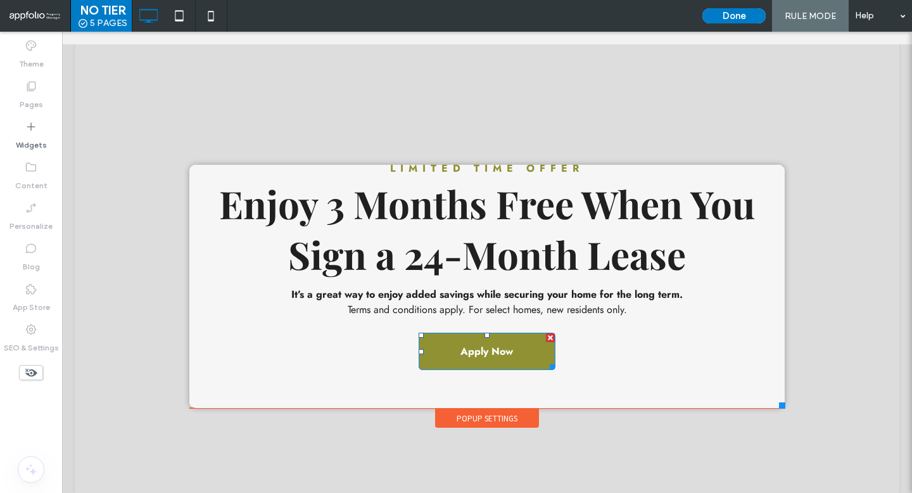
click at [525, 355] on link "Apply Now" at bounding box center [486, 350] width 137 height 37
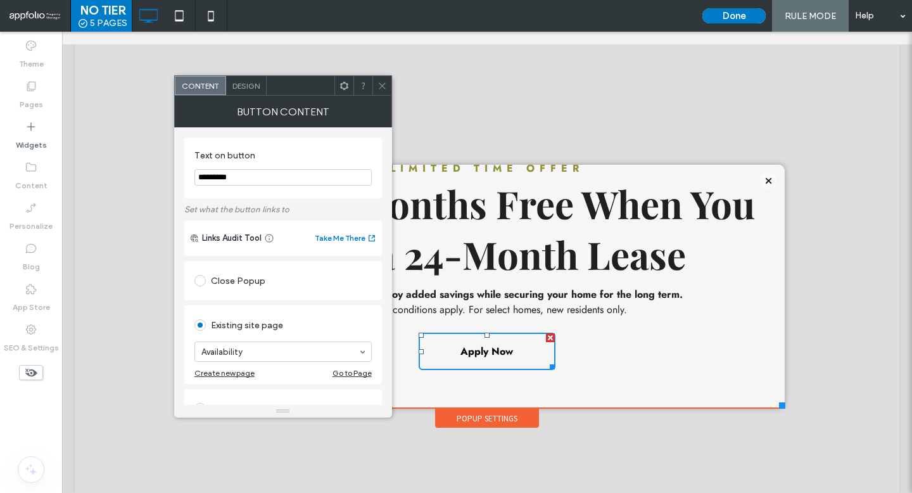
click at [381, 83] on icon at bounding box center [381, 85] width 9 height 9
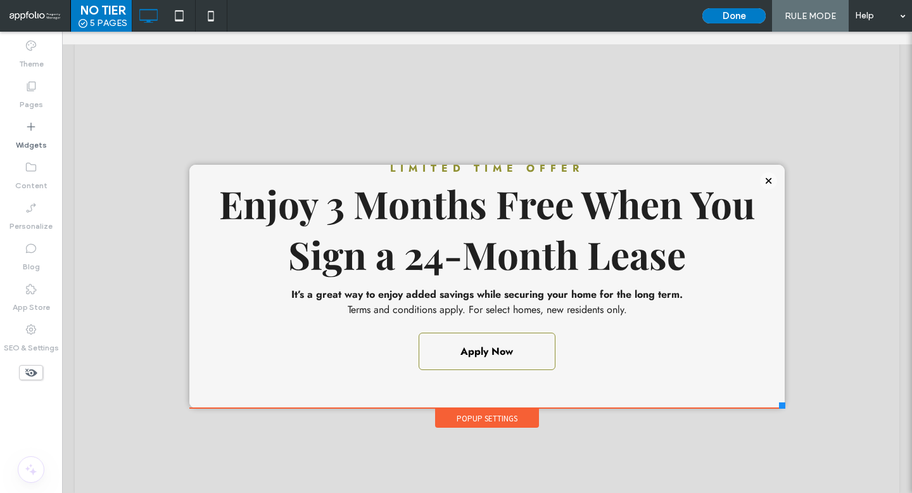
click at [721, 27] on div "Done RULE MODE Help" at bounding box center [804, 16] width 216 height 32
click at [722, 16] on button "Done" at bounding box center [733, 15] width 63 height 15
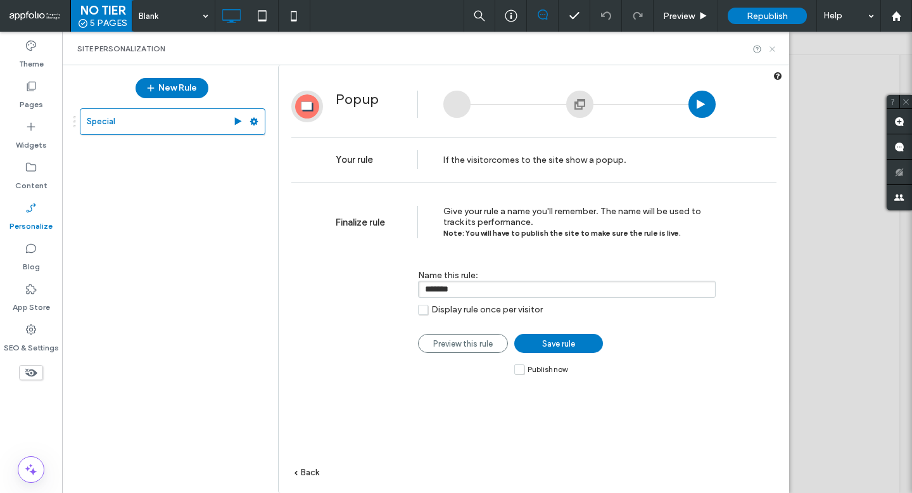
click at [776, 44] on icon at bounding box center [771, 48] width 9 height 9
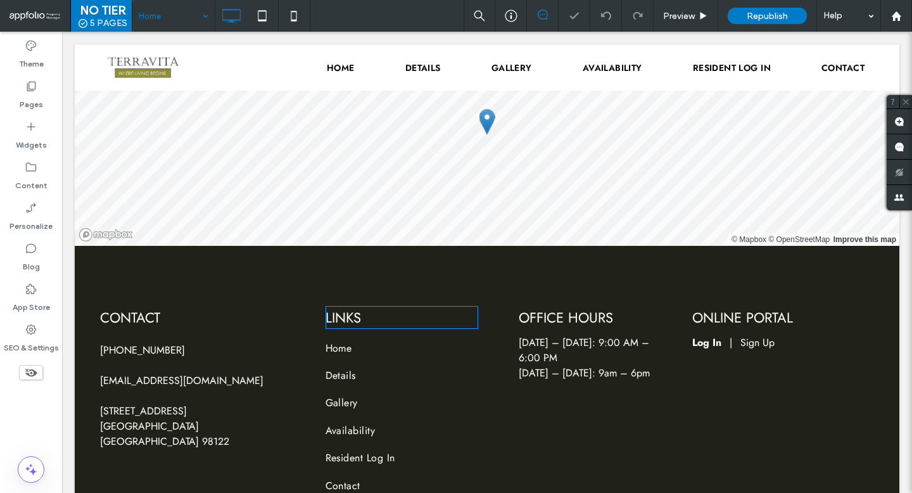
scroll to position [3958, 0]
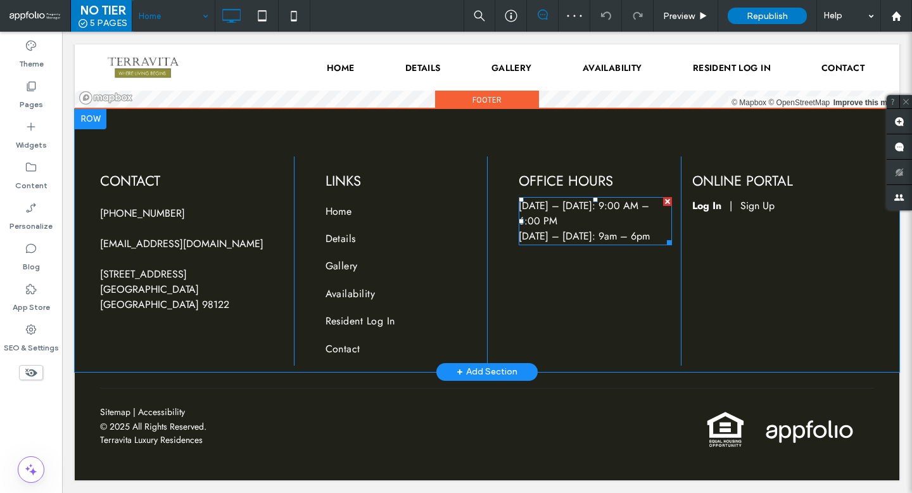
click at [607, 234] on span "Saturday – Sunday: 9am – 6pm" at bounding box center [584, 236] width 131 height 15
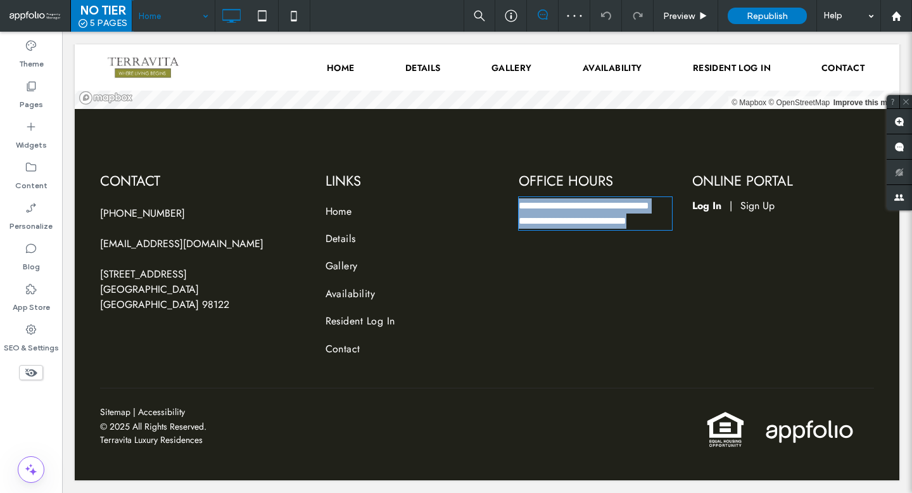
type input "****"
type input "**"
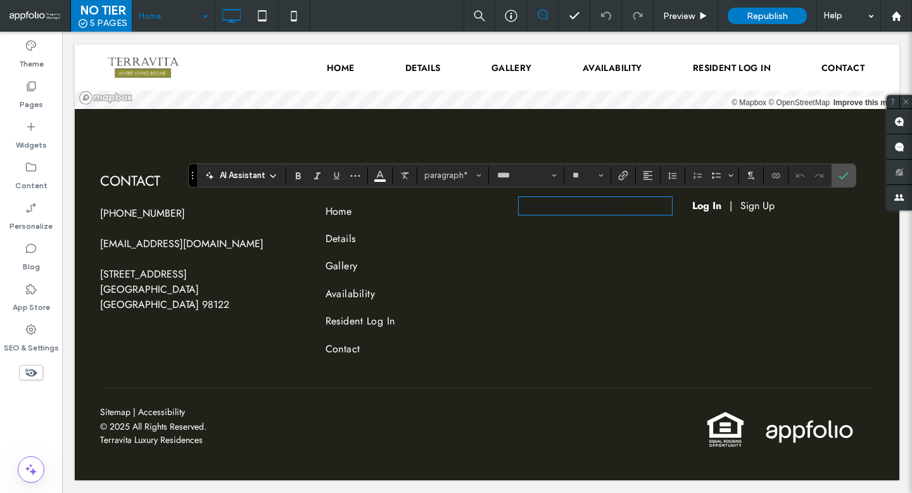
scroll to position [0, 0]
click at [374, 171] on button "Color" at bounding box center [379, 176] width 19 height 18
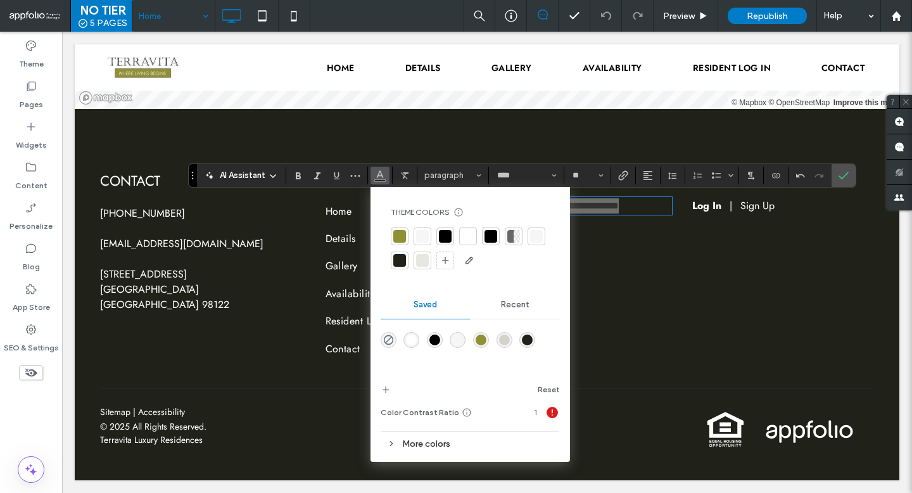
click at [463, 236] on div at bounding box center [468, 236] width 13 height 13
click at [849, 177] on label "Confirm" at bounding box center [843, 175] width 19 height 23
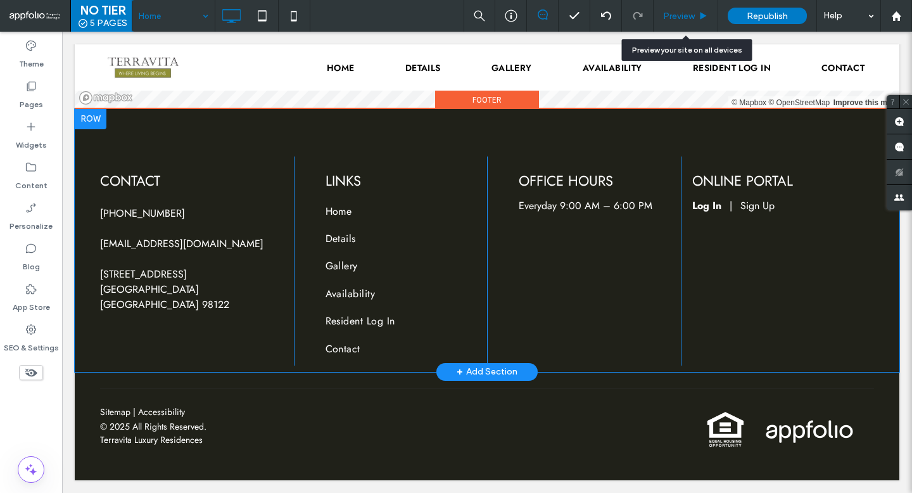
click at [683, 25] on div "Preview" at bounding box center [685, 16] width 65 height 32
click at [681, 20] on span "Preview" at bounding box center [679, 16] width 32 height 11
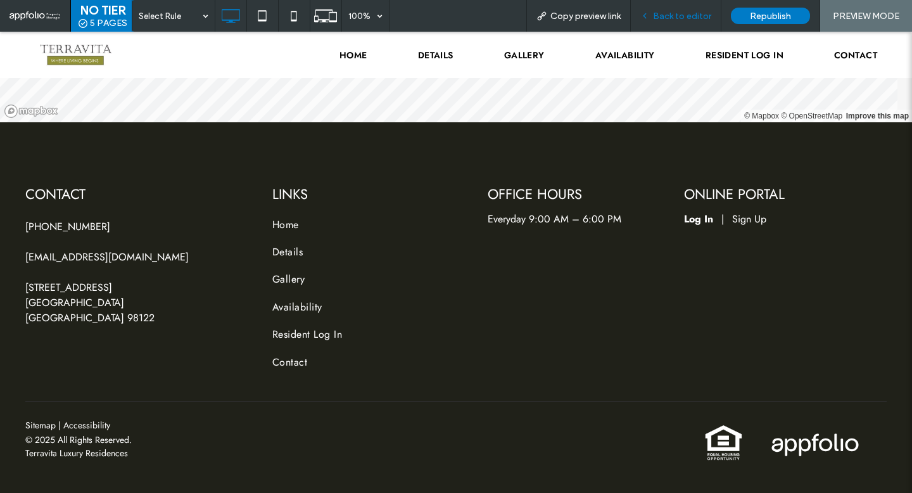
scroll to position [3975, 0]
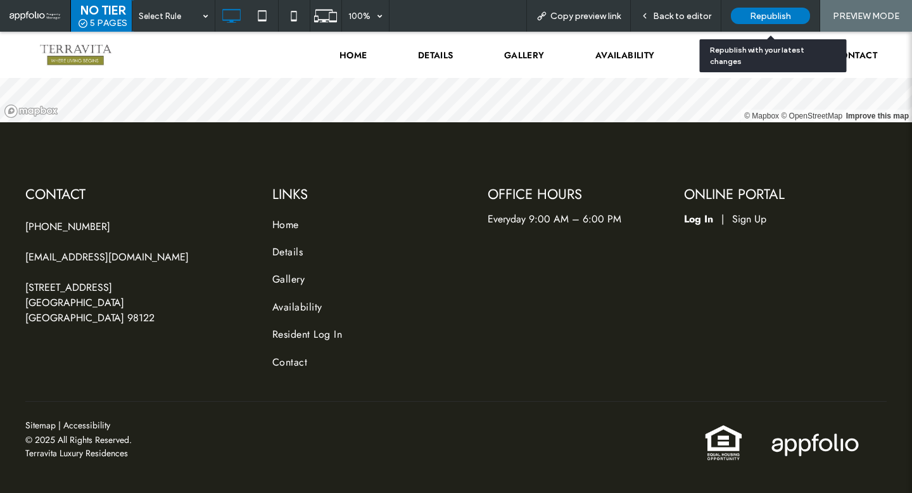
click at [772, 16] on span "Republish" at bounding box center [770, 16] width 41 height 11
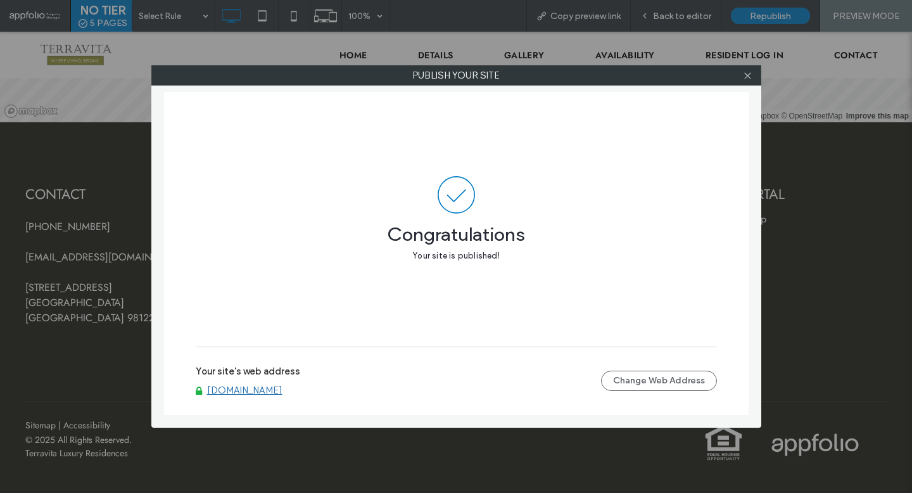
click at [741, 77] on div at bounding box center [747, 75] width 19 height 19
click at [746, 75] on use at bounding box center [747, 75] width 6 height 6
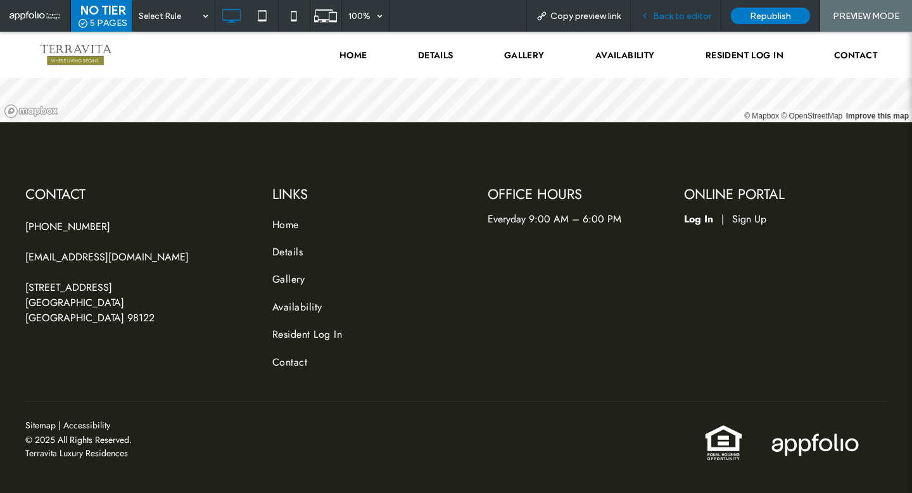
click at [685, 18] on span "Back to editor" at bounding box center [682, 16] width 58 height 11
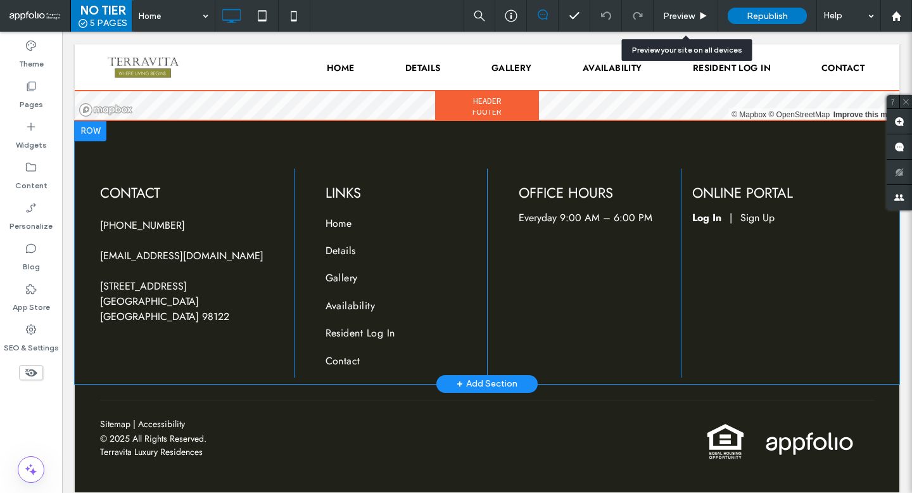
scroll to position [3944, 0]
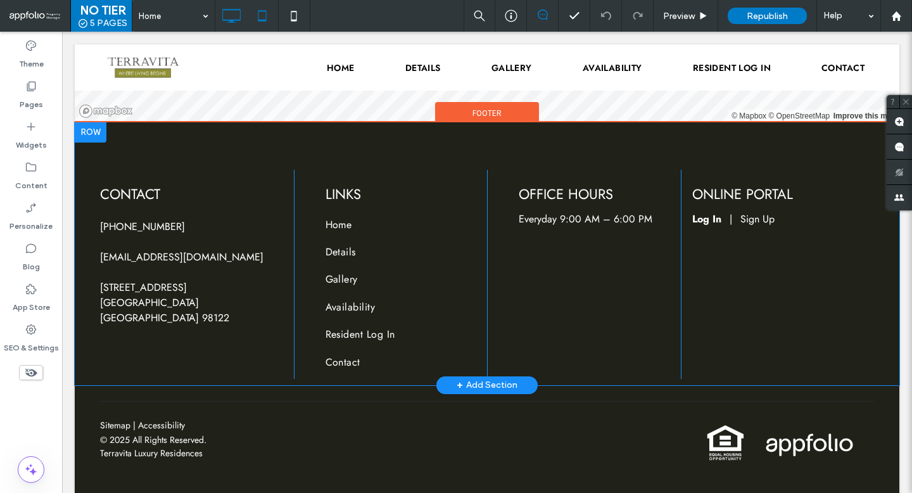
click at [265, 24] on icon at bounding box center [261, 15] width 25 height 25
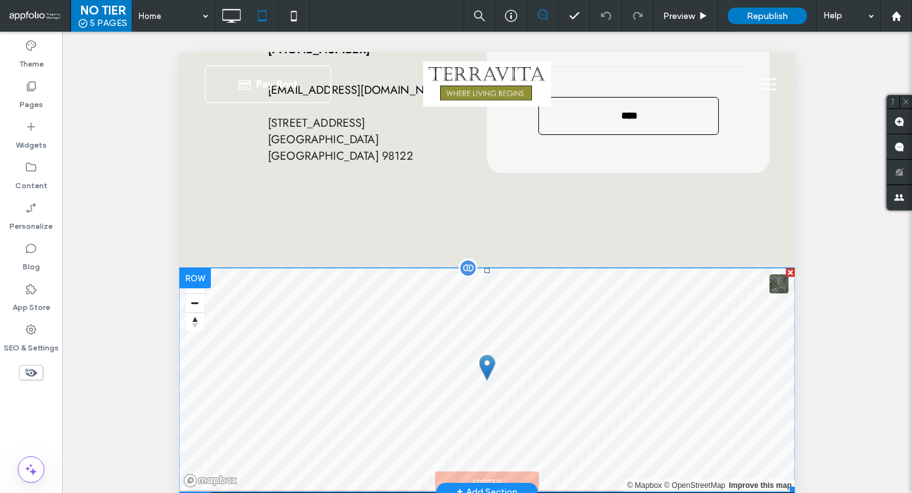
scroll to position [390, 0]
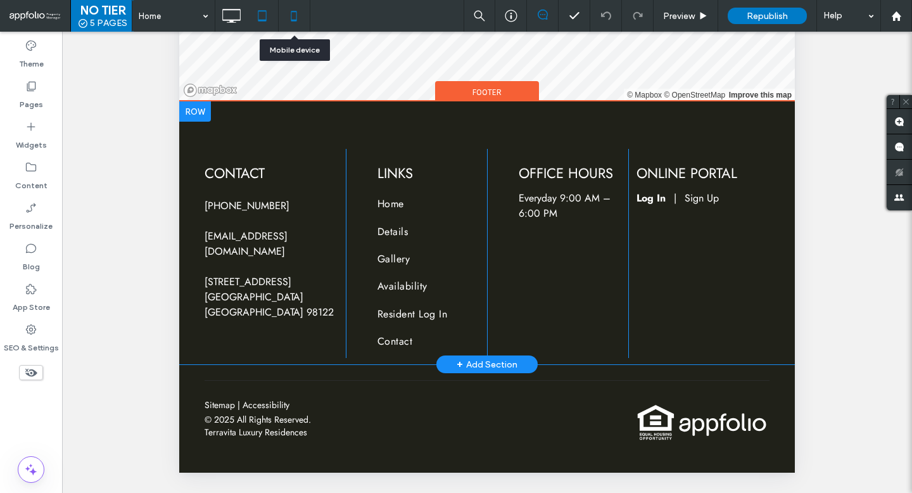
click at [290, 17] on icon at bounding box center [293, 15] width 25 height 25
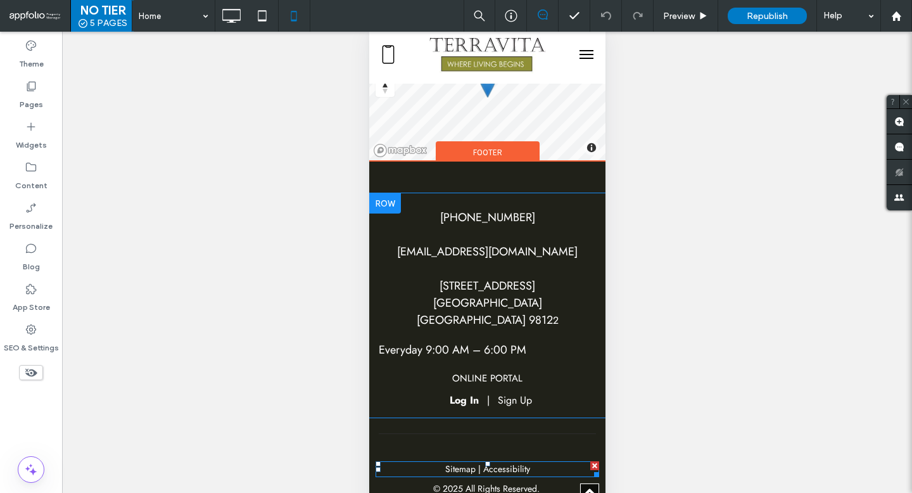
scroll to position [3783, 0]
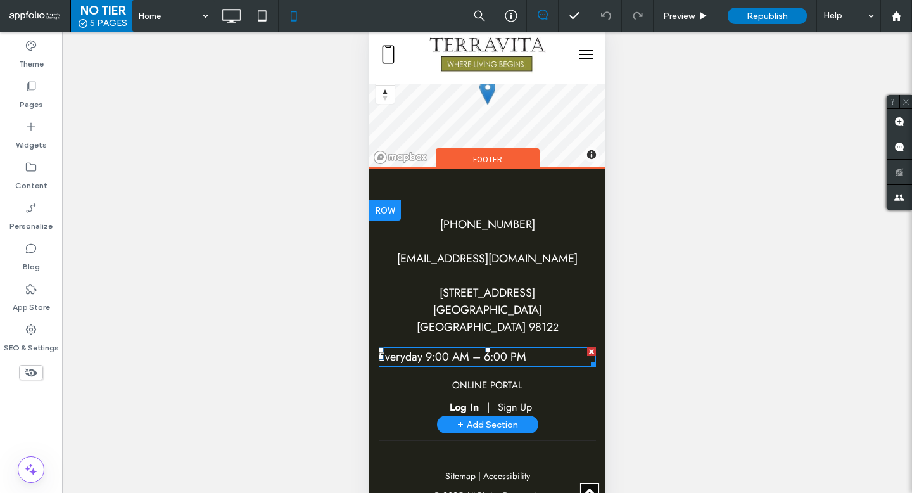
click at [492, 348] on span "Everyday 9:00 AM – 6:00 PM" at bounding box center [452, 356] width 148 height 16
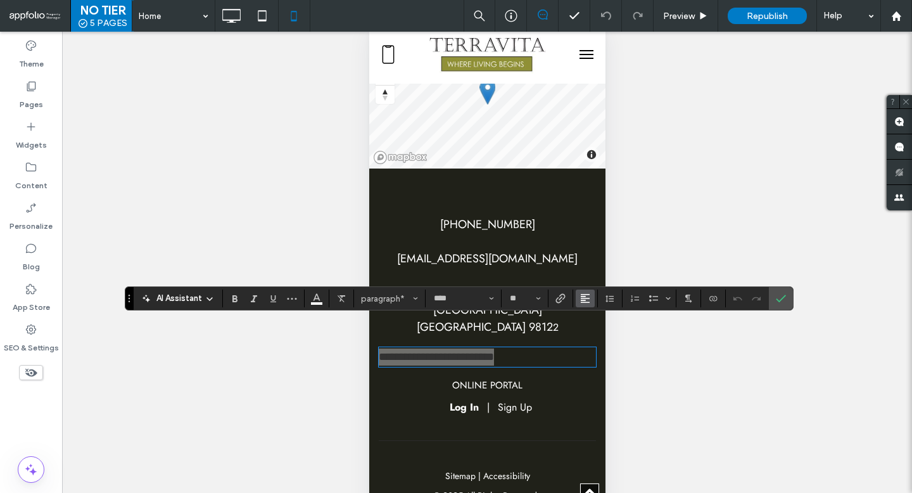
click at [589, 294] on button "Alignment" at bounding box center [584, 298] width 19 height 18
click at [598, 334] on icon "ui.textEditor.alignment.center" at bounding box center [594, 337] width 10 height 10
click at [513, 250] on span "live@terravitaseattle.com" at bounding box center [486, 258] width 180 height 16
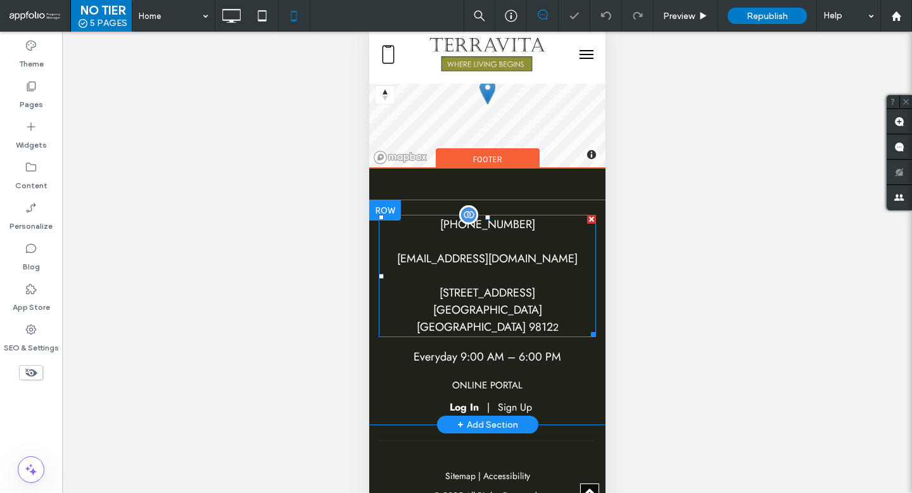
click at [513, 250] on span "live@terravitaseattle.com" at bounding box center [486, 258] width 180 height 16
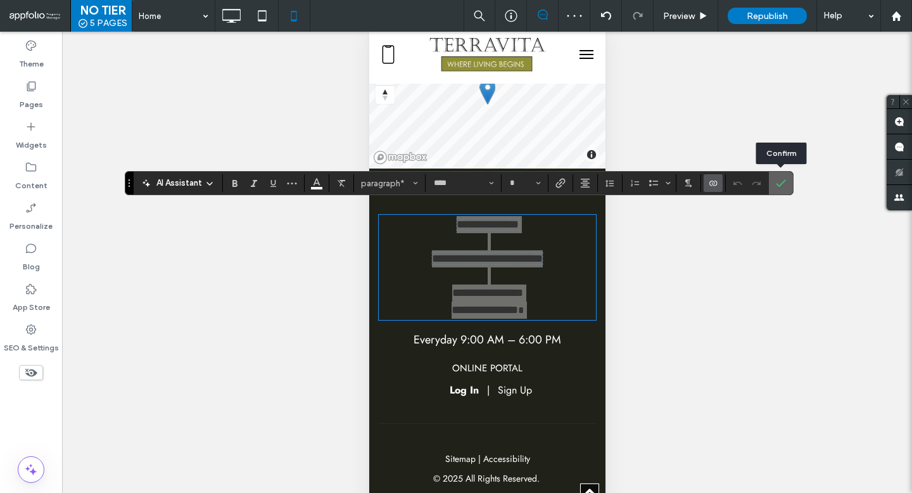
click at [790, 177] on section at bounding box center [781, 183] width 24 height 23
click at [777, 179] on icon "Confirm" at bounding box center [781, 183] width 10 height 10
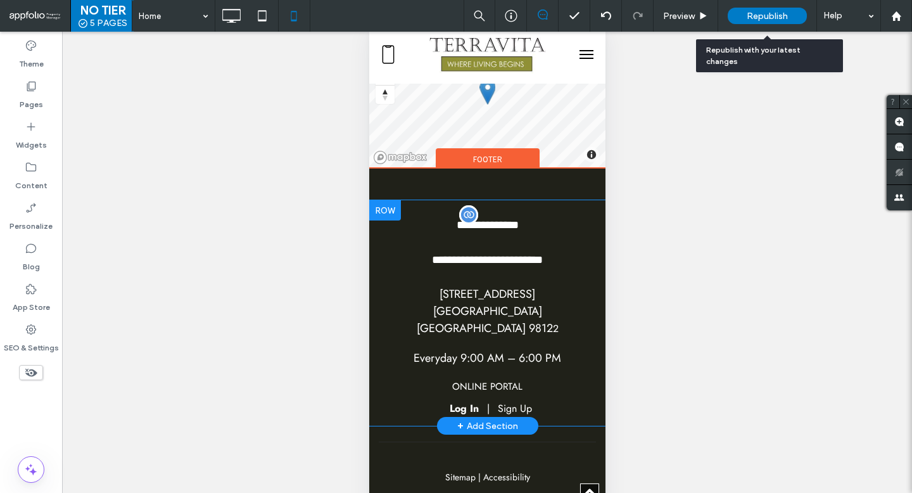
click at [764, 15] on span "Republish" at bounding box center [766, 16] width 41 height 11
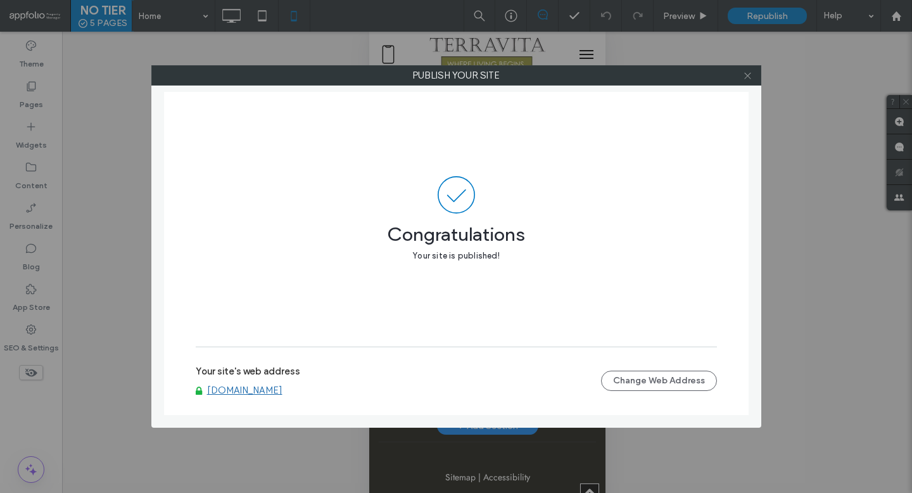
click at [750, 79] on icon at bounding box center [747, 75] width 9 height 9
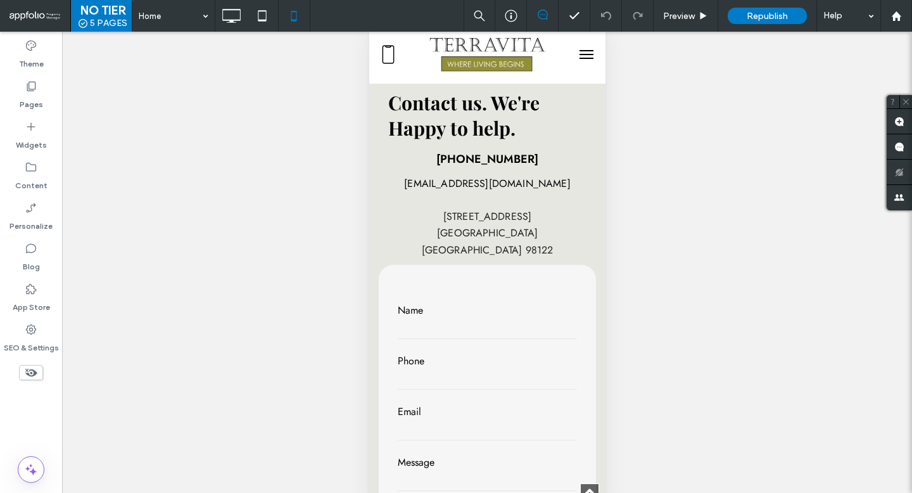
scroll to position [3155, 0]
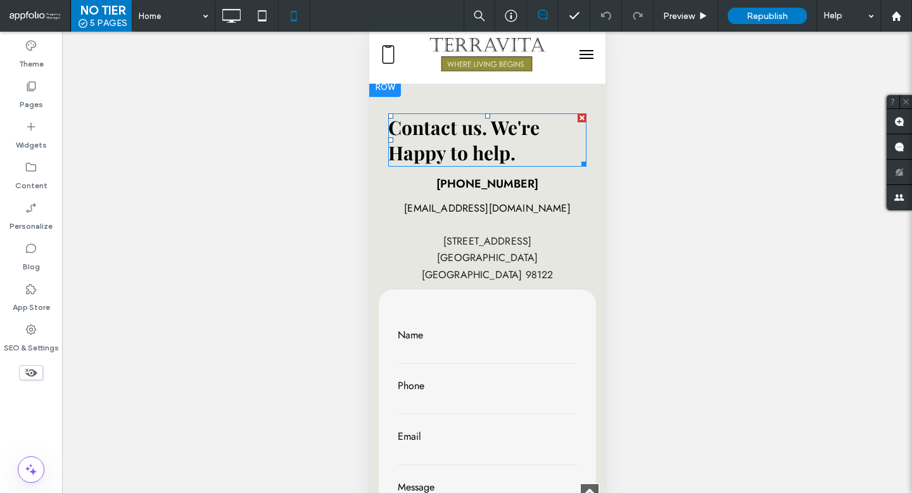
click at [508, 153] on link "Contact us. We're Happy to help." at bounding box center [462, 140] width 151 height 51
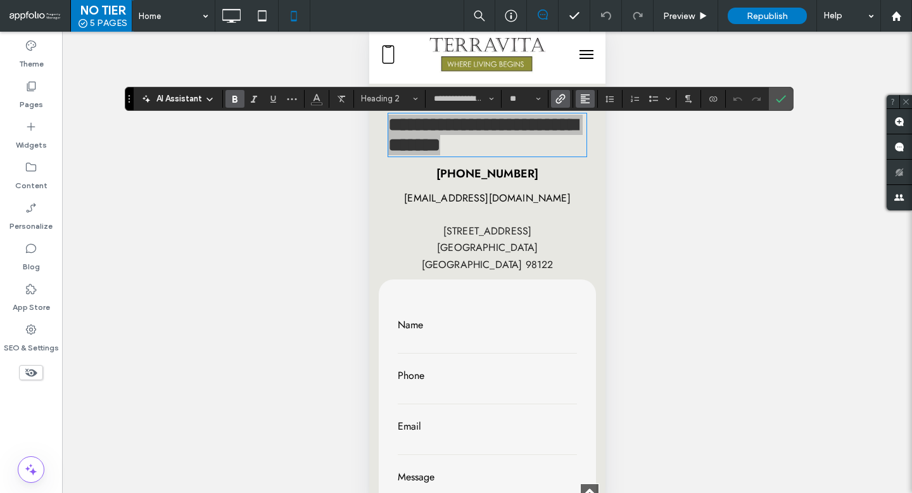
click at [588, 95] on icon "Alignment" at bounding box center [585, 99] width 10 height 10
click at [600, 135] on div "ui.textEditor.alignment.center" at bounding box center [597, 137] width 16 height 10
click at [786, 97] on label "Confirm" at bounding box center [780, 98] width 19 height 23
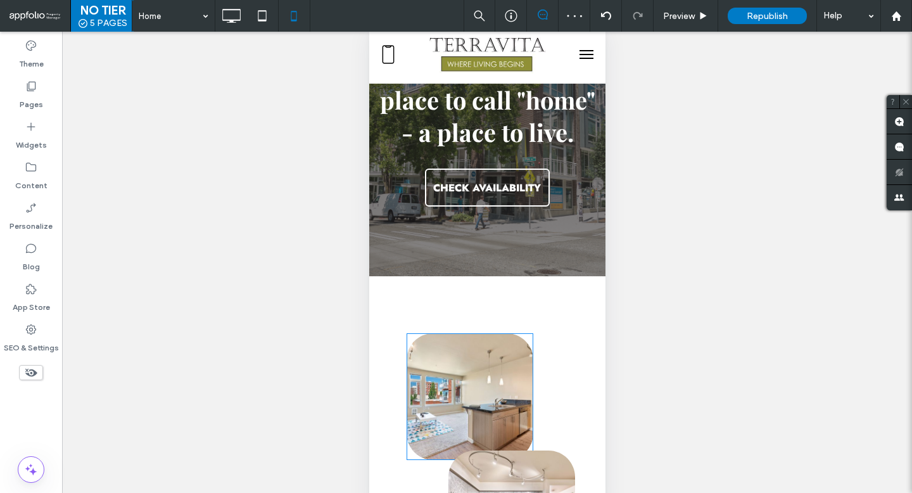
scroll to position [0, 0]
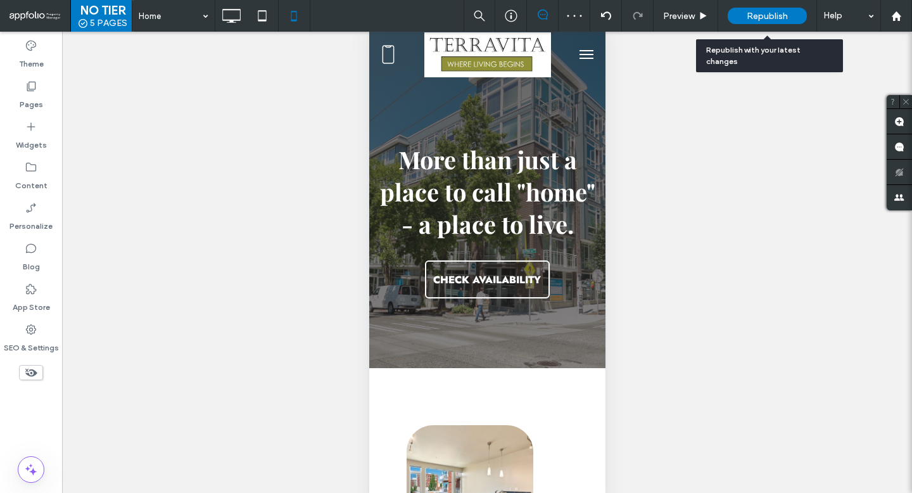
click at [738, 12] on div "Republish" at bounding box center [766, 16] width 79 height 16
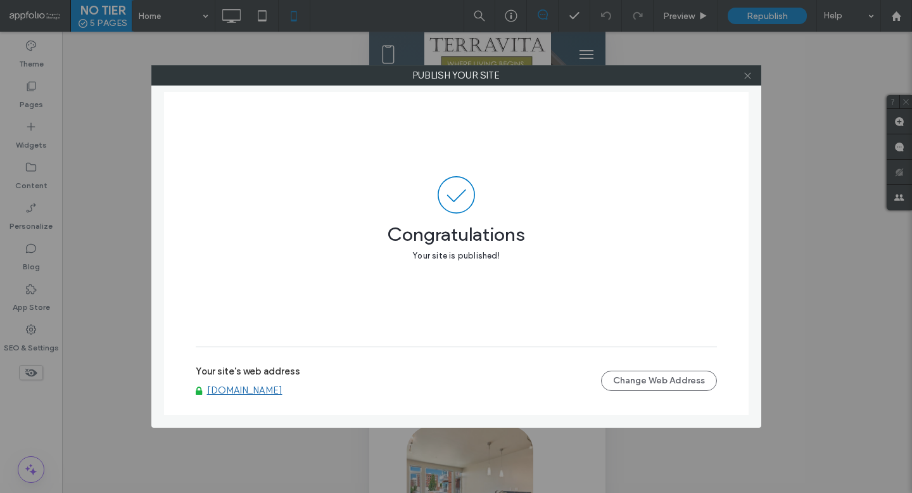
click at [748, 75] on use at bounding box center [747, 75] width 6 height 6
